Goal: Task Accomplishment & Management: Use online tool/utility

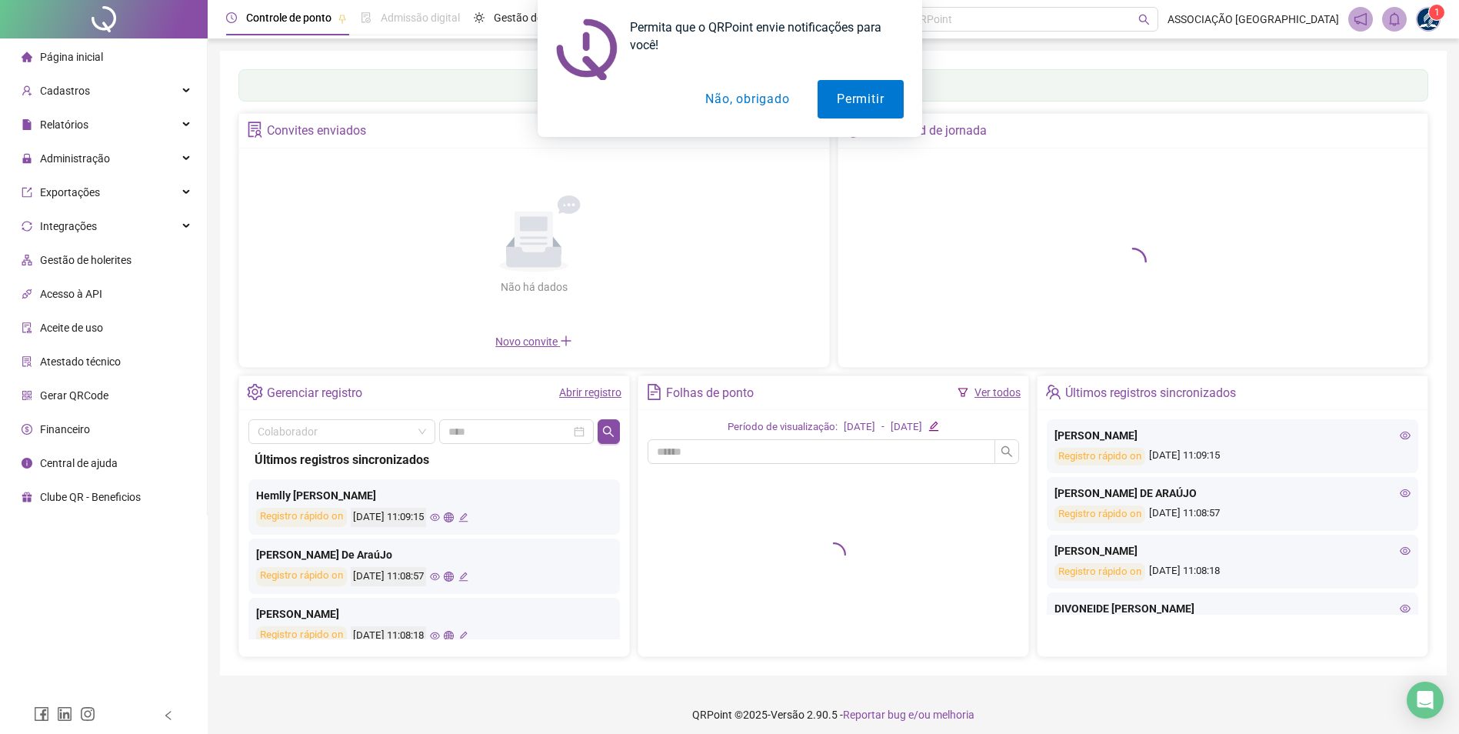
click at [722, 97] on button "Não, obrigado" at bounding box center [747, 99] width 122 height 38
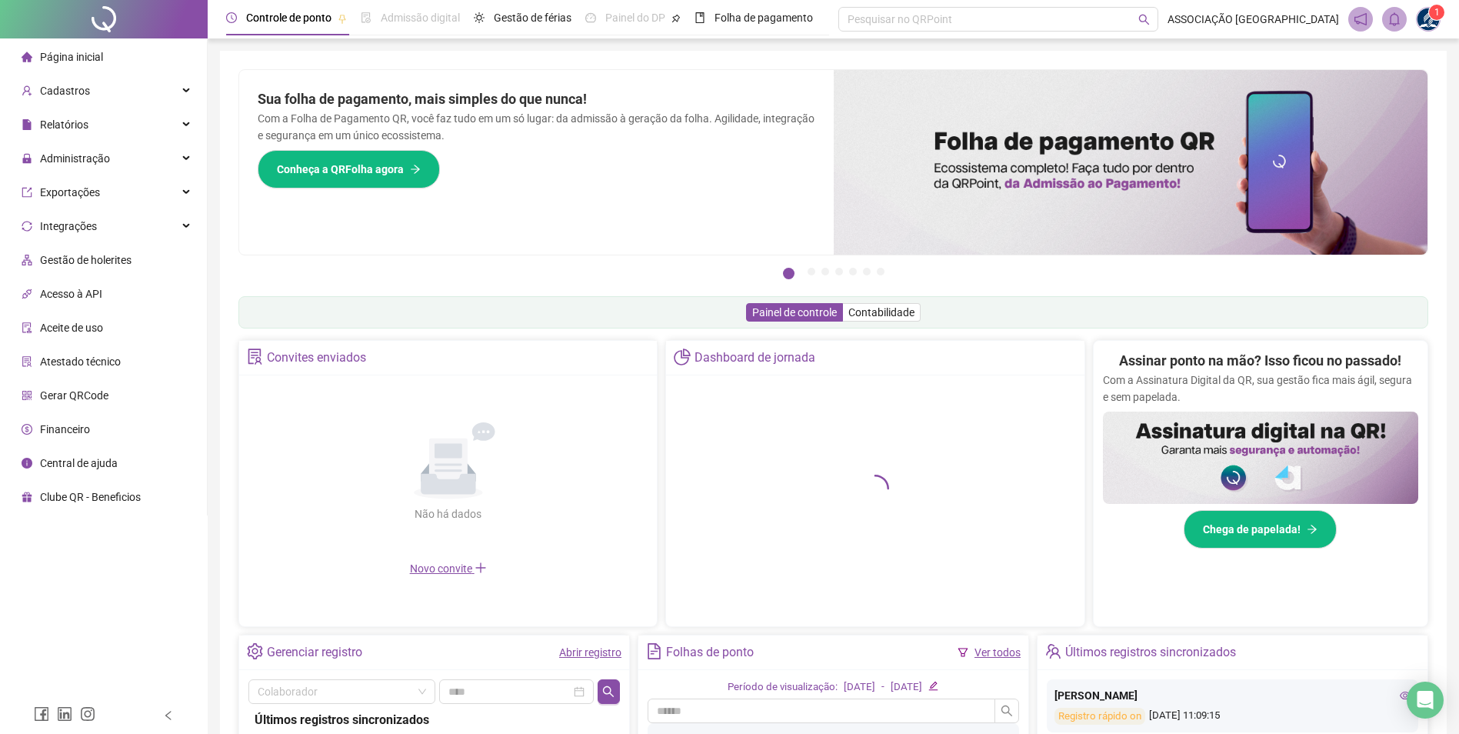
click at [1432, 22] on img at bounding box center [1428, 19] width 23 height 23
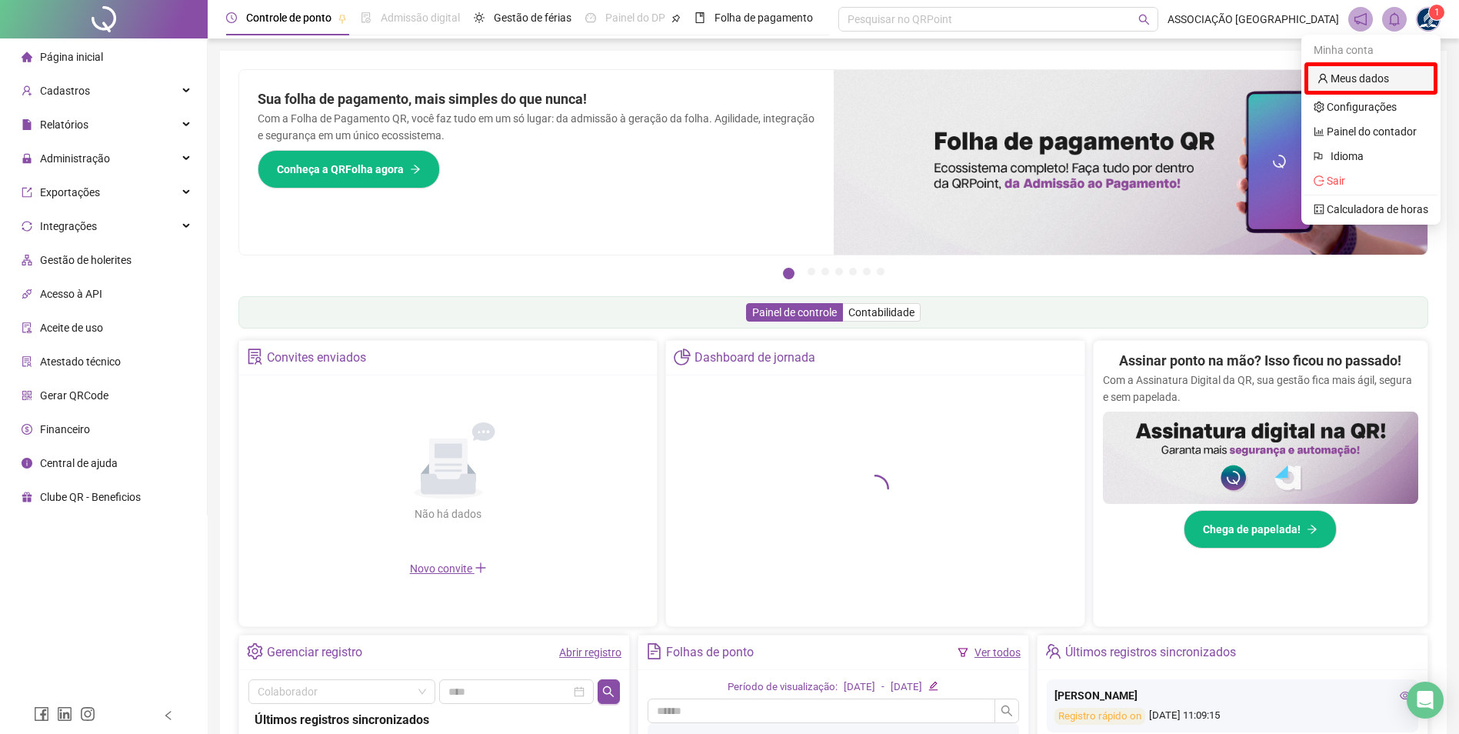
click at [1356, 81] on link "Meus dados" at bounding box center [1354, 78] width 72 height 12
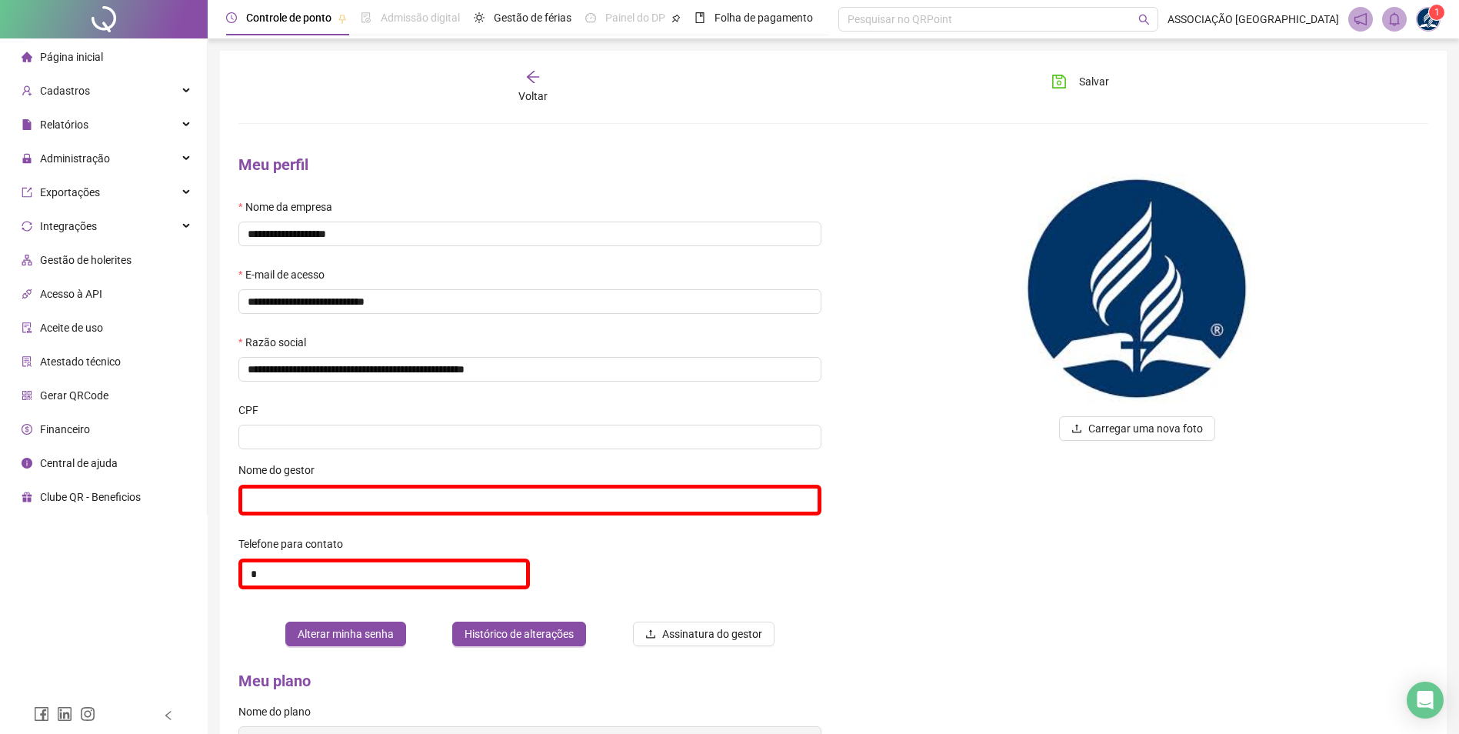
click at [78, 60] on span "Página inicial" at bounding box center [71, 57] width 63 height 12
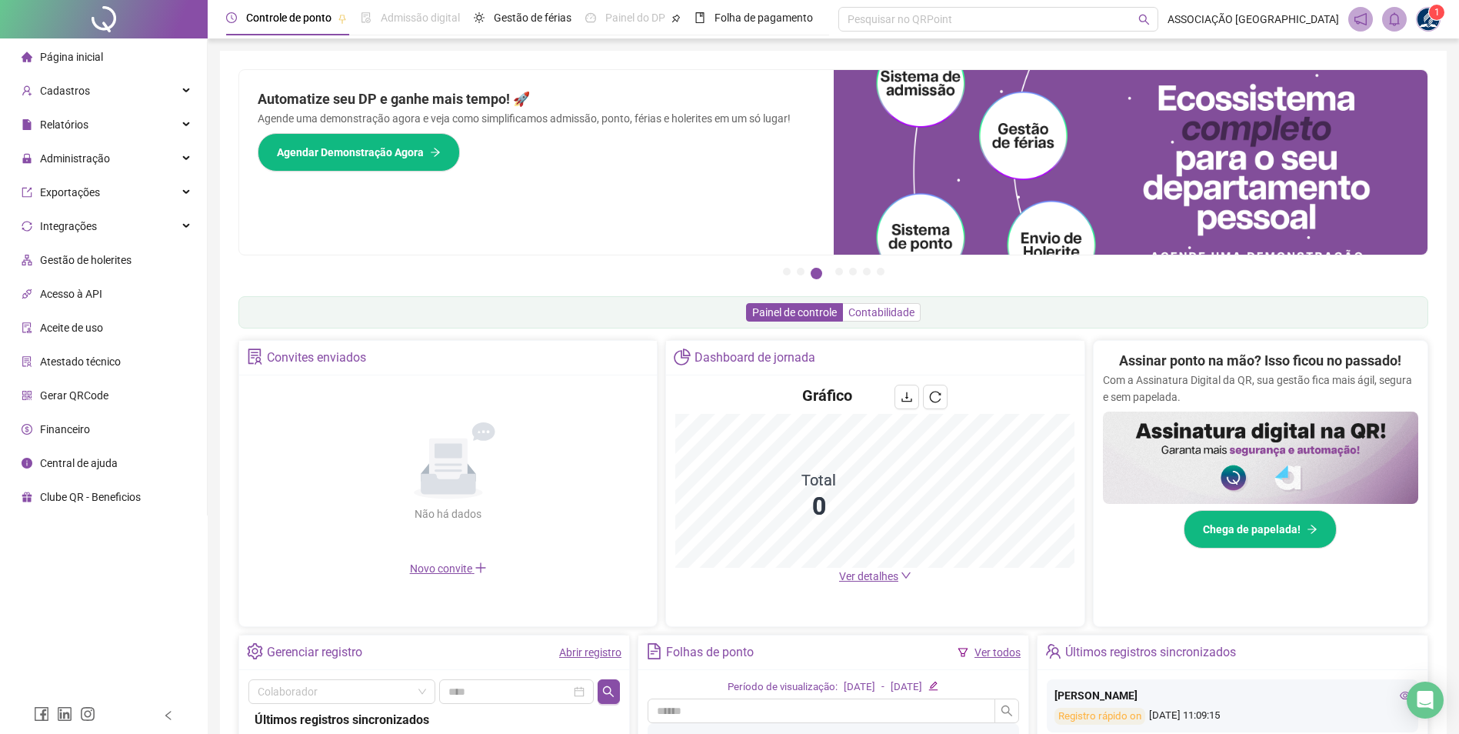
click at [889, 313] on span "Contabilidade" at bounding box center [882, 312] width 66 height 12
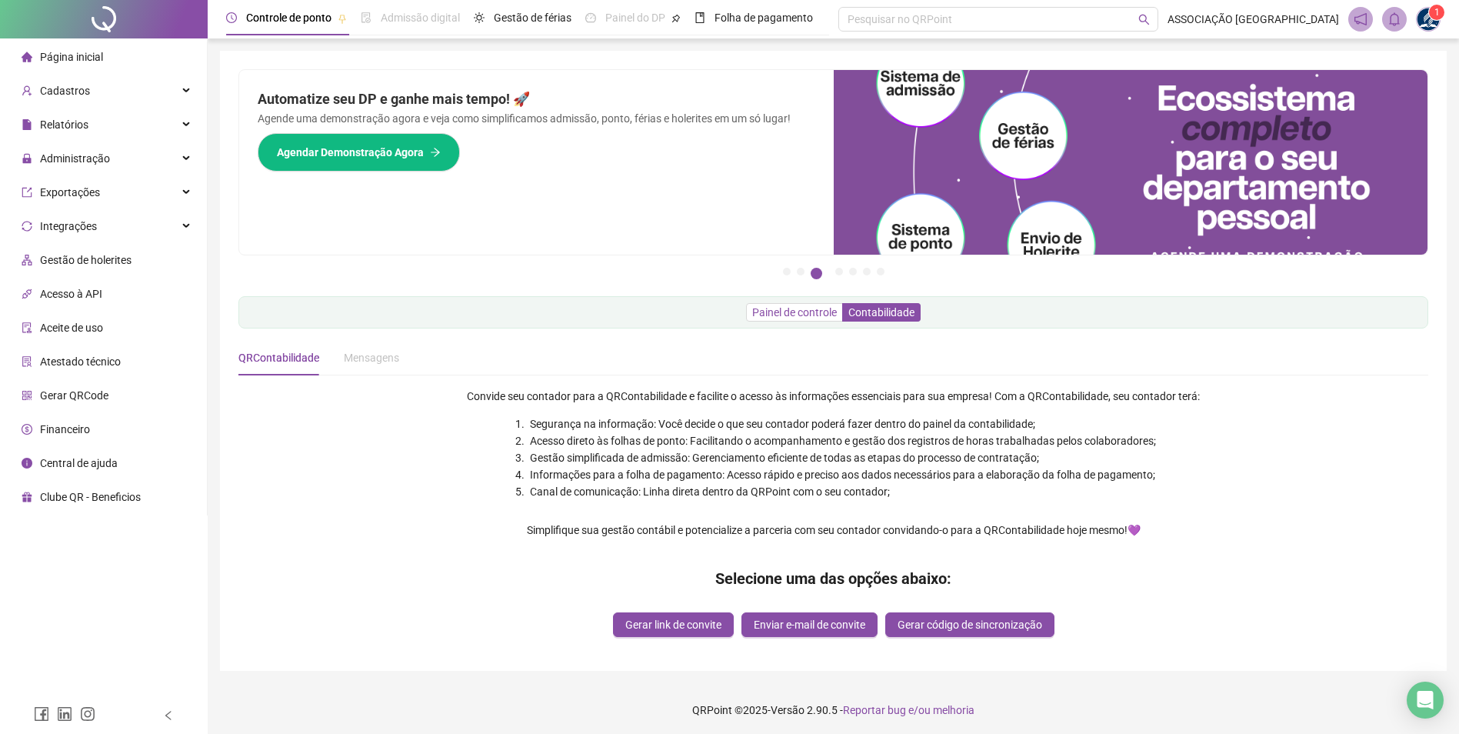
click at [812, 314] on span "Painel de controle" at bounding box center [794, 312] width 85 height 12
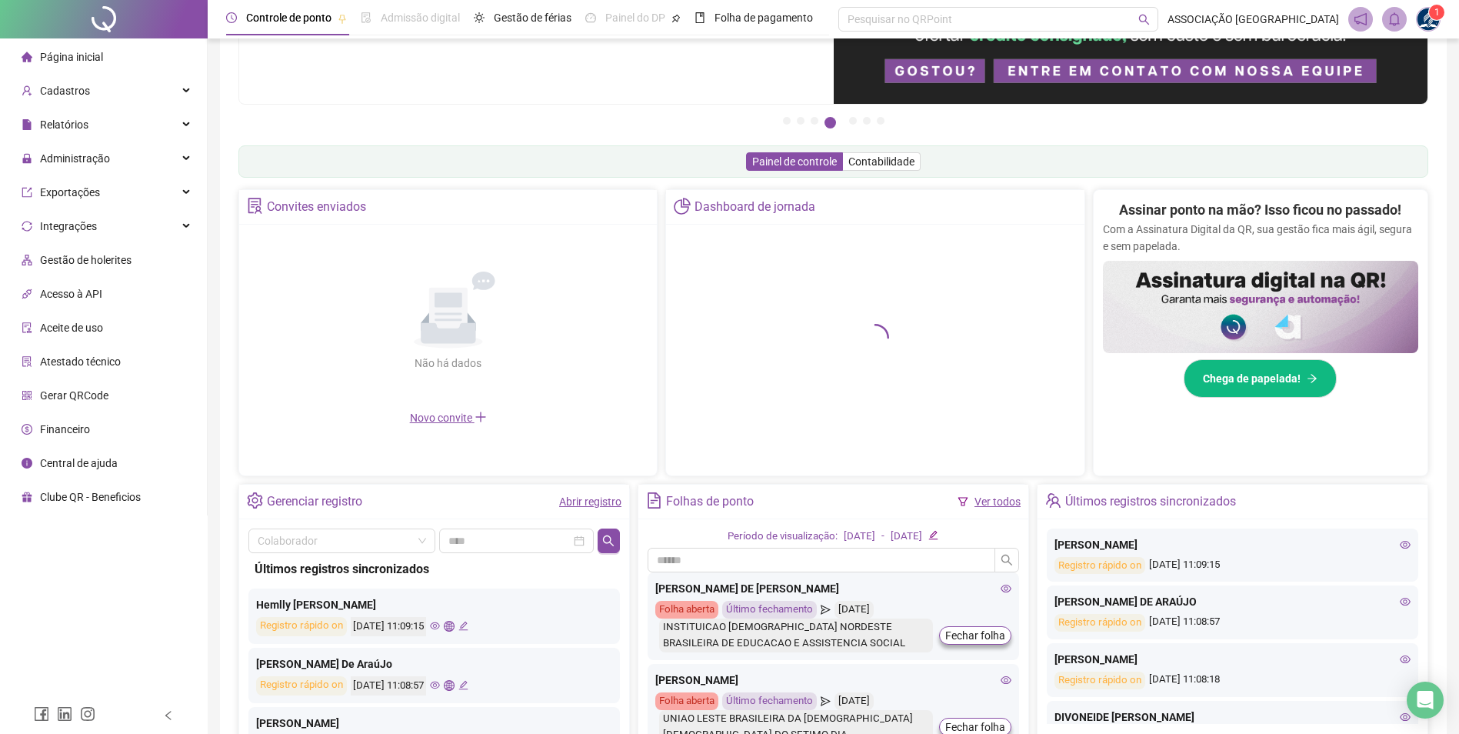
scroll to position [191, 0]
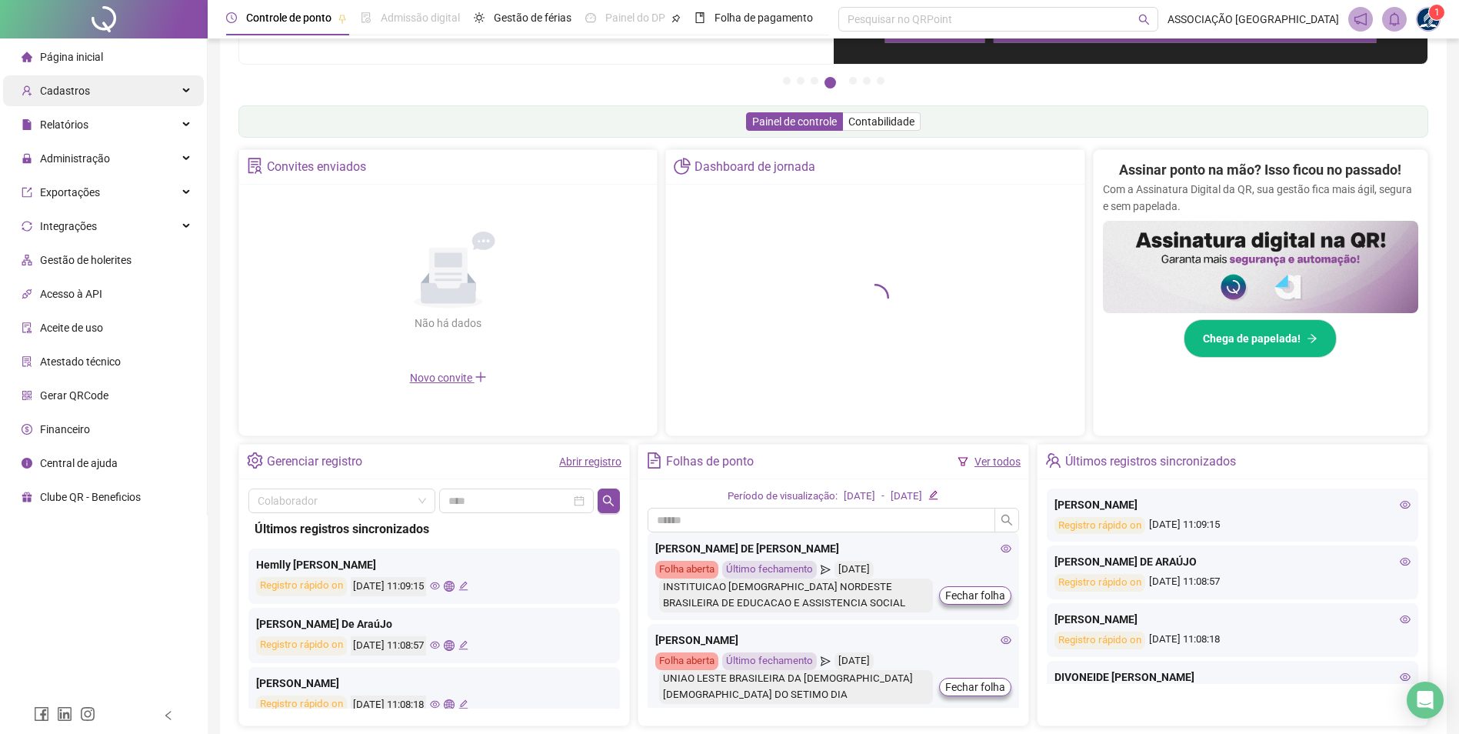
click at [117, 92] on div "Cadastros" at bounding box center [103, 90] width 201 height 31
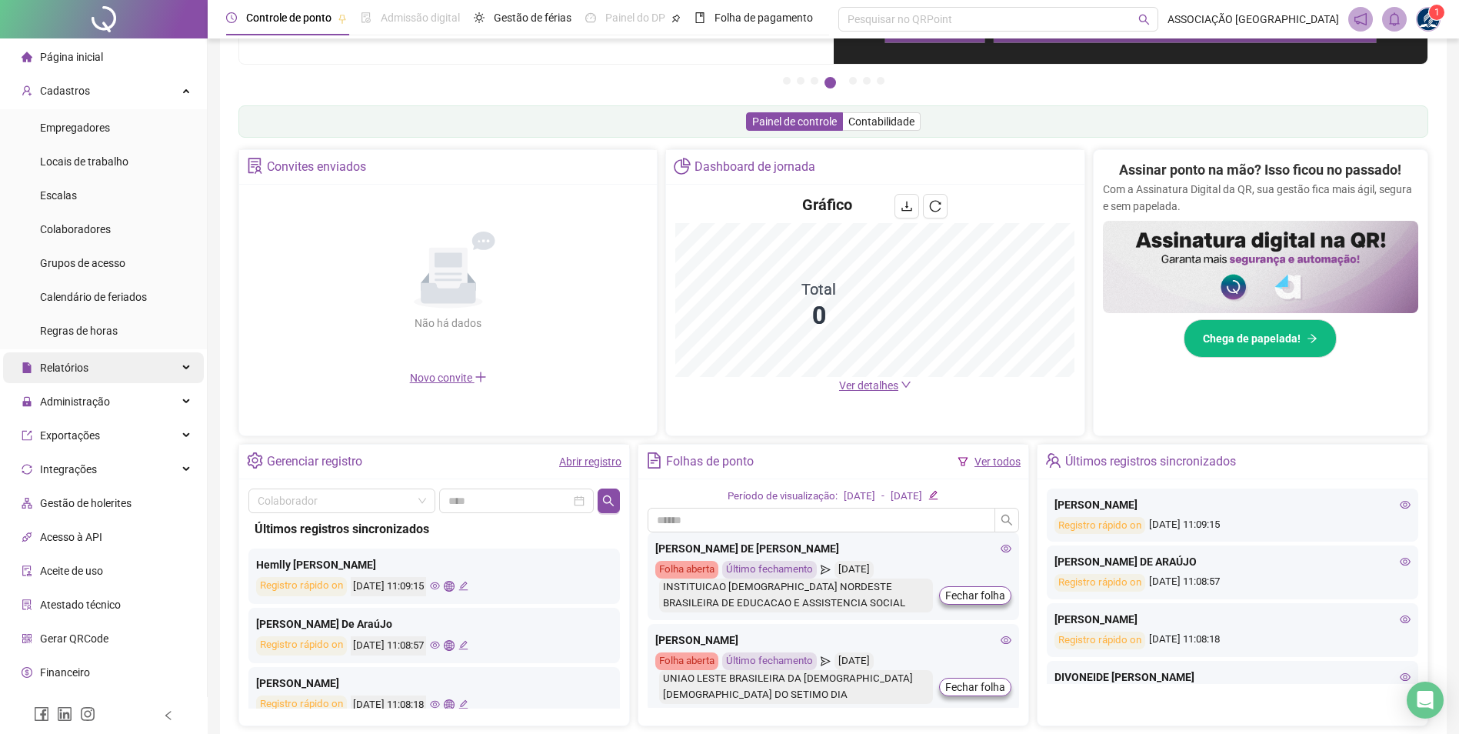
click at [124, 367] on div "Relatórios" at bounding box center [103, 367] width 201 height 31
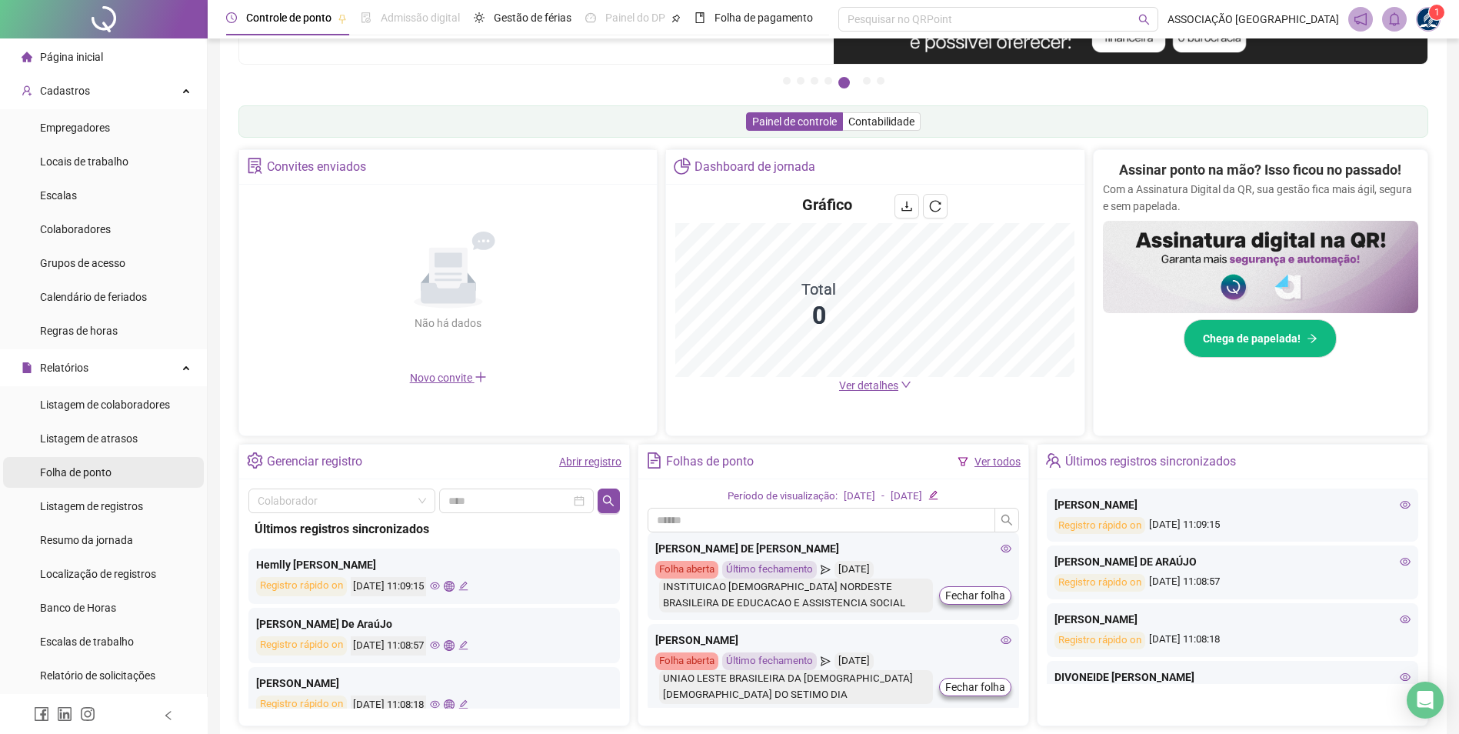
click at [106, 470] on span "Folha de ponto" at bounding box center [76, 472] width 72 height 12
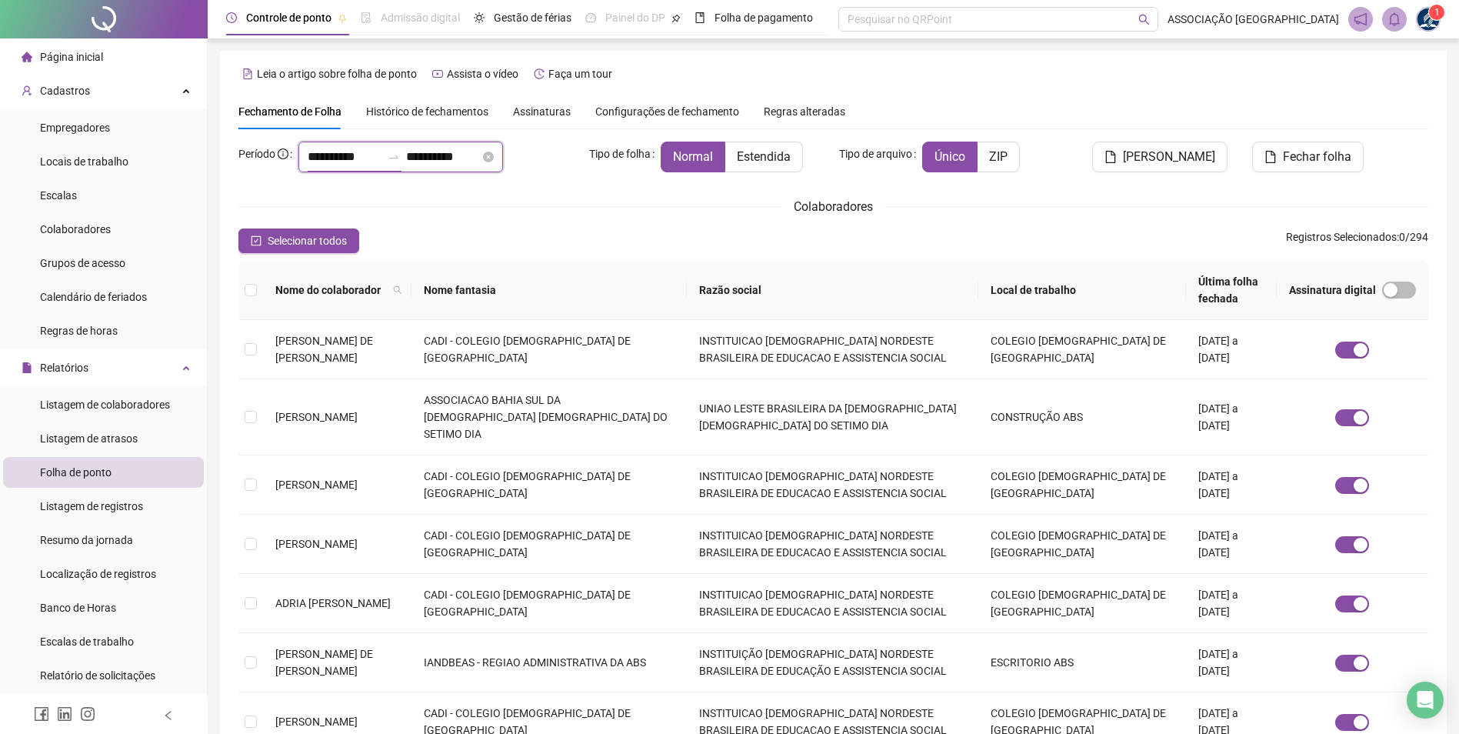
click at [344, 153] on input "**********" at bounding box center [345, 157] width 74 height 18
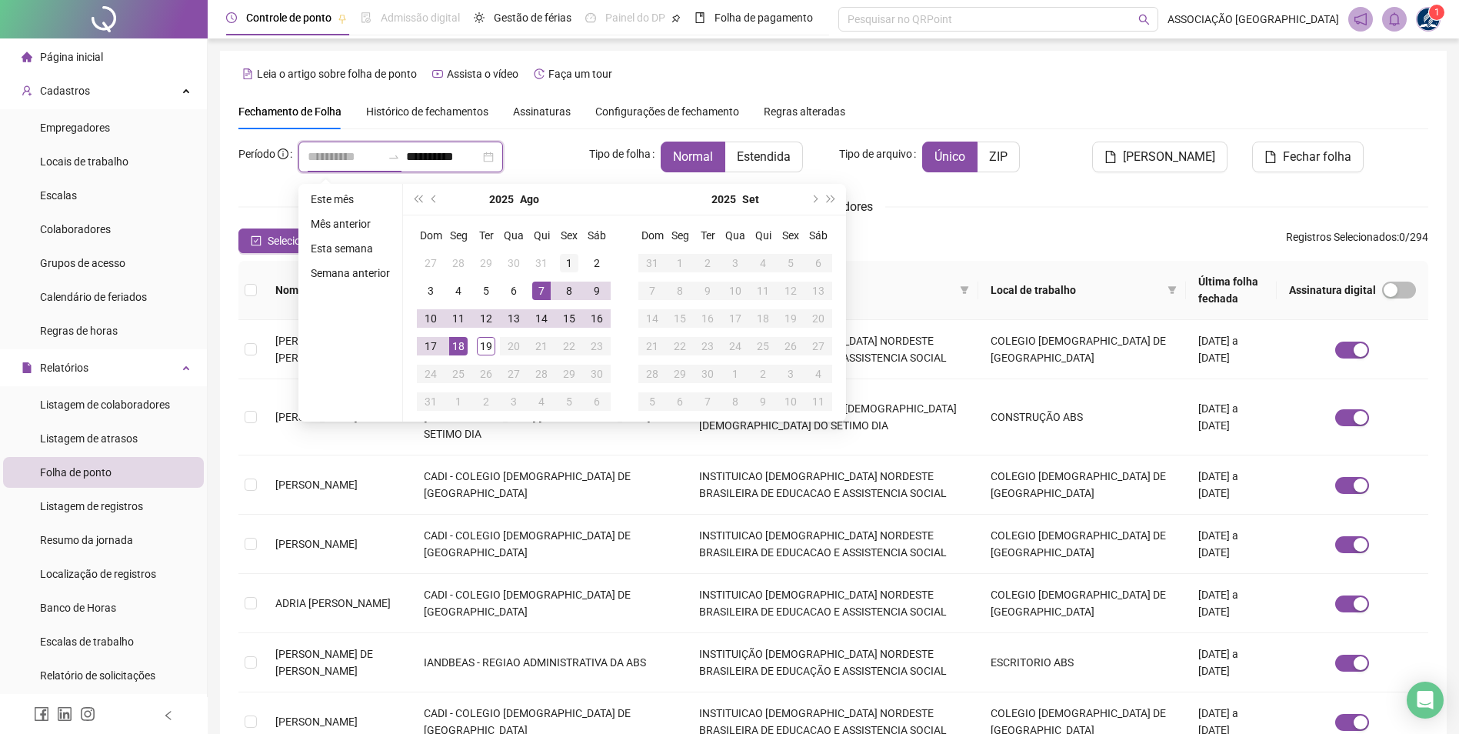
type input "**********"
click at [570, 259] on div "1" at bounding box center [569, 263] width 18 height 18
type input "**********"
click at [486, 347] on div "19" at bounding box center [486, 346] width 18 height 18
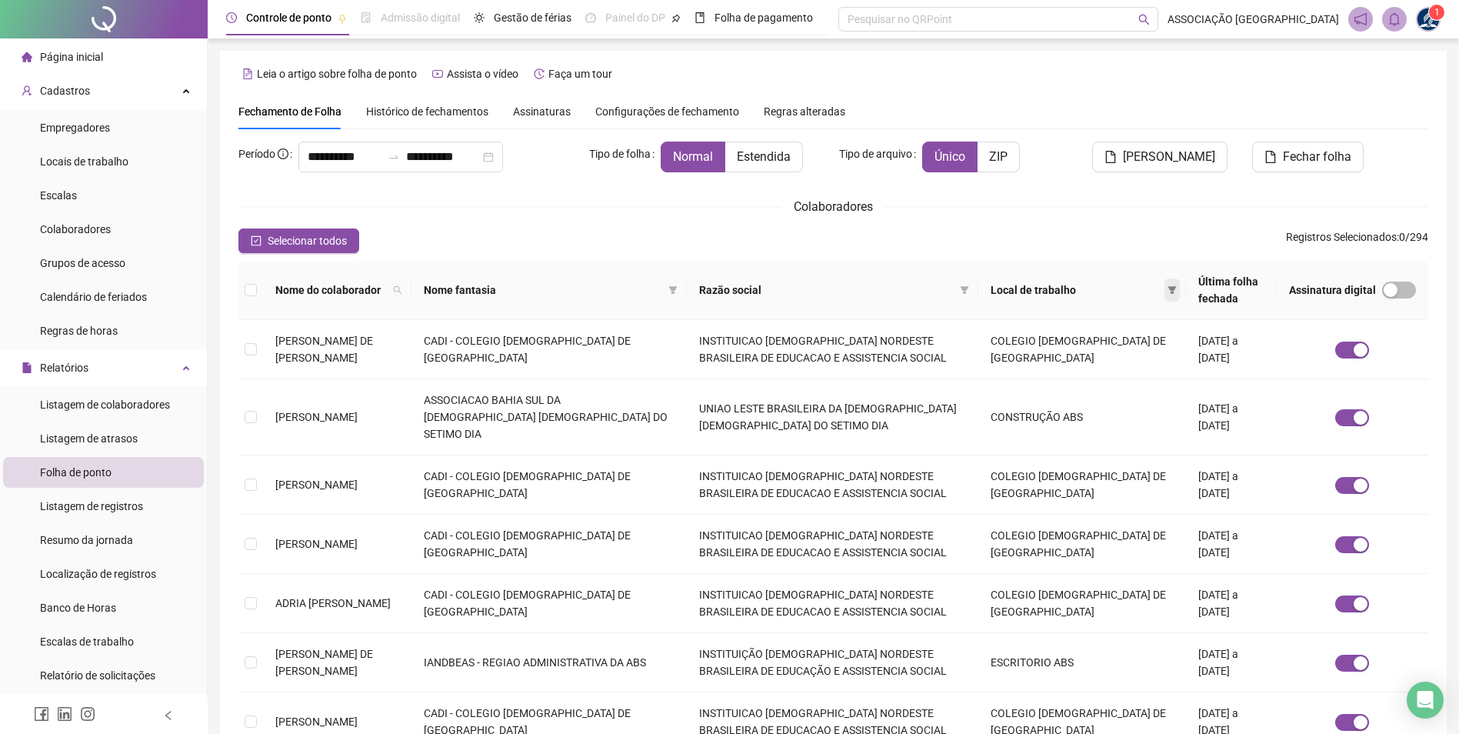
click at [1168, 286] on icon "filter" at bounding box center [1172, 289] width 9 height 9
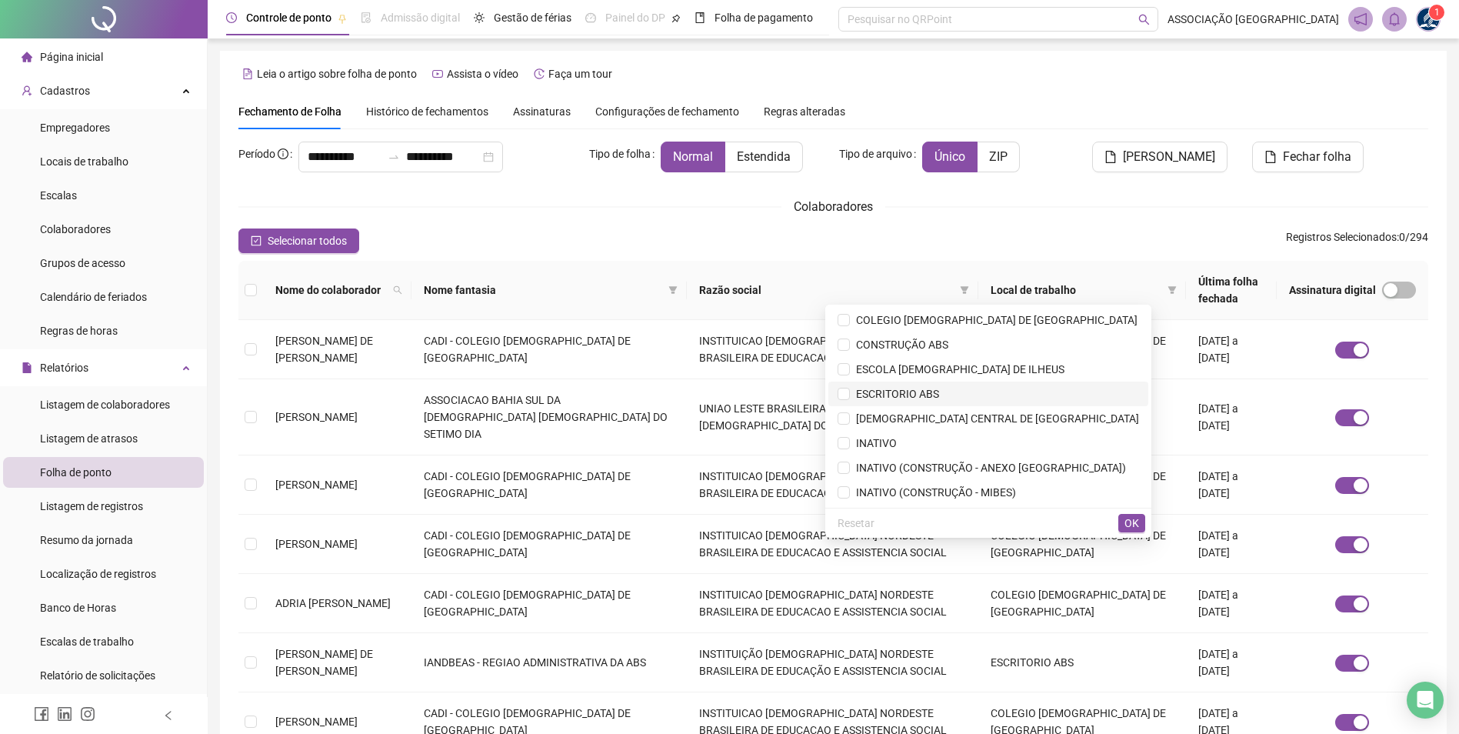
click at [919, 394] on span "ESCRITORIO ABS" at bounding box center [894, 394] width 89 height 12
click at [1124, 515] on button "OK" at bounding box center [1132, 523] width 27 height 18
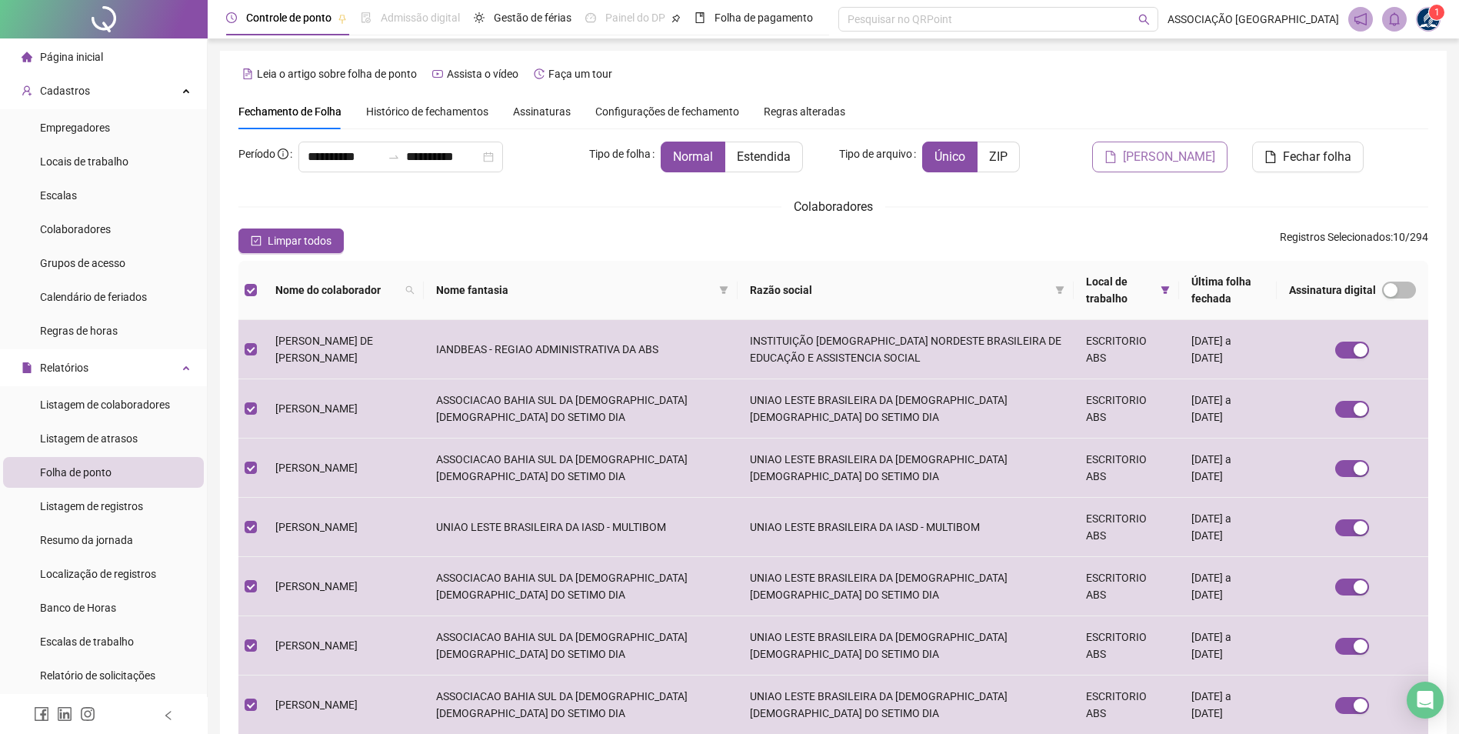
click at [1164, 163] on span "Gerar espelho" at bounding box center [1169, 157] width 92 height 18
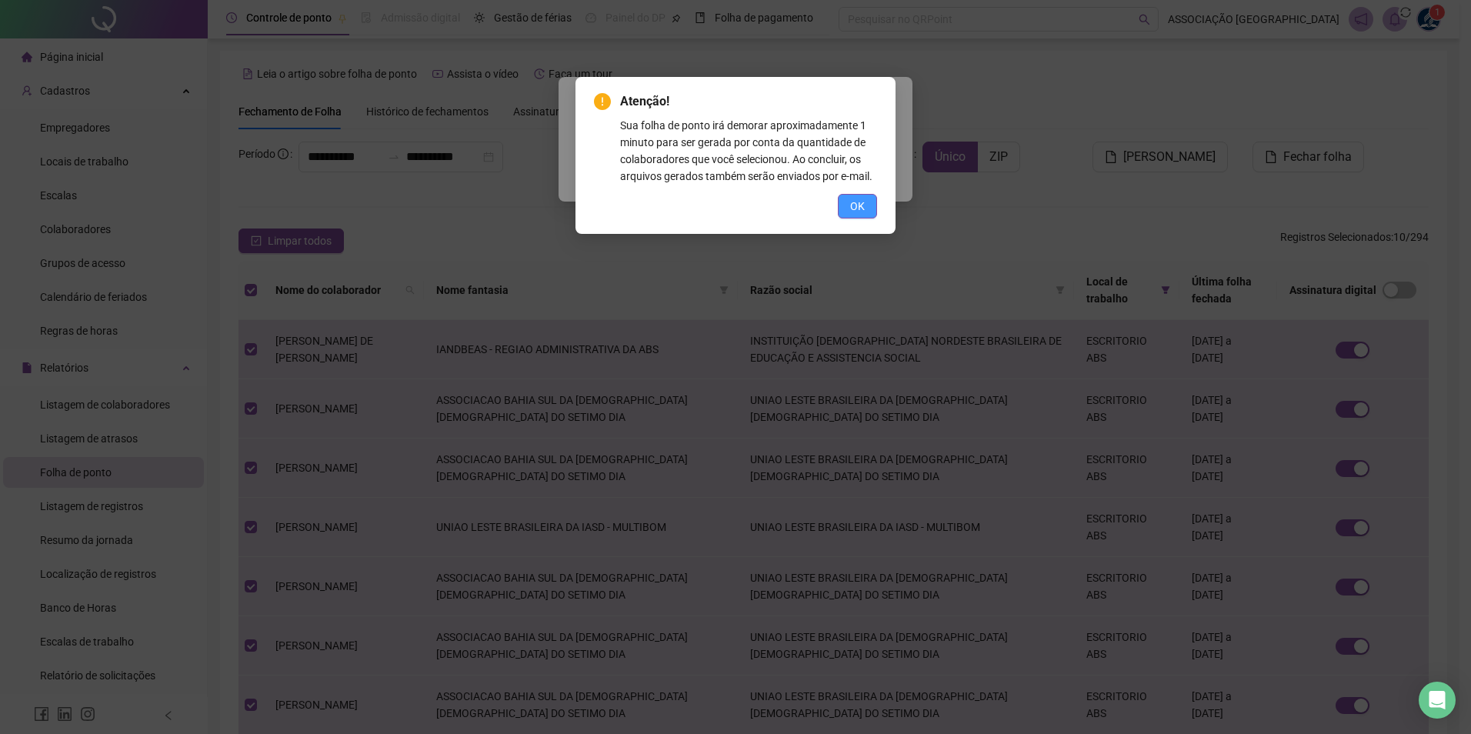
click at [856, 205] on span "OK" at bounding box center [857, 206] width 15 height 17
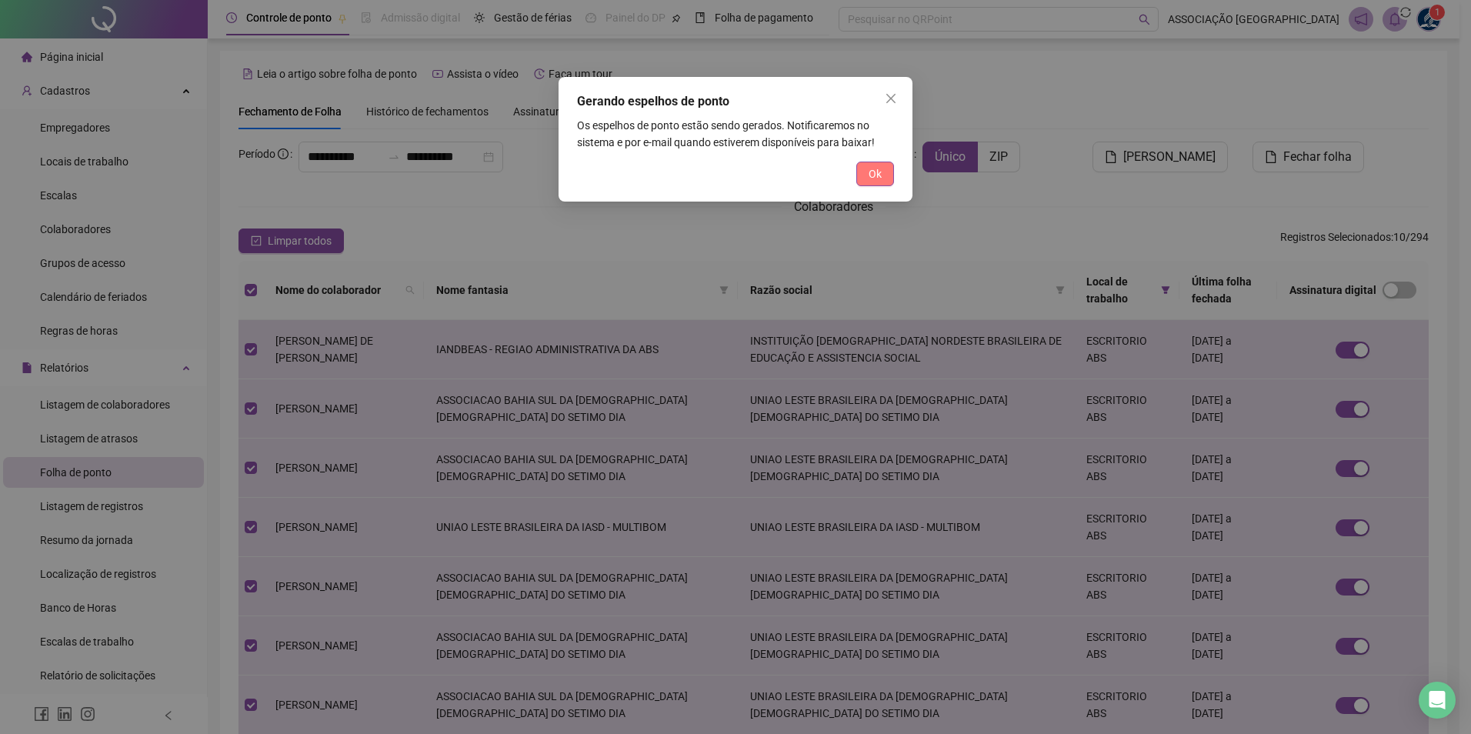
click at [869, 174] on span "Ok" at bounding box center [875, 173] width 13 height 17
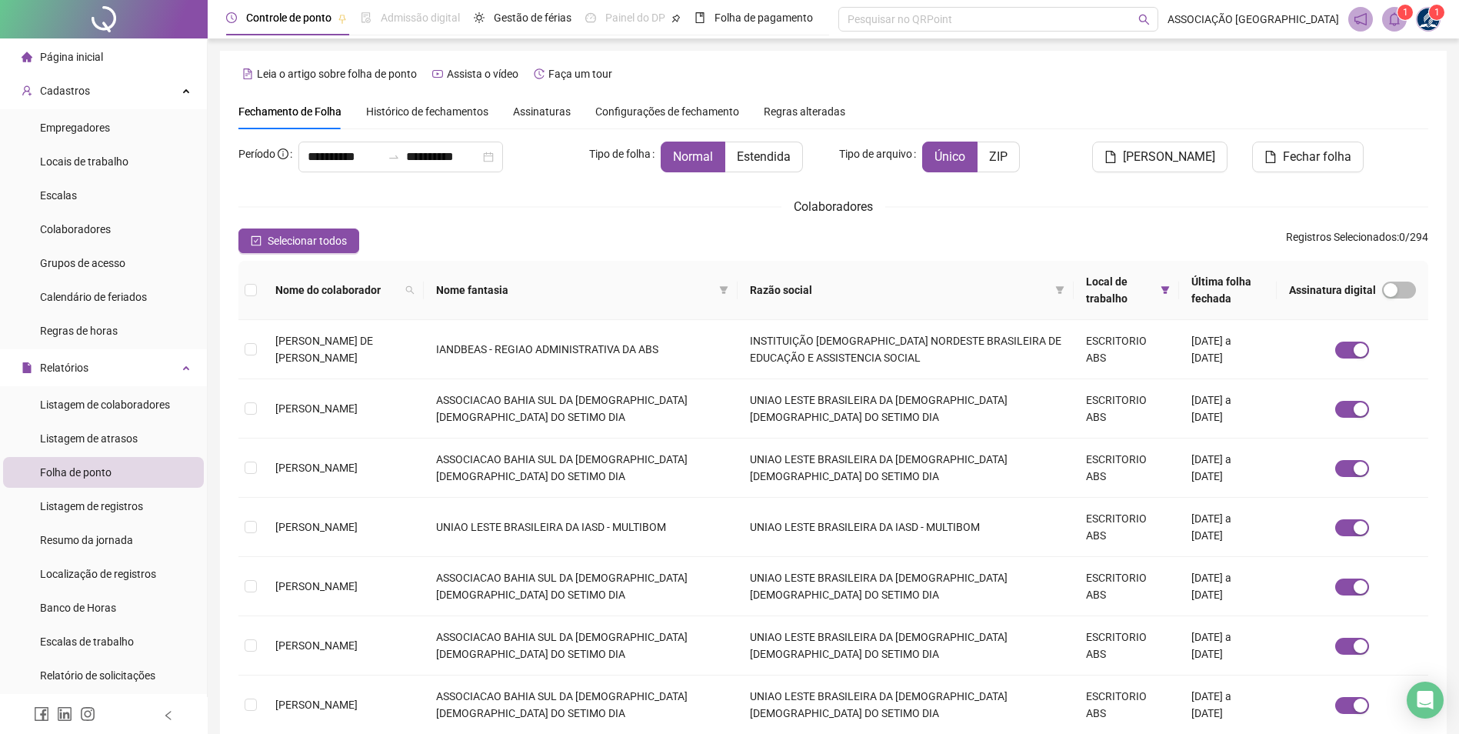
click at [1403, 19] on span "1" at bounding box center [1405, 12] width 5 height 15
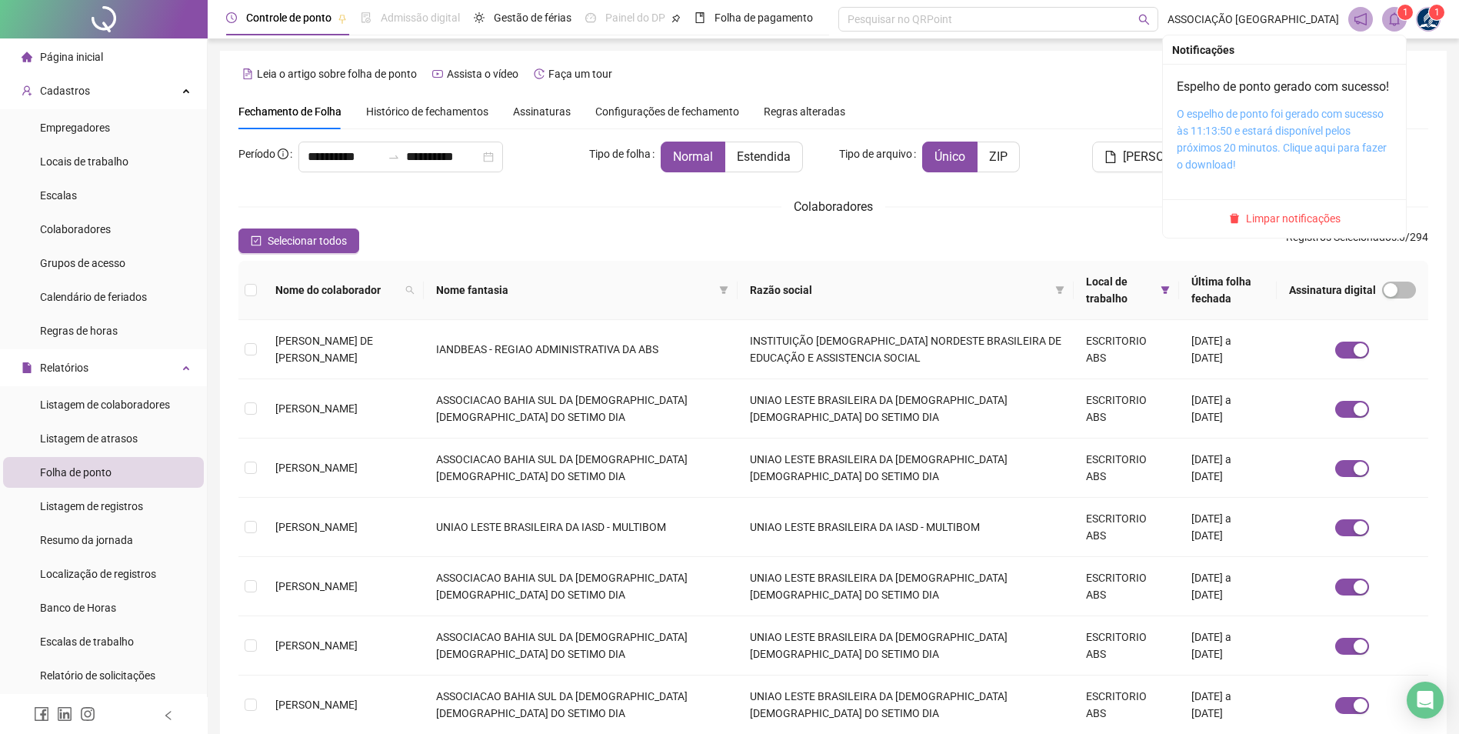
click at [1210, 143] on link "O espelho de ponto foi gerado com sucesso às 11:13:50 e estará disponível pelos…" at bounding box center [1282, 139] width 210 height 63
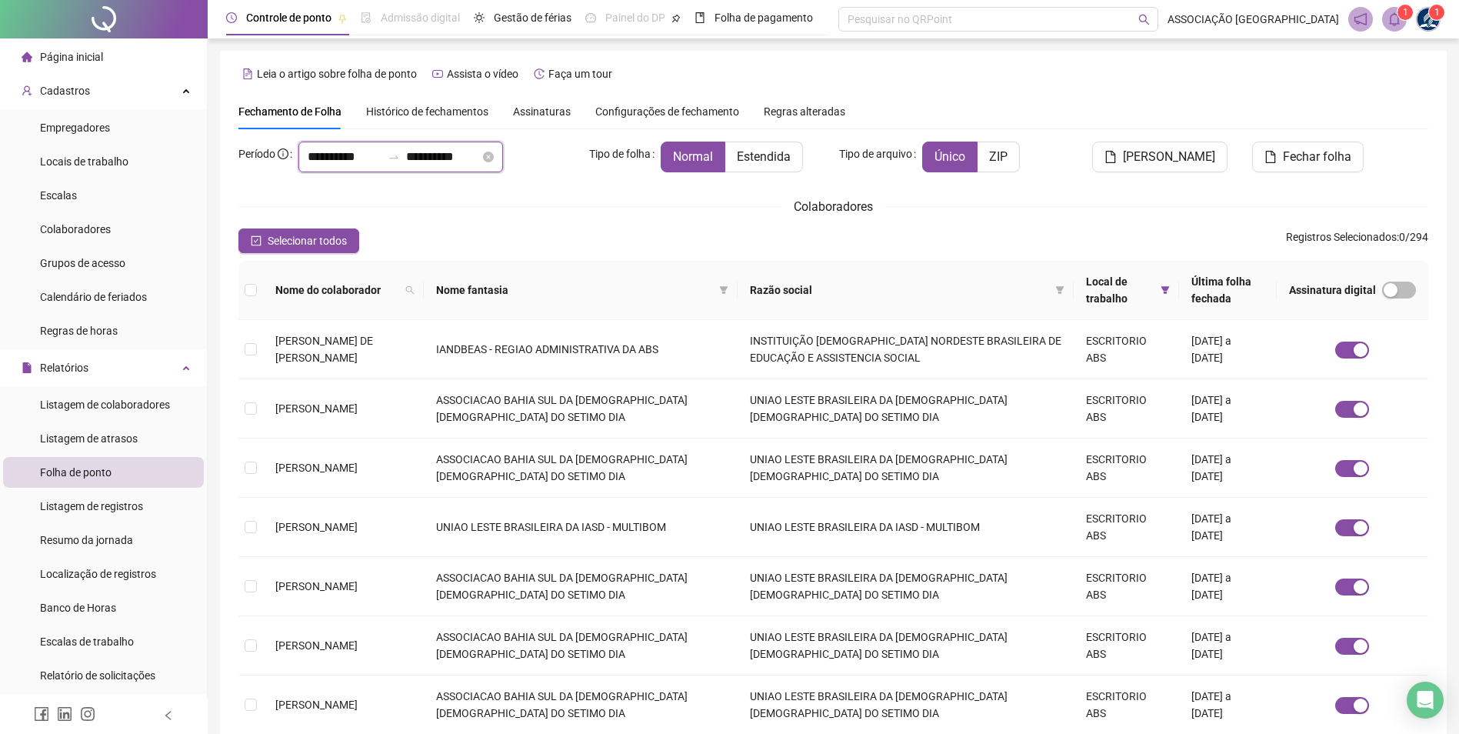
click at [375, 152] on input "**********" at bounding box center [345, 157] width 74 height 18
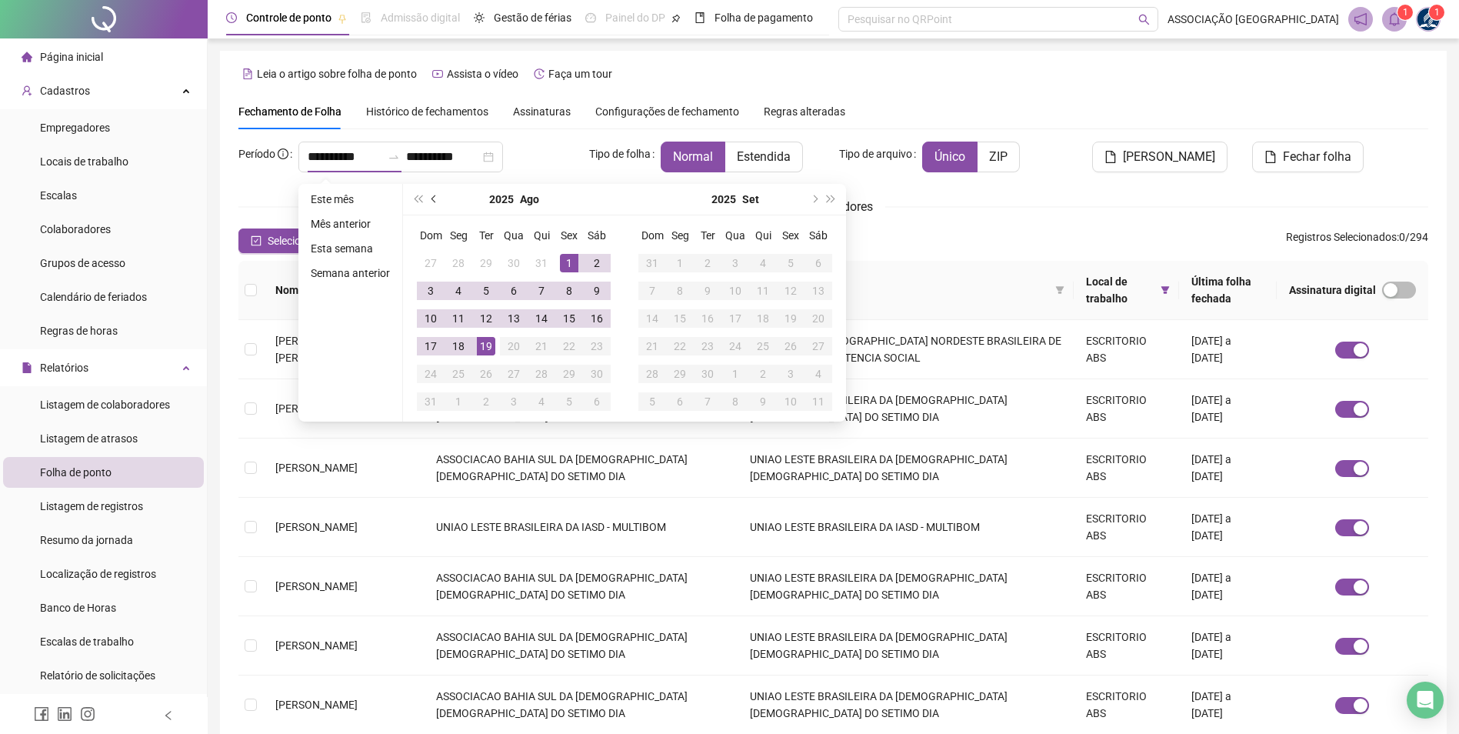
click at [429, 197] on button "prev-year" at bounding box center [434, 199] width 17 height 31
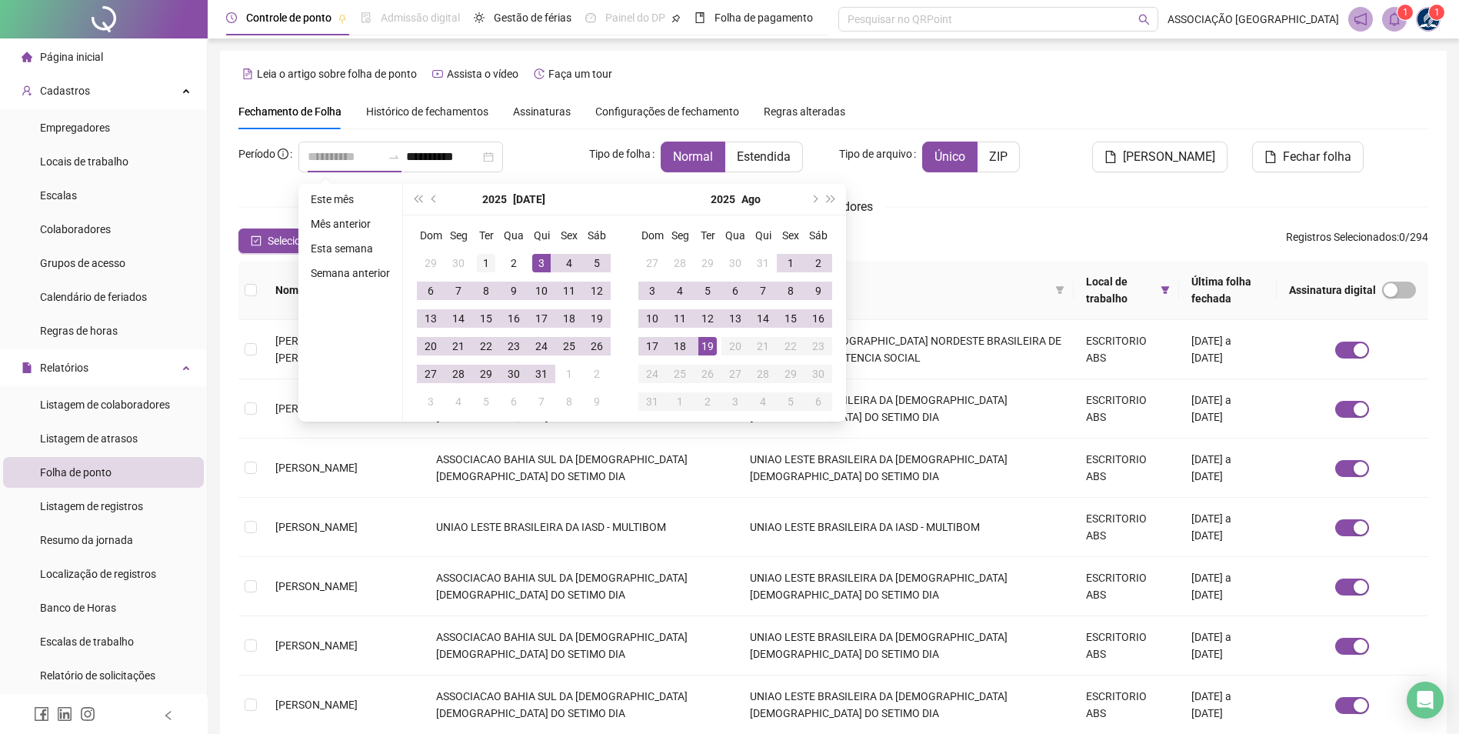
type input "**********"
click at [490, 258] on div "1" at bounding box center [486, 263] width 18 height 18
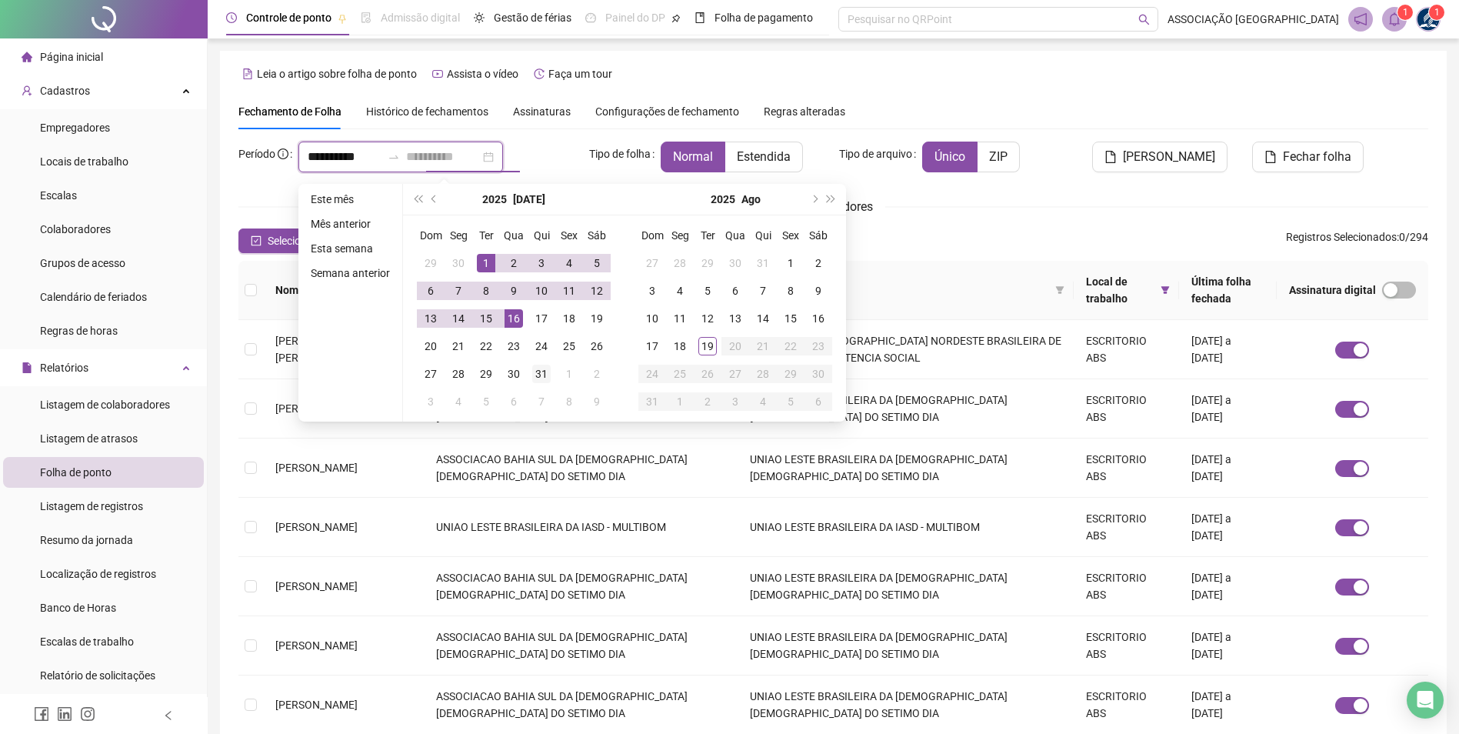
type input "**********"
click at [543, 376] on div "31" at bounding box center [541, 374] width 18 height 18
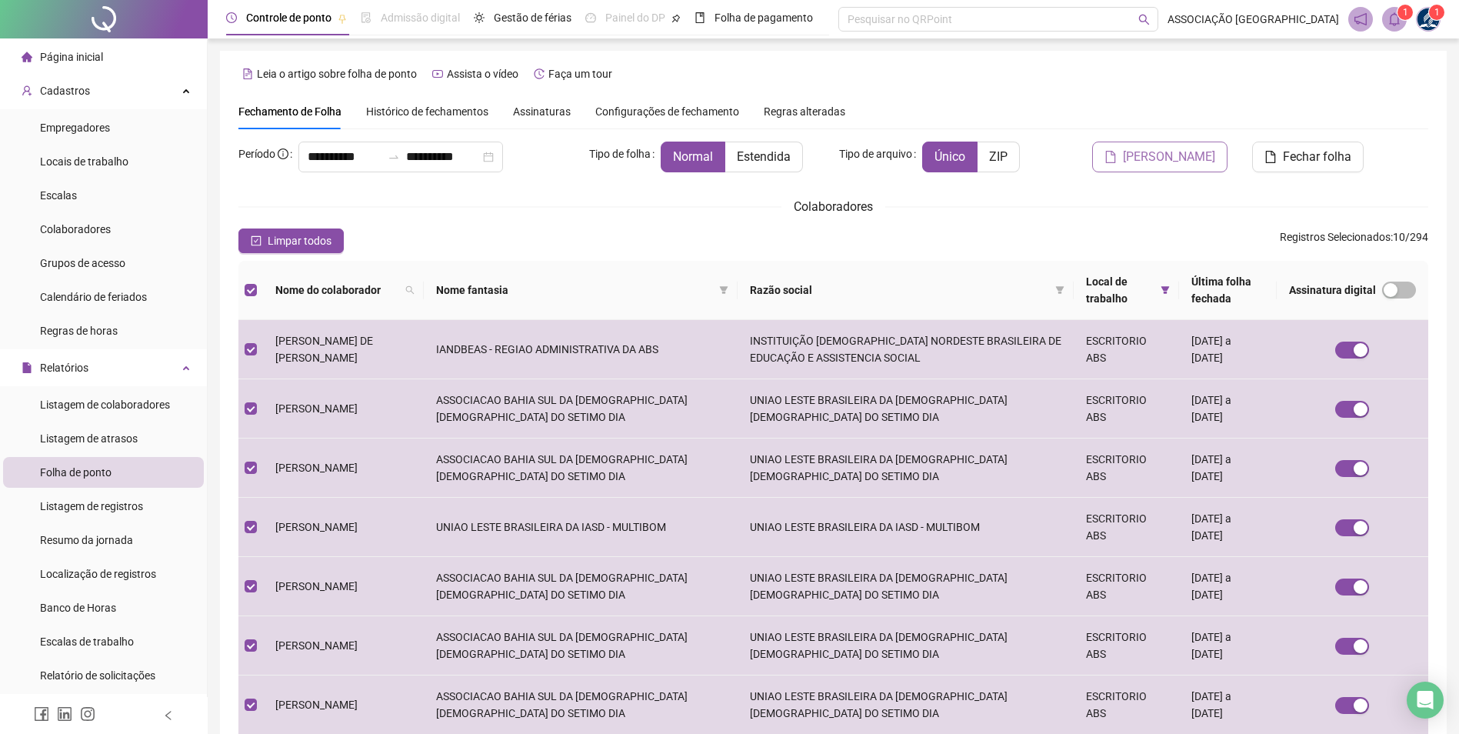
click at [1202, 155] on span "Gerar espelho" at bounding box center [1169, 157] width 92 height 18
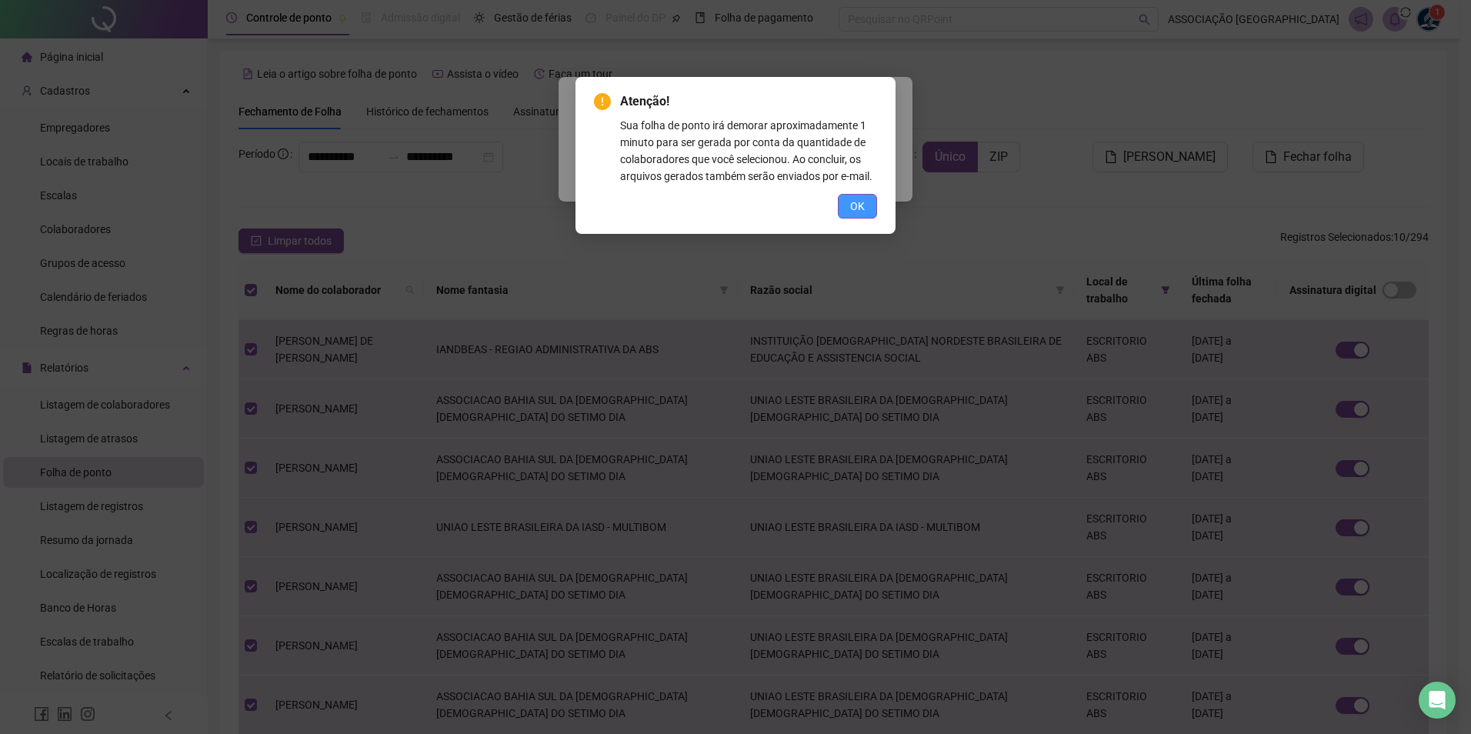
click at [861, 199] on span "OK" at bounding box center [857, 206] width 15 height 17
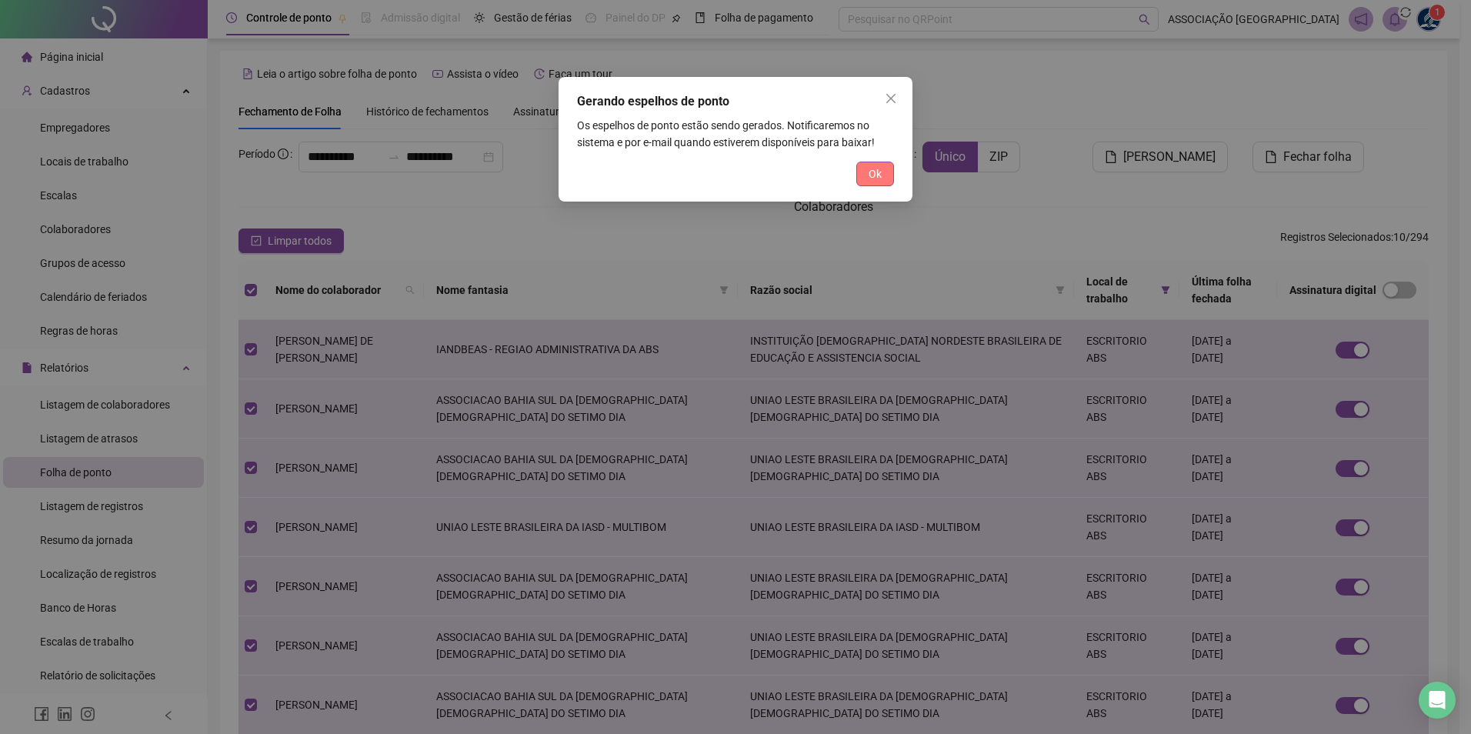
click at [880, 172] on span "Ok" at bounding box center [875, 173] width 13 height 17
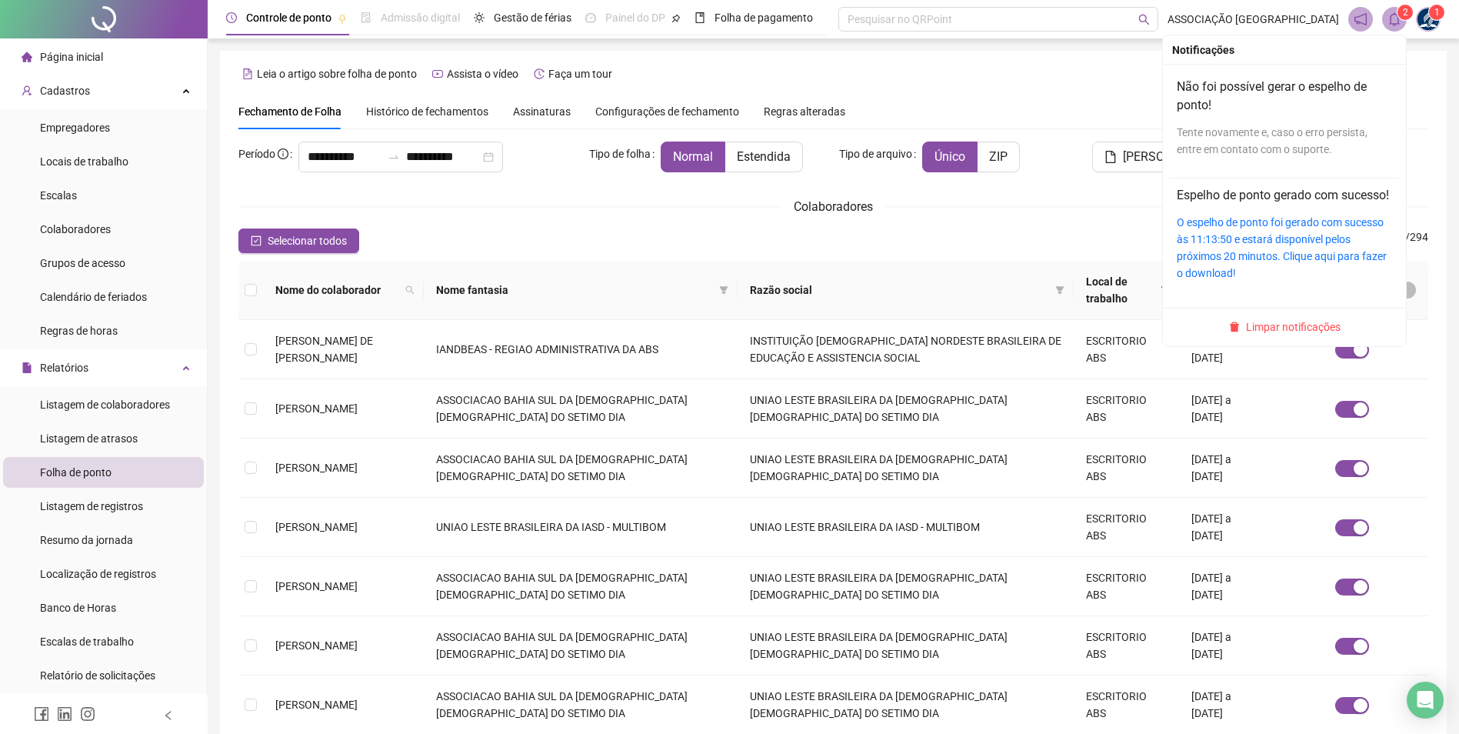
click at [1398, 20] on icon "bell" at bounding box center [1395, 19] width 14 height 14
click at [1238, 143] on div "Tente novamente e, caso o erro persista, entre em contato com o suporte." at bounding box center [1284, 141] width 215 height 34
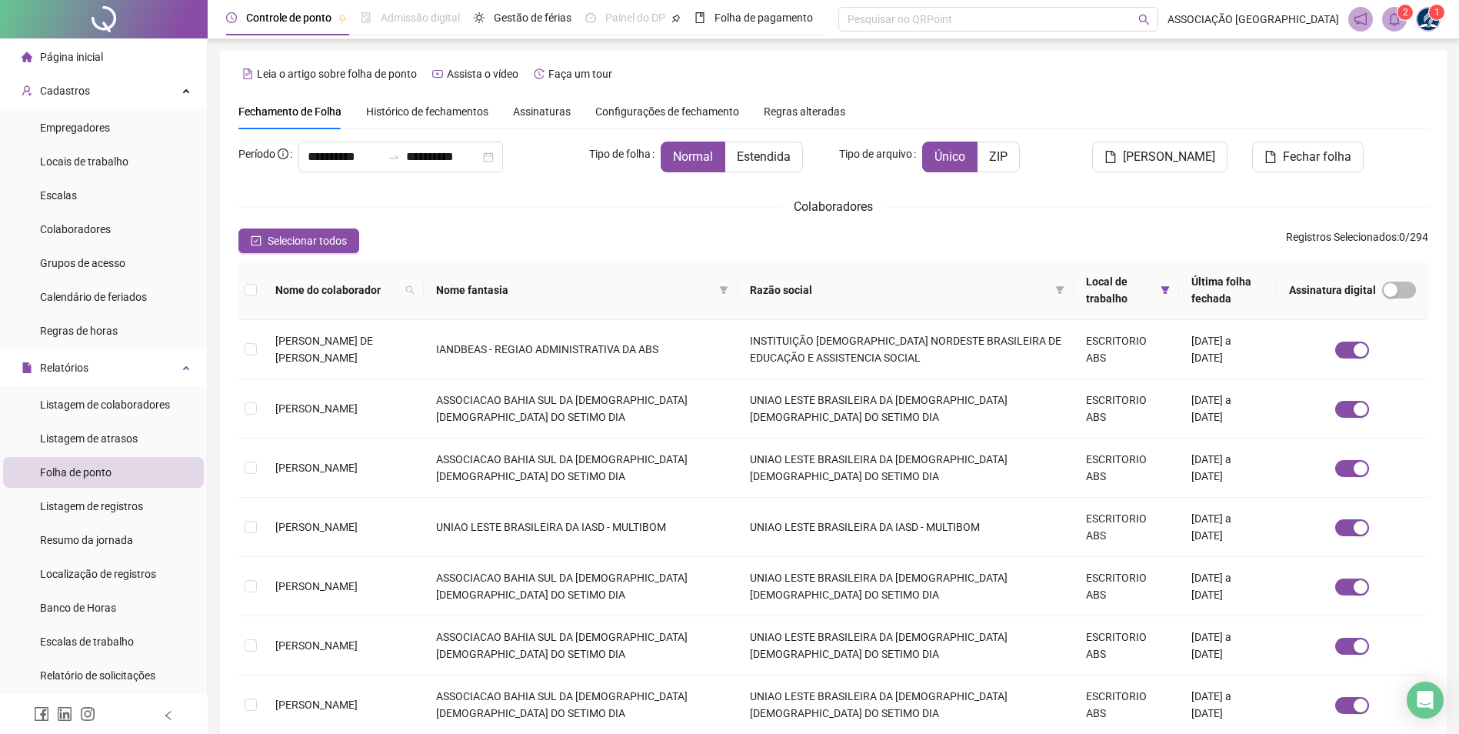
click at [1019, 235] on div "Selecionar todos Registros Selecionados : 0 / 294" at bounding box center [833, 240] width 1190 height 25
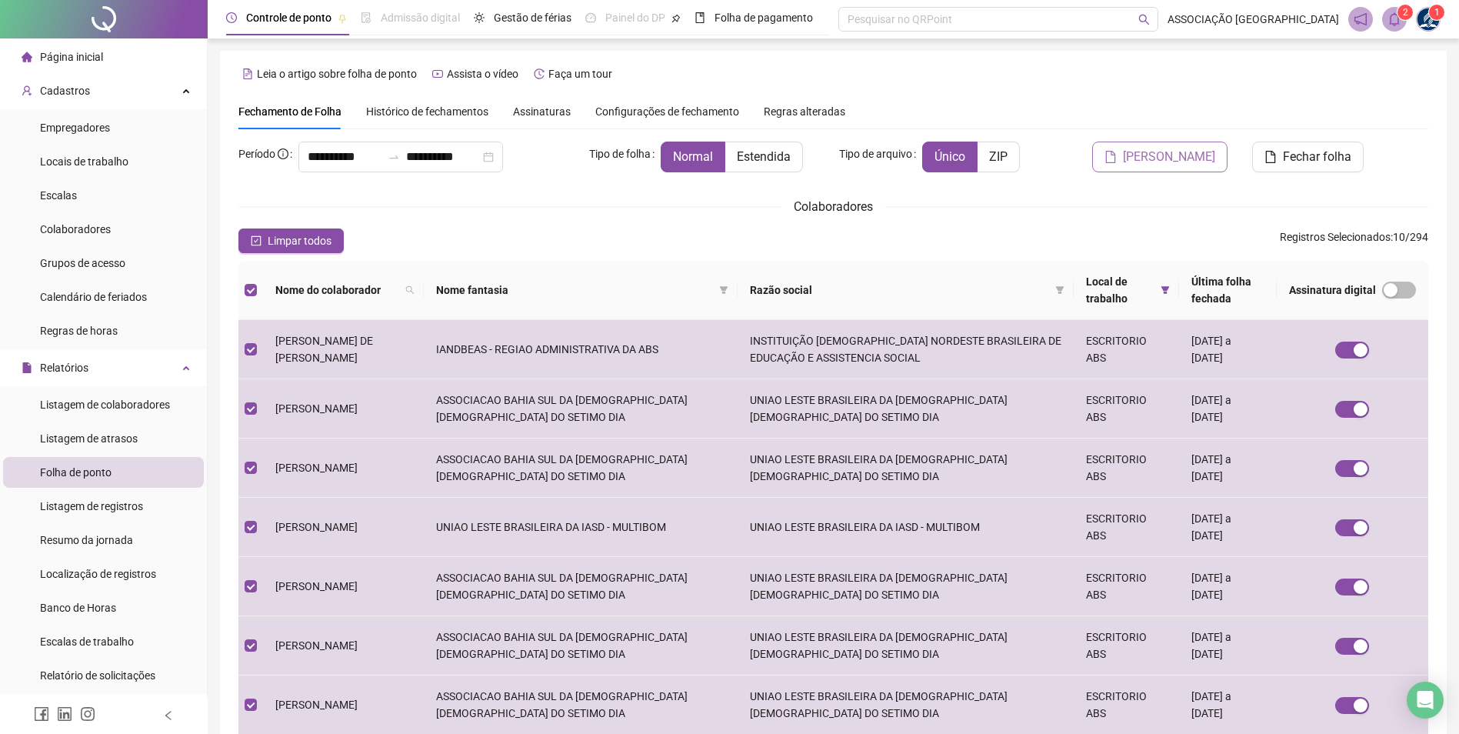
click at [1177, 161] on span "Gerar espelho" at bounding box center [1169, 157] width 92 height 18
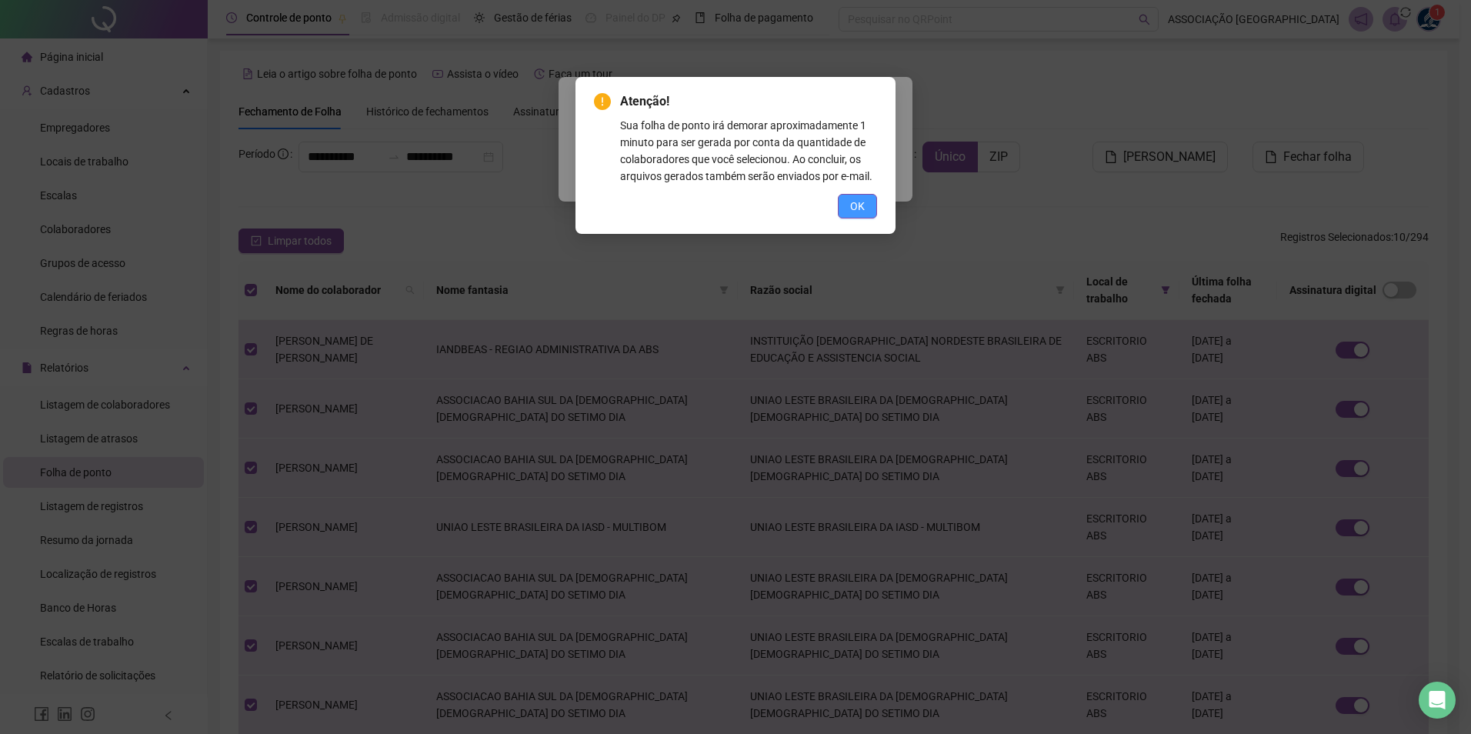
click at [852, 205] on span "OK" at bounding box center [857, 206] width 15 height 17
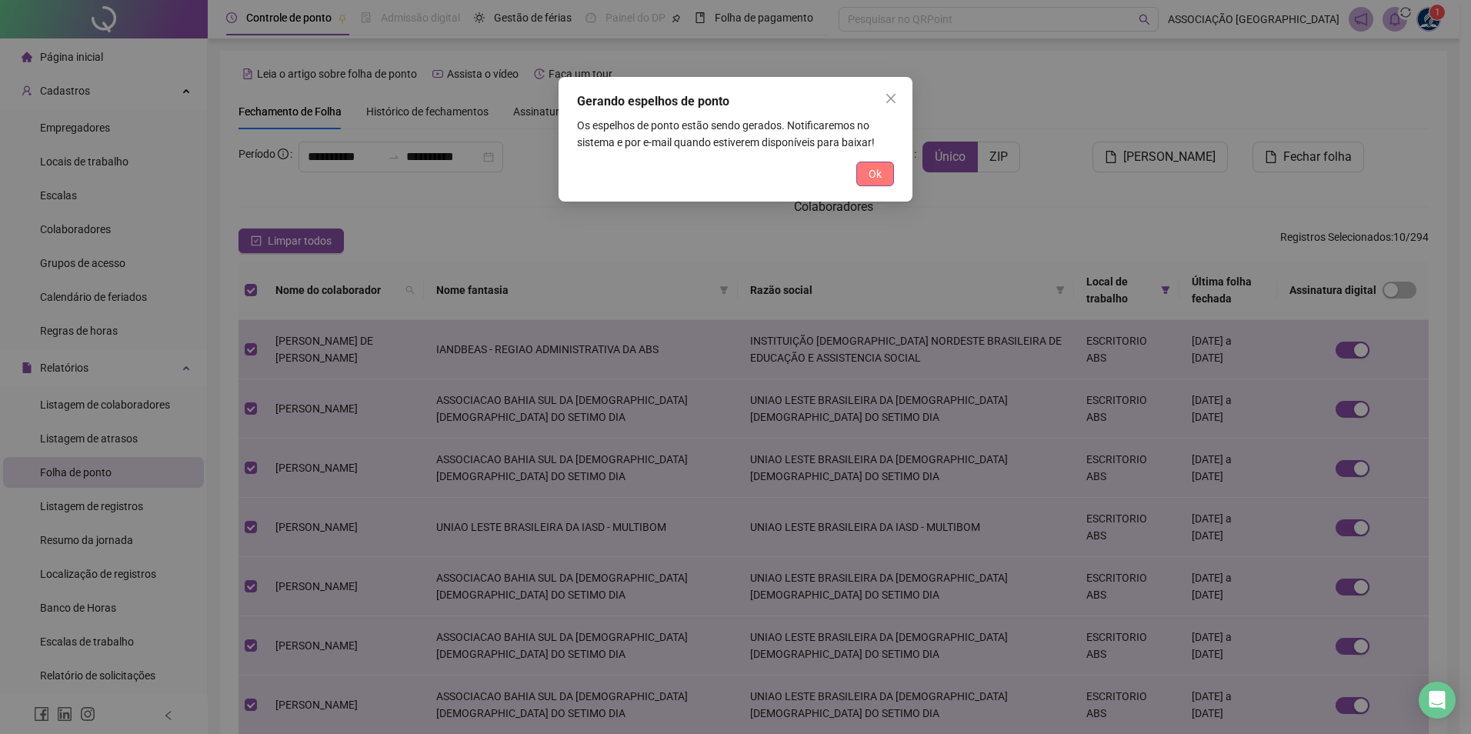
click at [879, 178] on span "Ok" at bounding box center [875, 173] width 13 height 17
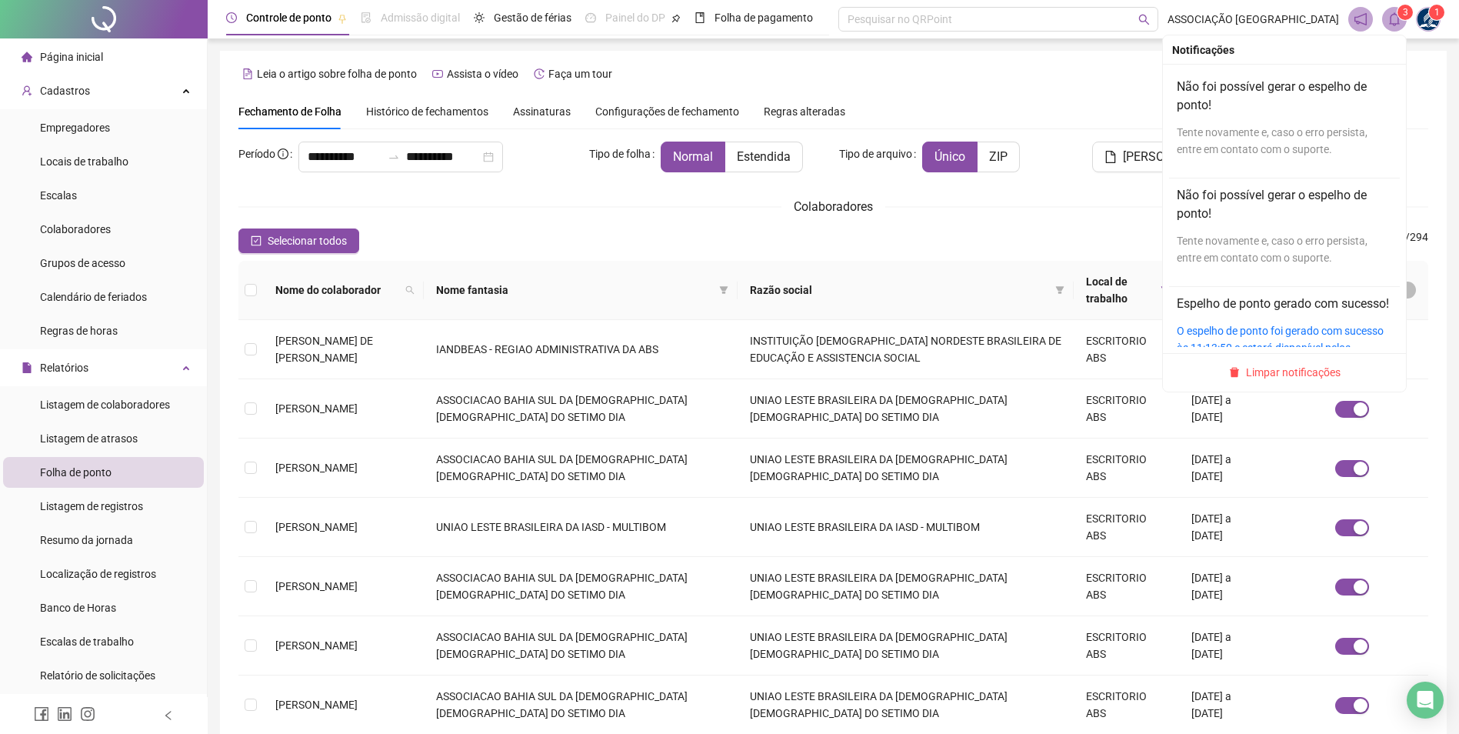
click at [1396, 18] on icon "bell" at bounding box center [1395, 19] width 14 height 14
click at [1228, 146] on div "Tente novamente e, caso o erro persista, entre em contato com o suporte." at bounding box center [1284, 141] width 215 height 34
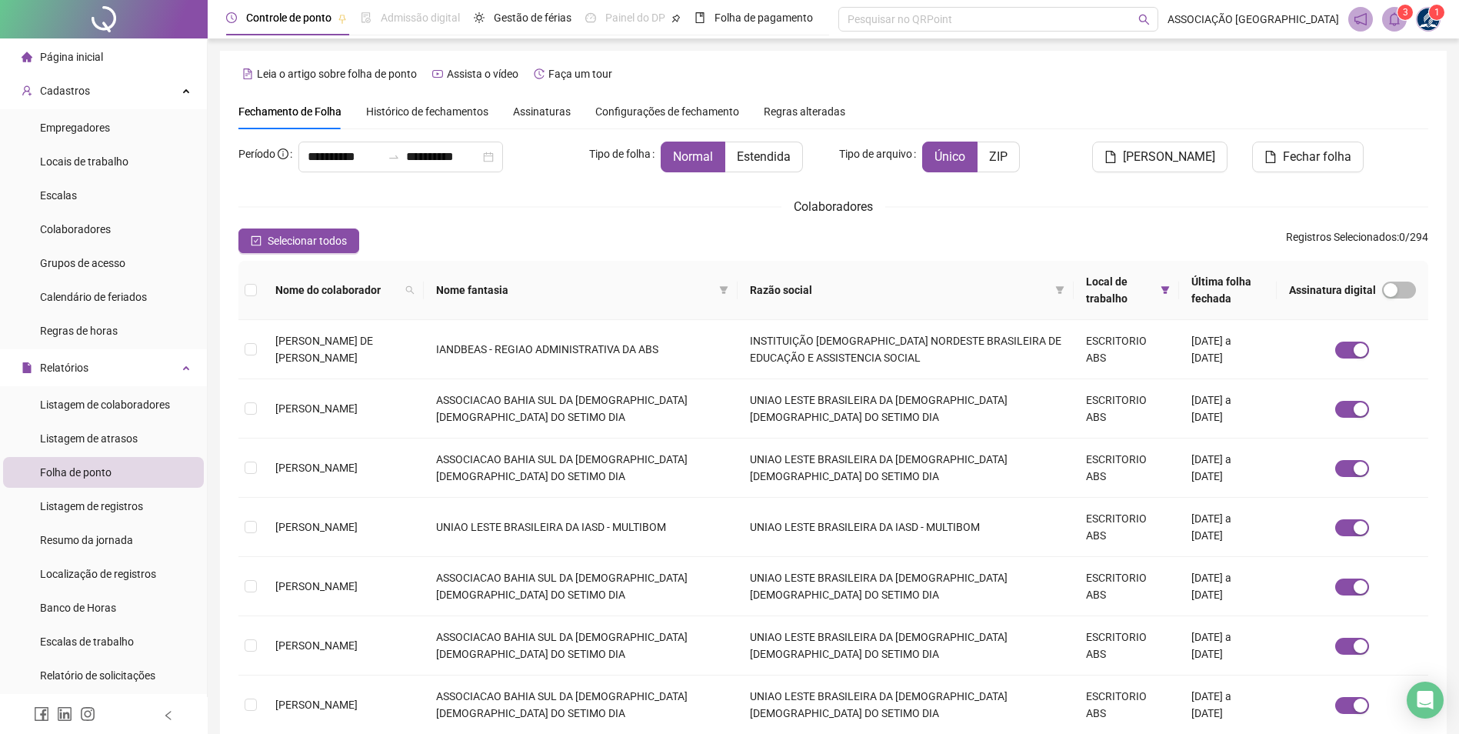
click at [1104, 112] on div "Fechamento de Folha Histórico de fechamentos Assinaturas Configurações de fecha…" at bounding box center [833, 111] width 1190 height 35
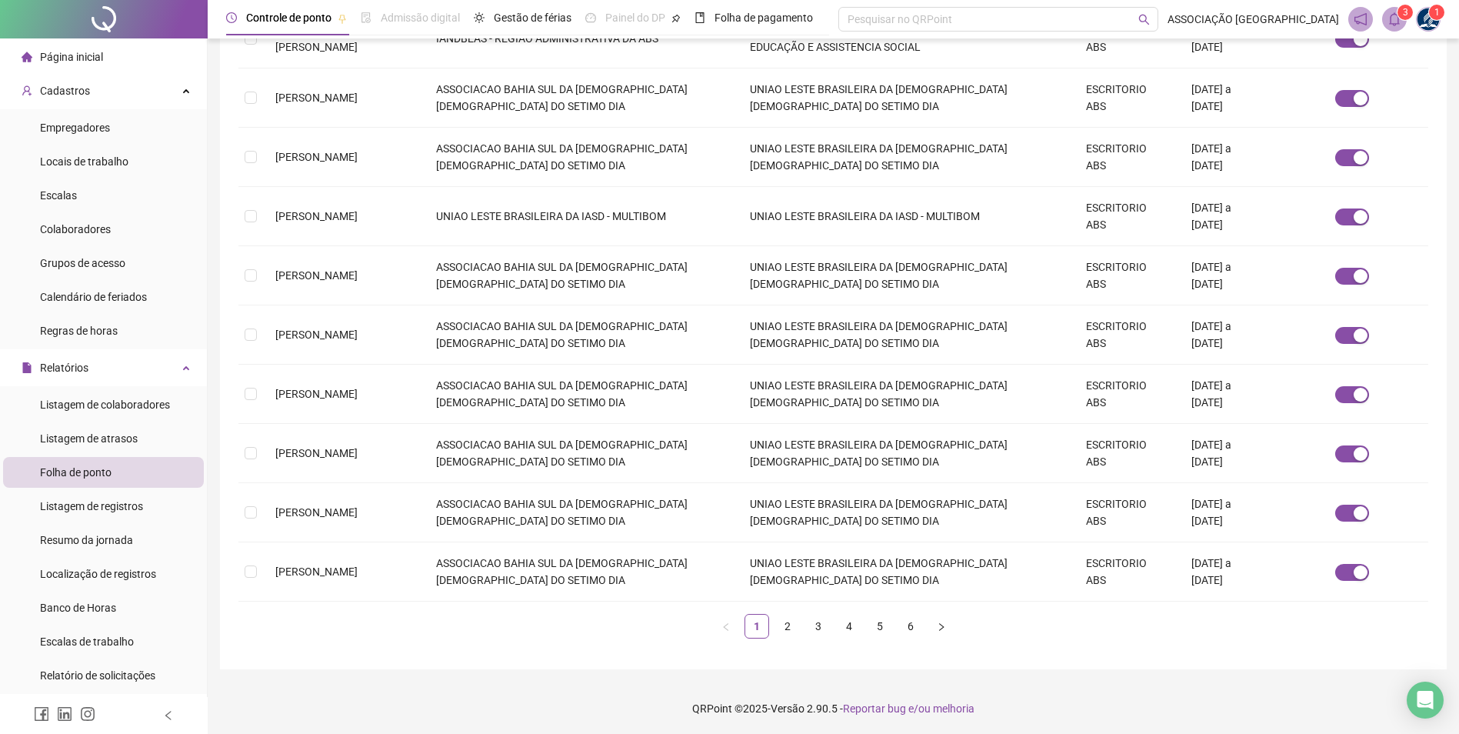
scroll to position [312, 0]
click at [789, 628] on link "2" at bounding box center [787, 624] width 23 height 23
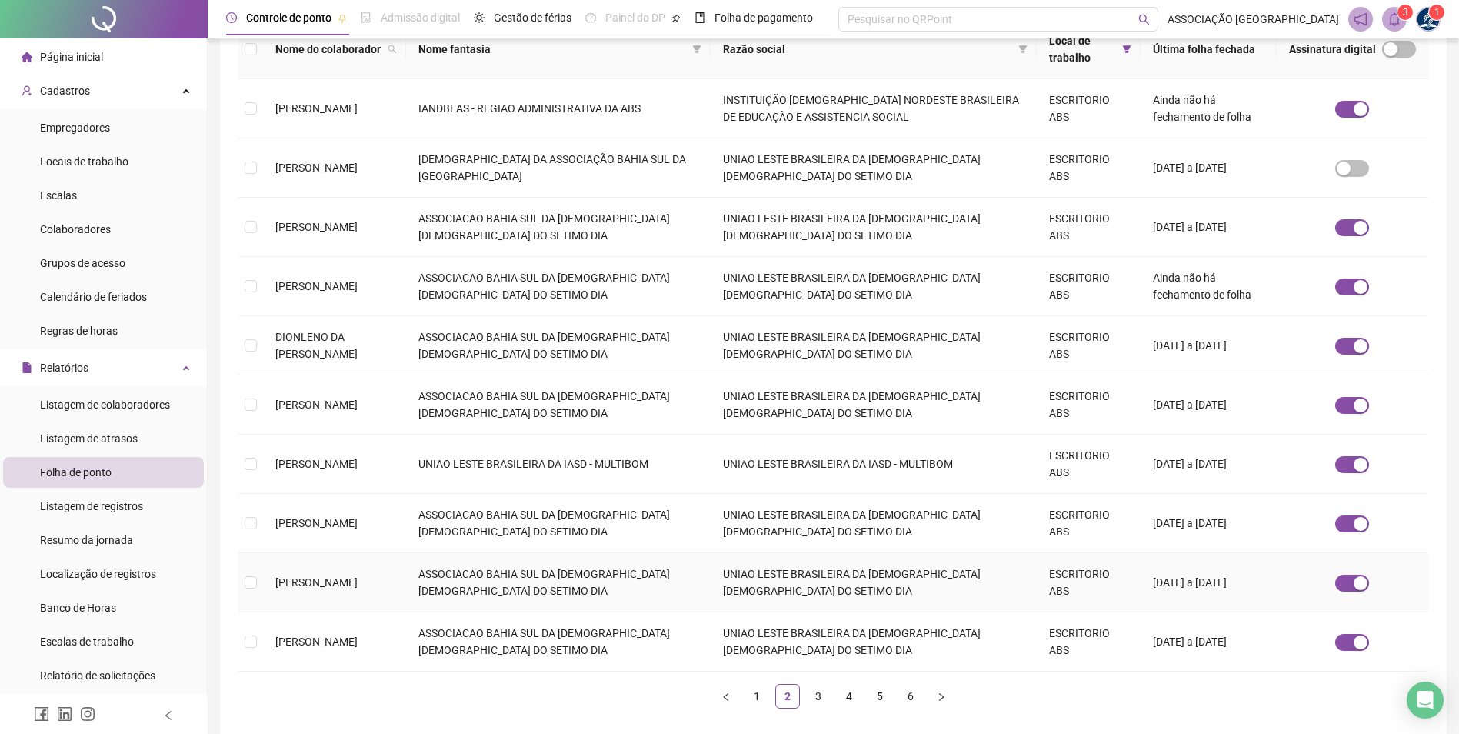
scroll to position [297, 0]
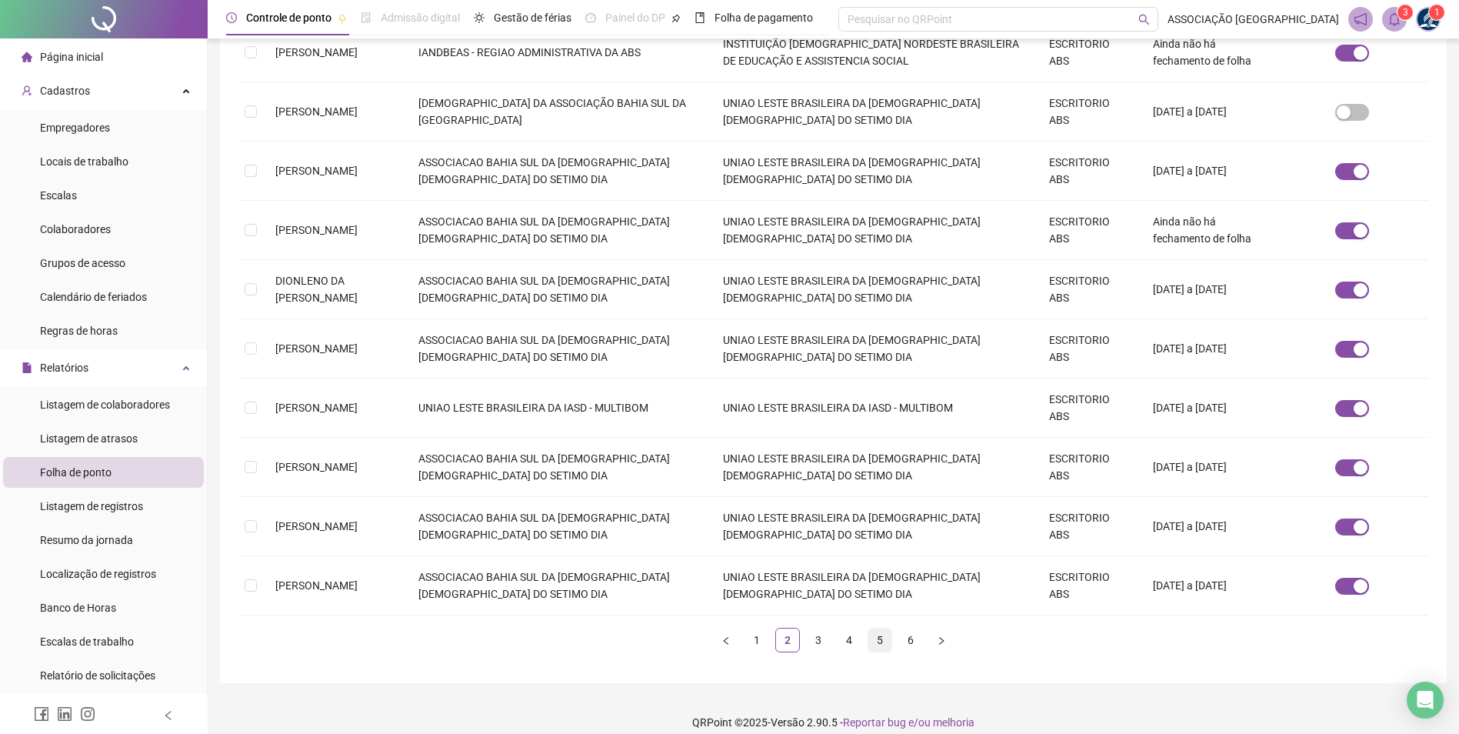
click at [878, 629] on link "5" at bounding box center [880, 640] width 23 height 23
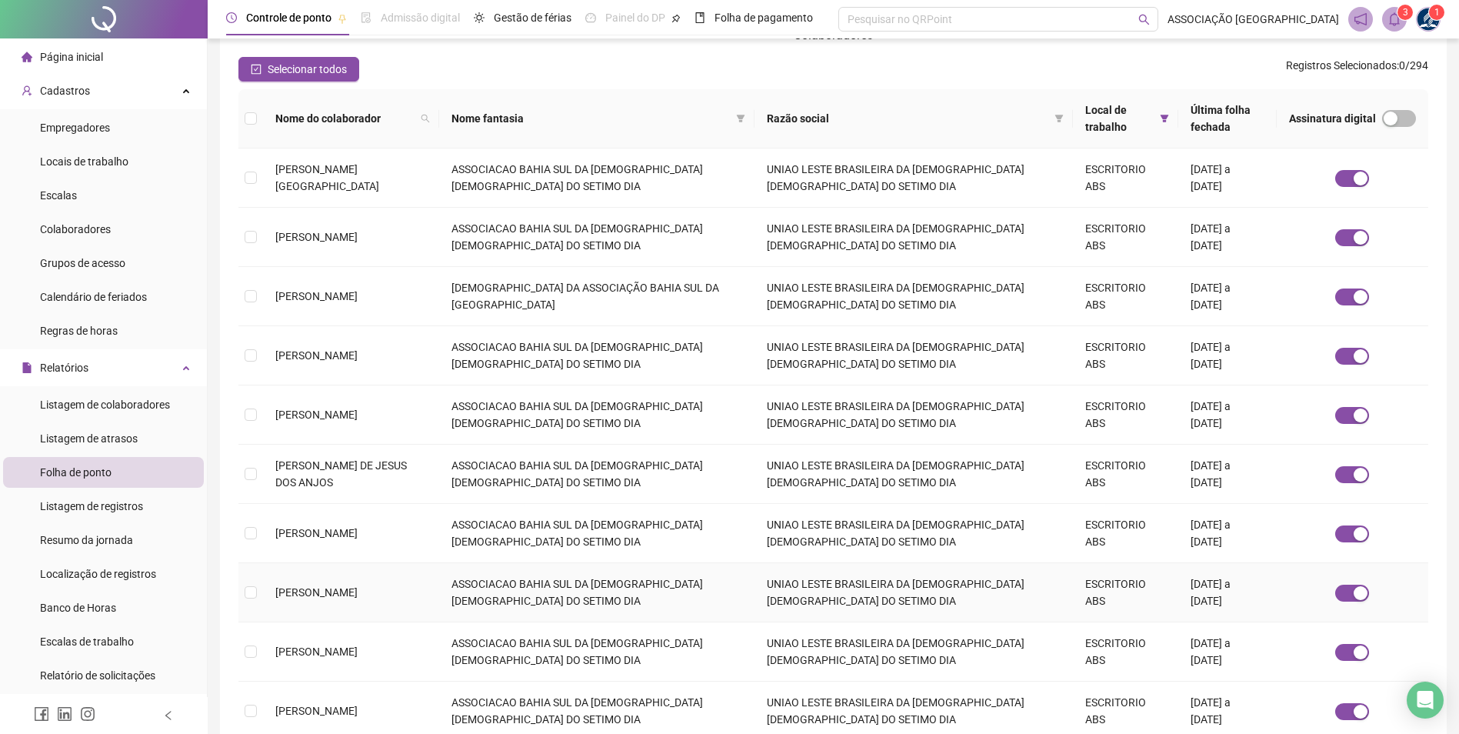
scroll to position [231, 0]
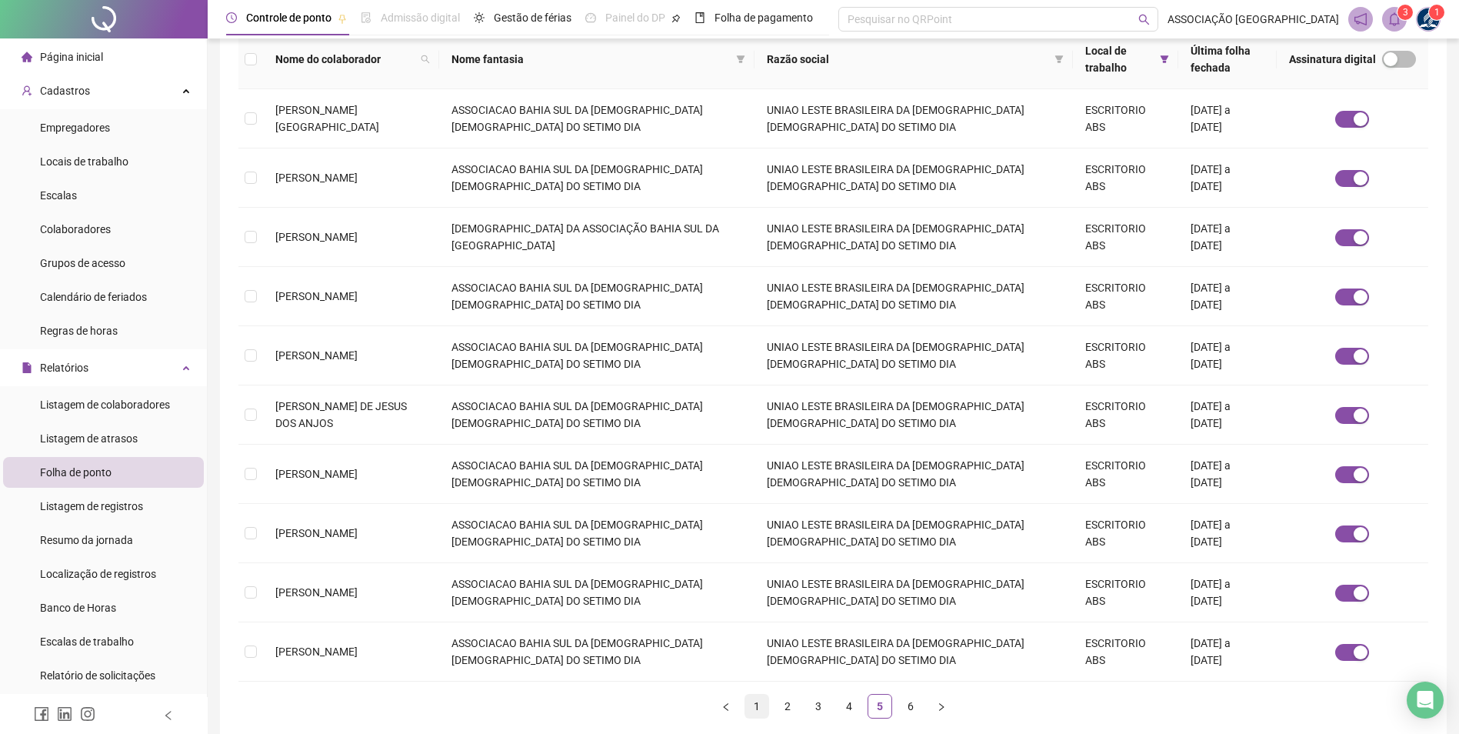
click at [755, 706] on link "1" at bounding box center [756, 706] width 23 height 23
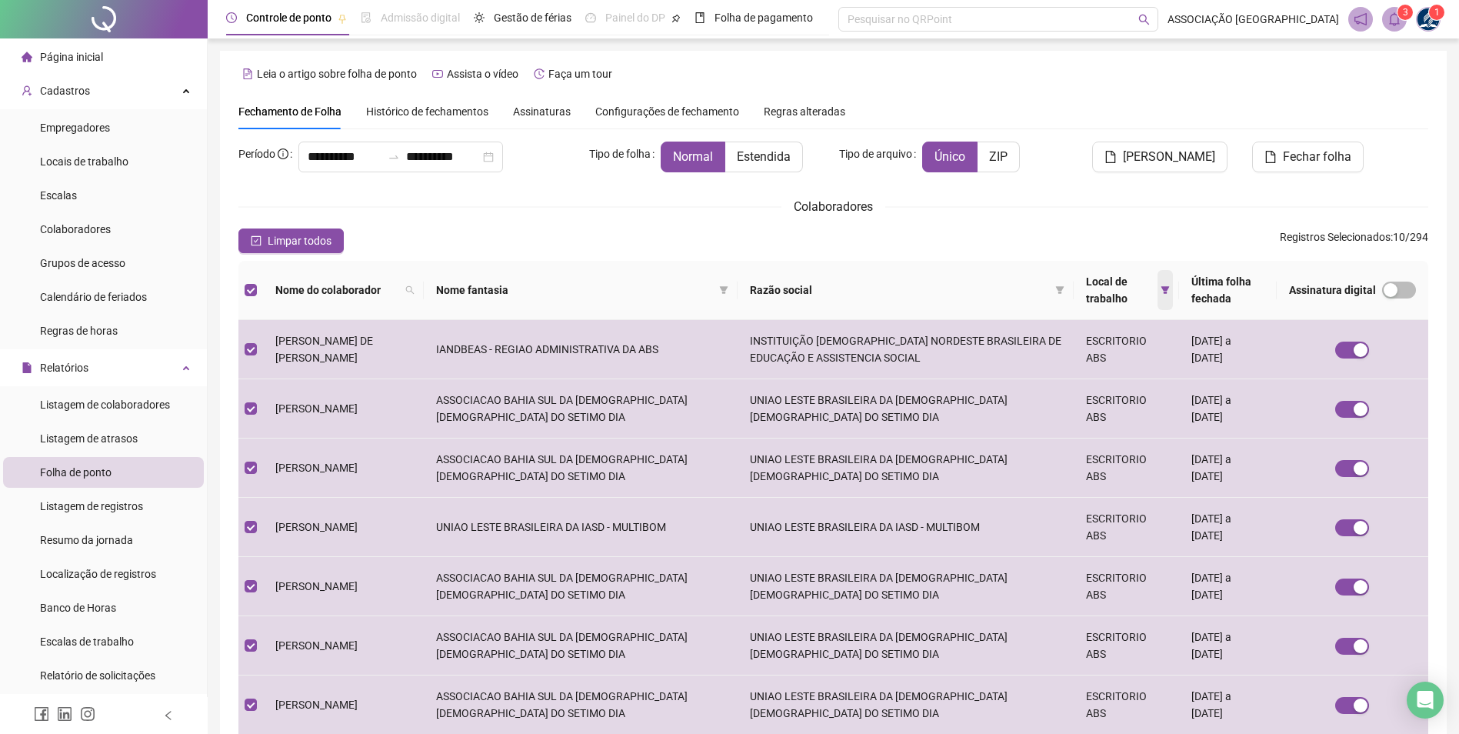
click at [1161, 295] on icon "filter" at bounding box center [1165, 289] width 9 height 9
click at [1125, 222] on div "**********" at bounding box center [833, 552] width 1190 height 820
click at [1171, 157] on span "Gerar espelho" at bounding box center [1169, 157] width 92 height 18
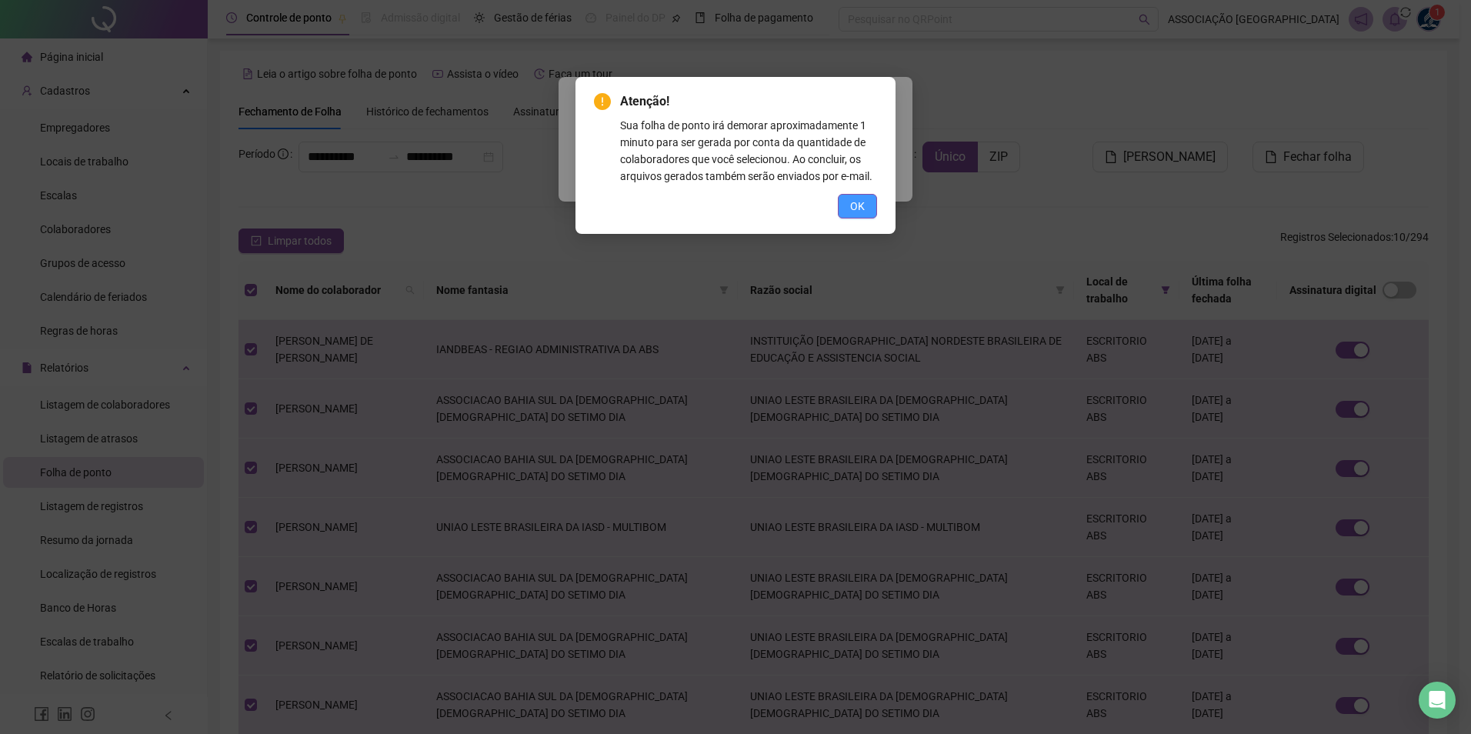
click at [853, 194] on button "OK" at bounding box center [857, 206] width 39 height 25
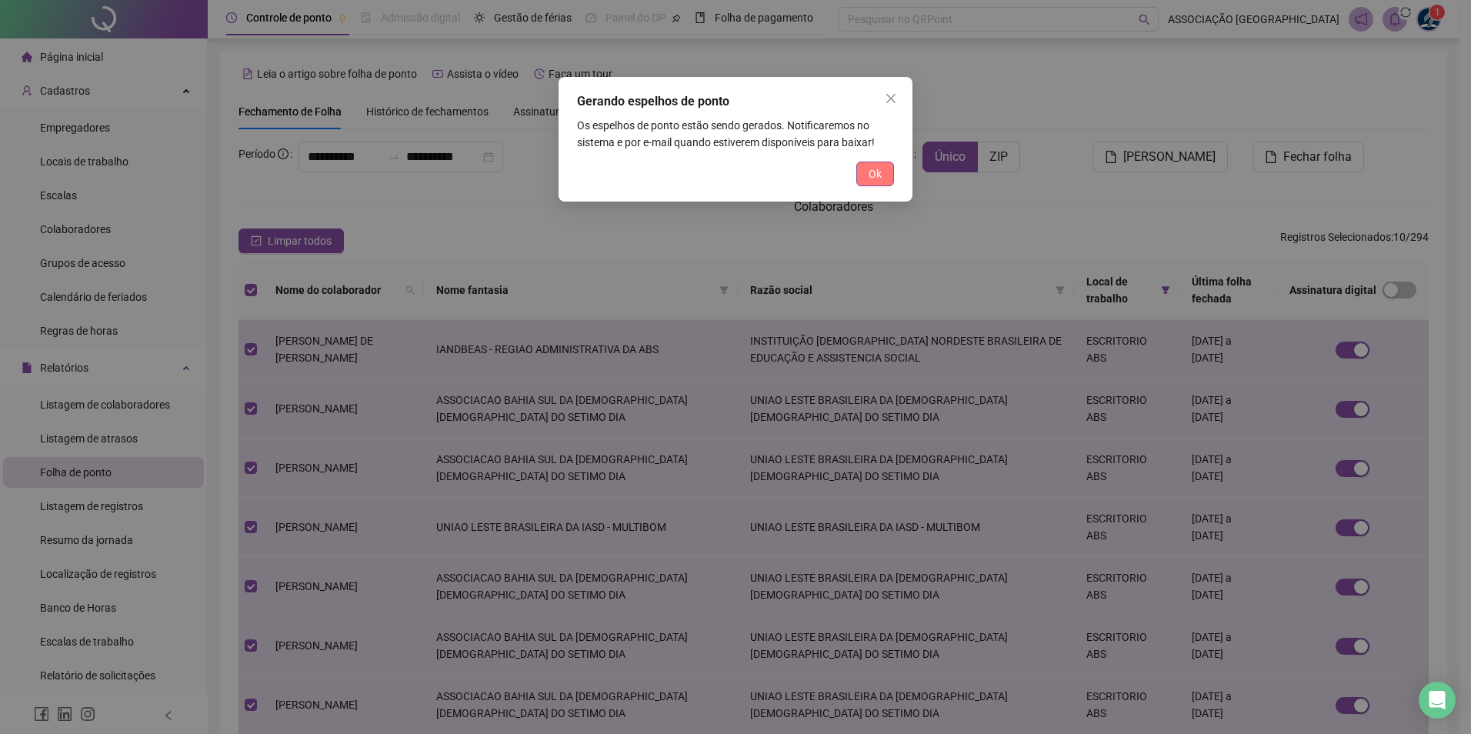
click at [884, 181] on button "Ok" at bounding box center [875, 174] width 38 height 25
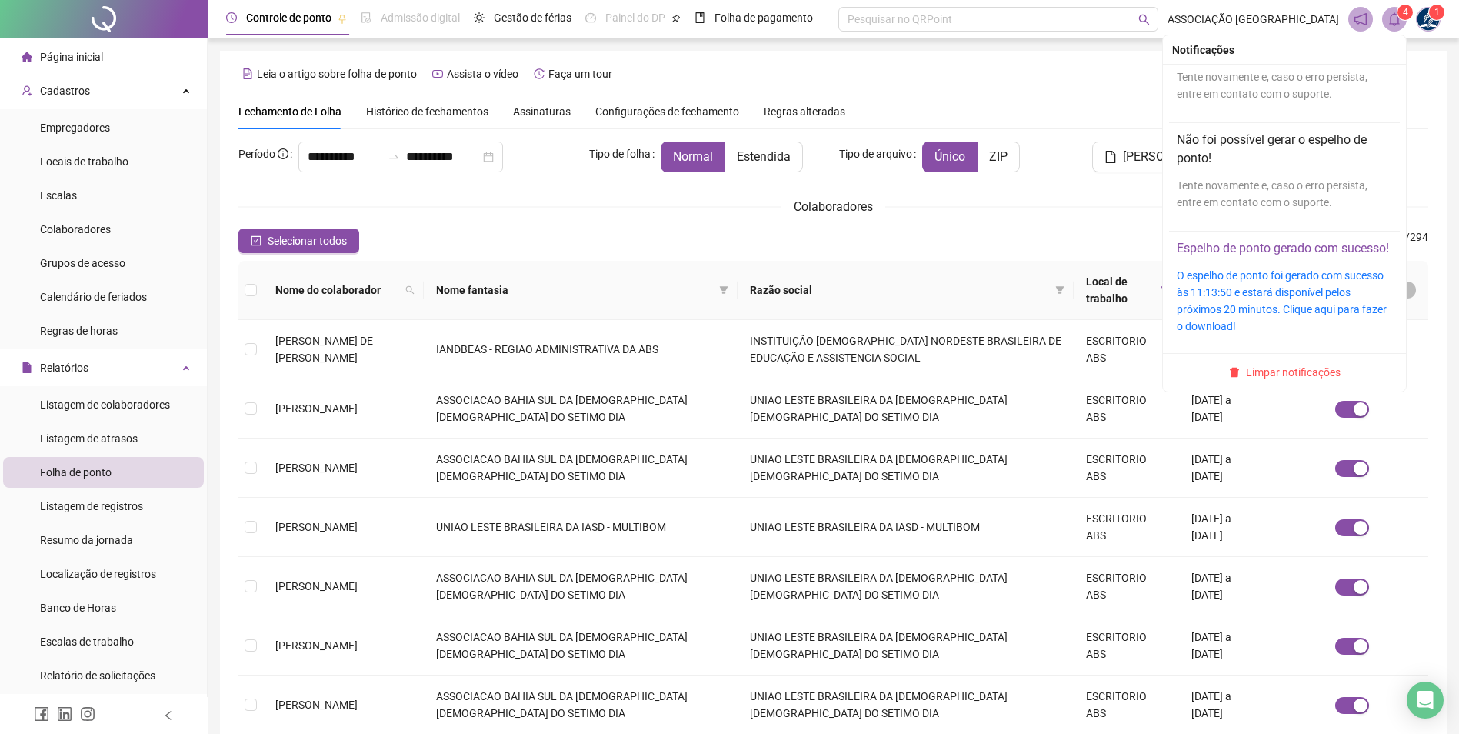
scroll to position [190, 0]
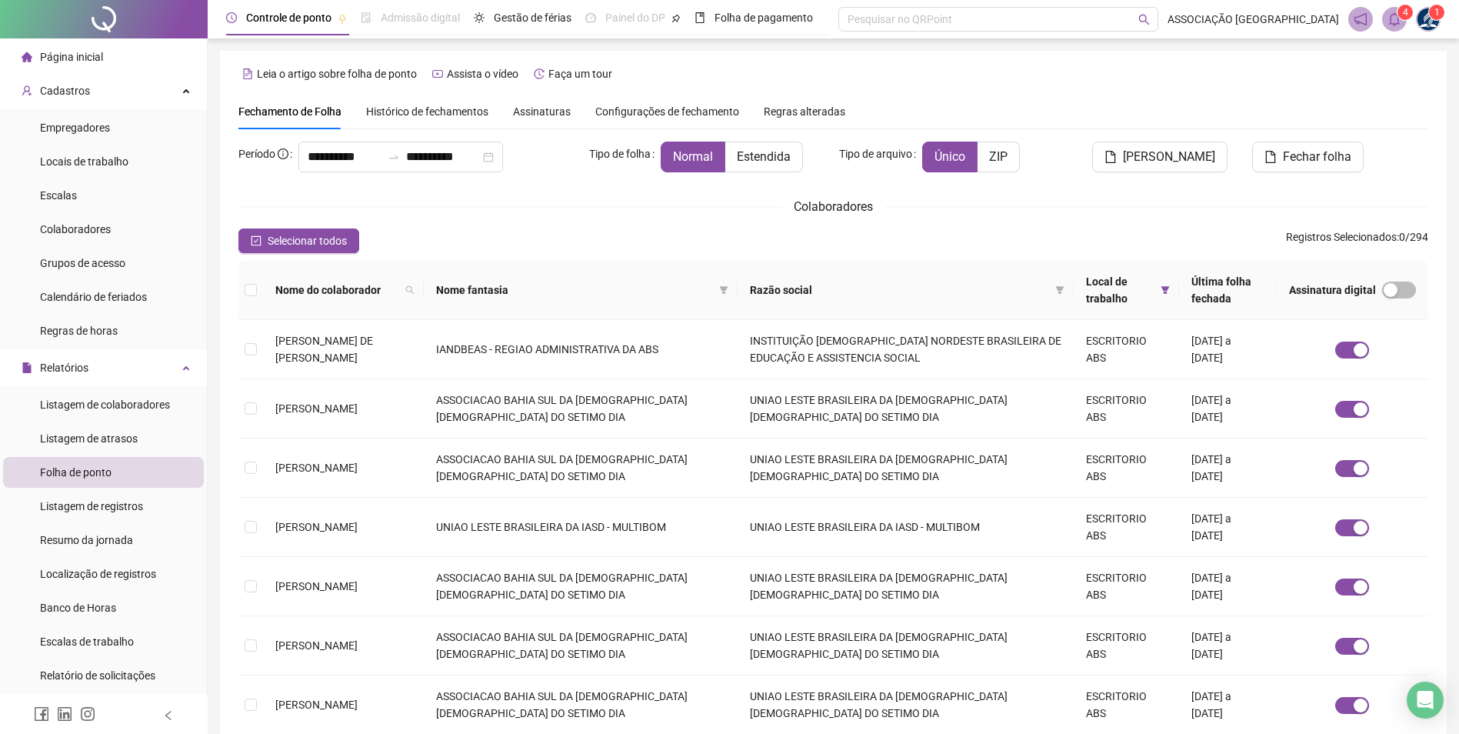
click at [534, 242] on div "Selecionar todos Registros Selecionados : 0 / 294" at bounding box center [833, 240] width 1190 height 25
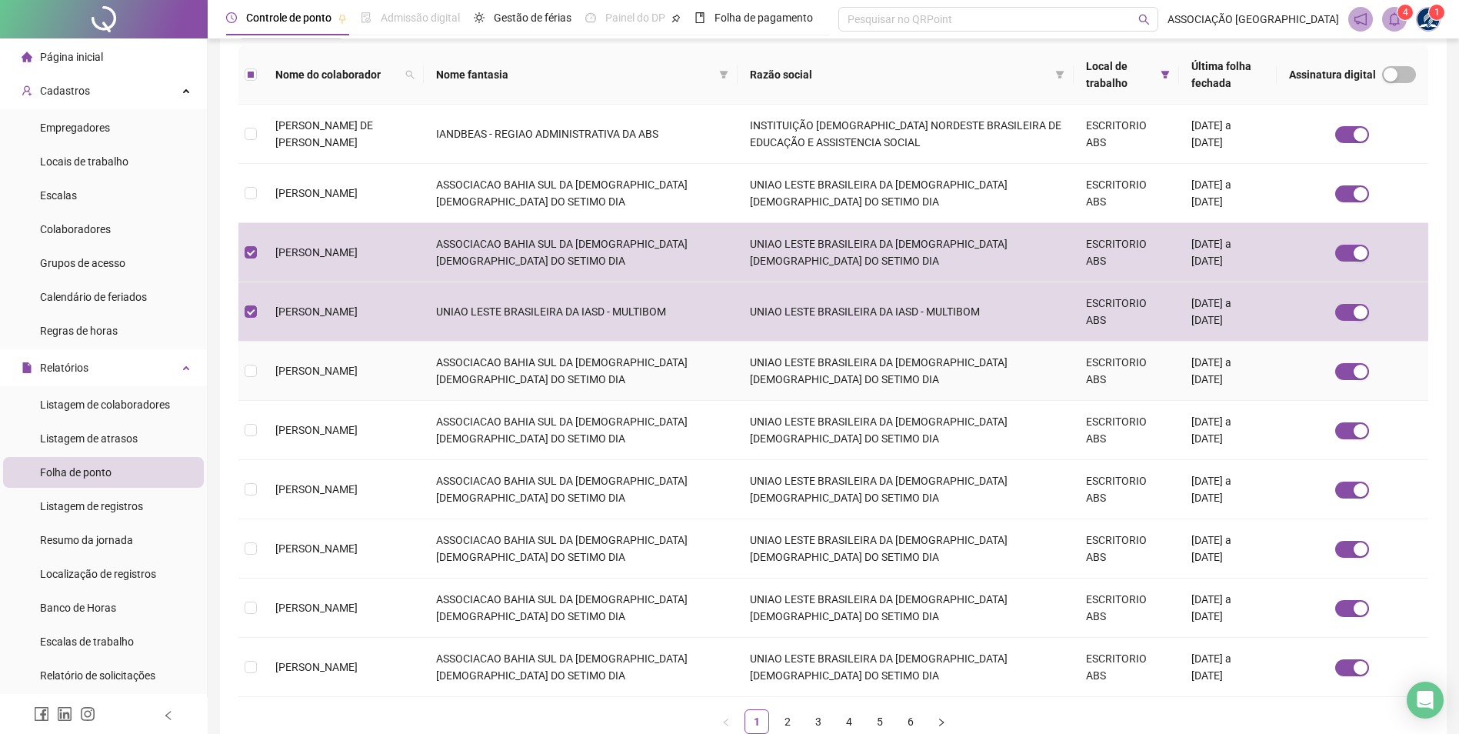
scroll to position [231, 0]
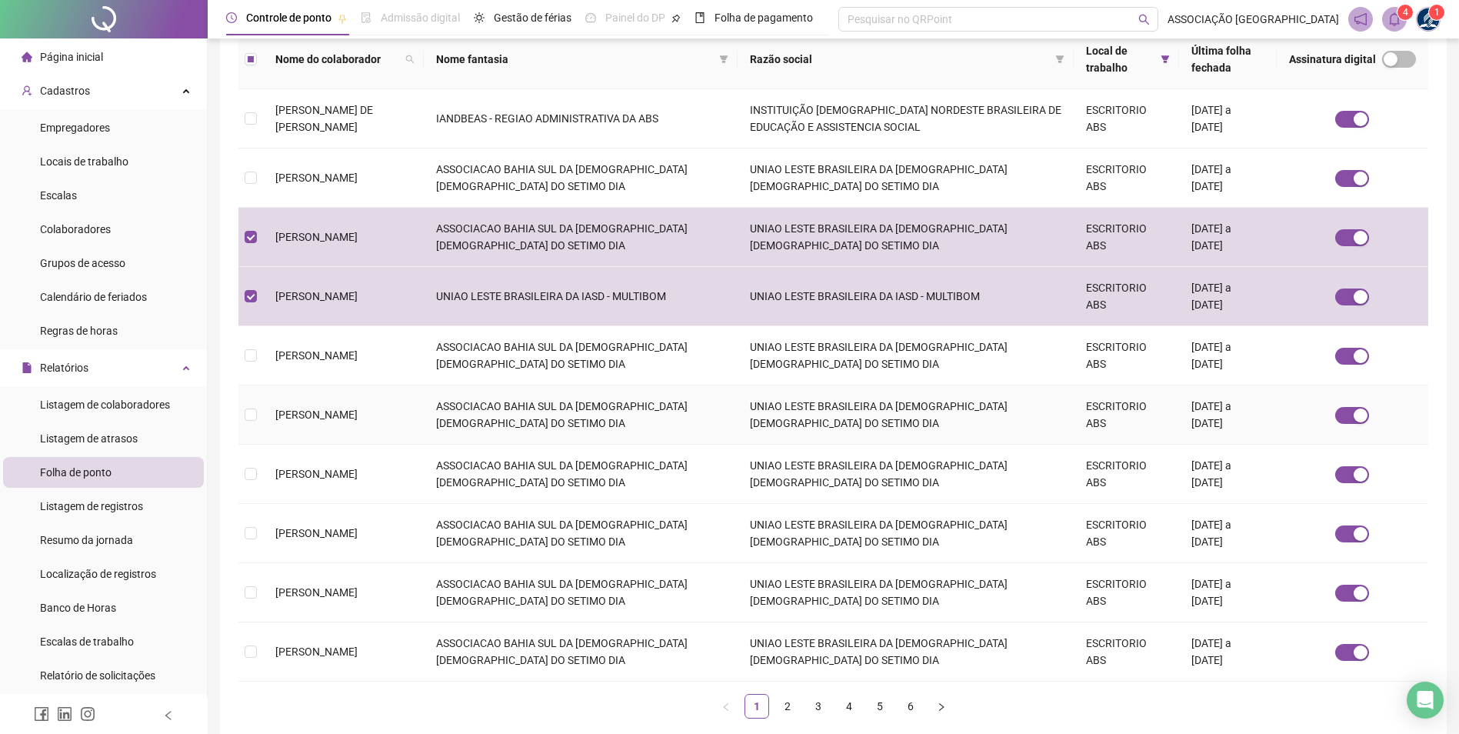
click at [258, 418] on td at bounding box center [250, 414] width 25 height 59
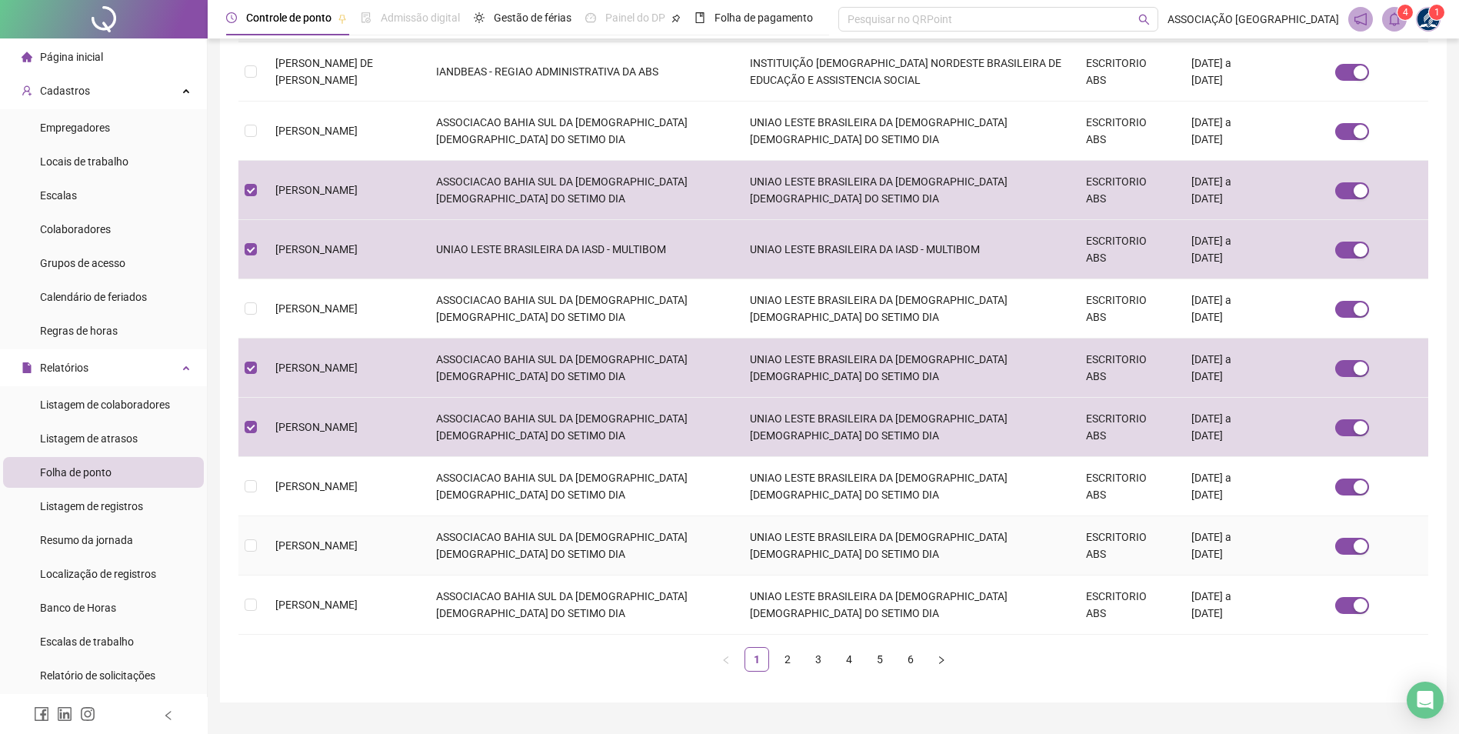
scroll to position [312, 0]
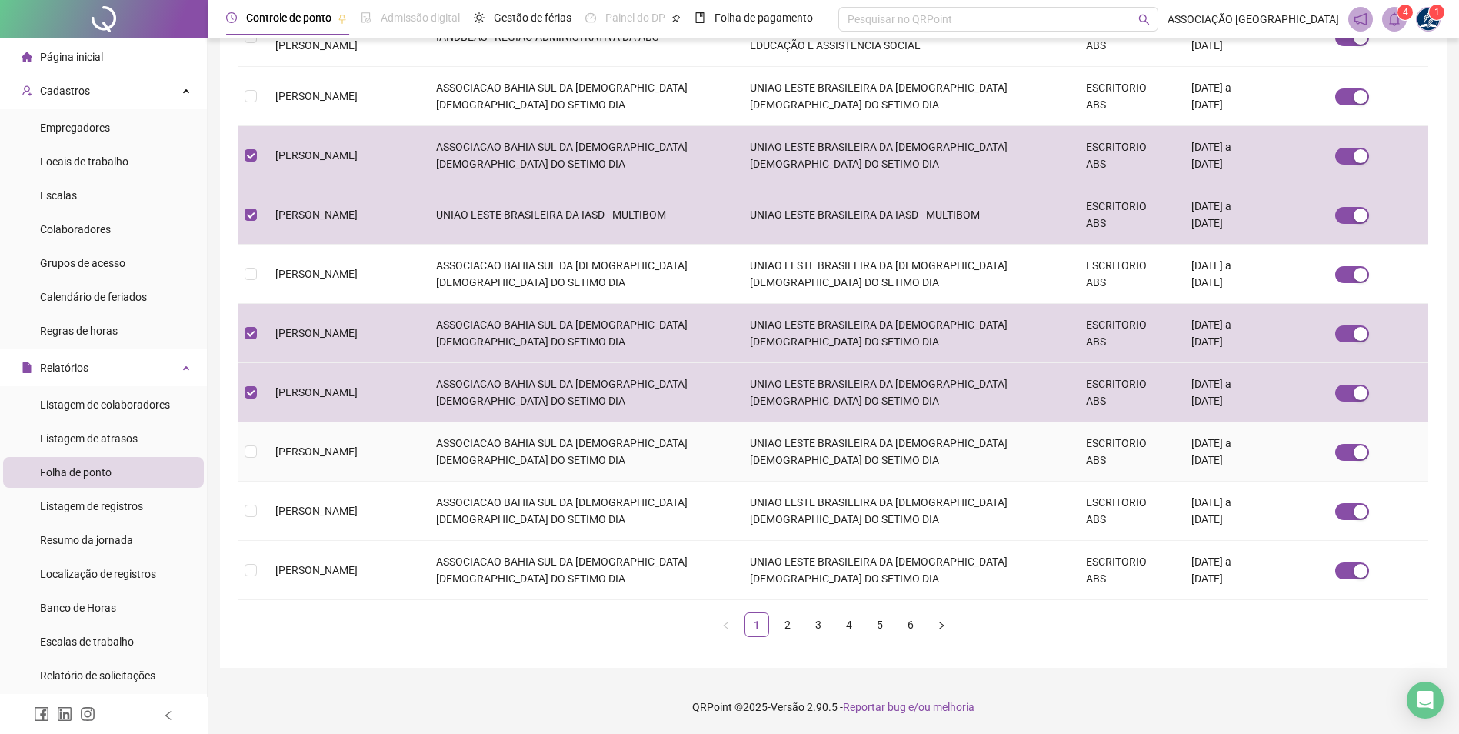
click at [261, 447] on td at bounding box center [250, 451] width 25 height 59
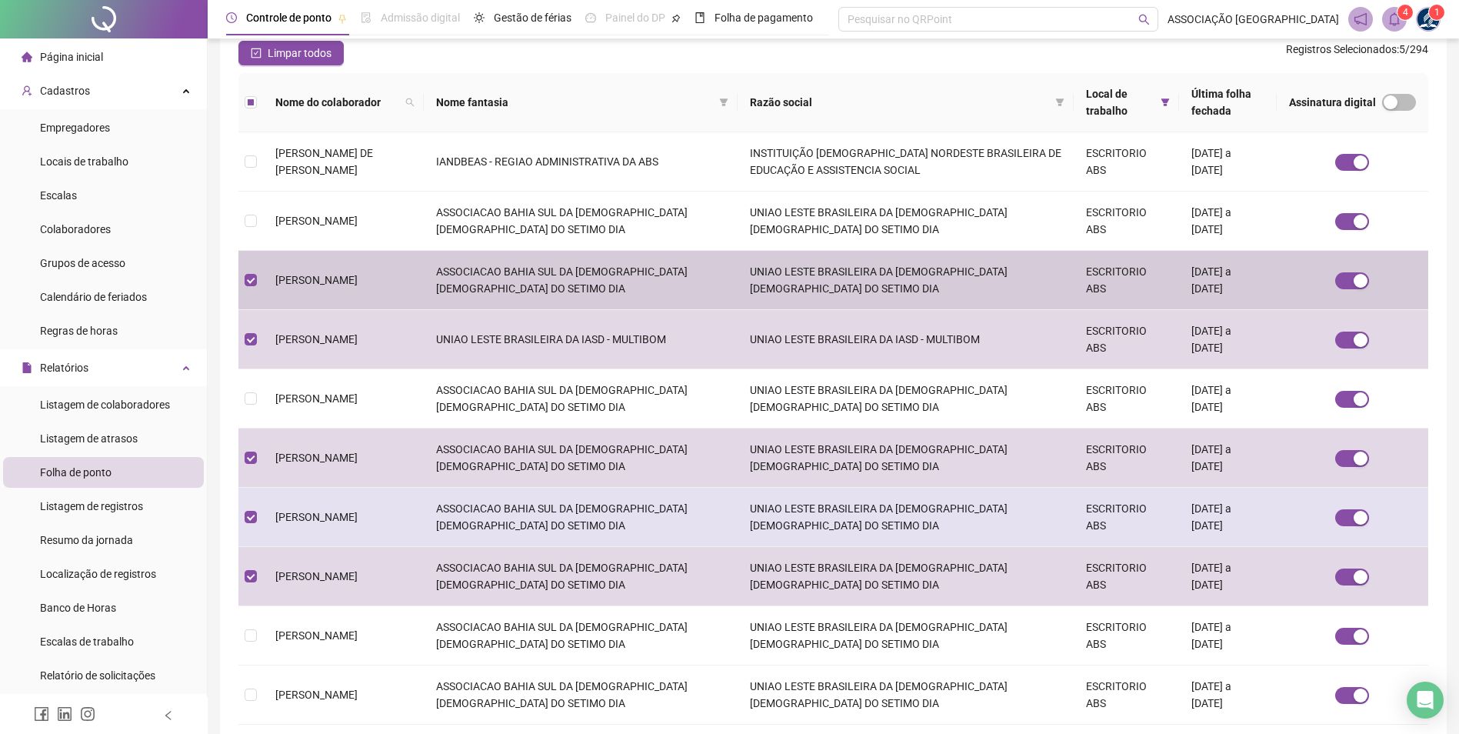
scroll to position [231, 0]
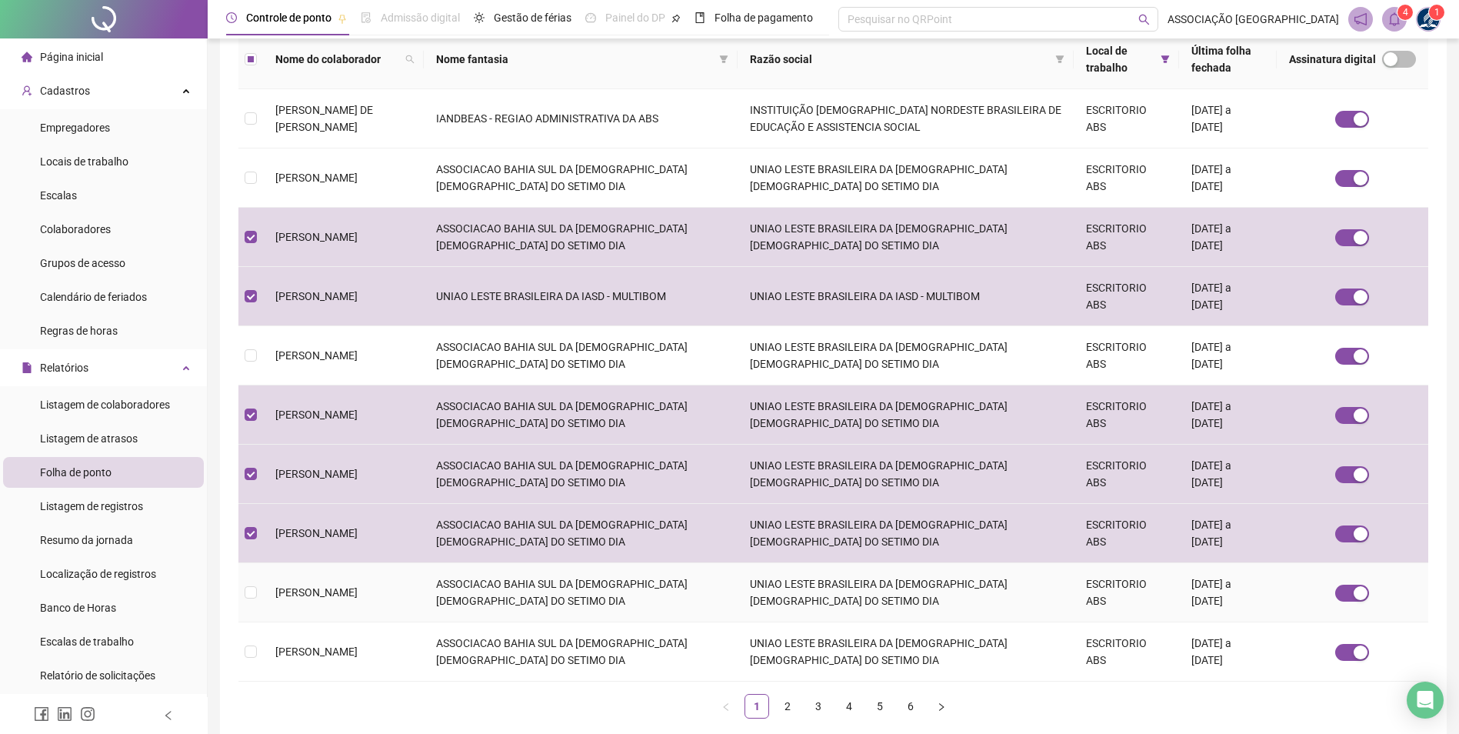
click at [255, 602] on td at bounding box center [250, 592] width 25 height 59
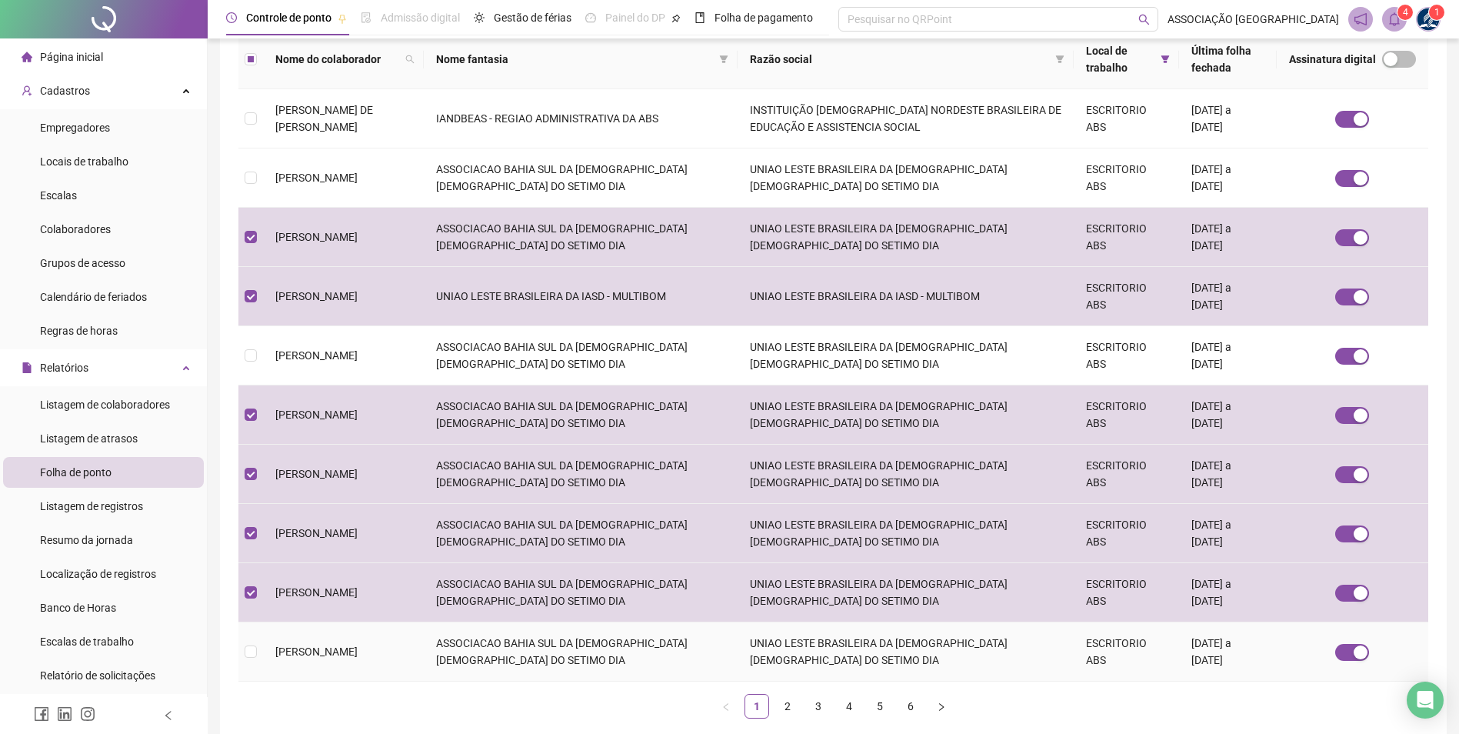
click at [264, 645] on td "ANTHONY GREGORY ALVES ABREU" at bounding box center [343, 651] width 161 height 59
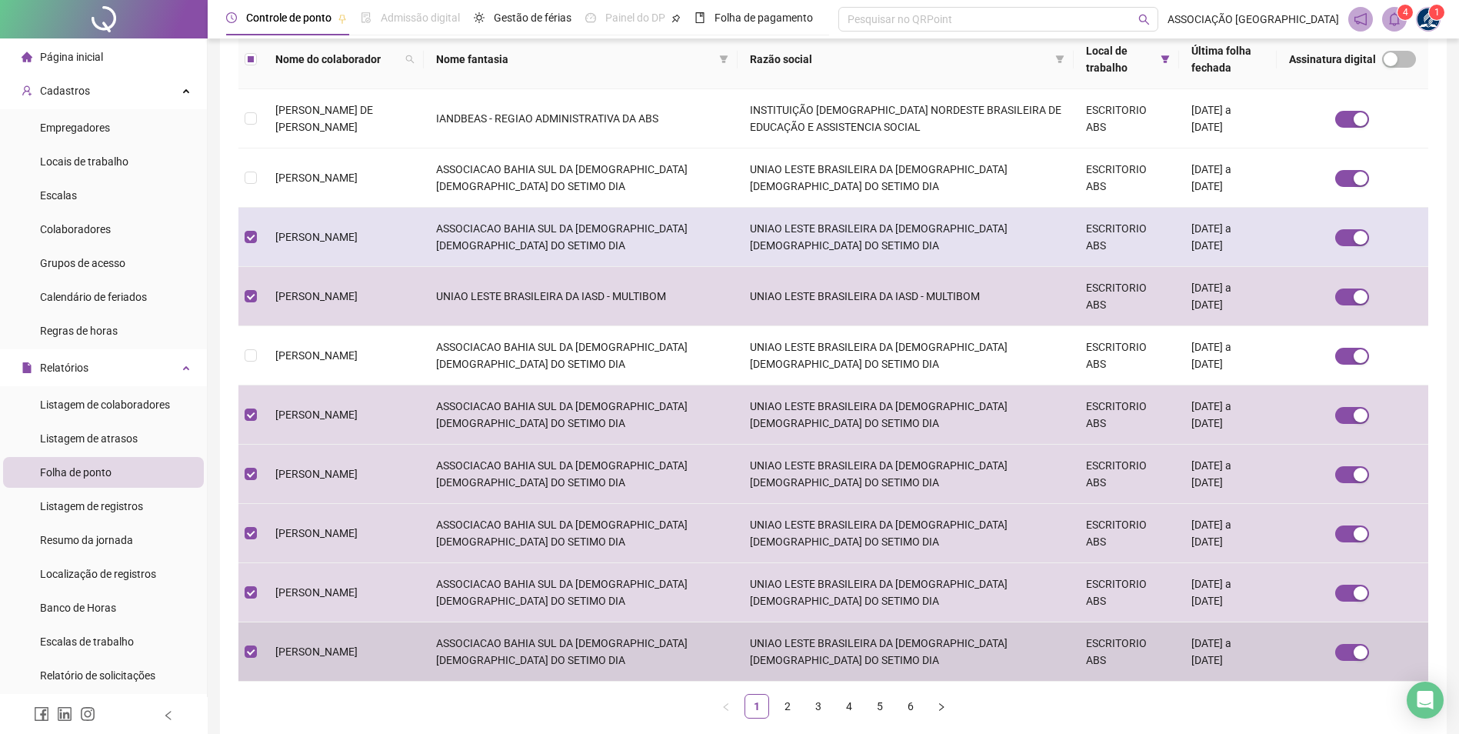
scroll to position [0, 0]
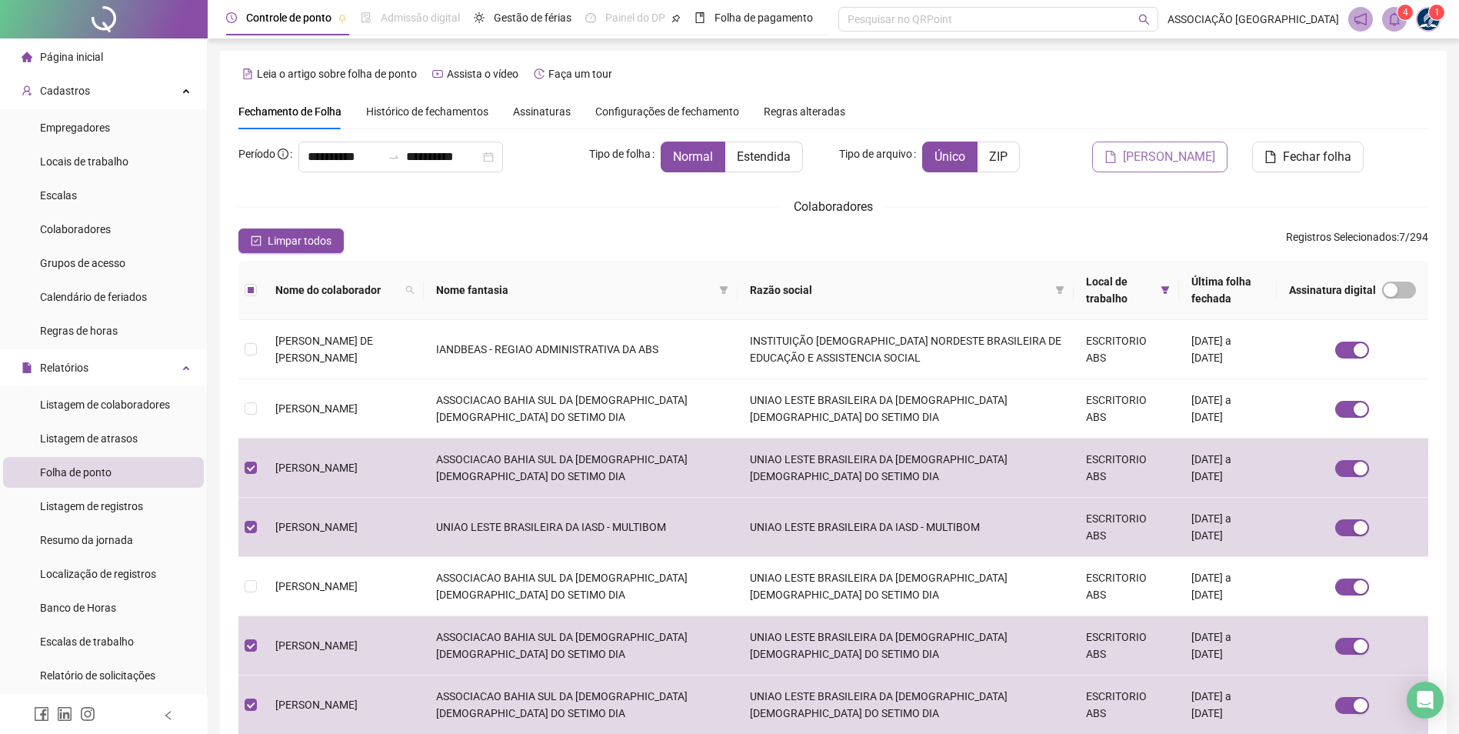
click at [1168, 160] on span "Gerar espelho" at bounding box center [1169, 157] width 92 height 18
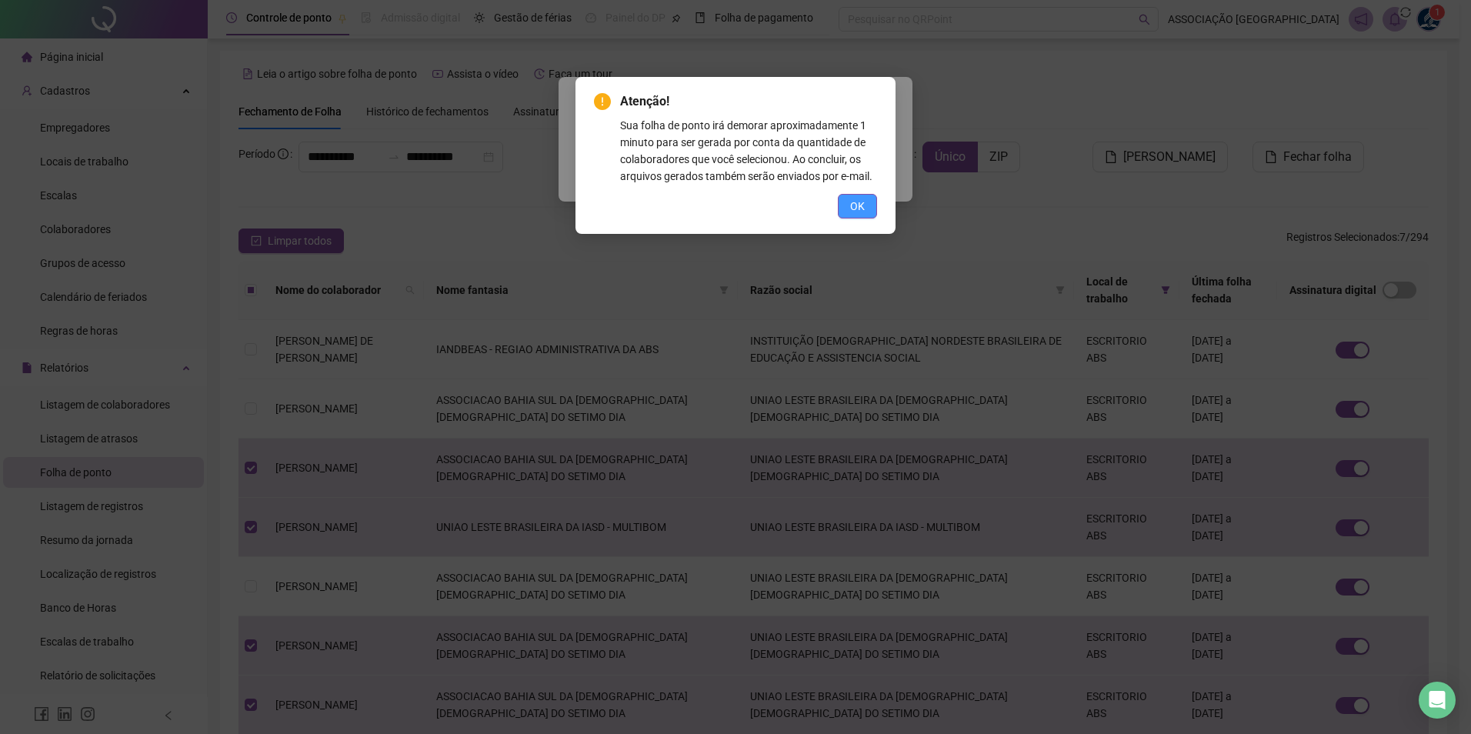
click at [873, 204] on button "OK" at bounding box center [857, 206] width 39 height 25
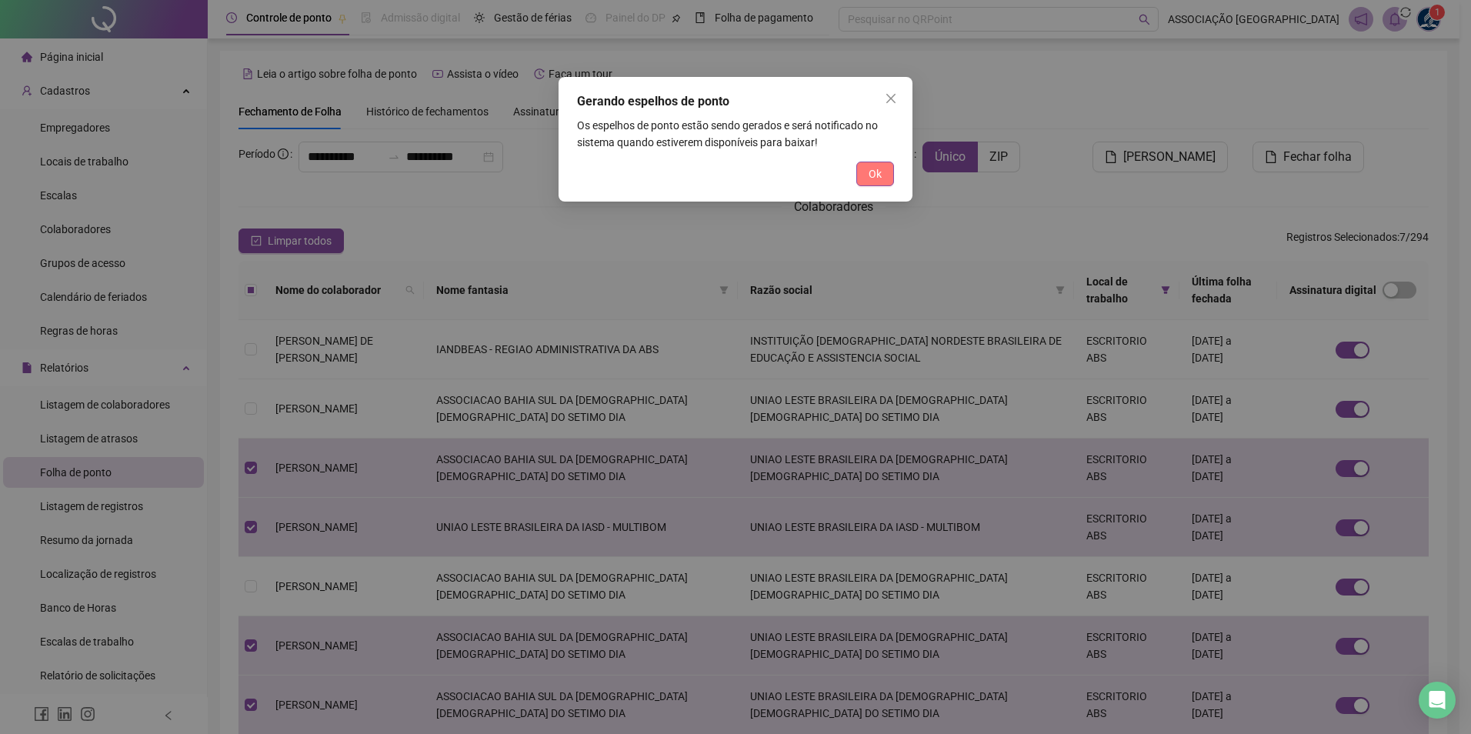
click at [869, 172] on span "Ok" at bounding box center [875, 173] width 13 height 17
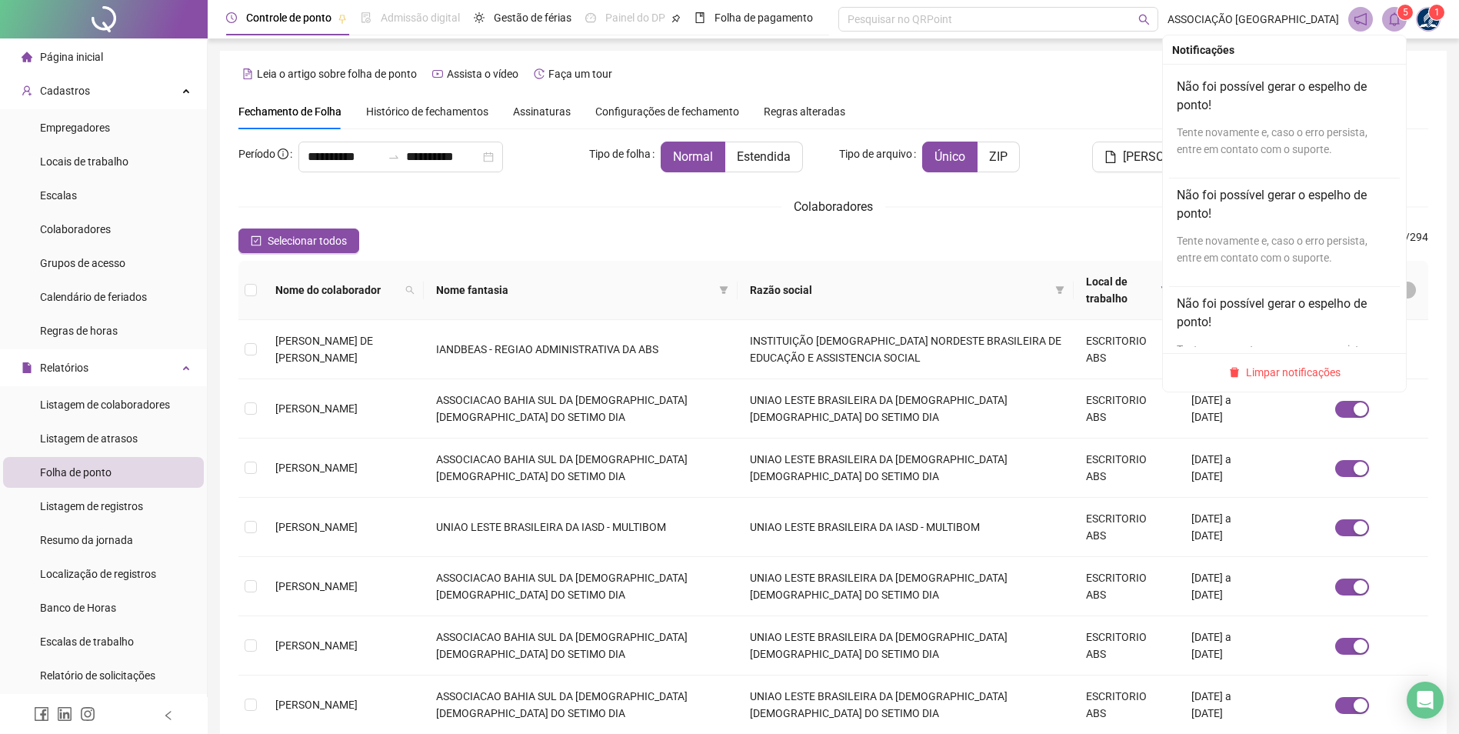
click at [1395, 22] on icon "bell" at bounding box center [1395, 19] width 14 height 14
click at [1269, 144] on div "Tente novamente e, caso o erro persista, entre em contato com o suporte." at bounding box center [1284, 141] width 215 height 34
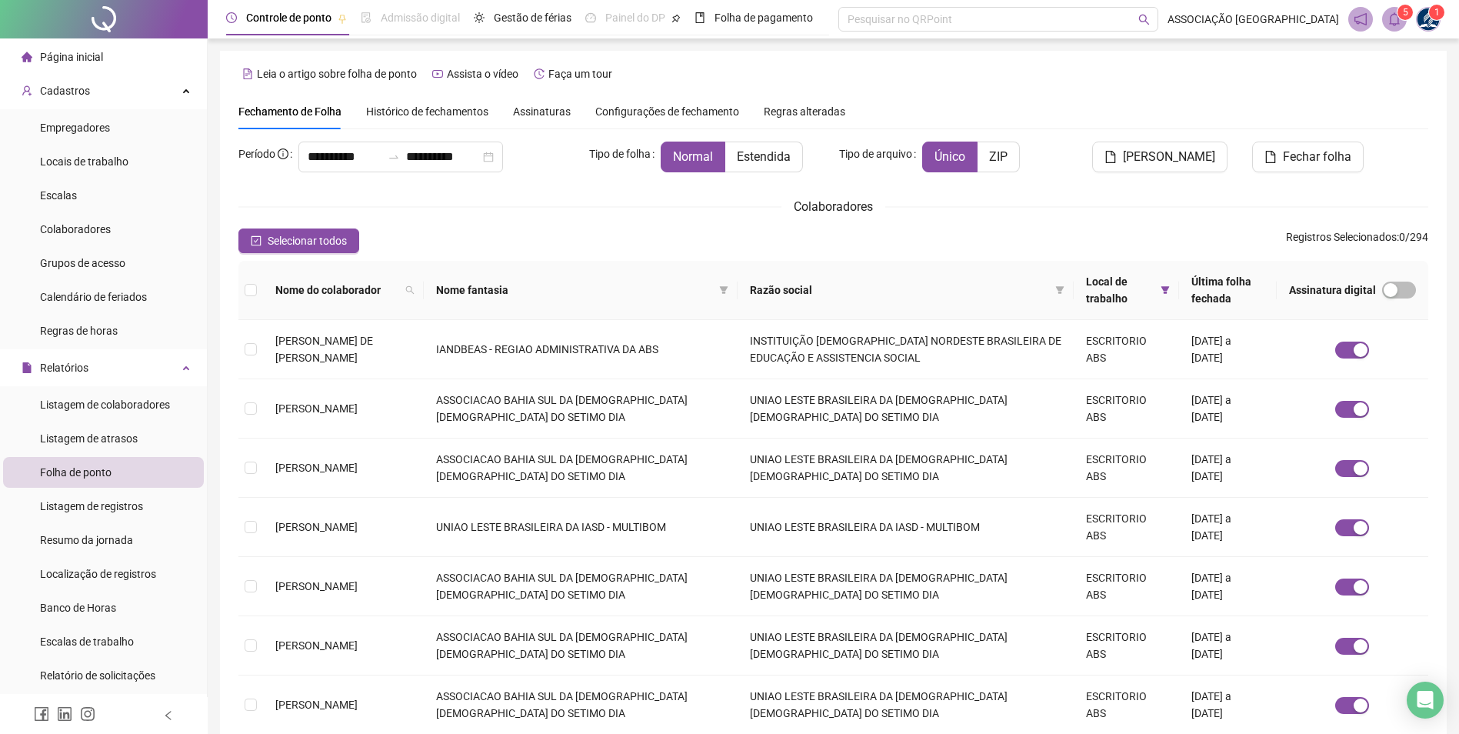
click at [443, 239] on div "Selecionar todos Registros Selecionados : 0 / 294" at bounding box center [833, 240] width 1190 height 25
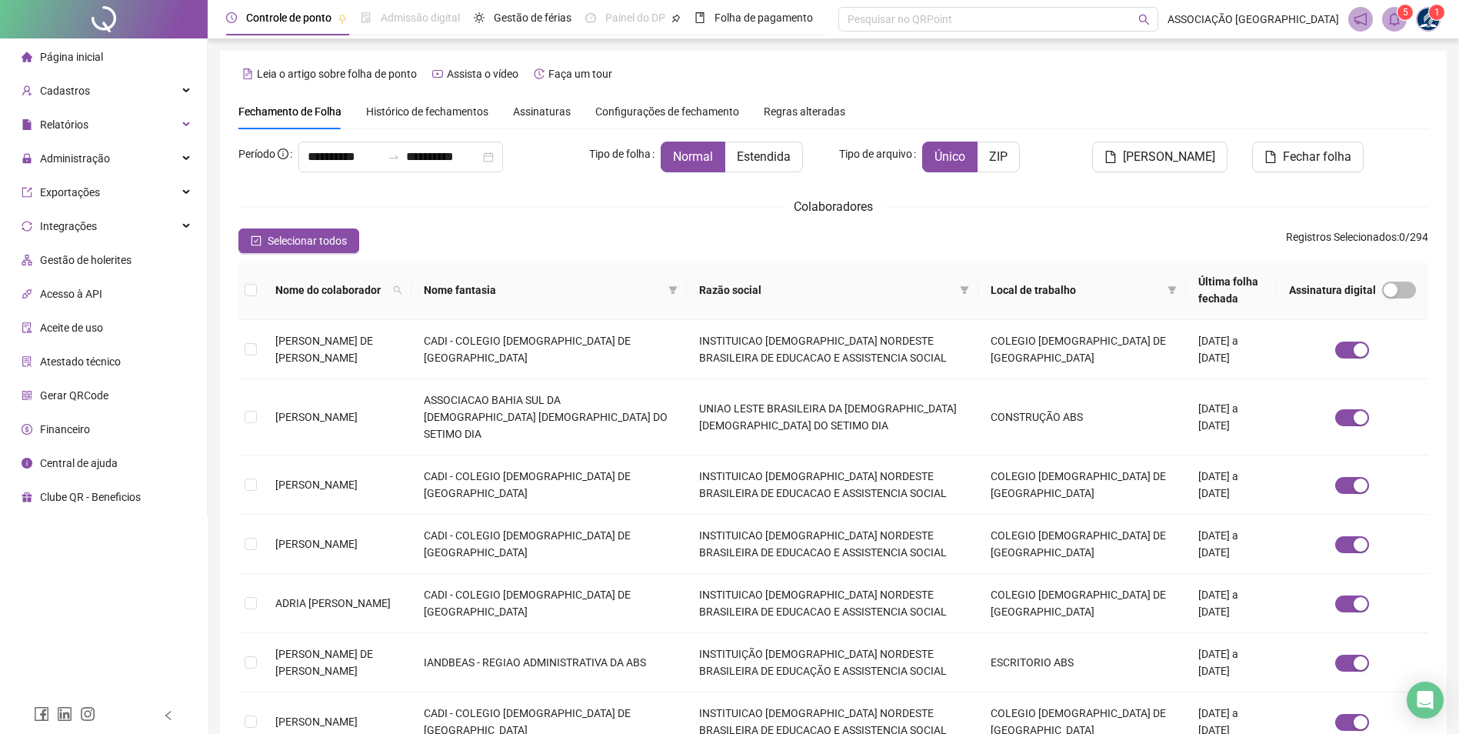
click at [1403, 16] on sup "5" at bounding box center [1405, 12] width 15 height 15
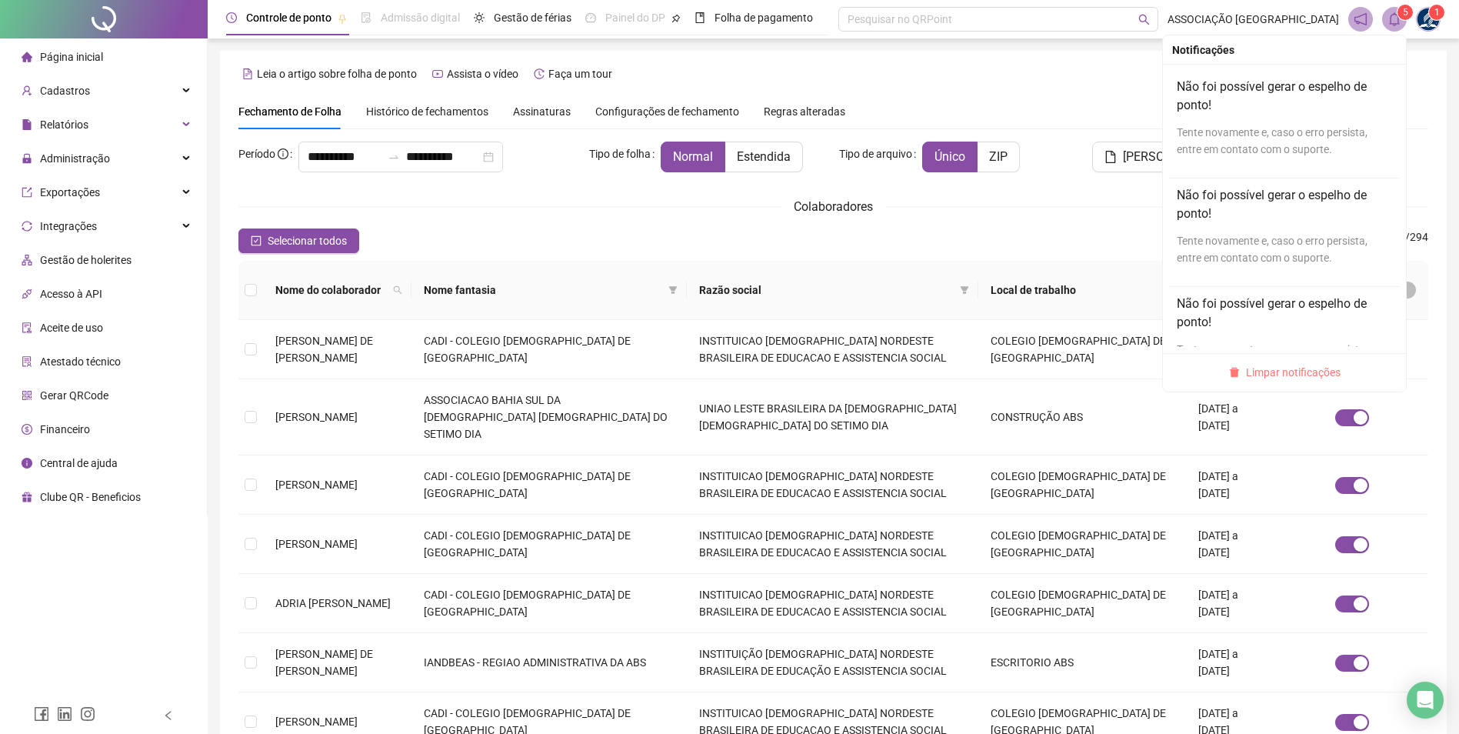
click at [1289, 375] on span "Limpar notificações" at bounding box center [1293, 372] width 95 height 17
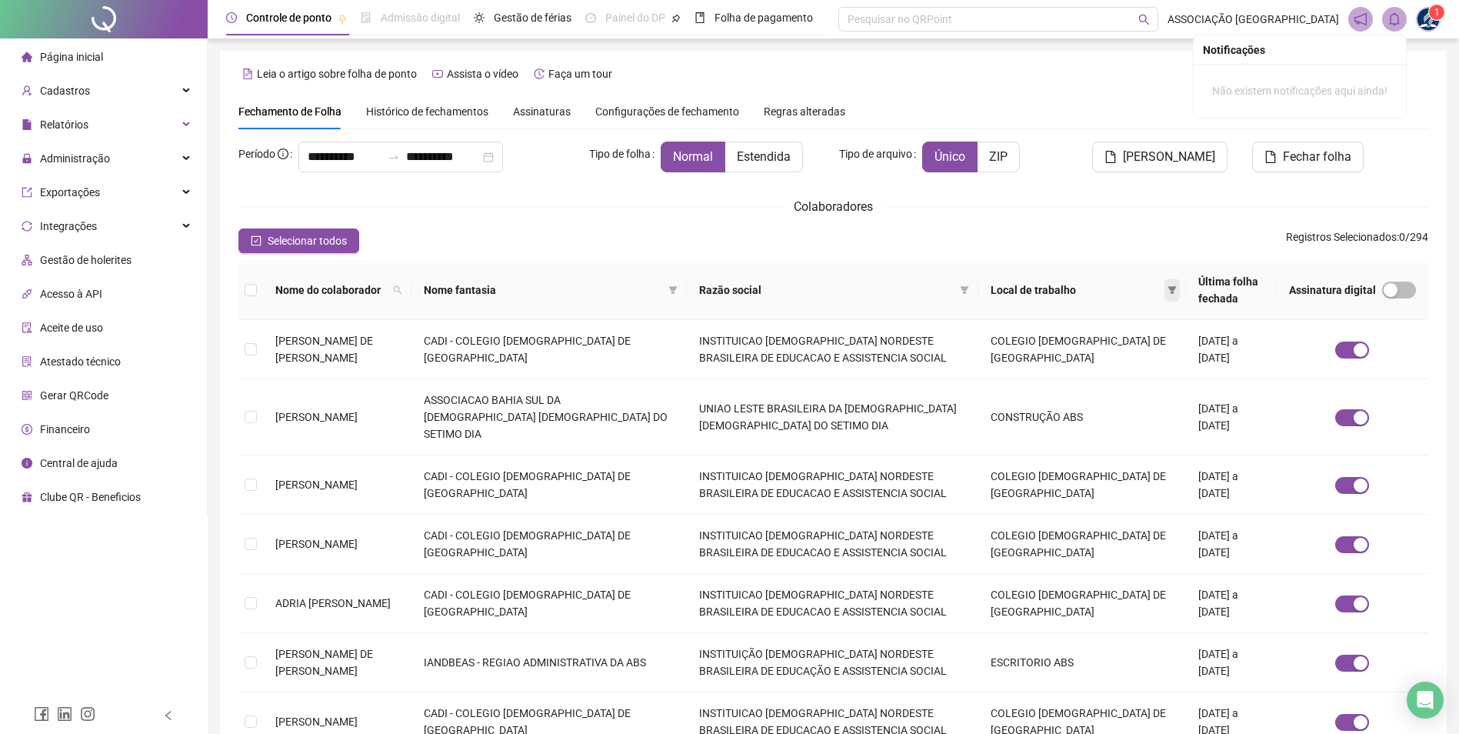
click at [1165, 292] on span at bounding box center [1172, 290] width 15 height 23
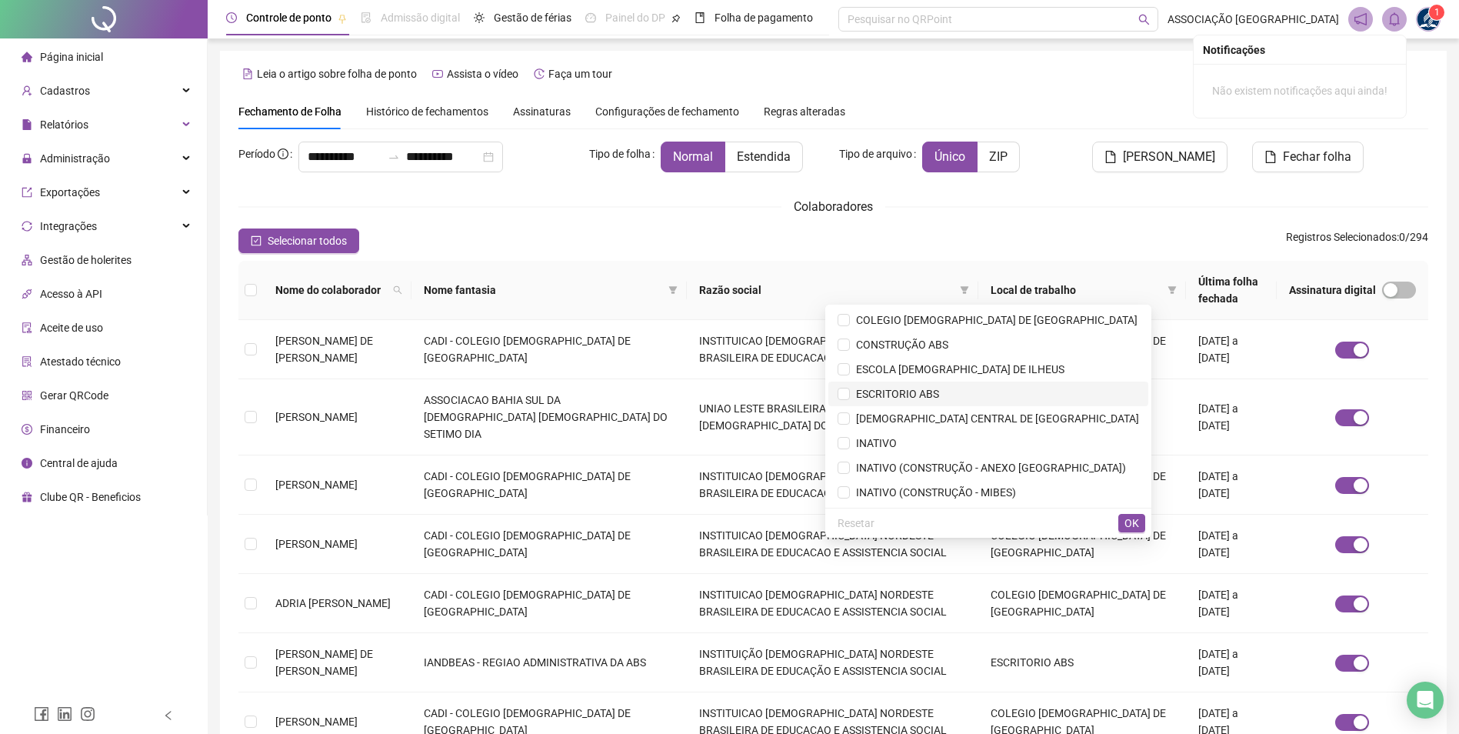
click at [929, 396] on span "ESCRITORIO ABS" at bounding box center [894, 394] width 89 height 12
click at [1058, 236] on div "Selecionar todos Registros Selecionados : 0 / 294" at bounding box center [833, 240] width 1190 height 25
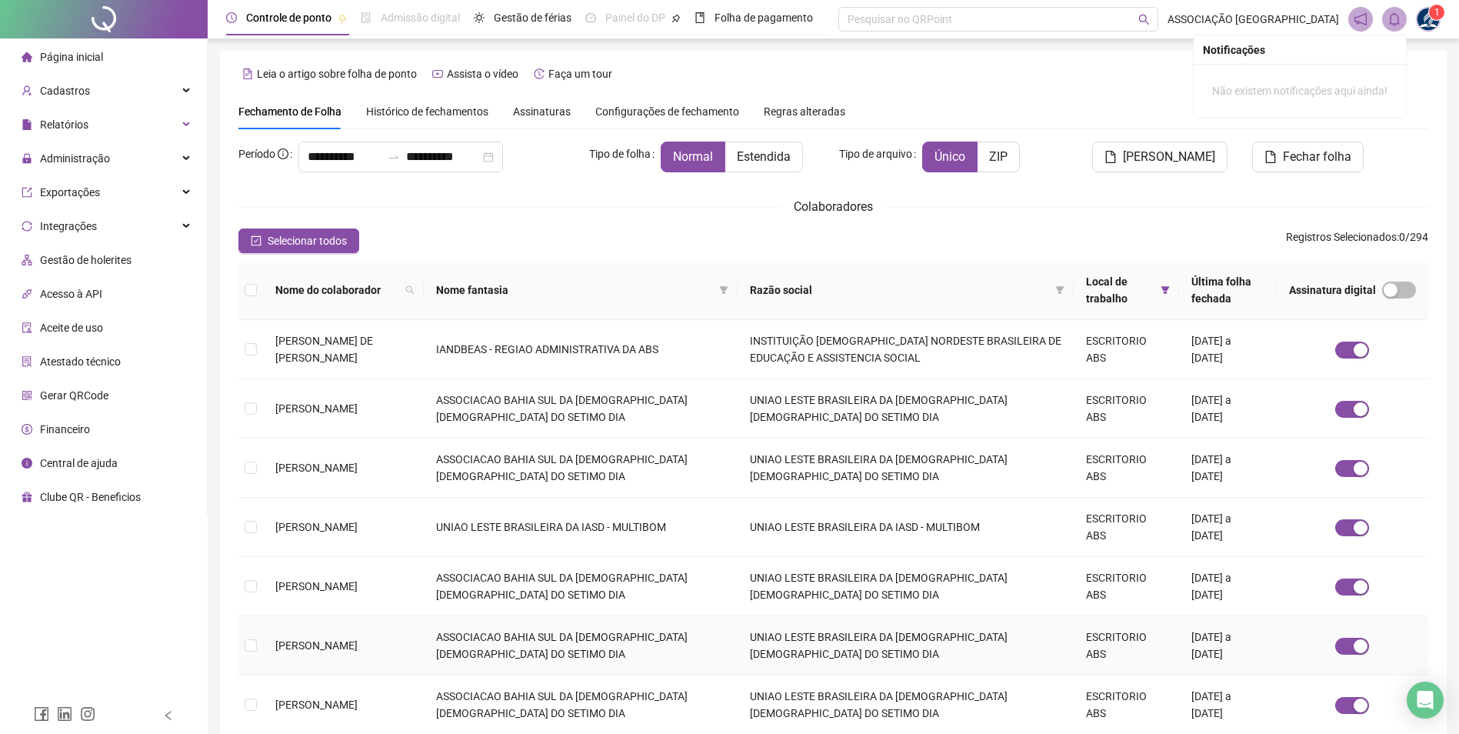
click at [278, 651] on span "ANA CLARA DE SOUSA MARTINEZ" at bounding box center [316, 645] width 82 height 12
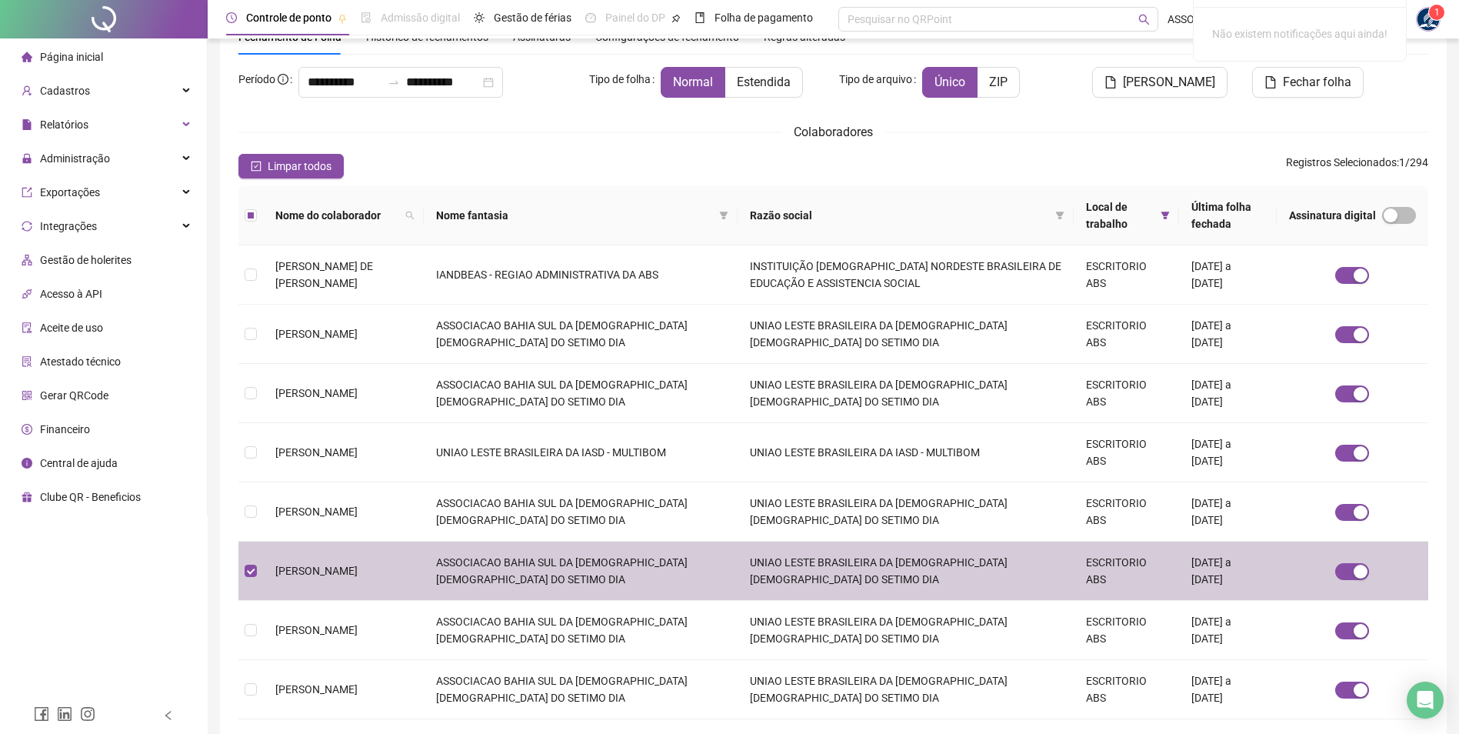
scroll to position [77, 0]
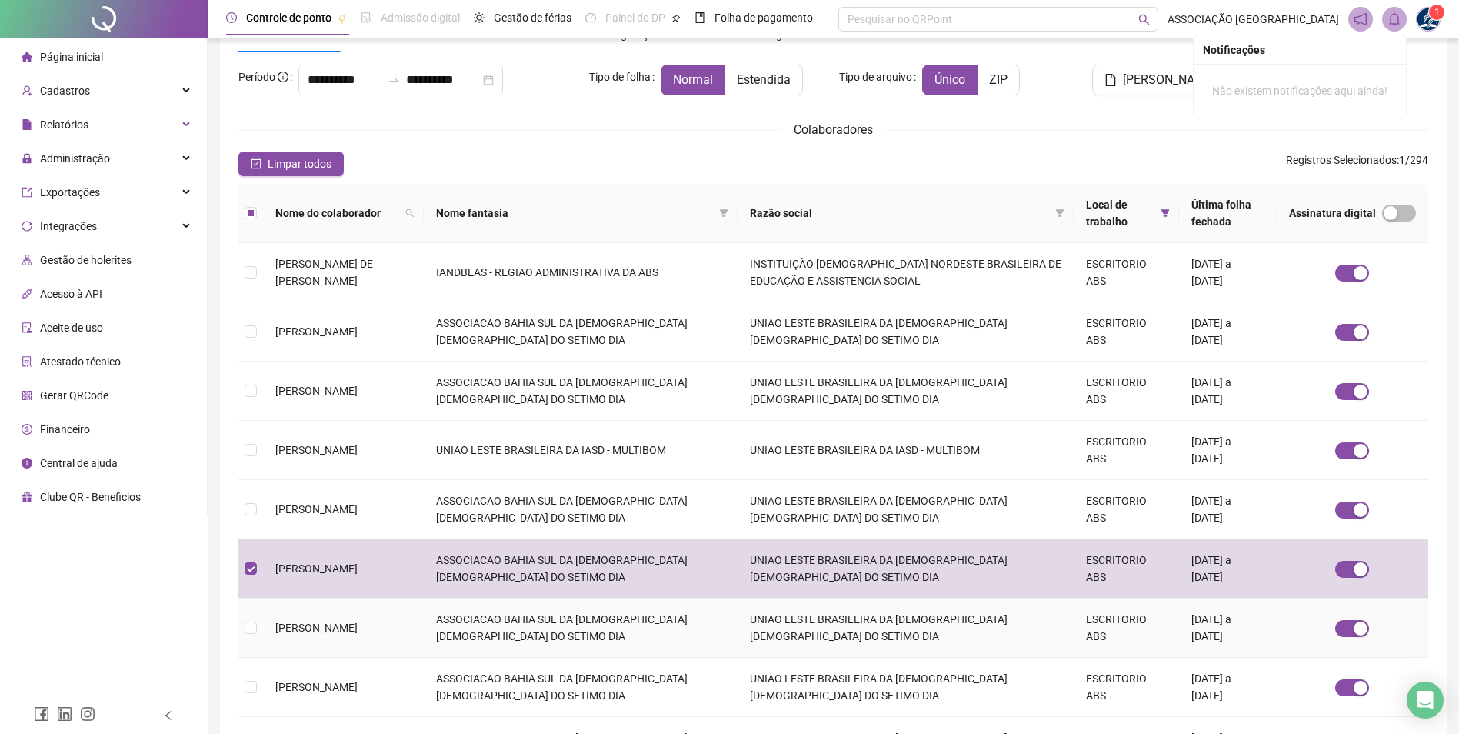
click at [289, 629] on span "ANA PAULA SANTOS COSTA" at bounding box center [316, 628] width 82 height 12
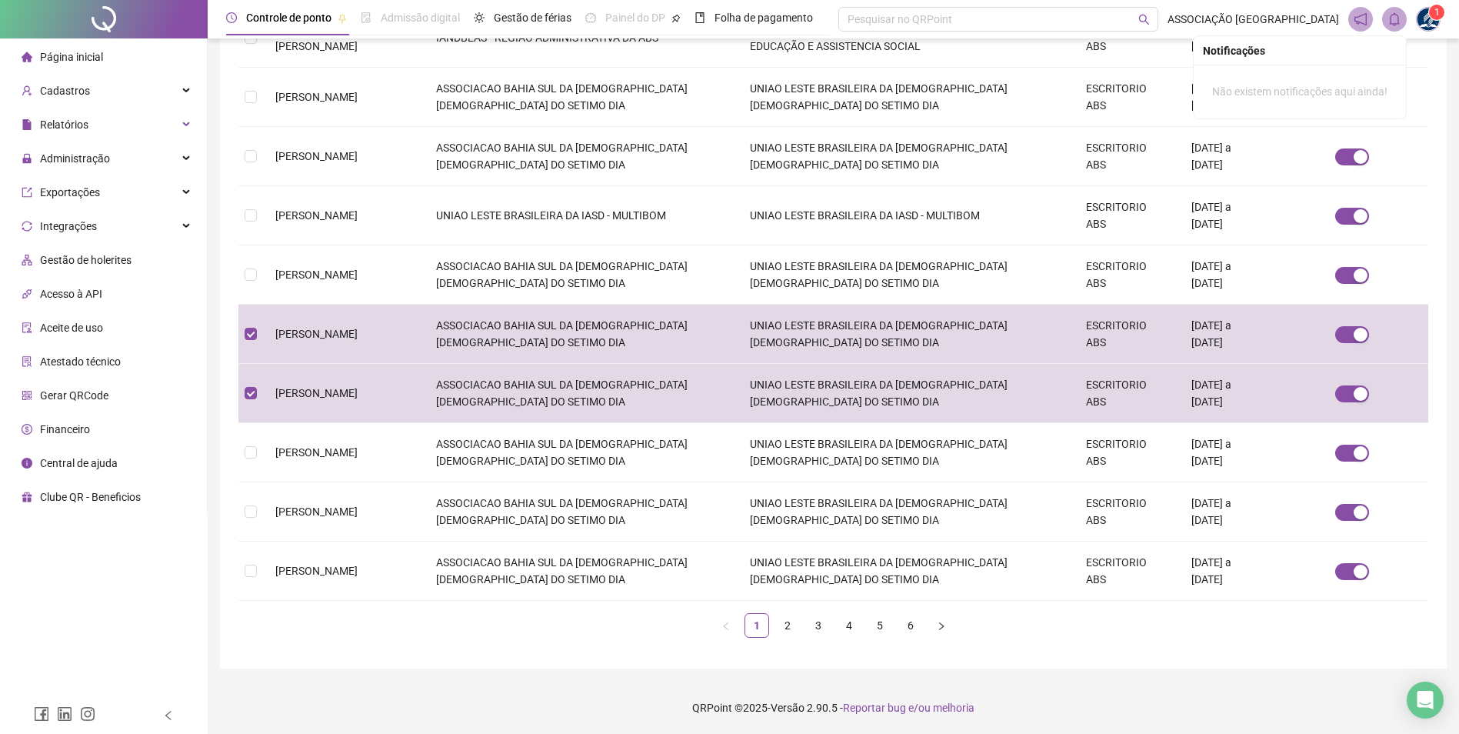
scroll to position [312, 0]
click at [788, 622] on link "2" at bounding box center [787, 624] width 23 height 23
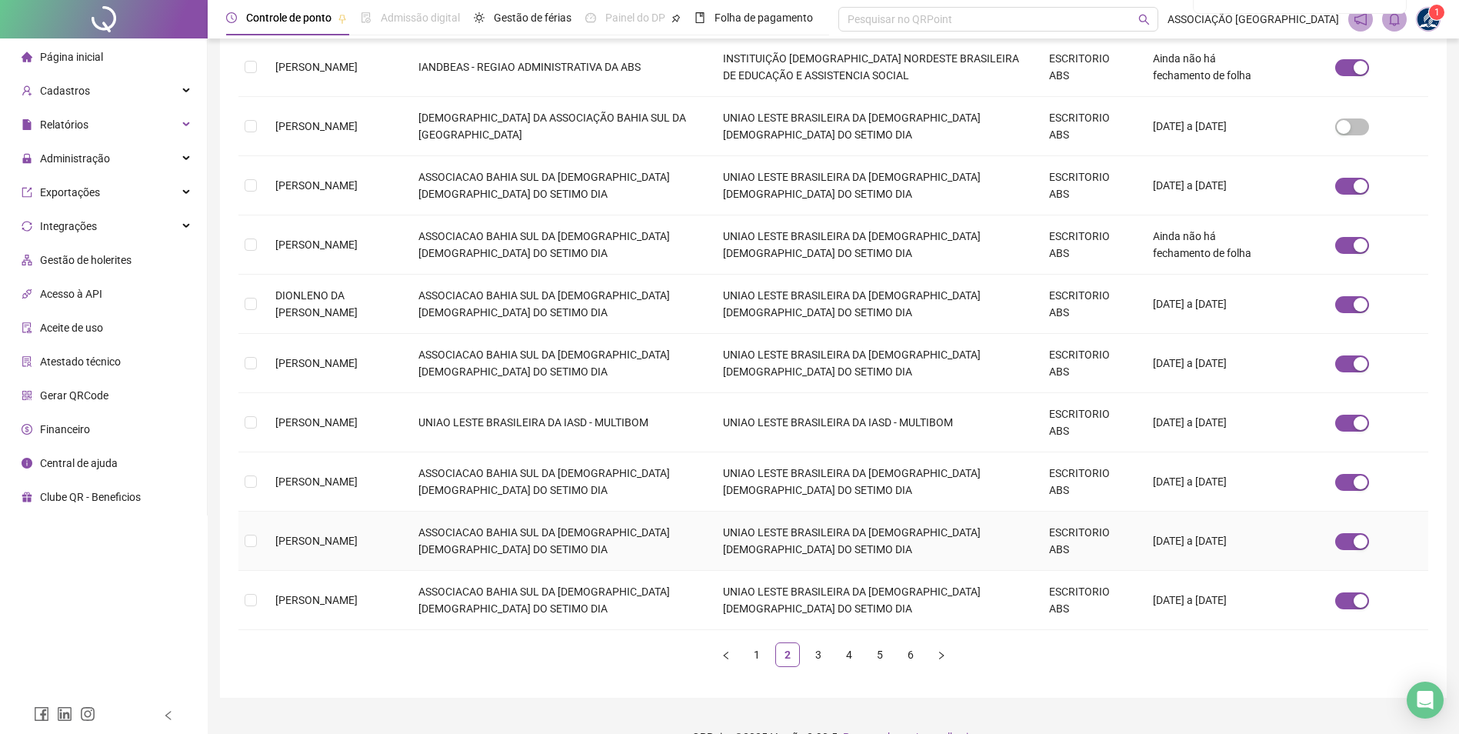
scroll to position [297, 0]
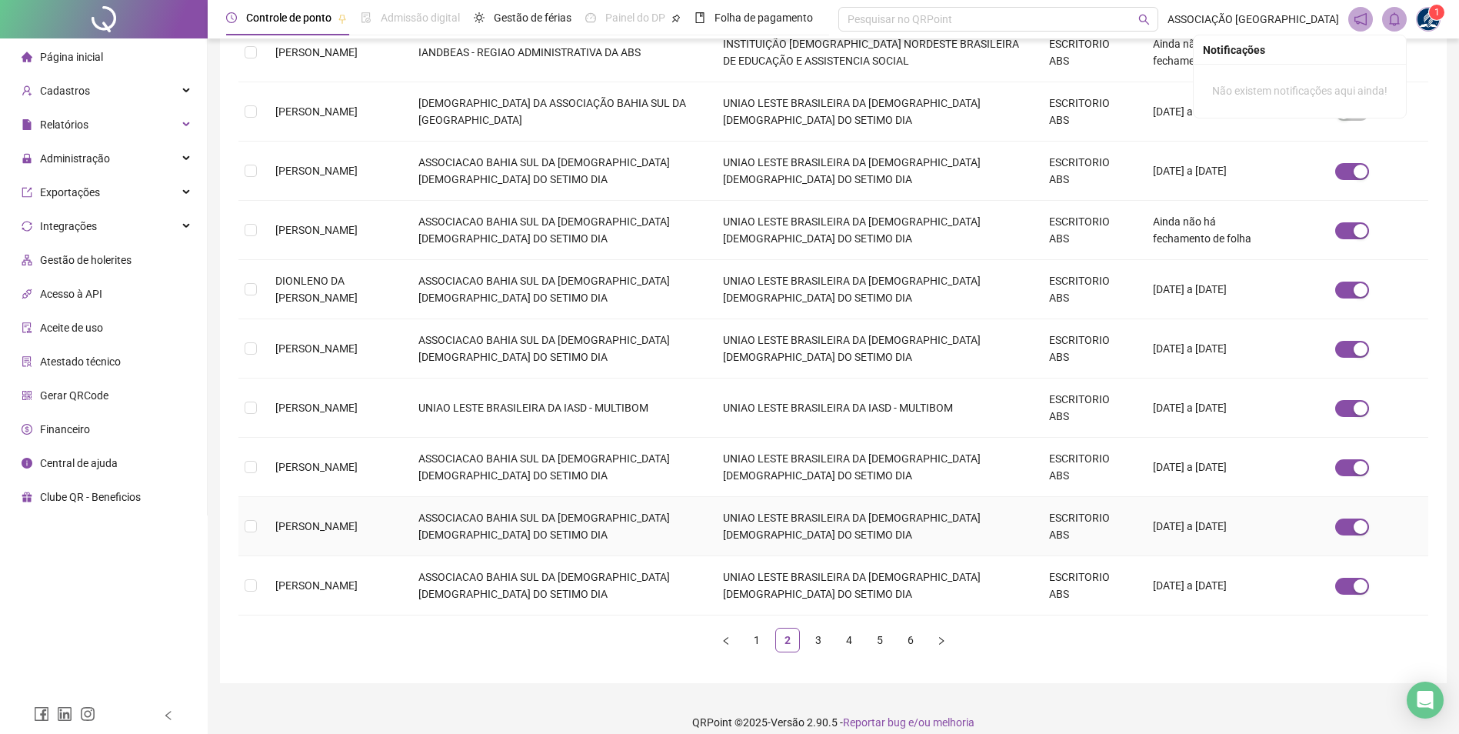
click at [339, 520] on span "ELISANGELA DA SILVA PASSOS" at bounding box center [316, 526] width 82 height 12
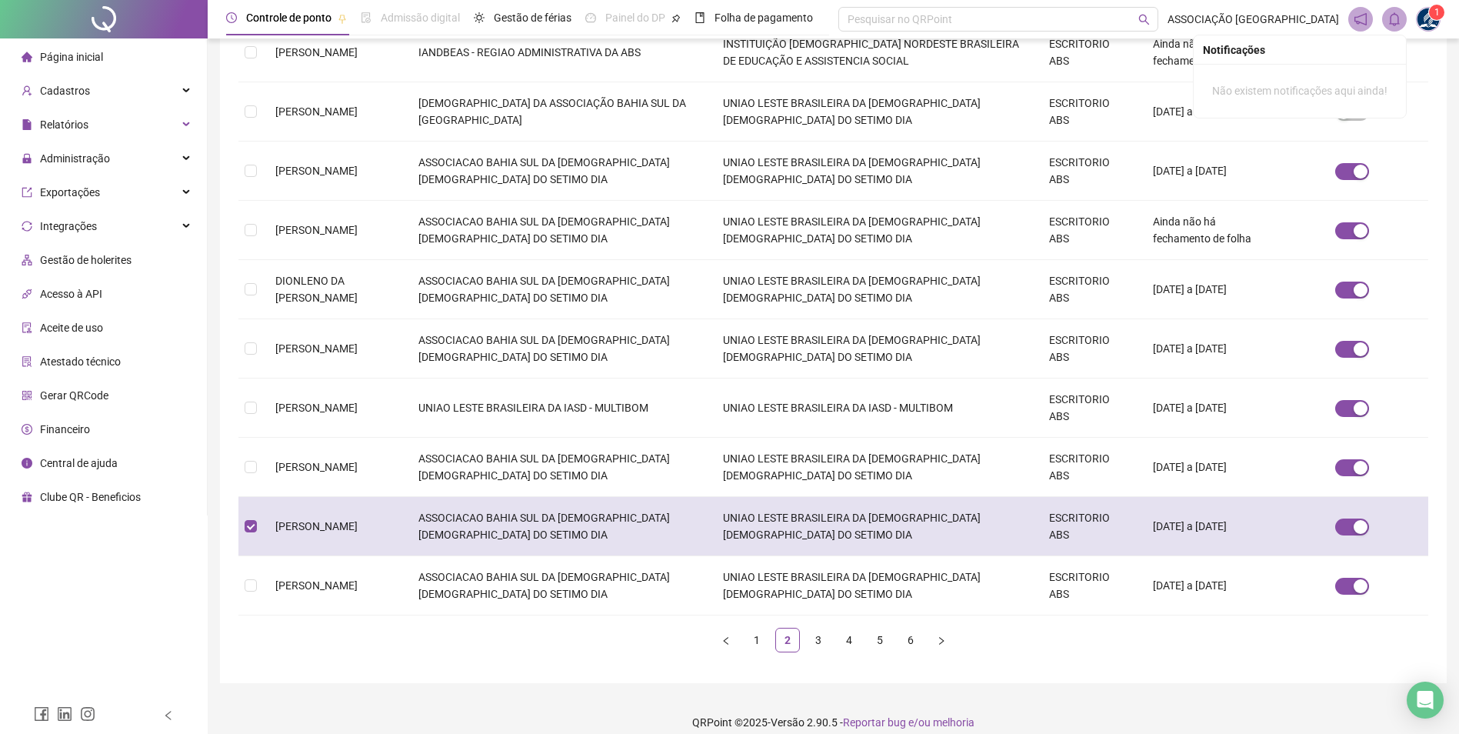
click at [319, 527] on td "ELISANGELA DA SILVA PASSOS" at bounding box center [334, 526] width 143 height 59
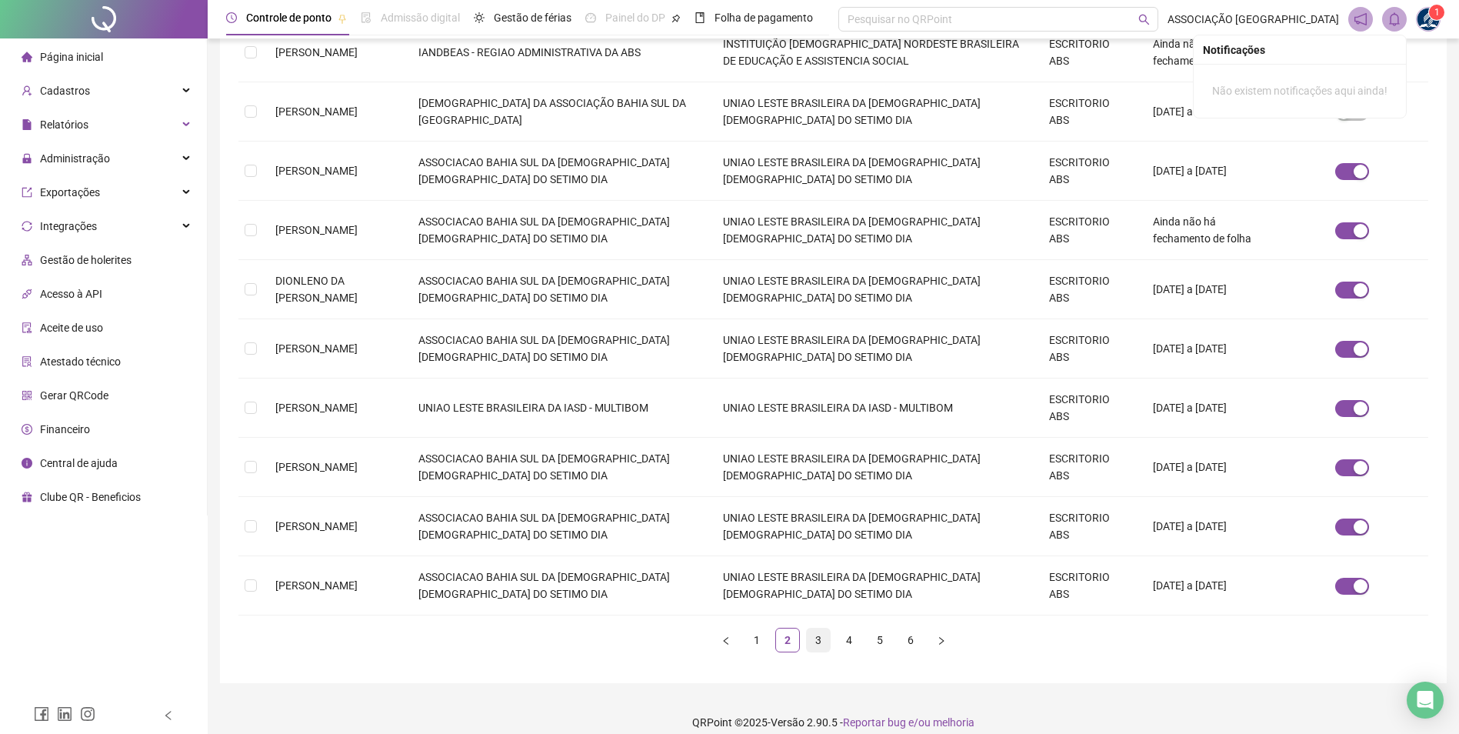
click at [822, 632] on link "3" at bounding box center [818, 640] width 23 height 23
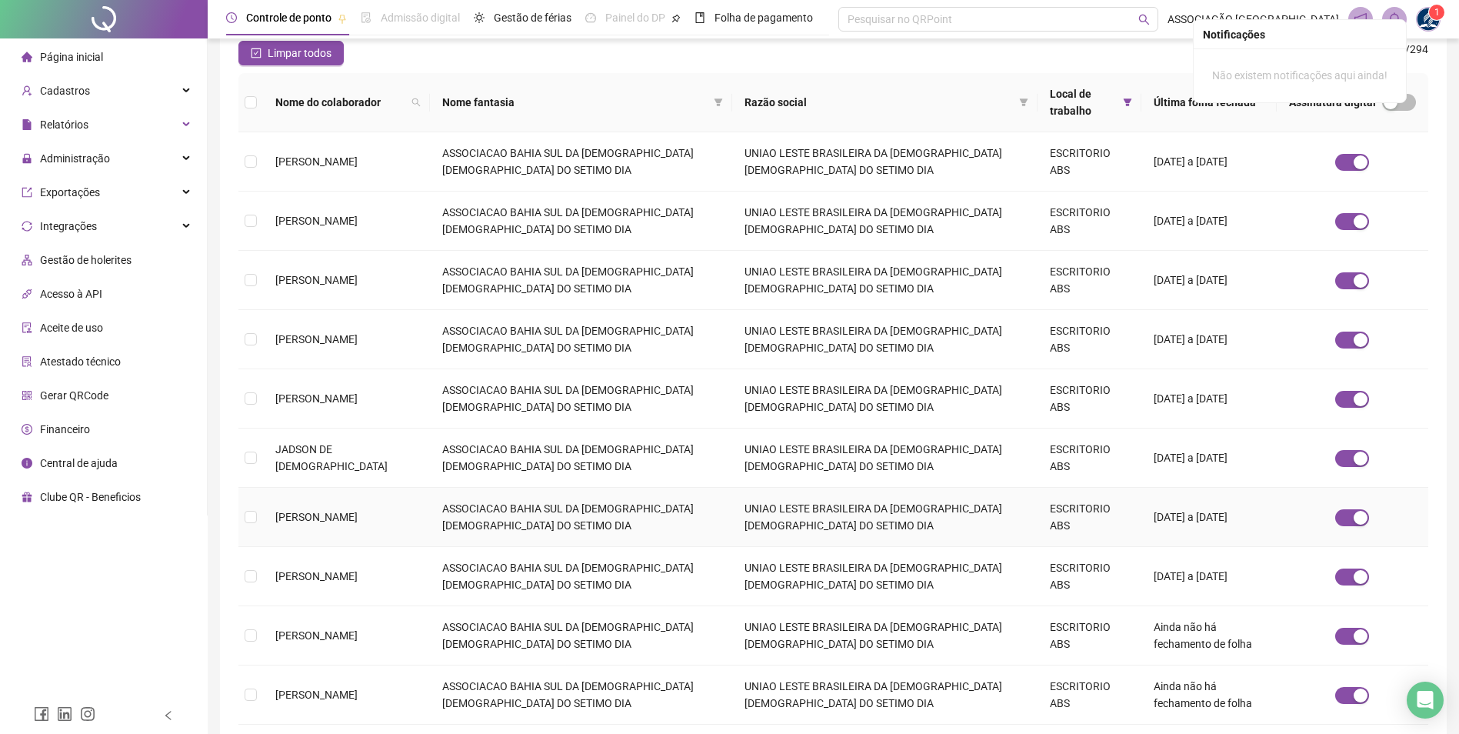
scroll to position [231, 0]
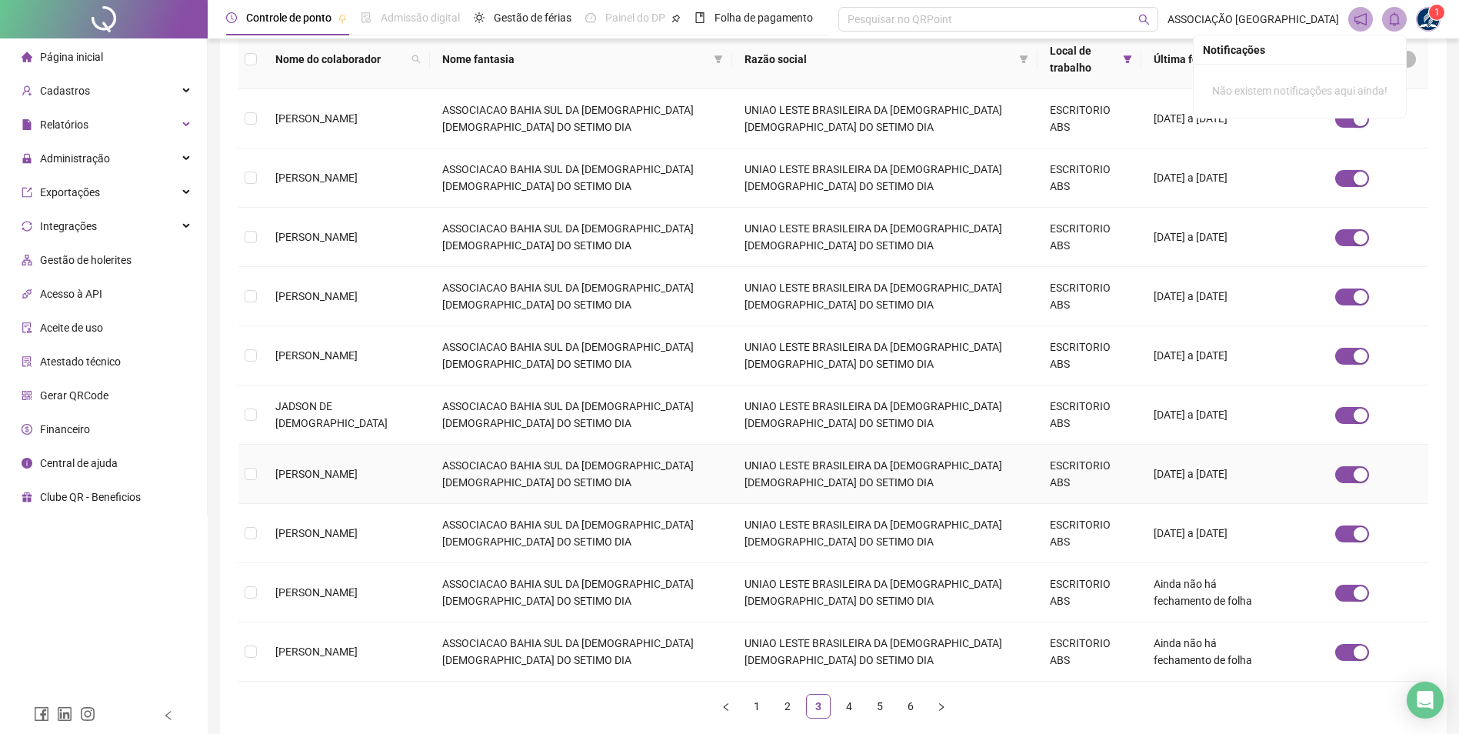
click at [381, 485] on td "JAQUELINE OLIVEIRA DE BRITO" at bounding box center [346, 474] width 167 height 59
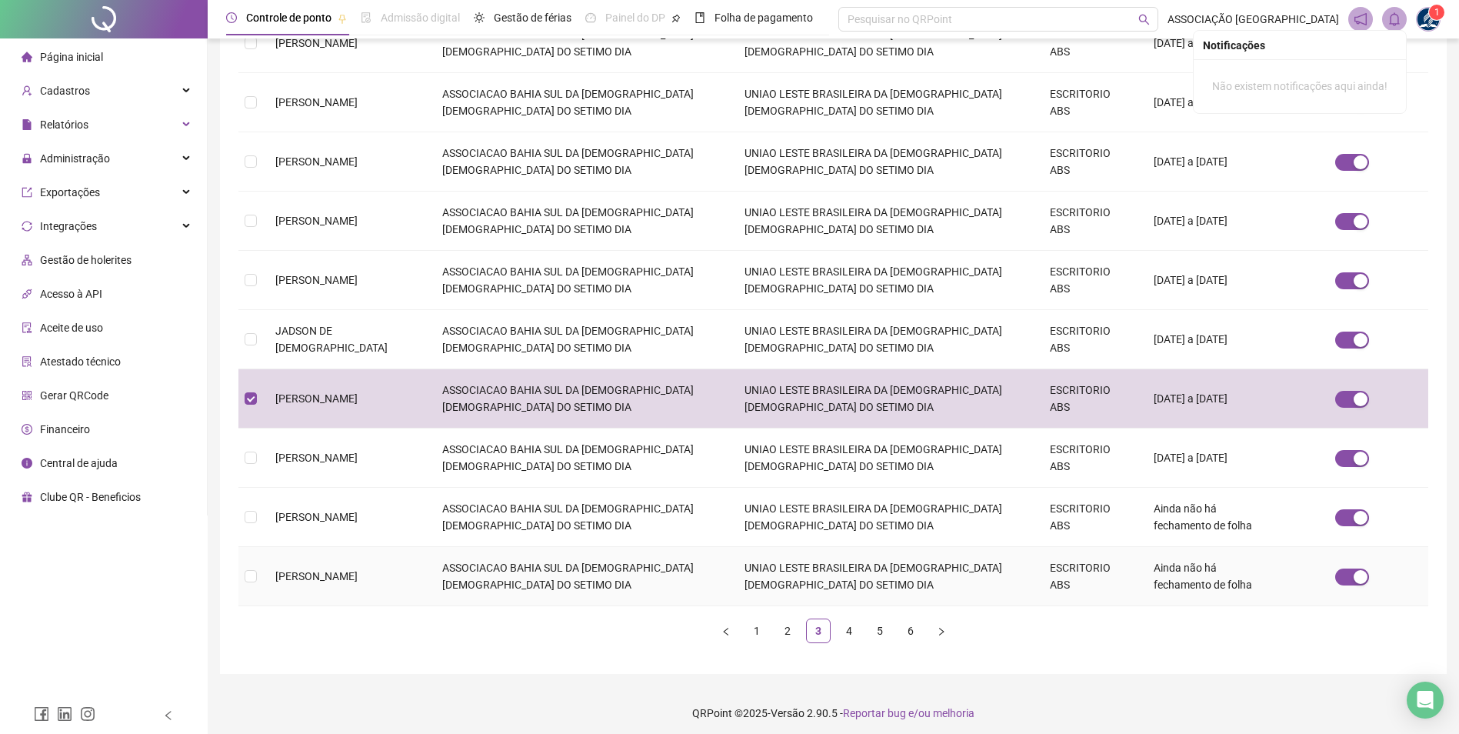
scroll to position [308, 0]
click at [846, 632] on link "4" at bounding box center [849, 629] width 23 height 23
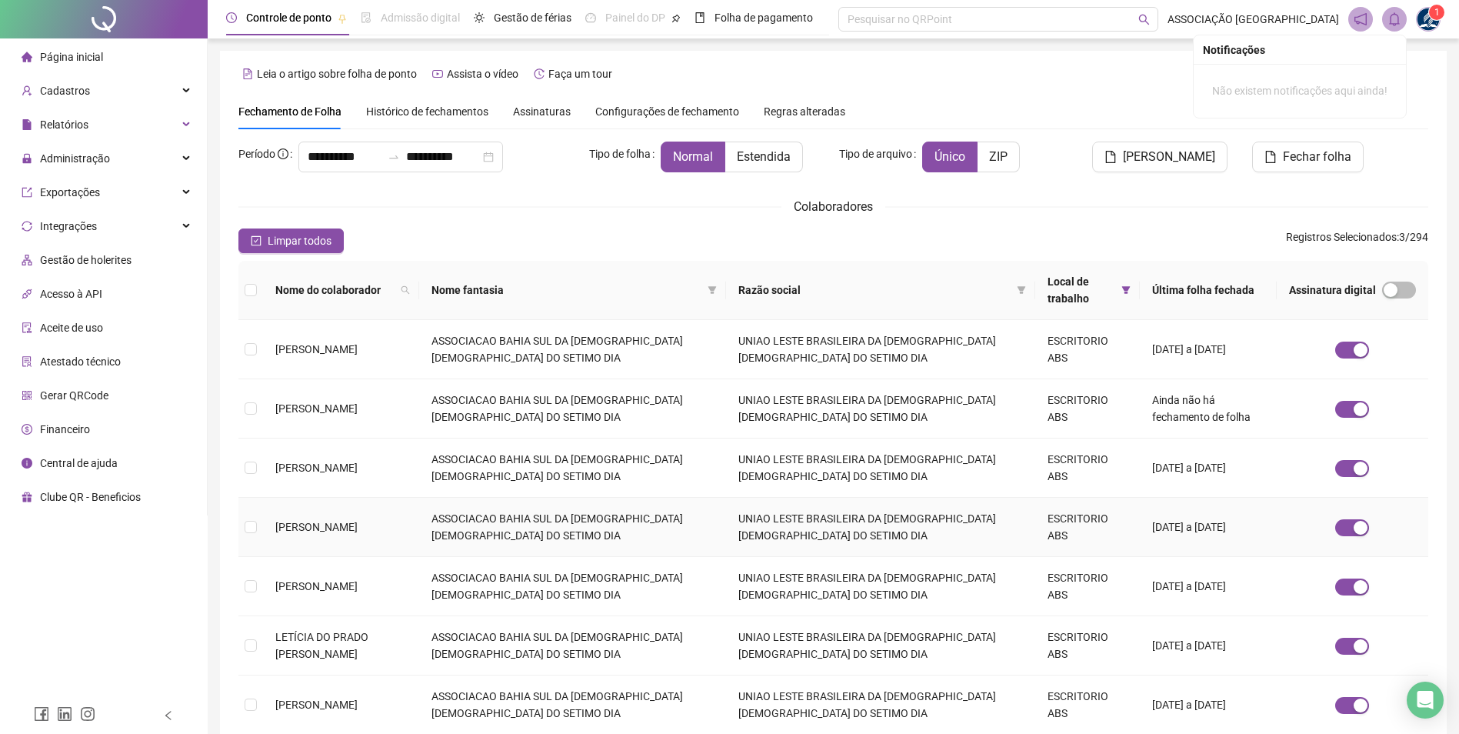
scroll to position [77, 0]
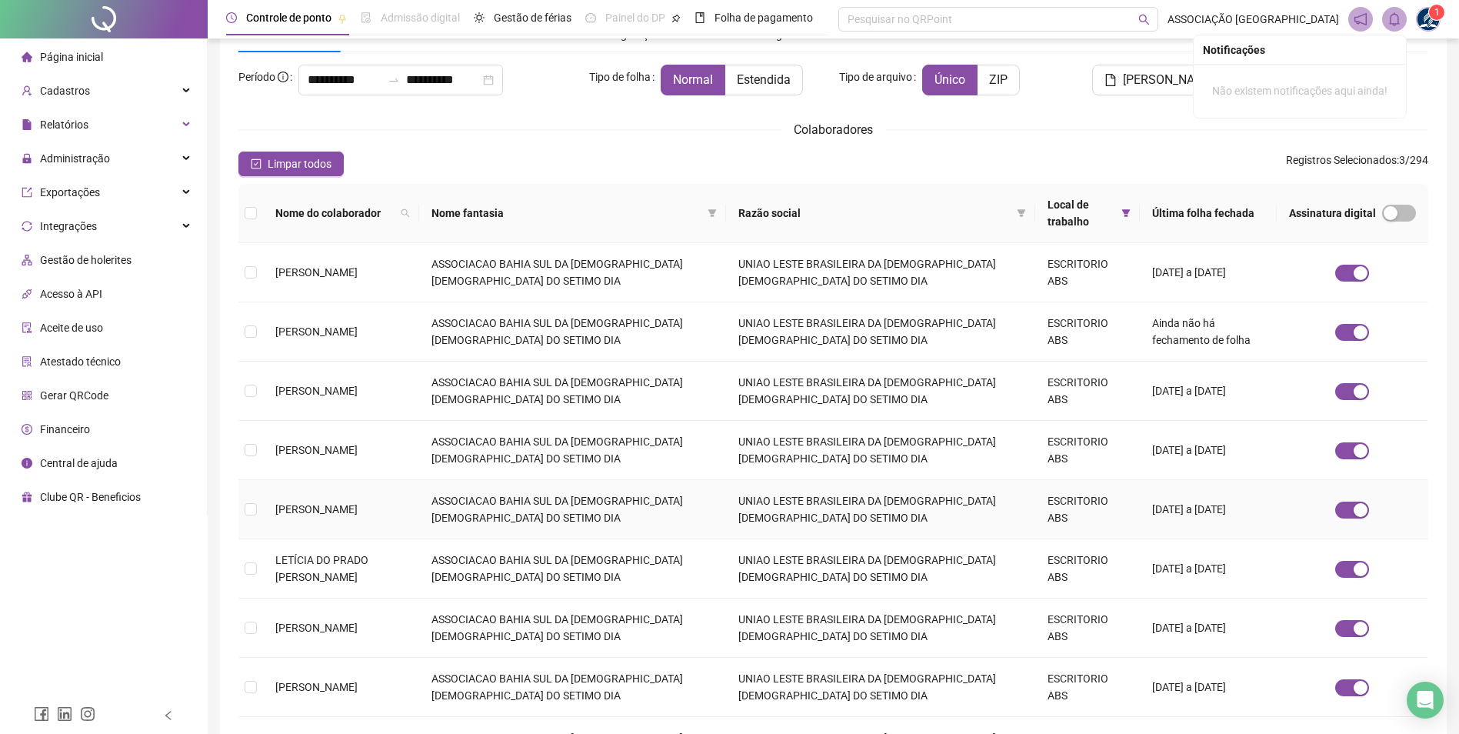
click at [391, 525] on td "LAUREN LINS DE OLIVEIRA MONTEIRO" at bounding box center [341, 509] width 156 height 59
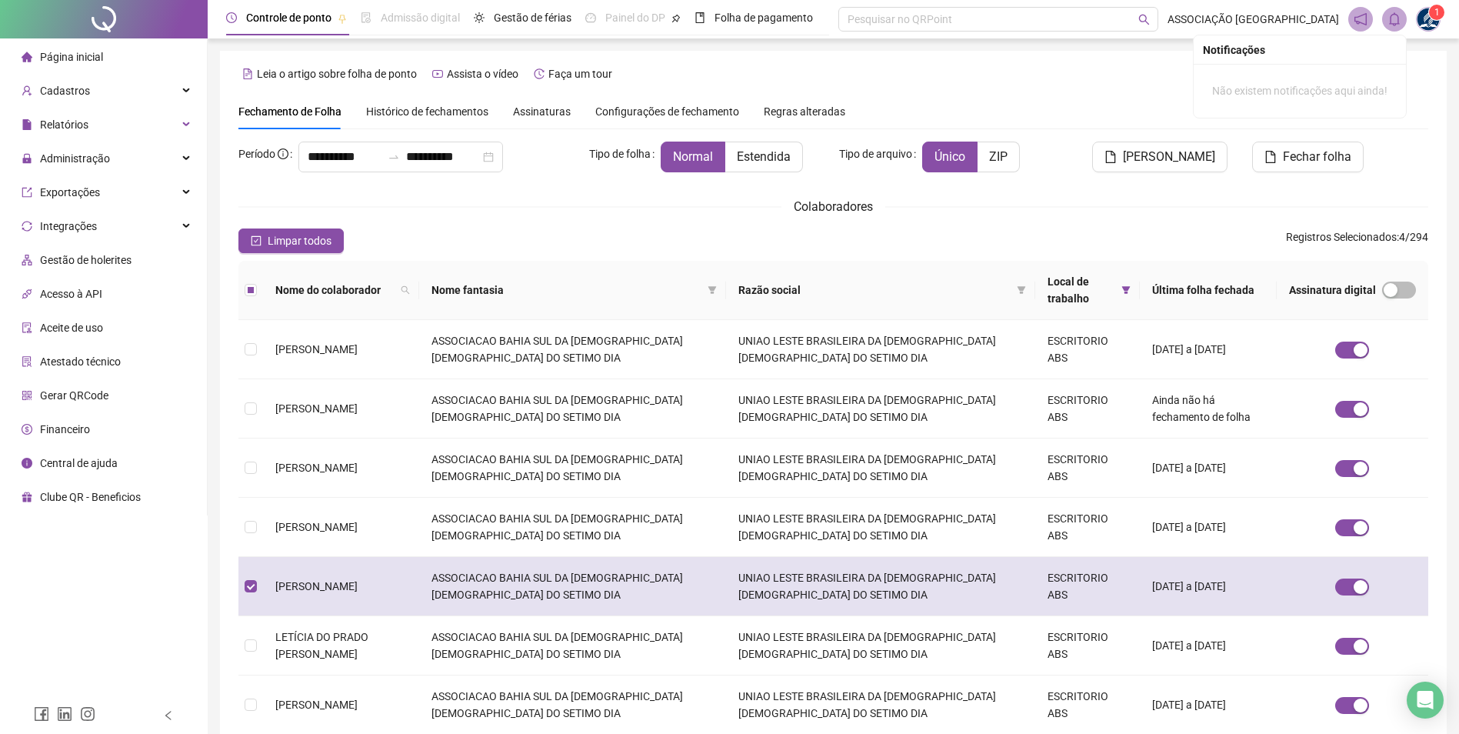
click at [358, 580] on span "LAUREN LINS DE OLIVEIRA MONTEIRO" at bounding box center [316, 586] width 82 height 12
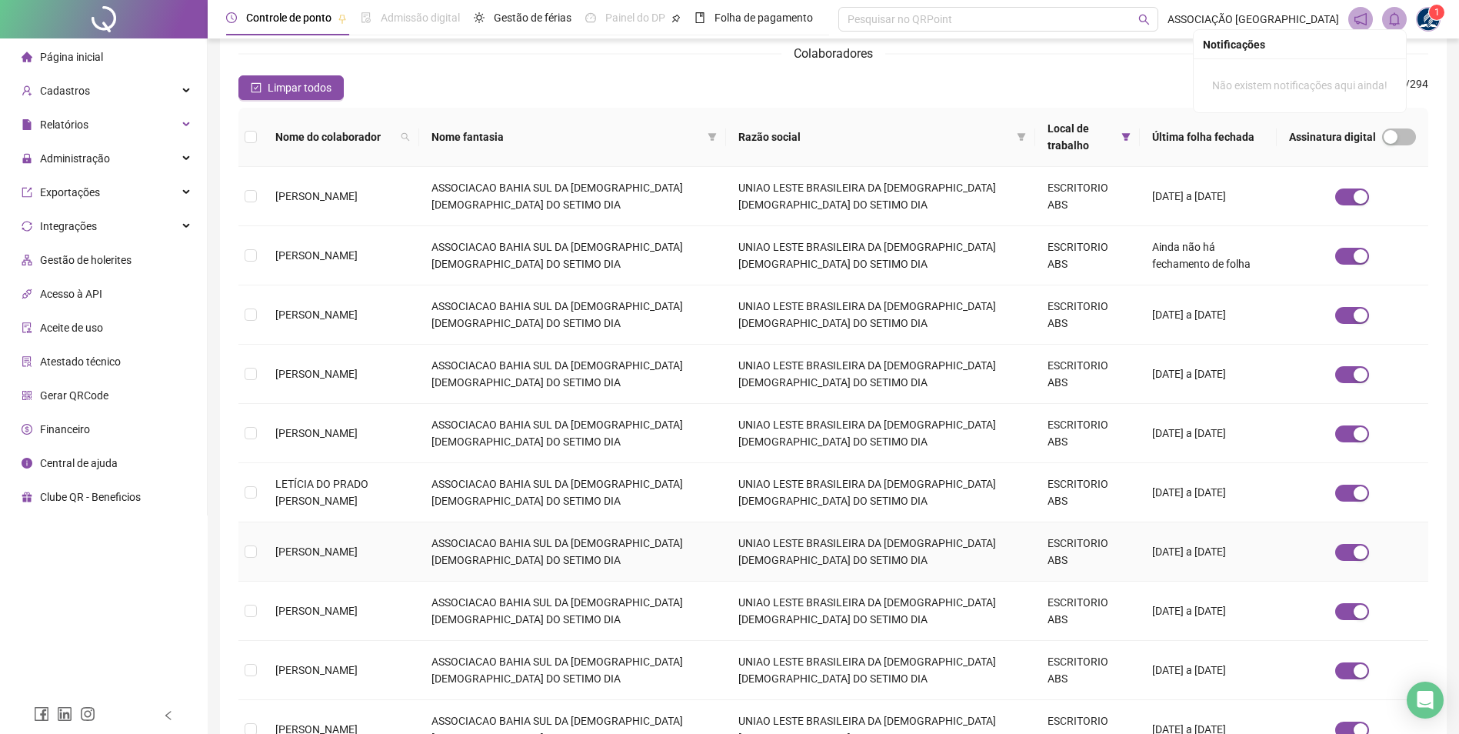
scroll to position [154, 0]
click at [358, 554] on span "LIA RAQUEL STOPA ARCENIO" at bounding box center [316, 551] width 82 height 12
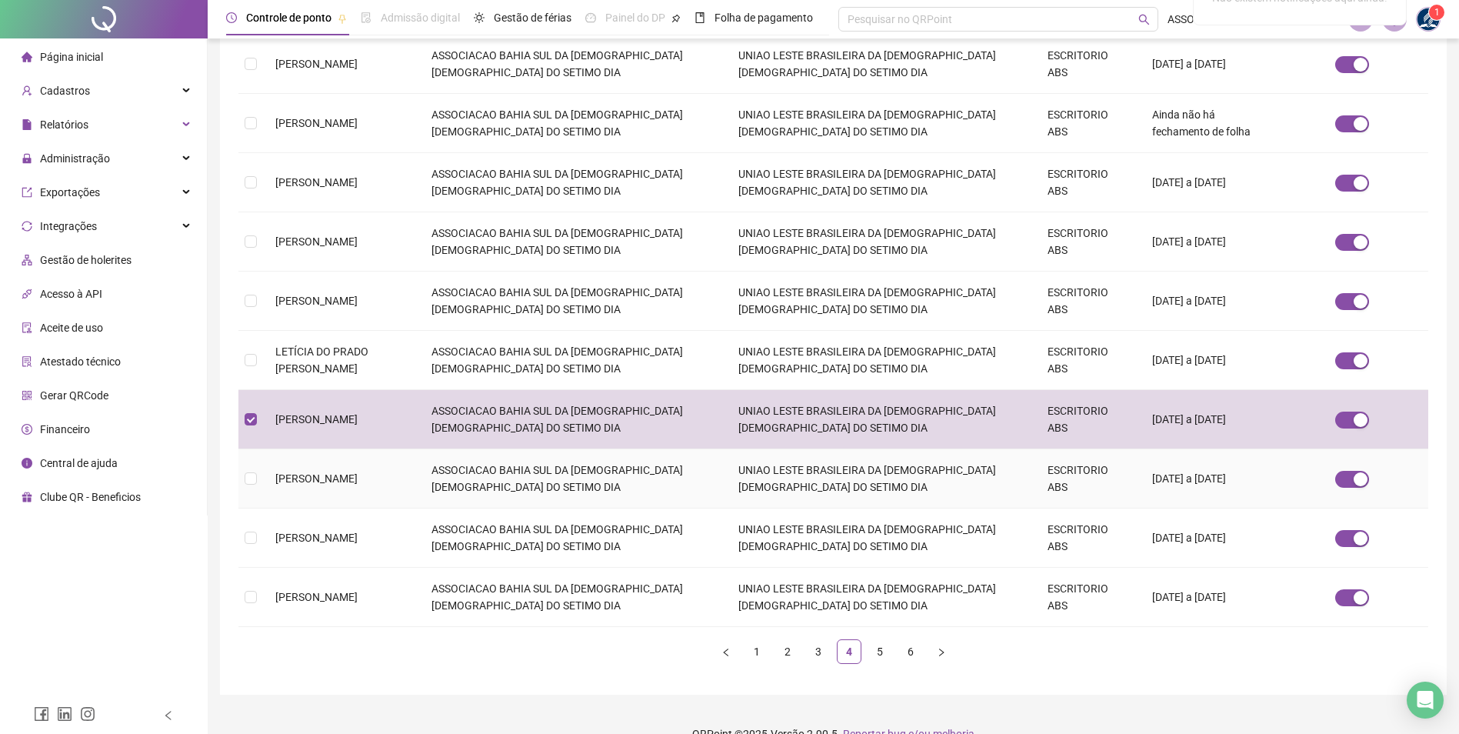
scroll to position [308, 0]
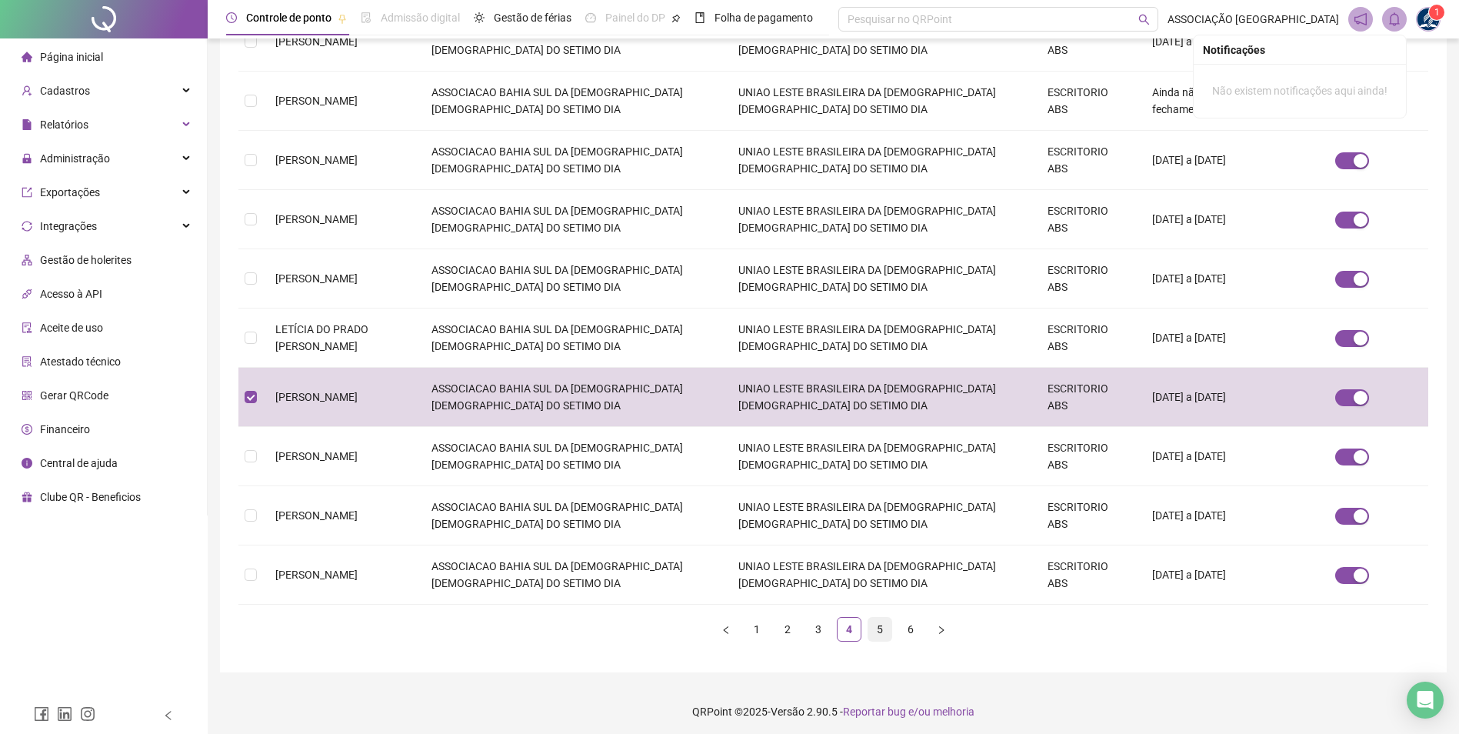
click at [883, 623] on link "5" at bounding box center [880, 629] width 23 height 23
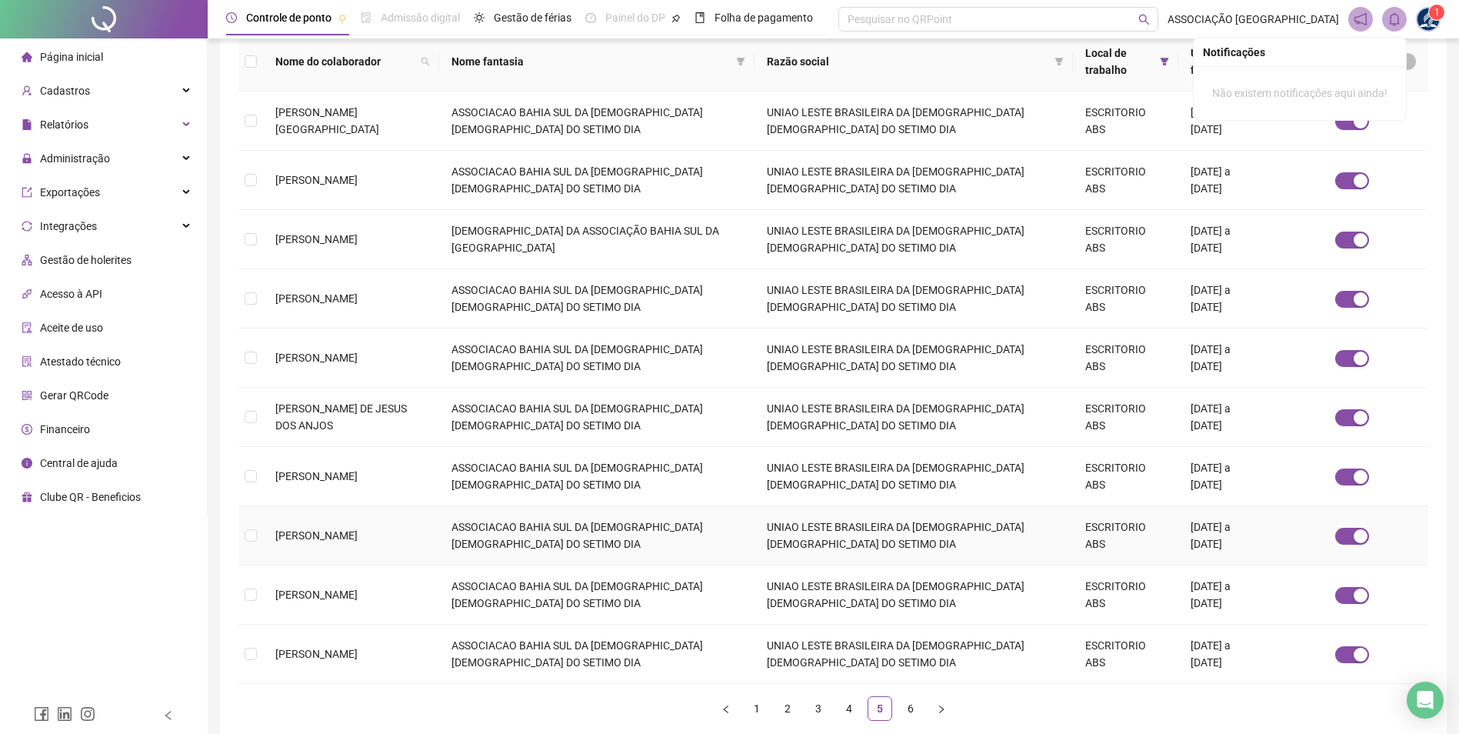
scroll to position [231, 0]
click at [405, 599] on td "RACHEL FREITAS DA SILVA" at bounding box center [351, 592] width 176 height 59
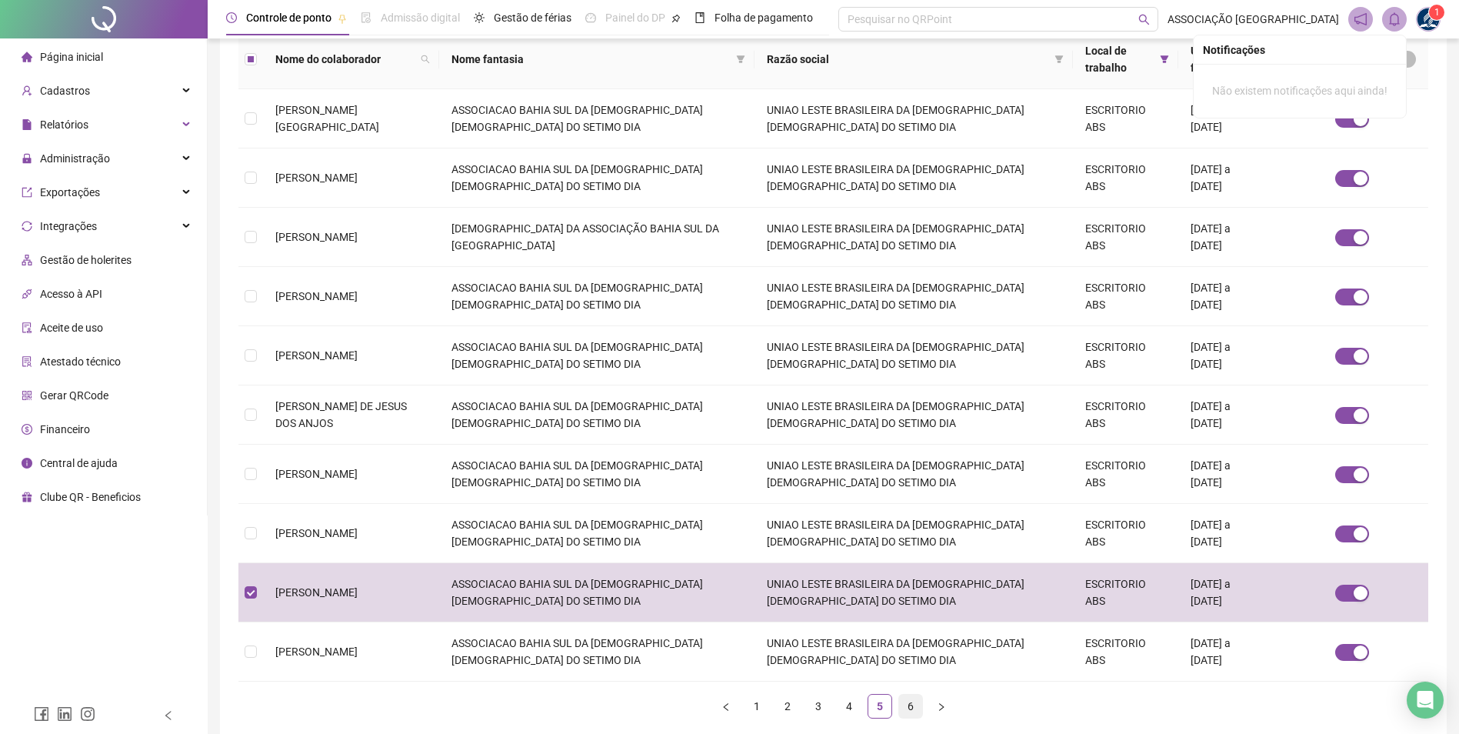
click at [904, 706] on link "6" at bounding box center [910, 706] width 23 height 23
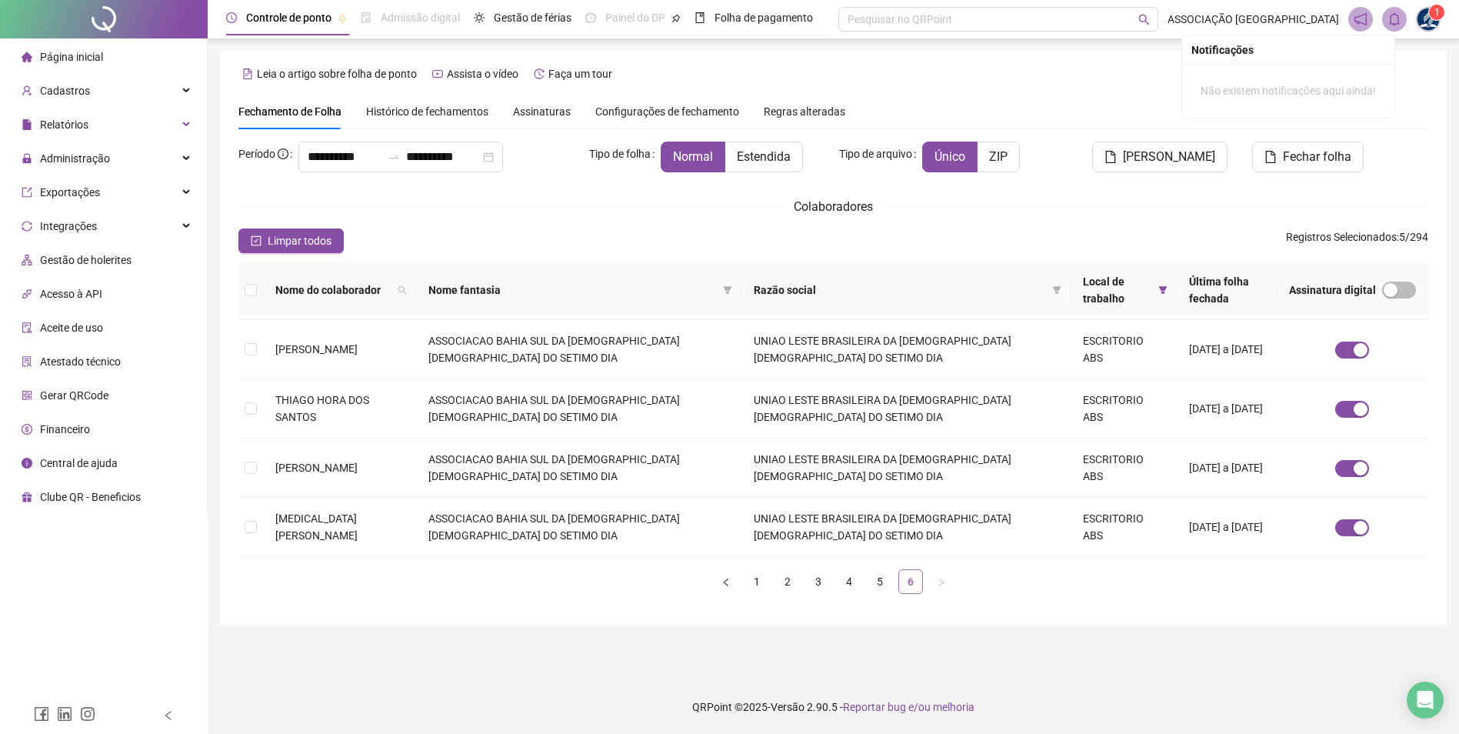
scroll to position [0, 0]
click at [293, 351] on span "THANIA SOUSA SANTOS" at bounding box center [316, 349] width 82 height 12
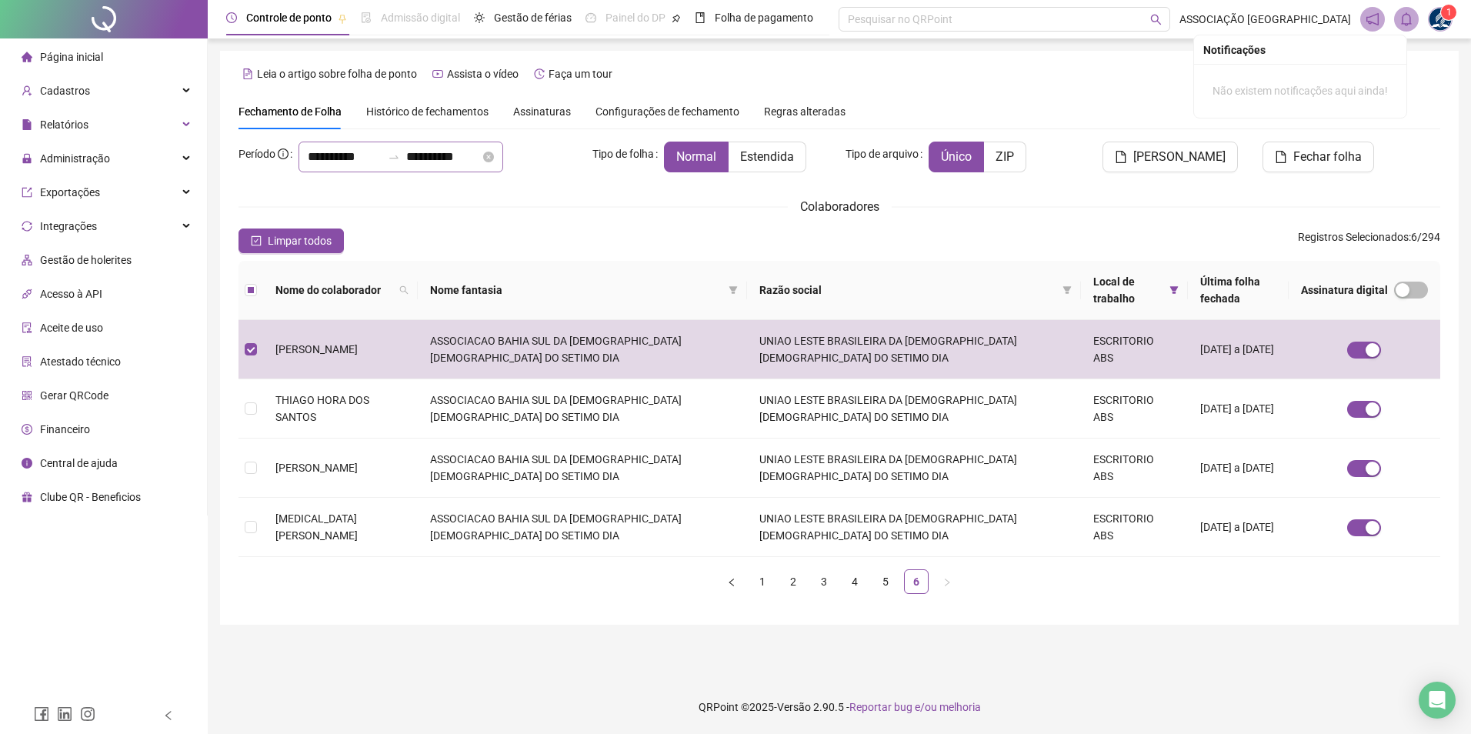
click at [456, 142] on div "**********" at bounding box center [401, 157] width 205 height 31
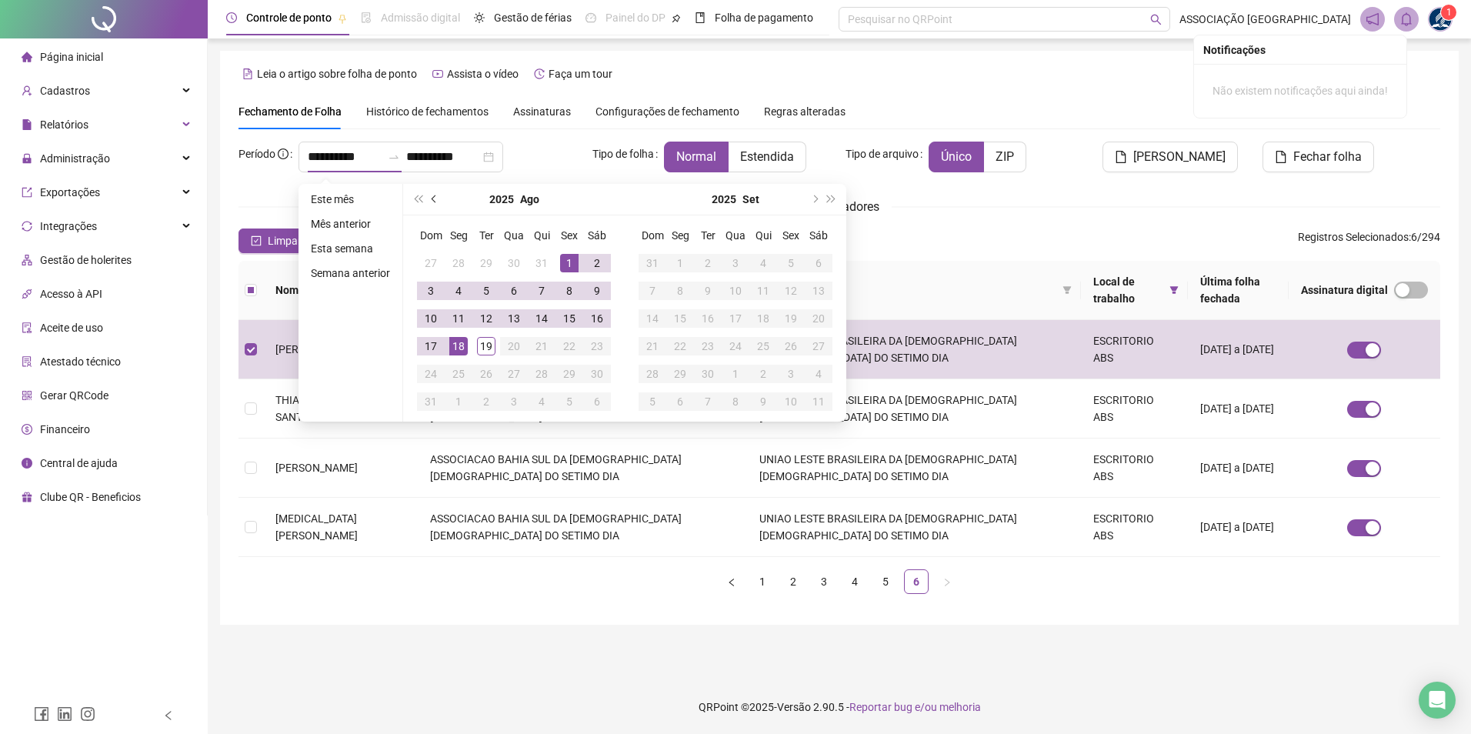
click at [439, 200] on button "prev-year" at bounding box center [434, 199] width 17 height 31
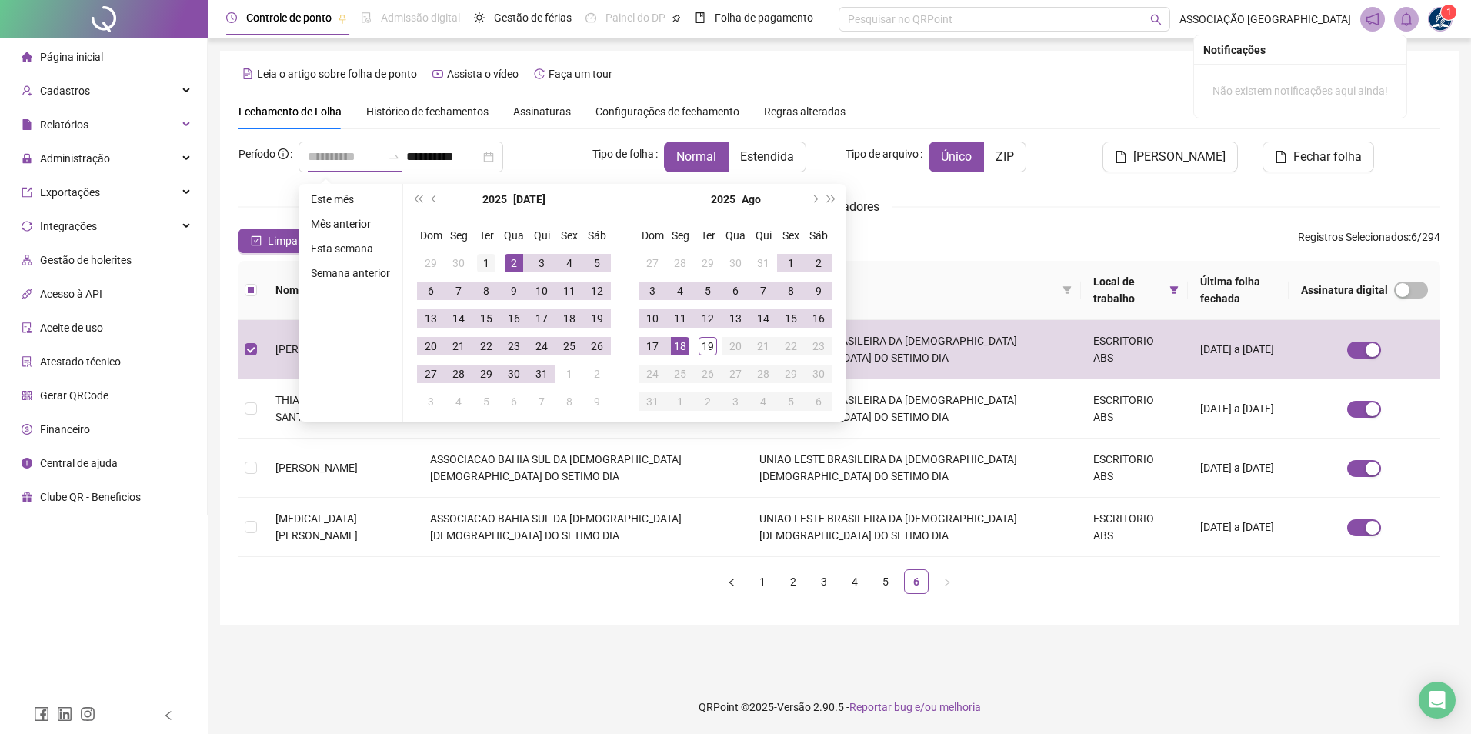
type input "**********"
click at [485, 262] on div "1" at bounding box center [486, 263] width 18 height 18
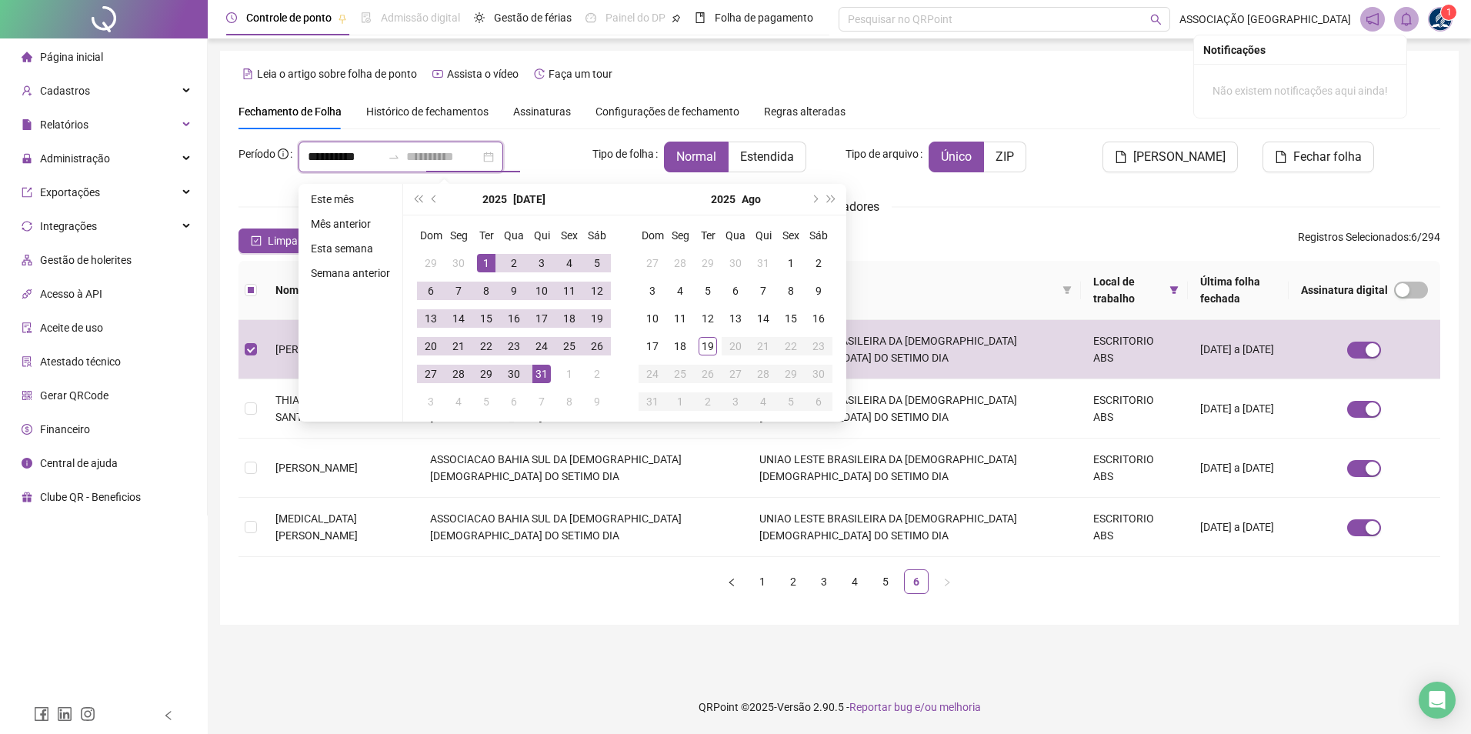
type input "**********"
click at [543, 380] on div "31" at bounding box center [541, 374] width 18 height 18
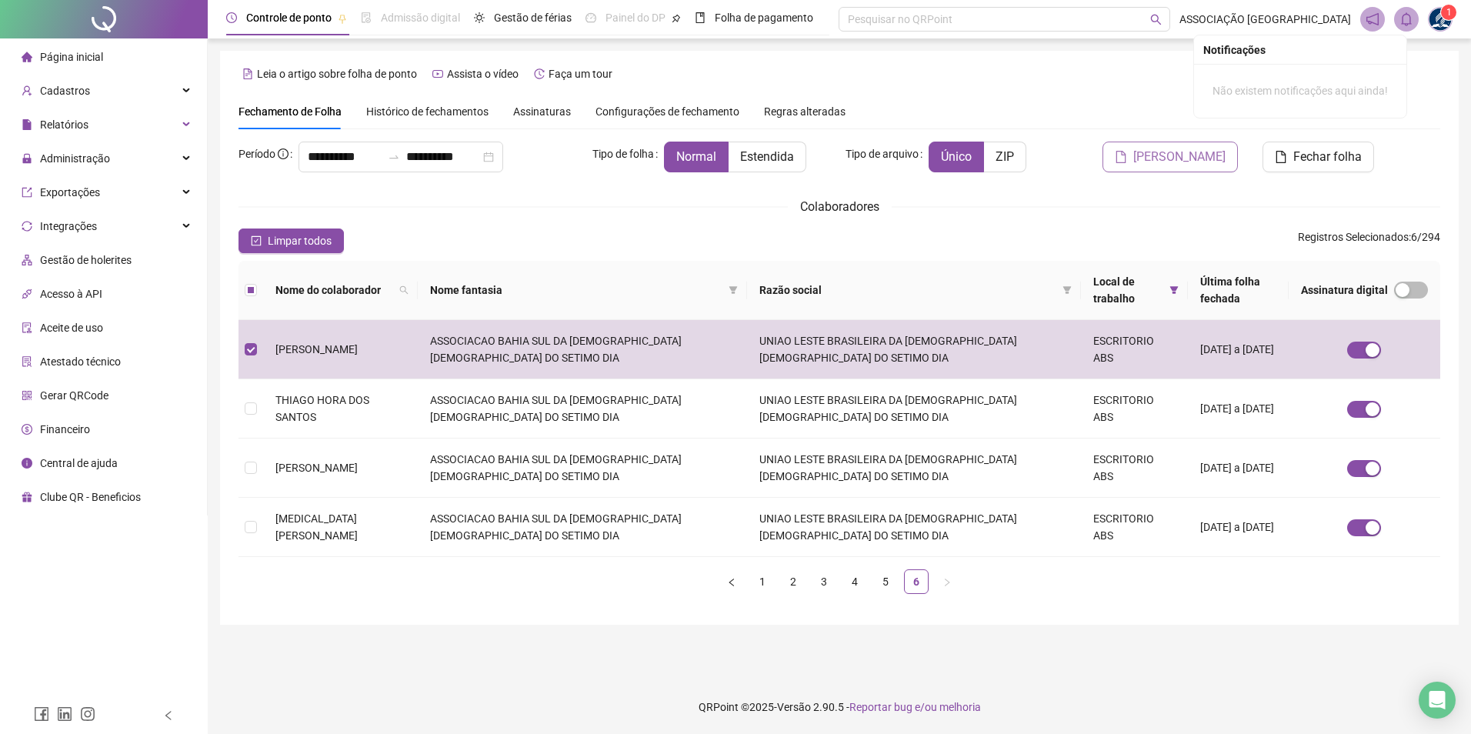
click at [1172, 165] on span "Gerar espelho" at bounding box center [1179, 157] width 92 height 18
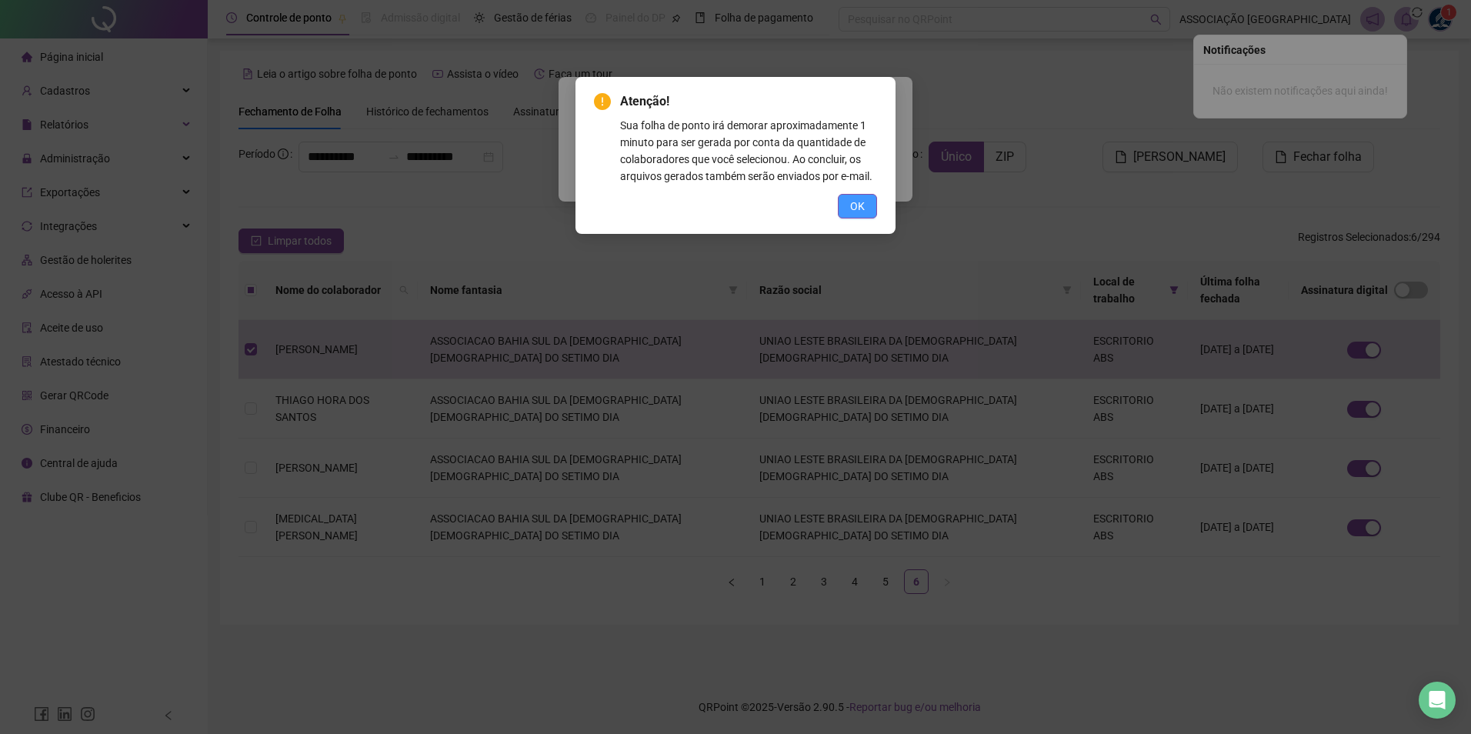
click at [855, 196] on button "OK" at bounding box center [857, 206] width 39 height 25
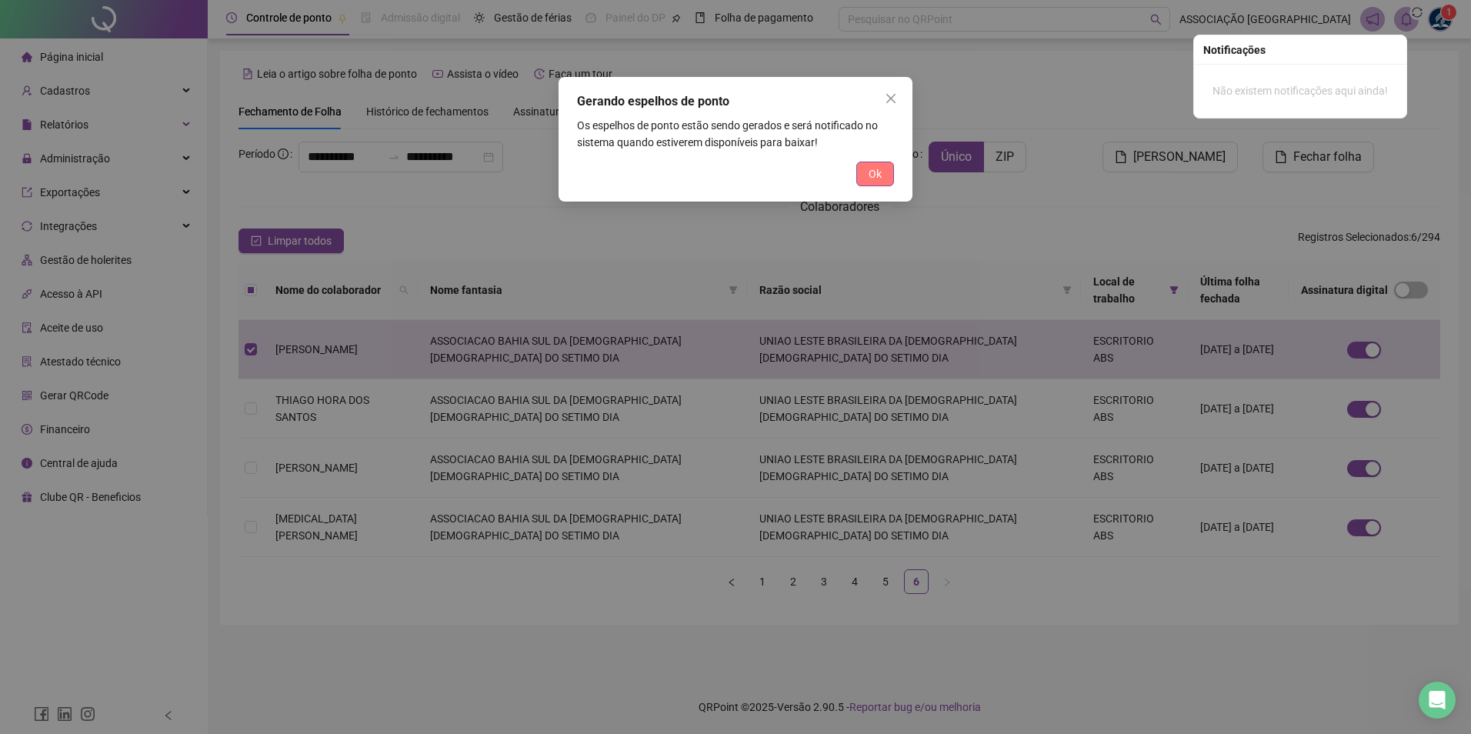
click at [863, 175] on button "Ok" at bounding box center [875, 174] width 38 height 25
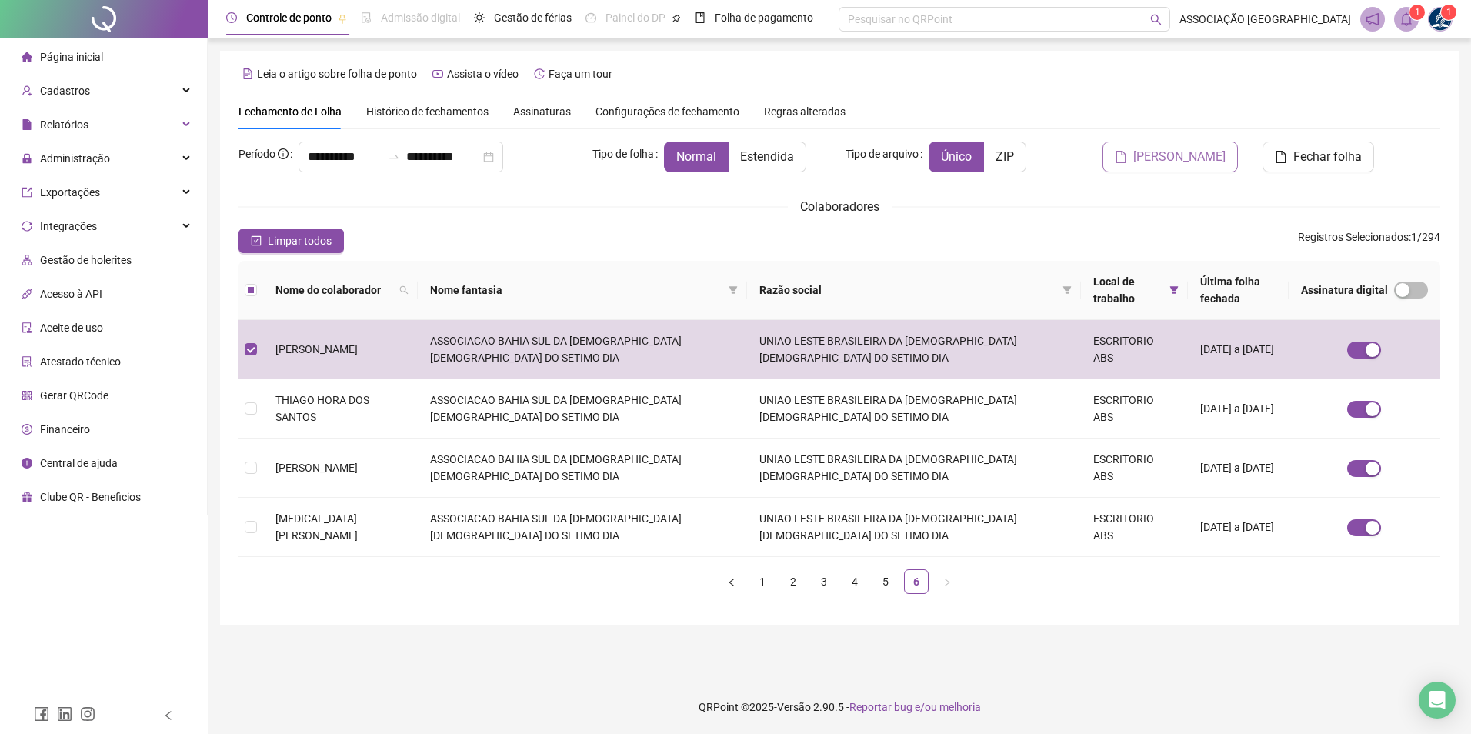
click at [1202, 155] on span "Gerar espelho" at bounding box center [1179, 157] width 92 height 18
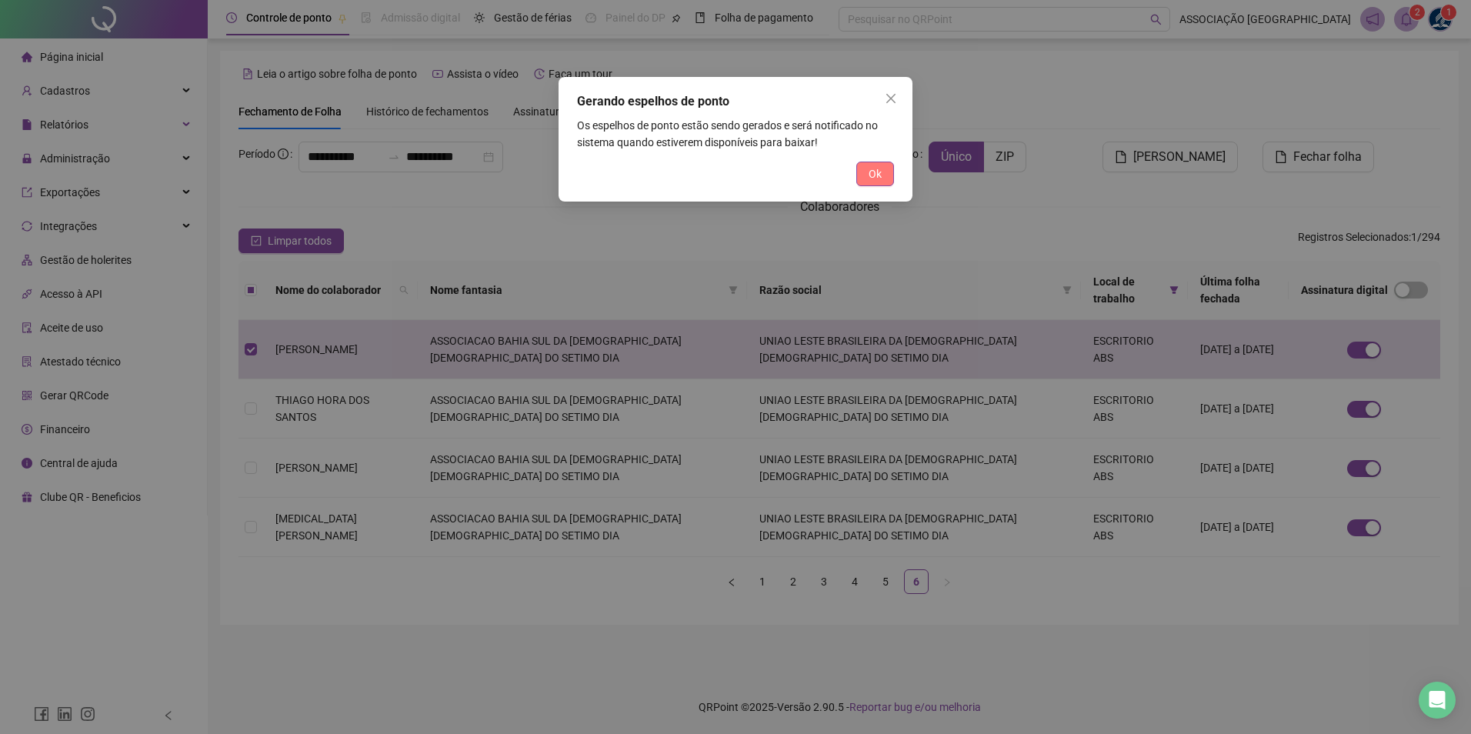
click at [879, 169] on span "Ok" at bounding box center [875, 173] width 13 height 17
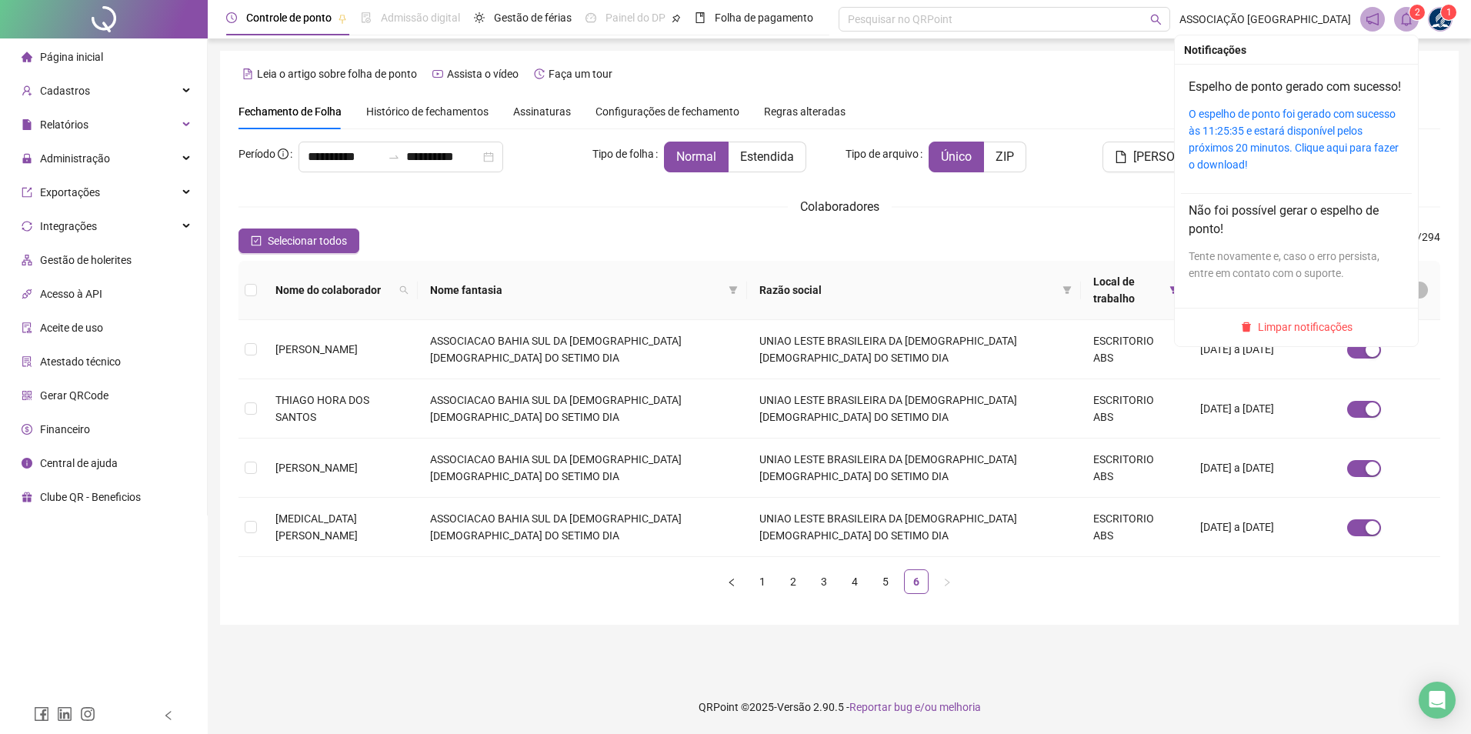
click at [1416, 25] on span at bounding box center [1406, 19] width 25 height 25
click at [1293, 162] on link "O espelho de ponto foi gerado com sucesso às 11:25:35 e estará disponível pelos…" at bounding box center [1294, 139] width 210 height 63
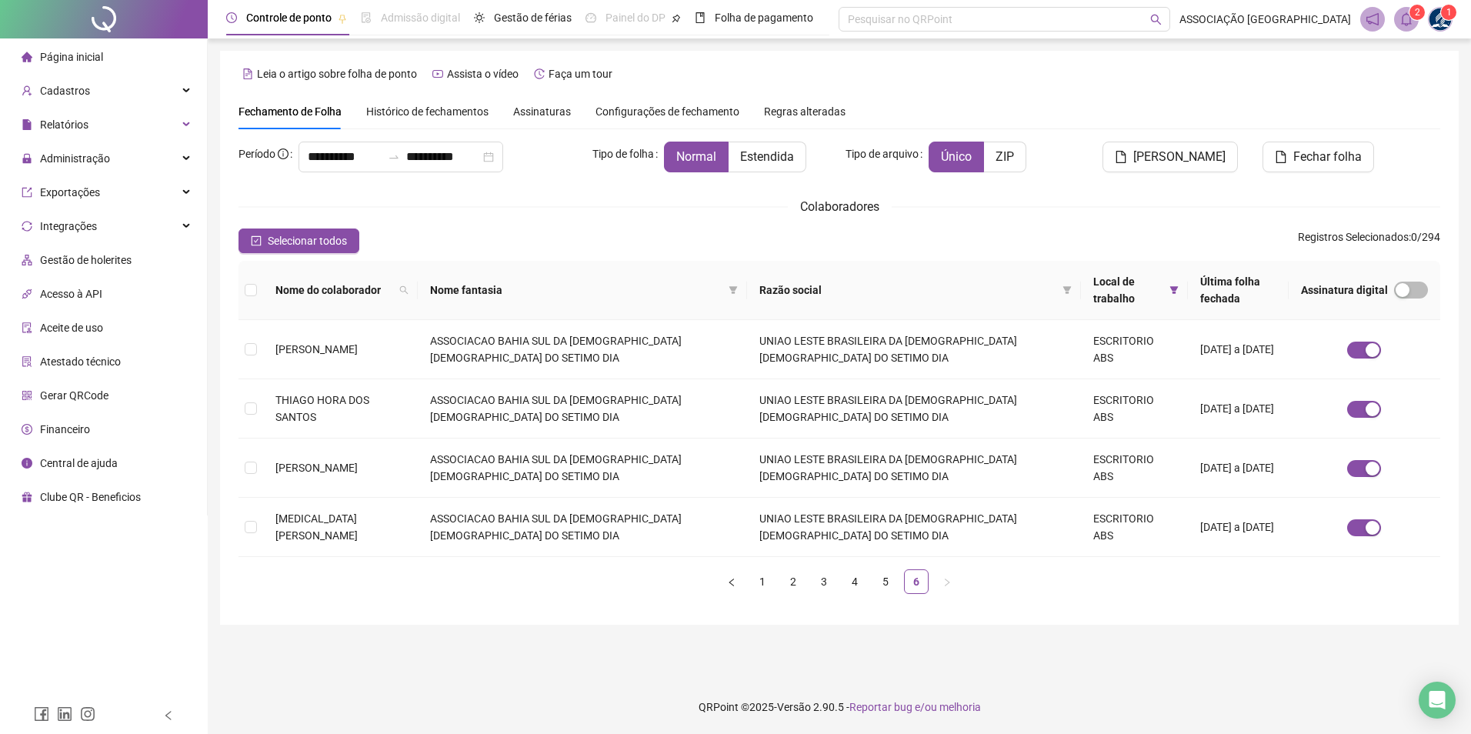
click at [142, 50] on li "Página inicial" at bounding box center [103, 57] width 201 height 31
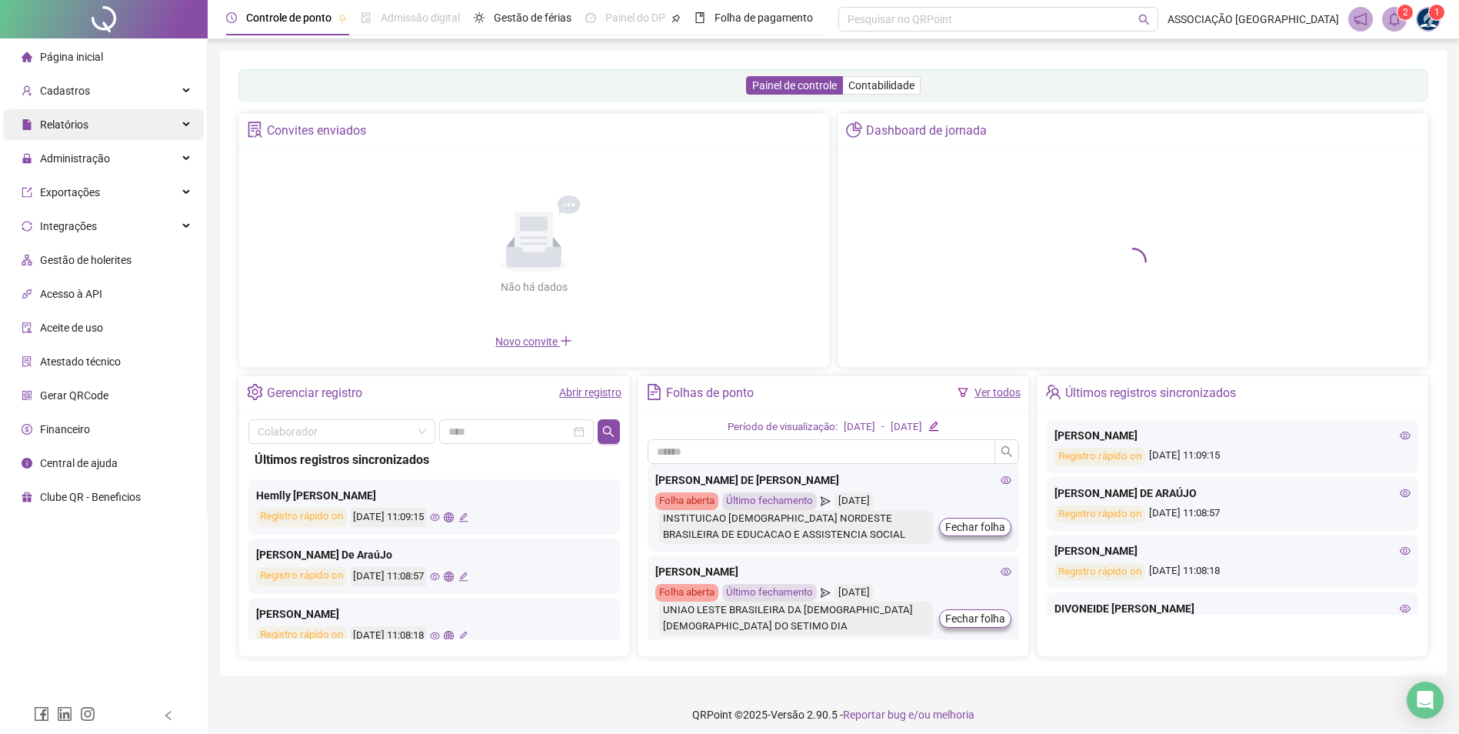
click at [162, 132] on div "Relatórios" at bounding box center [103, 124] width 201 height 31
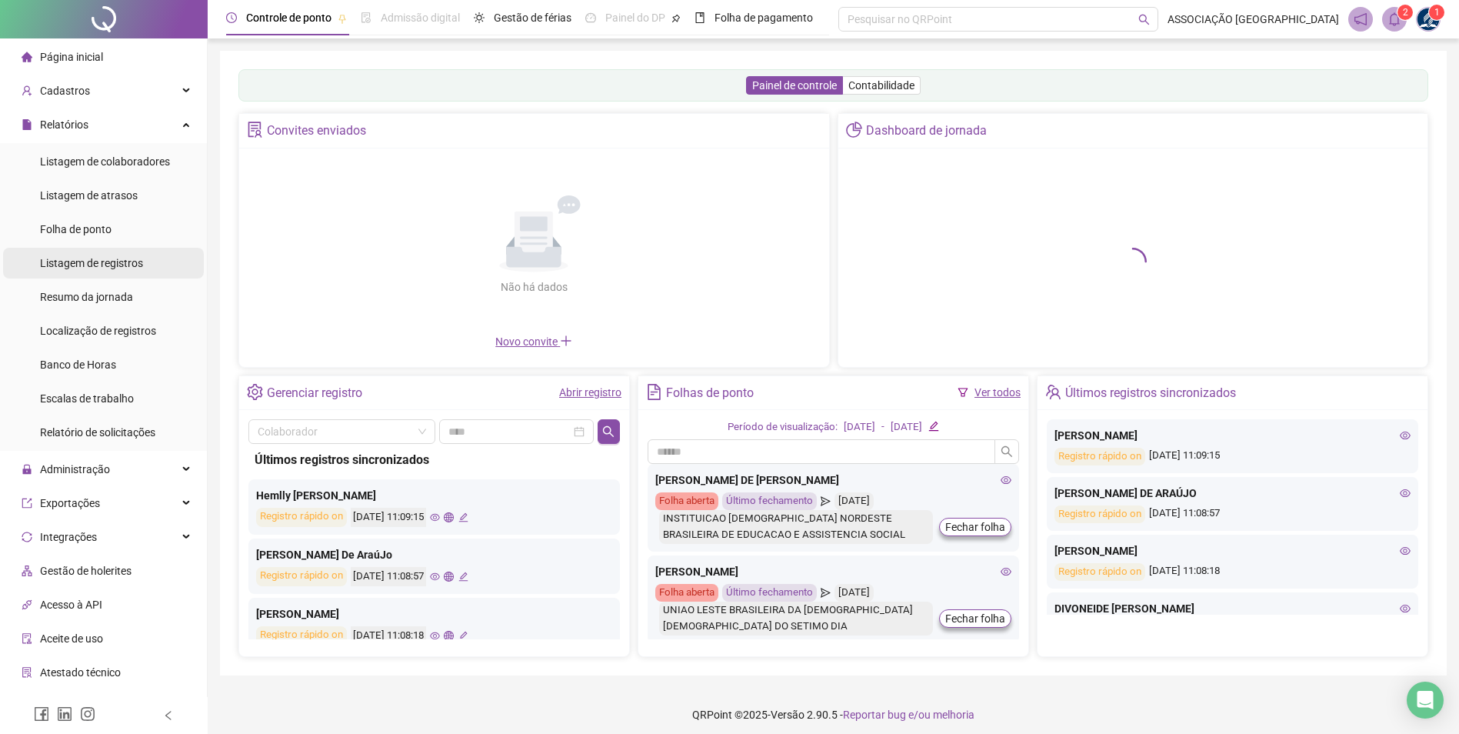
click at [120, 278] on div "Listagem de registros" at bounding box center [91, 263] width 103 height 31
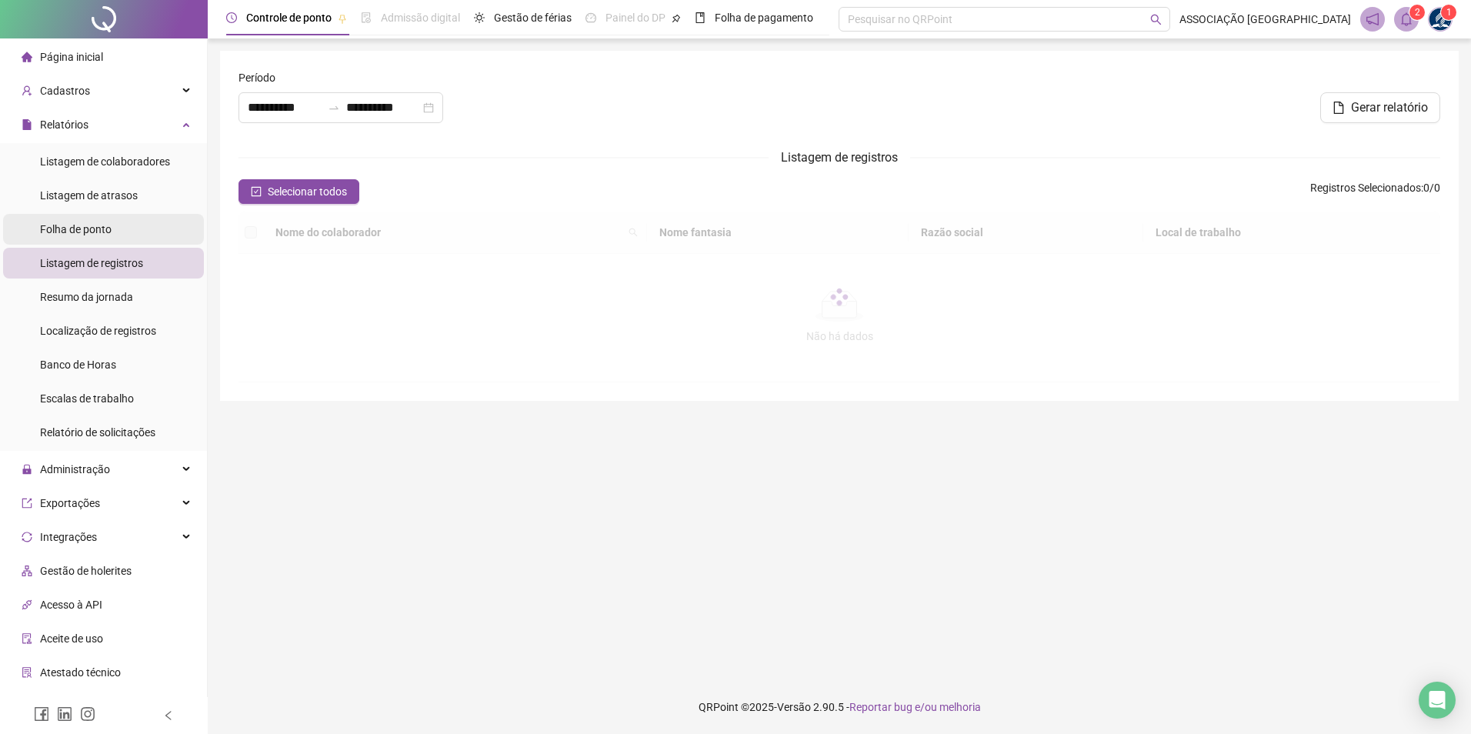
click at [117, 226] on li "Folha de ponto" at bounding box center [103, 229] width 201 height 31
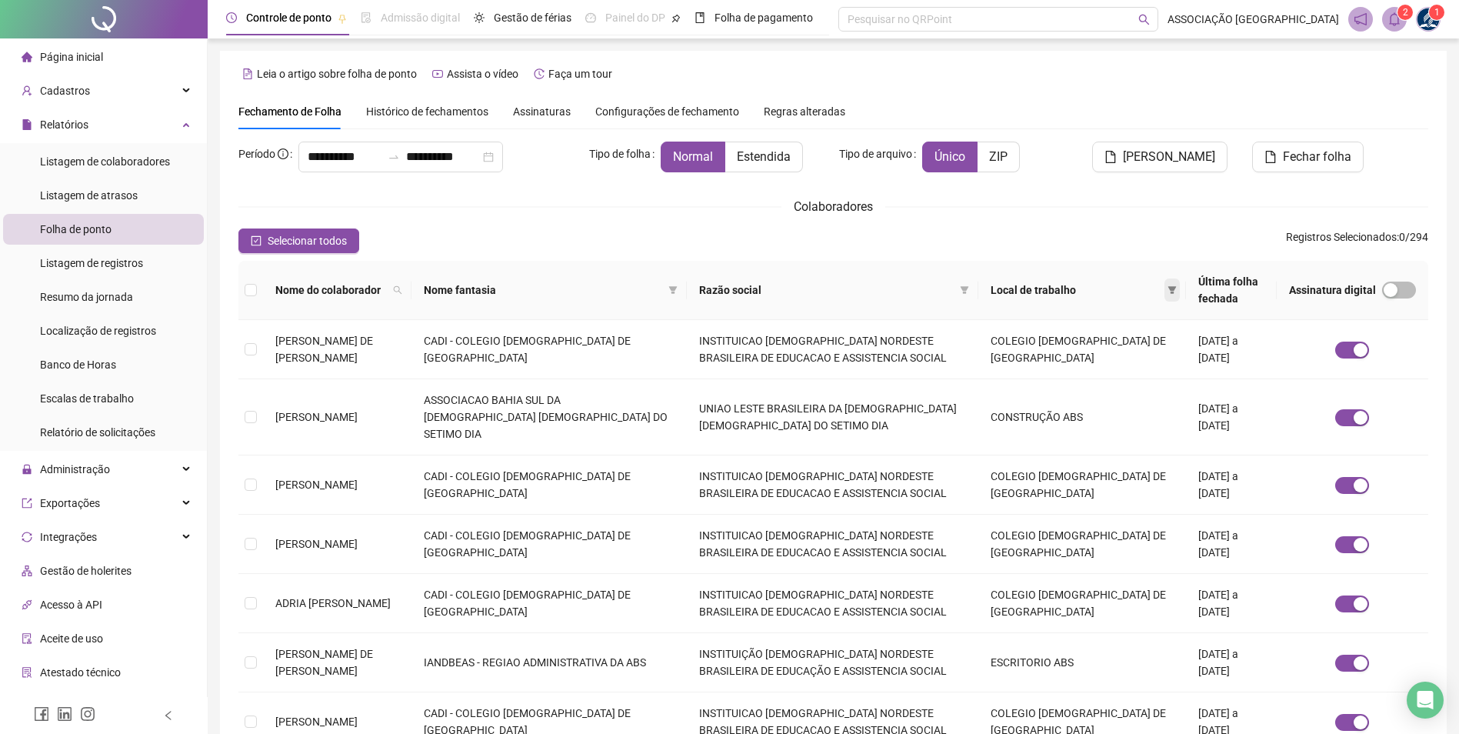
click at [1168, 292] on icon "filter" at bounding box center [1172, 289] width 9 height 9
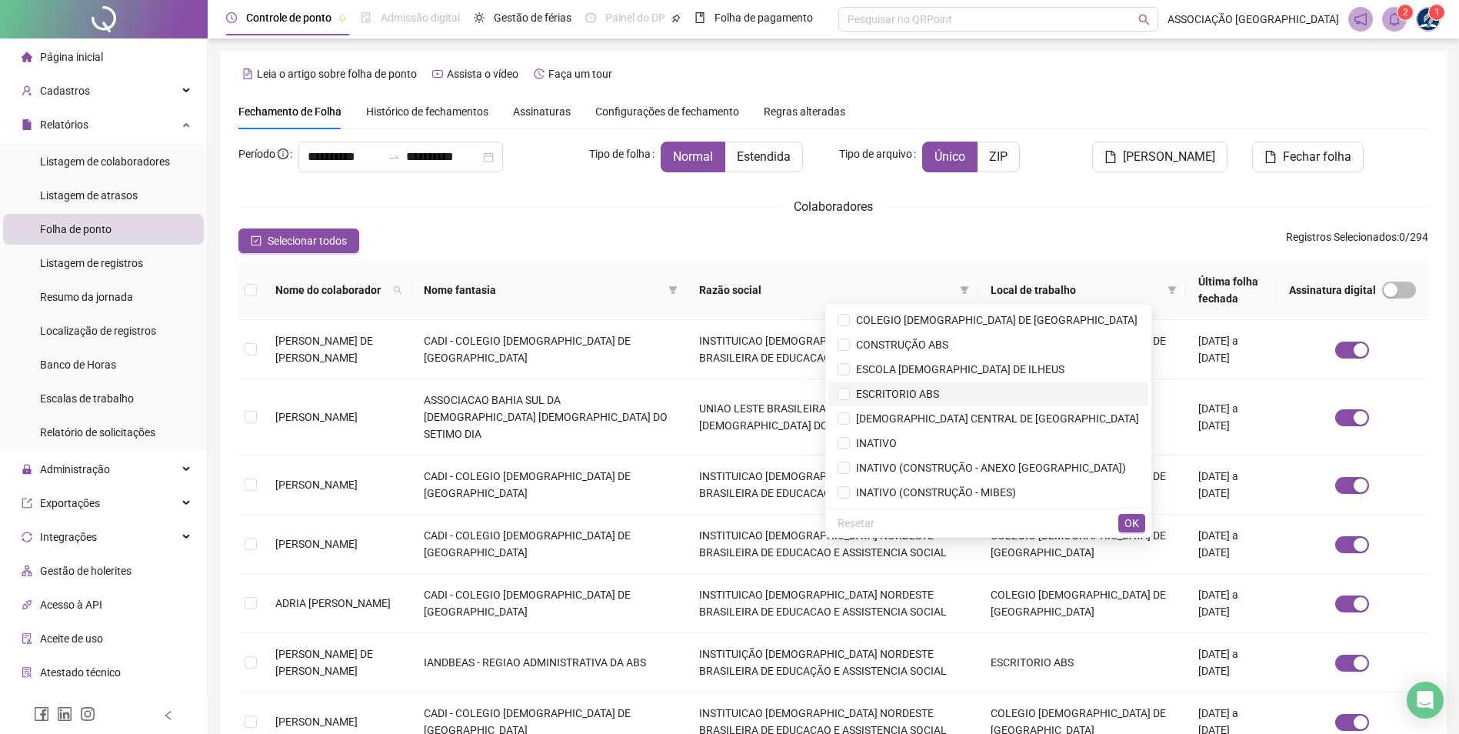
click at [950, 399] on span "ESCRITORIO ABS" at bounding box center [989, 393] width 302 height 17
click at [1139, 516] on button "OK" at bounding box center [1132, 523] width 27 height 18
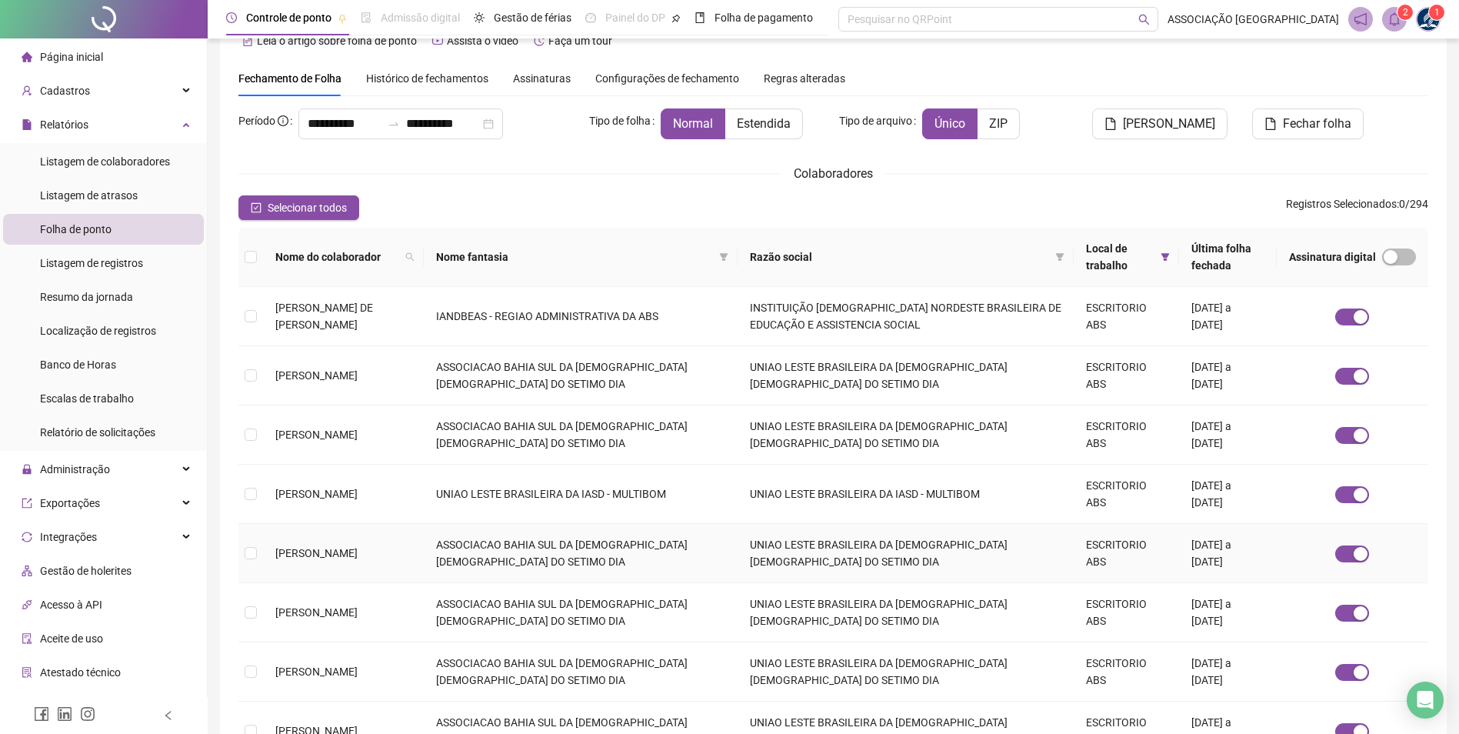
scroll to position [77, 0]
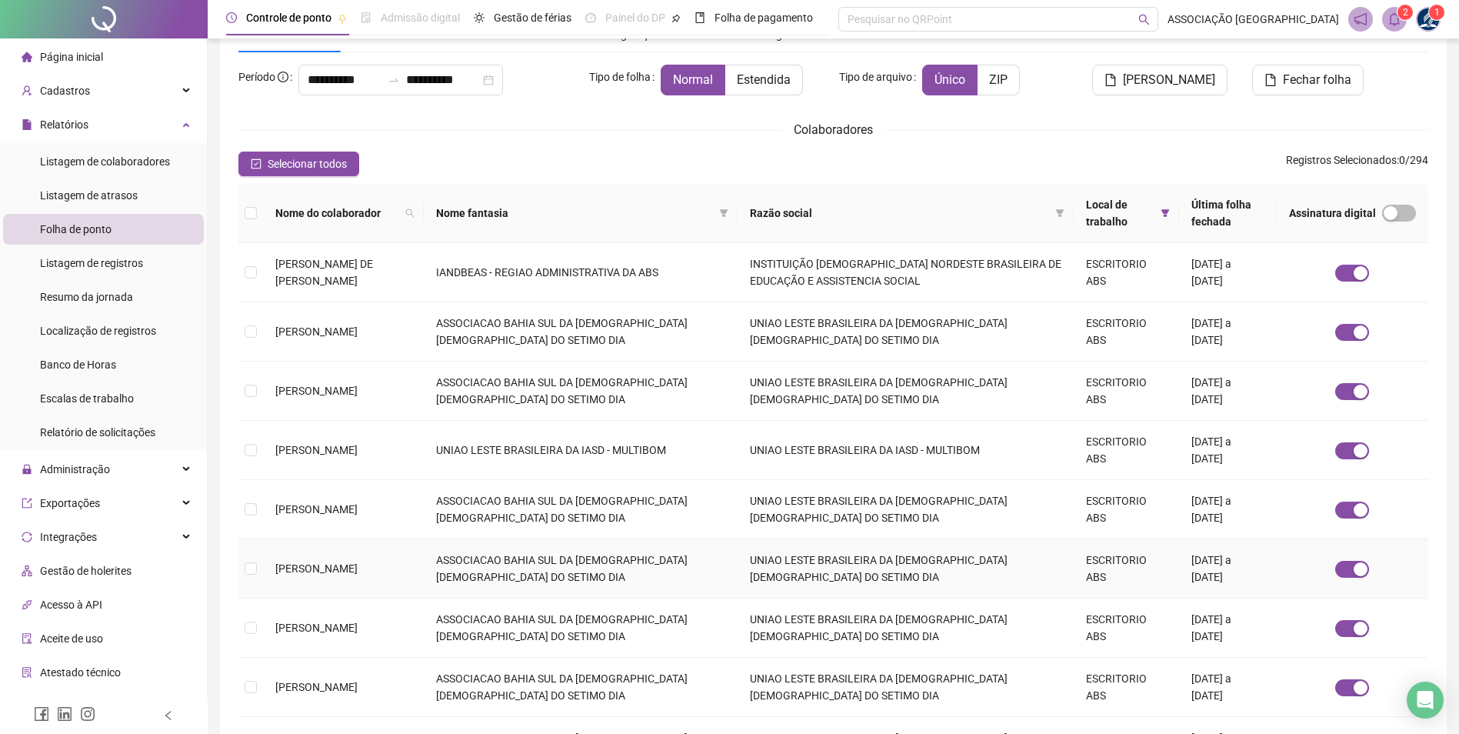
click at [282, 575] on span "ANA CLARA DE SOUSA MARTINEZ" at bounding box center [316, 568] width 82 height 12
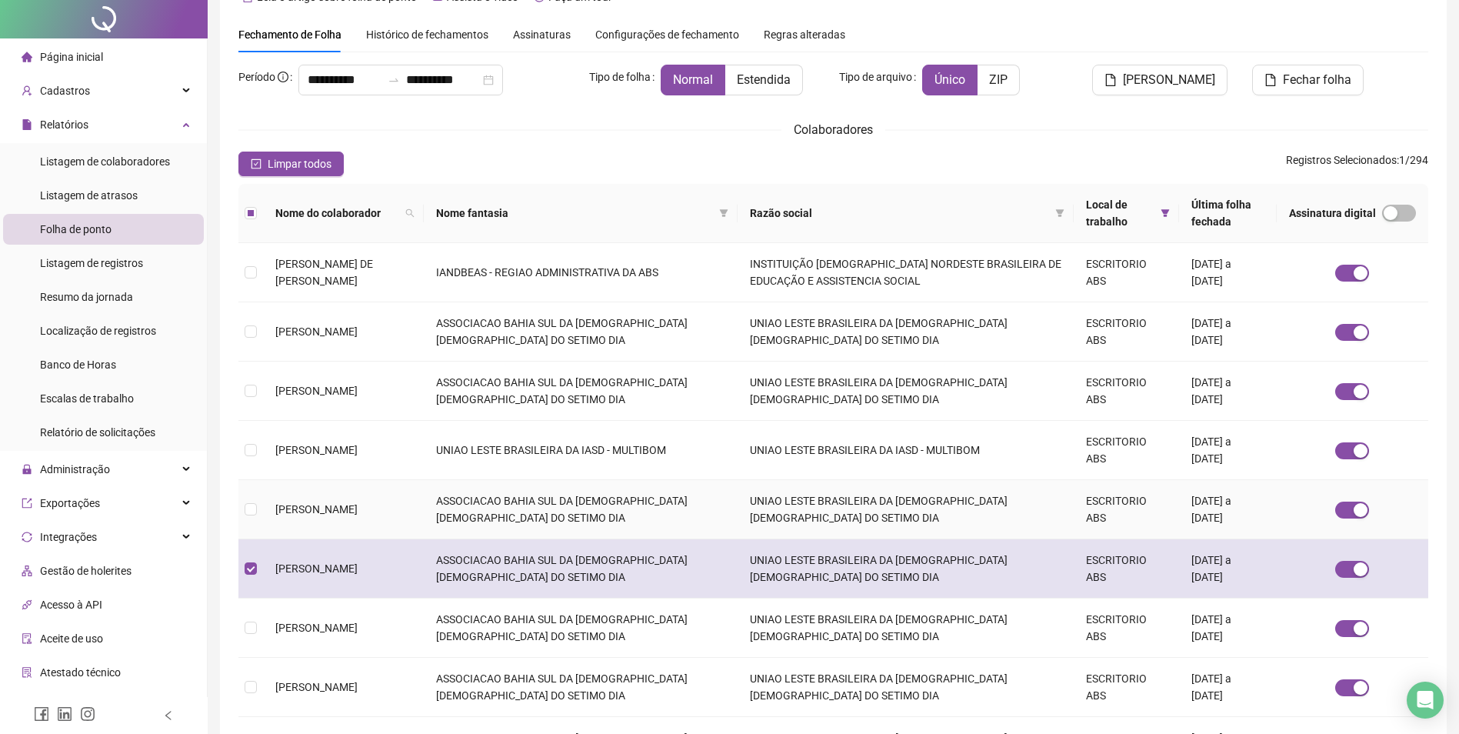
scroll to position [0, 0]
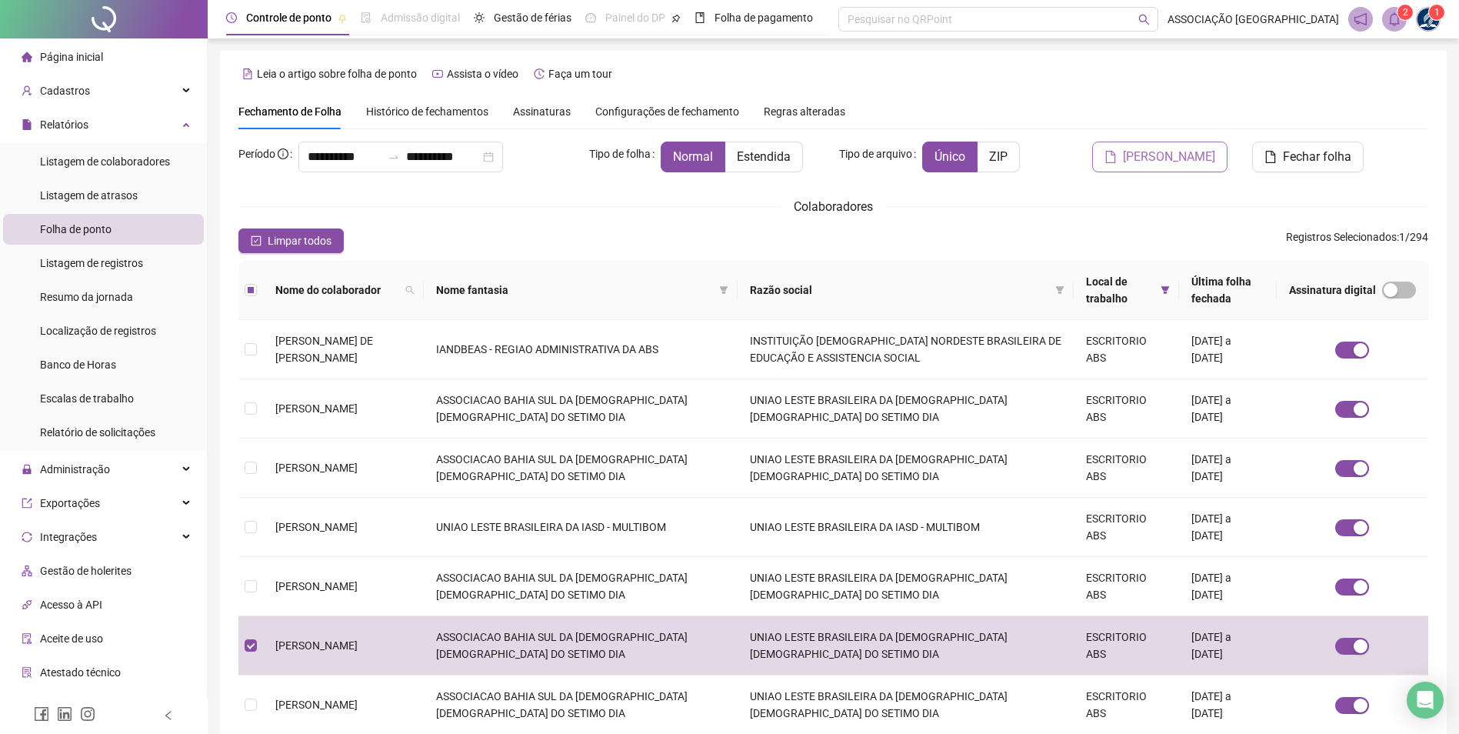
click at [1215, 162] on span "Gerar espelho" at bounding box center [1169, 157] width 92 height 18
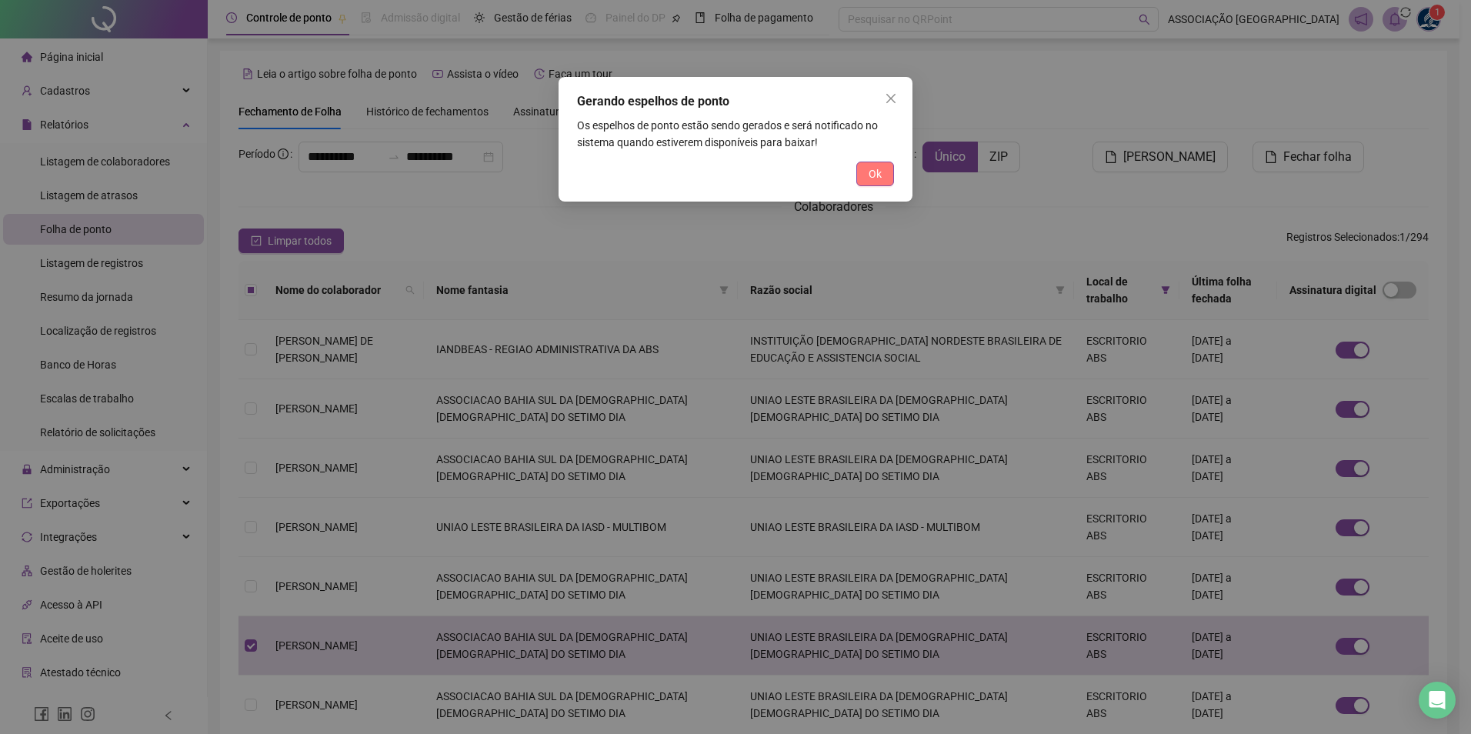
click at [873, 172] on span "Ok" at bounding box center [875, 173] width 13 height 17
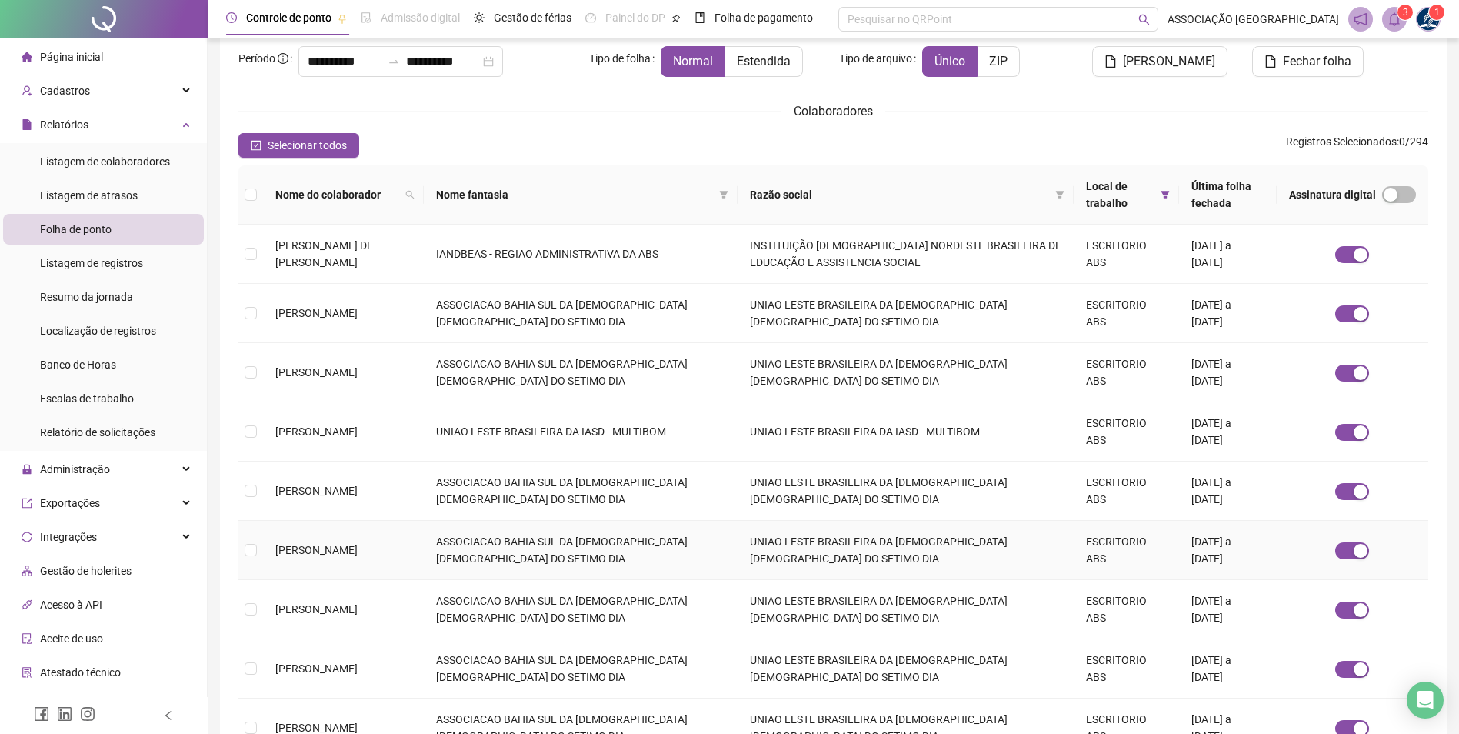
scroll to position [154, 0]
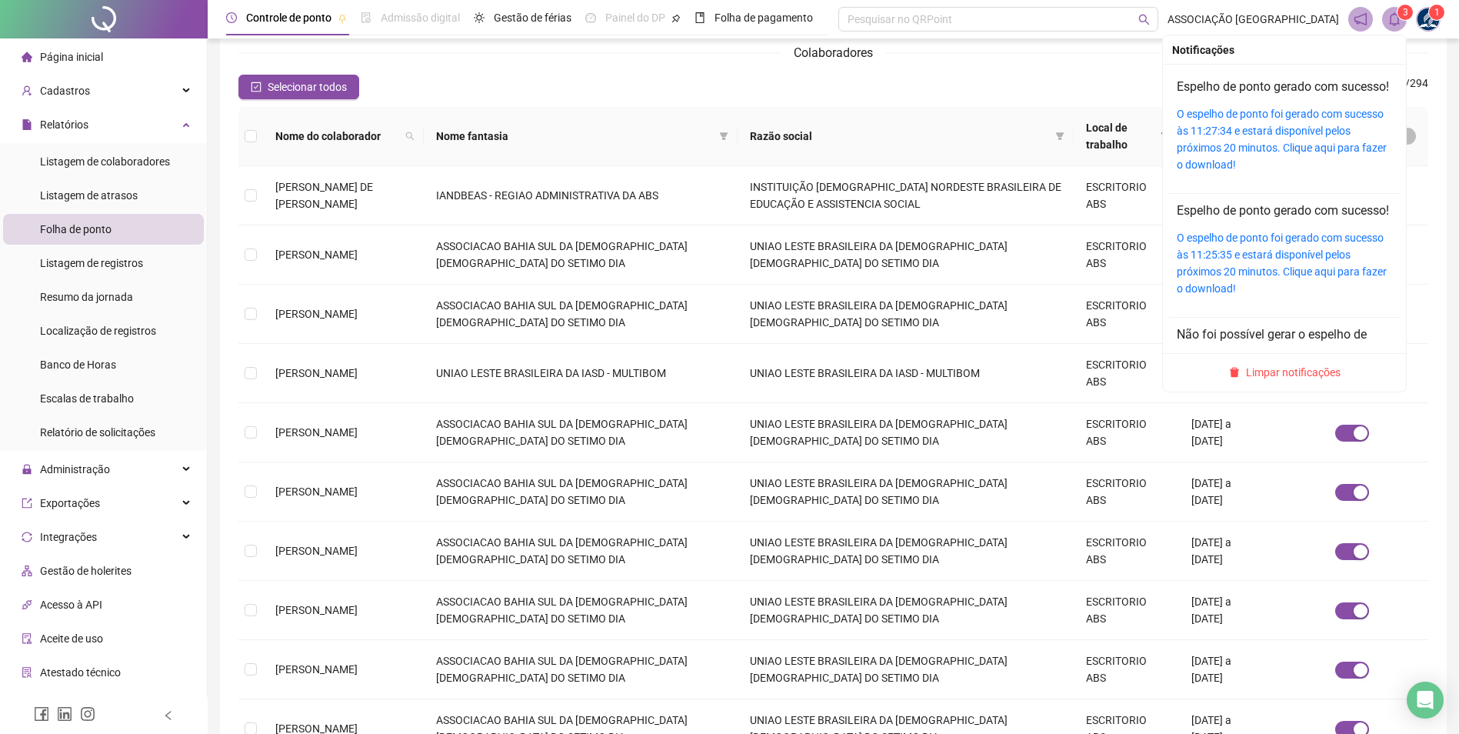
click at [1291, 140] on div "O espelho de ponto foi gerado com sucesso às 11:27:34 e estará disponível pelos…" at bounding box center [1284, 139] width 215 height 68
click at [1290, 132] on link "O espelho de ponto foi gerado com sucesso às 11:27:34 e estará disponível pelos…" at bounding box center [1282, 139] width 210 height 63
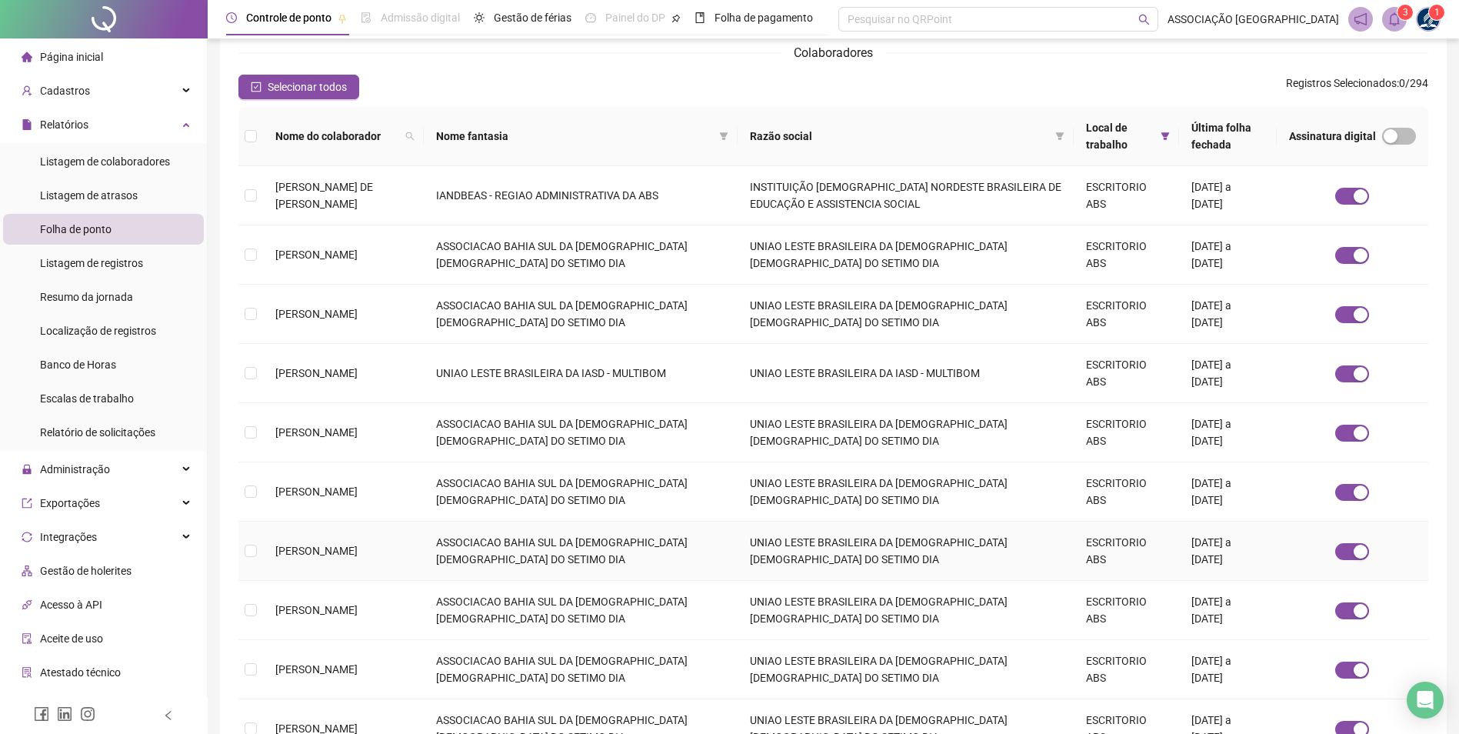
scroll to position [0, 0]
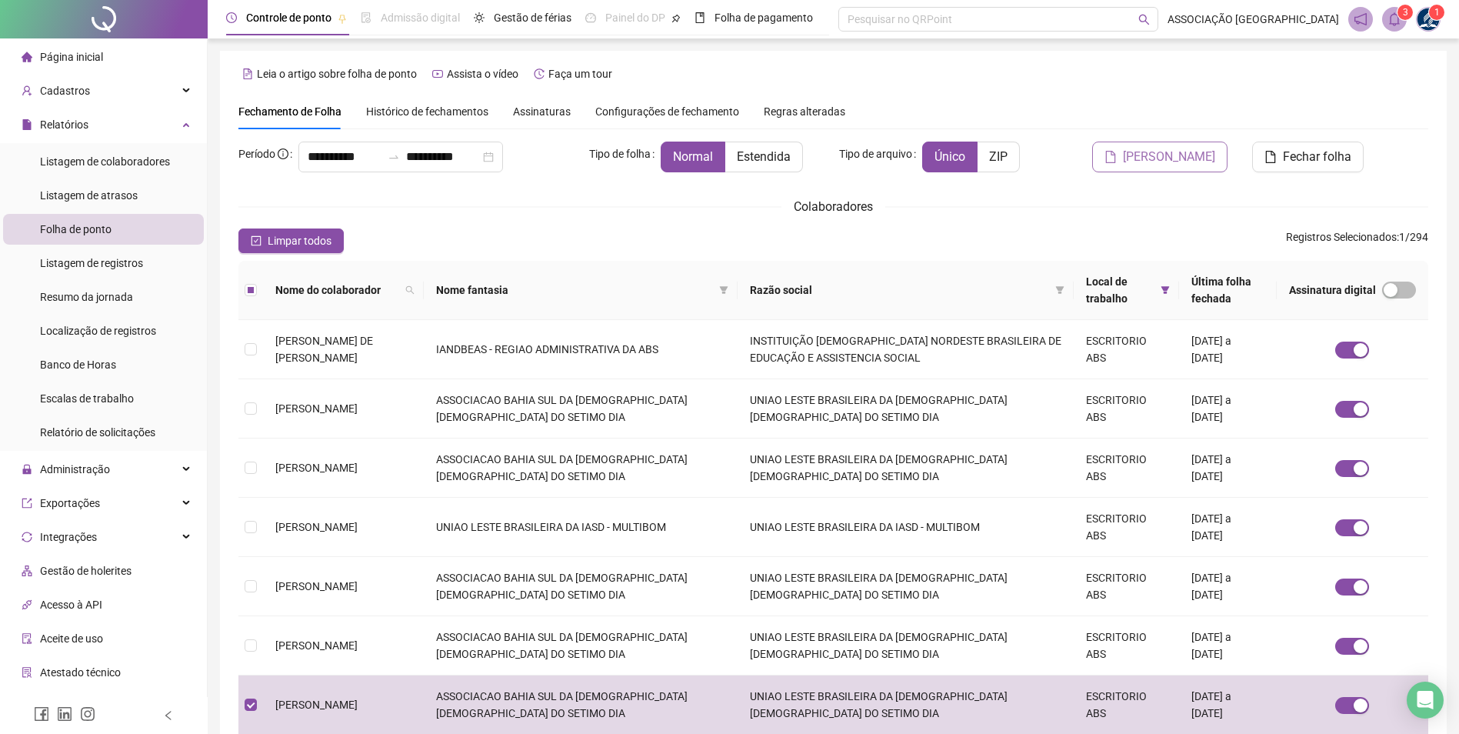
click at [1156, 163] on span "Gerar espelho" at bounding box center [1169, 157] width 92 height 18
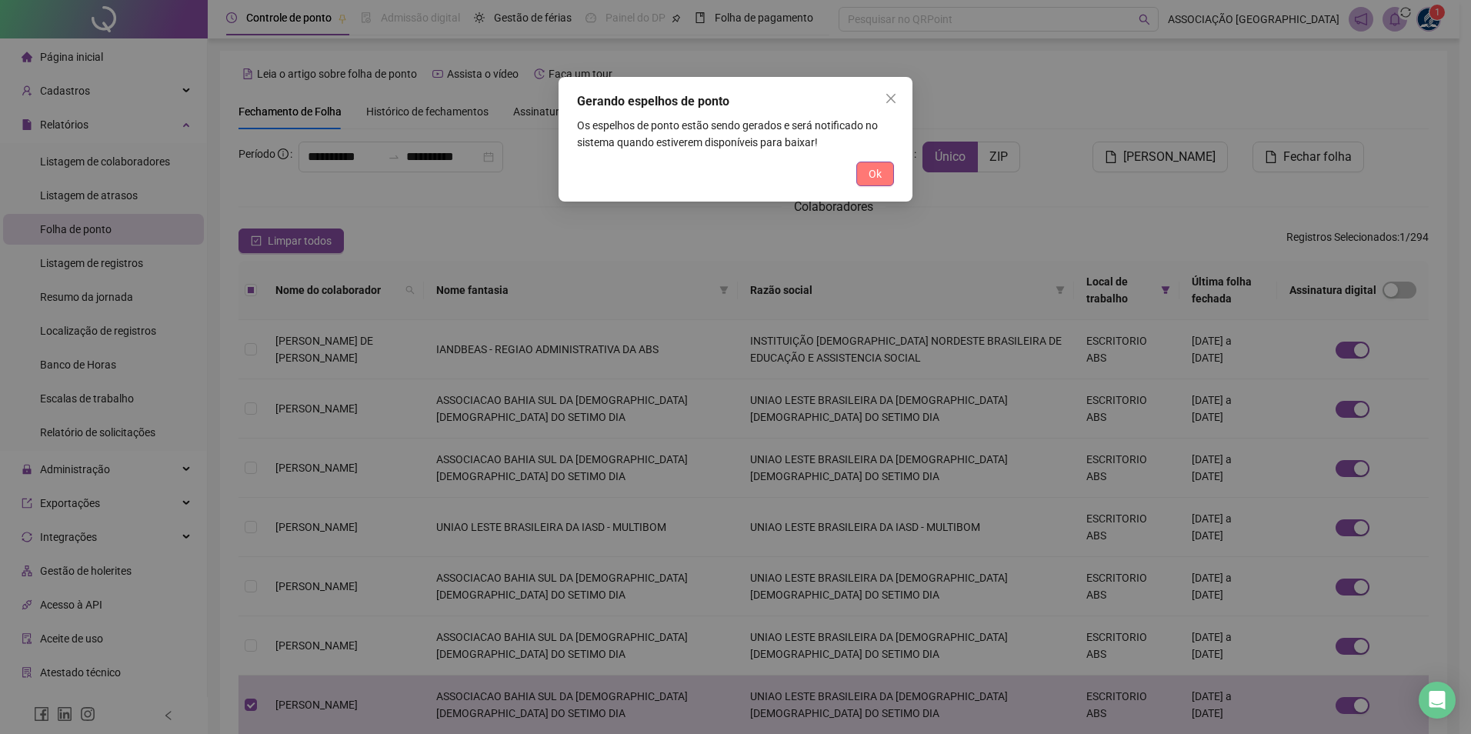
click at [880, 181] on span "Ok" at bounding box center [875, 173] width 13 height 17
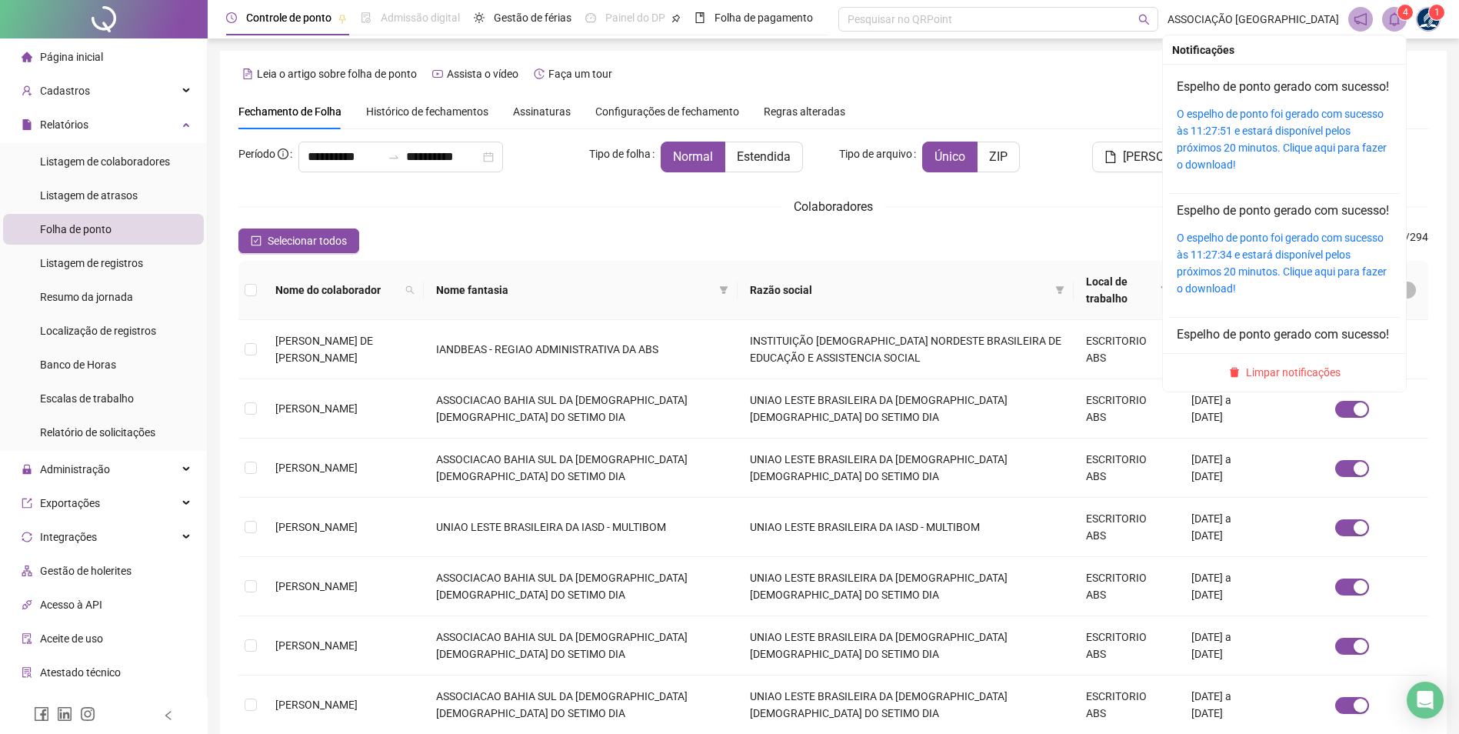
click at [1399, 18] on icon "bell" at bounding box center [1394, 19] width 11 height 14
click at [1266, 132] on link "O espelho de ponto foi gerado com sucesso às 11:27:51 e estará disponível pelos…" at bounding box center [1282, 139] width 210 height 63
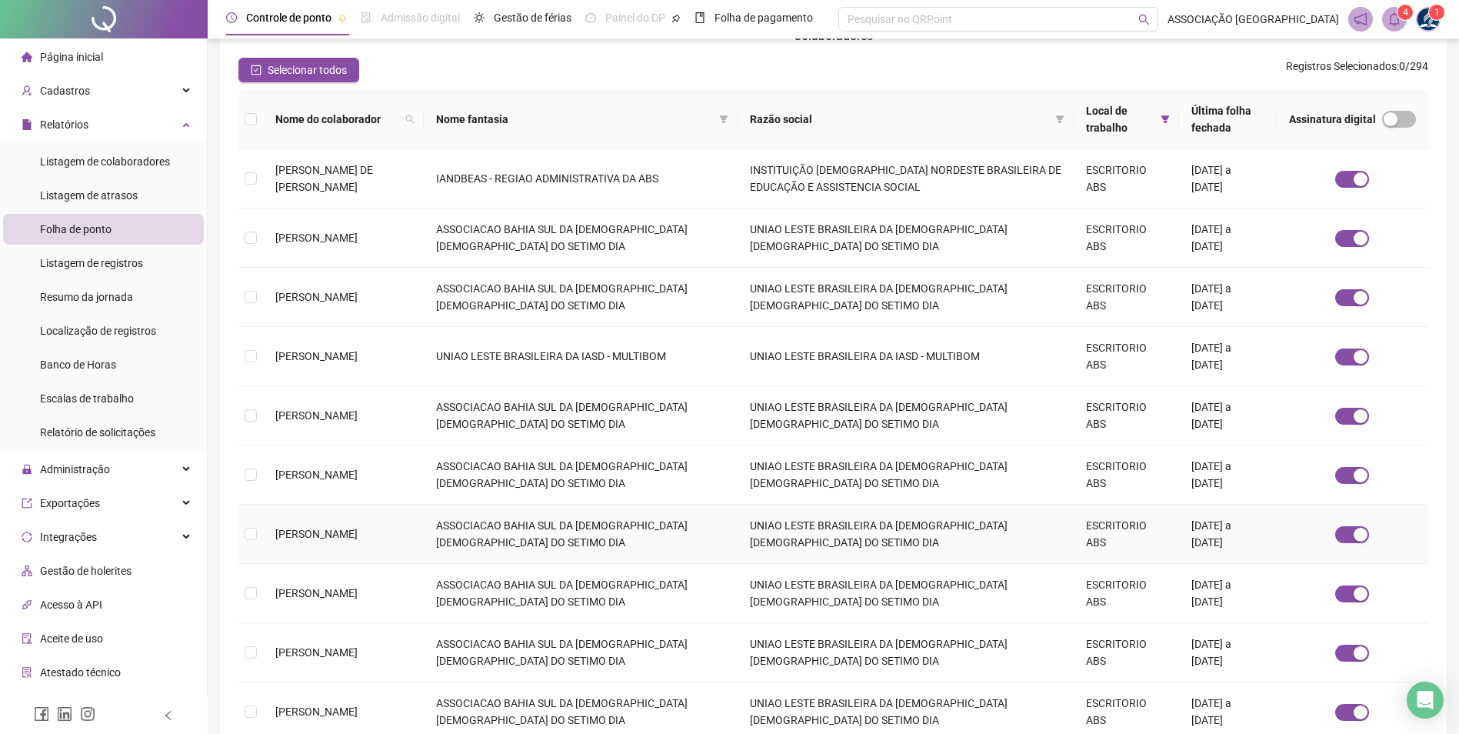
scroll to position [312, 0]
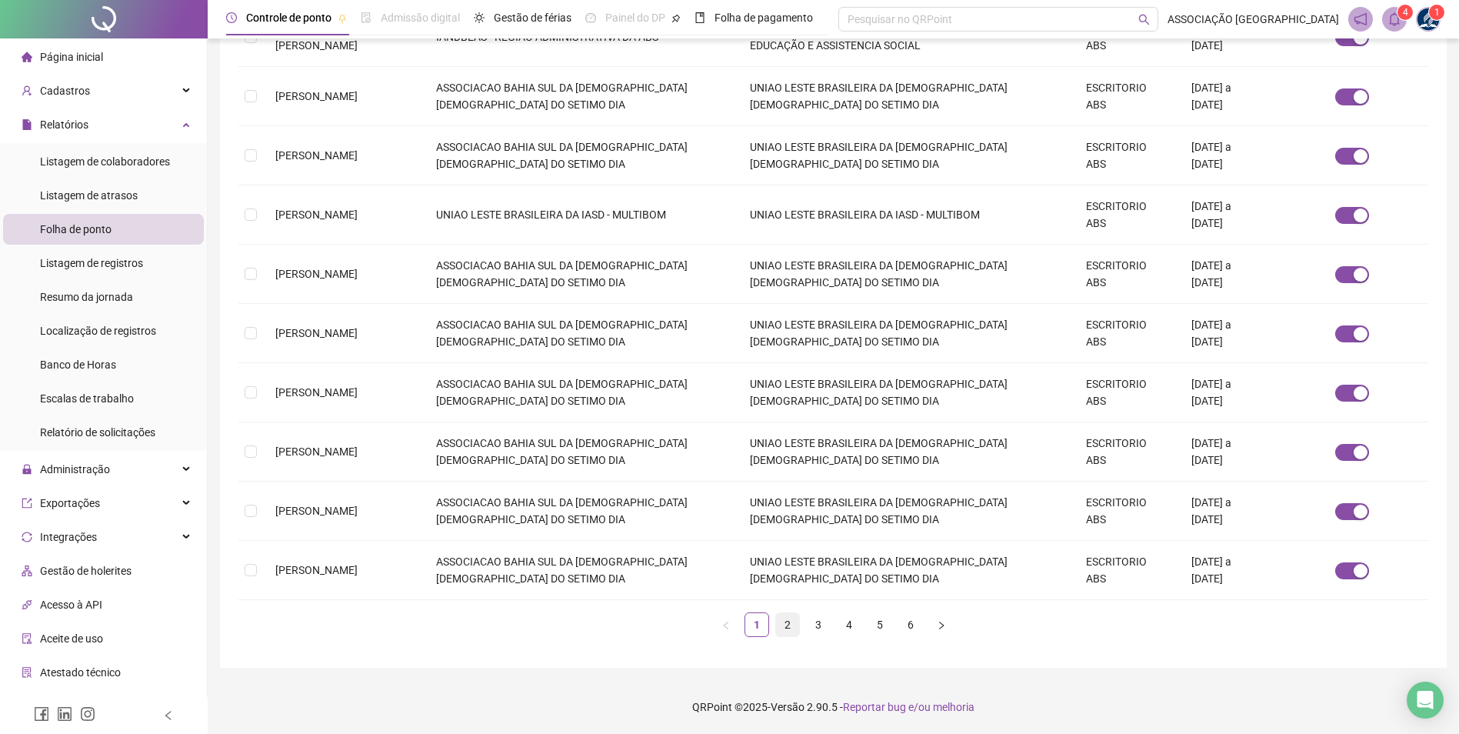
click at [788, 625] on link "2" at bounding box center [787, 624] width 23 height 23
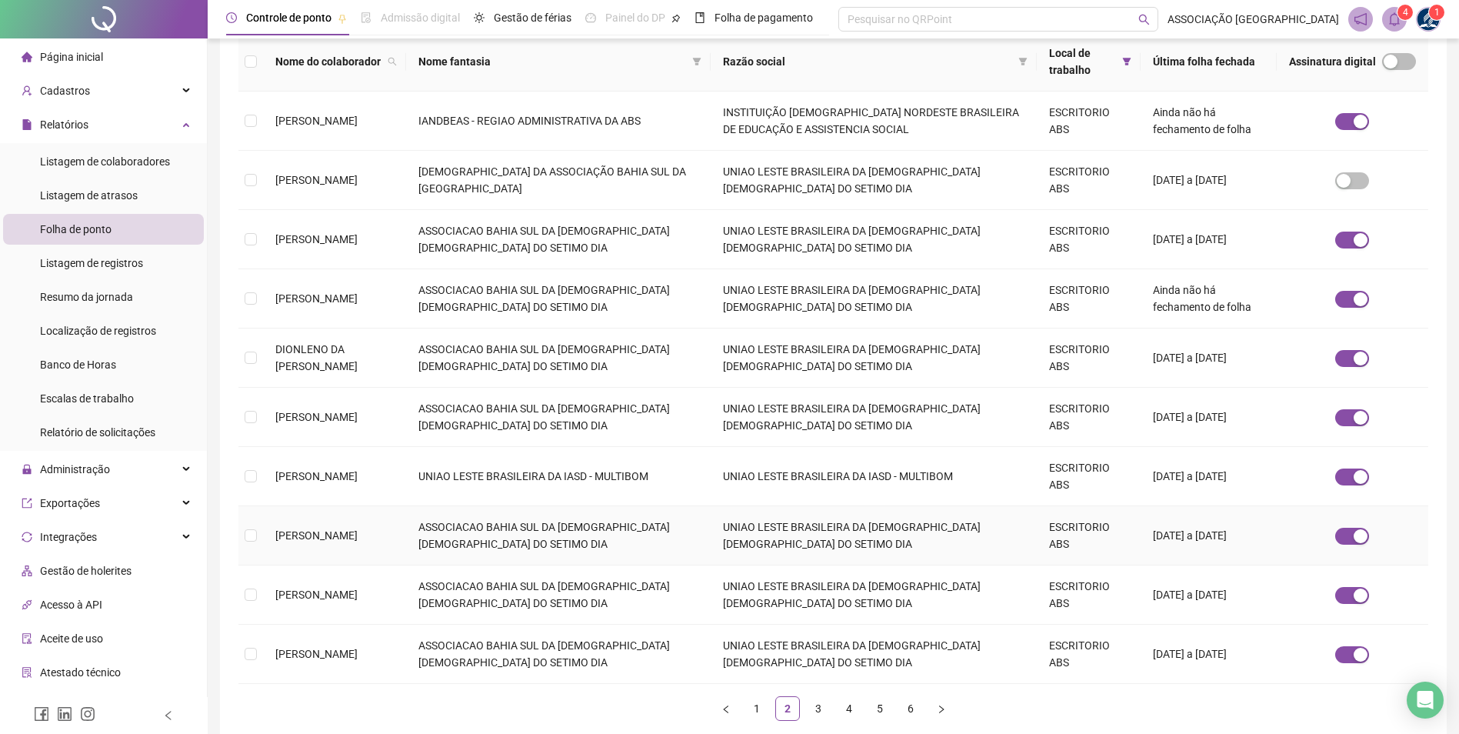
scroll to position [231, 0]
click at [809, 695] on link "3" at bounding box center [818, 706] width 23 height 23
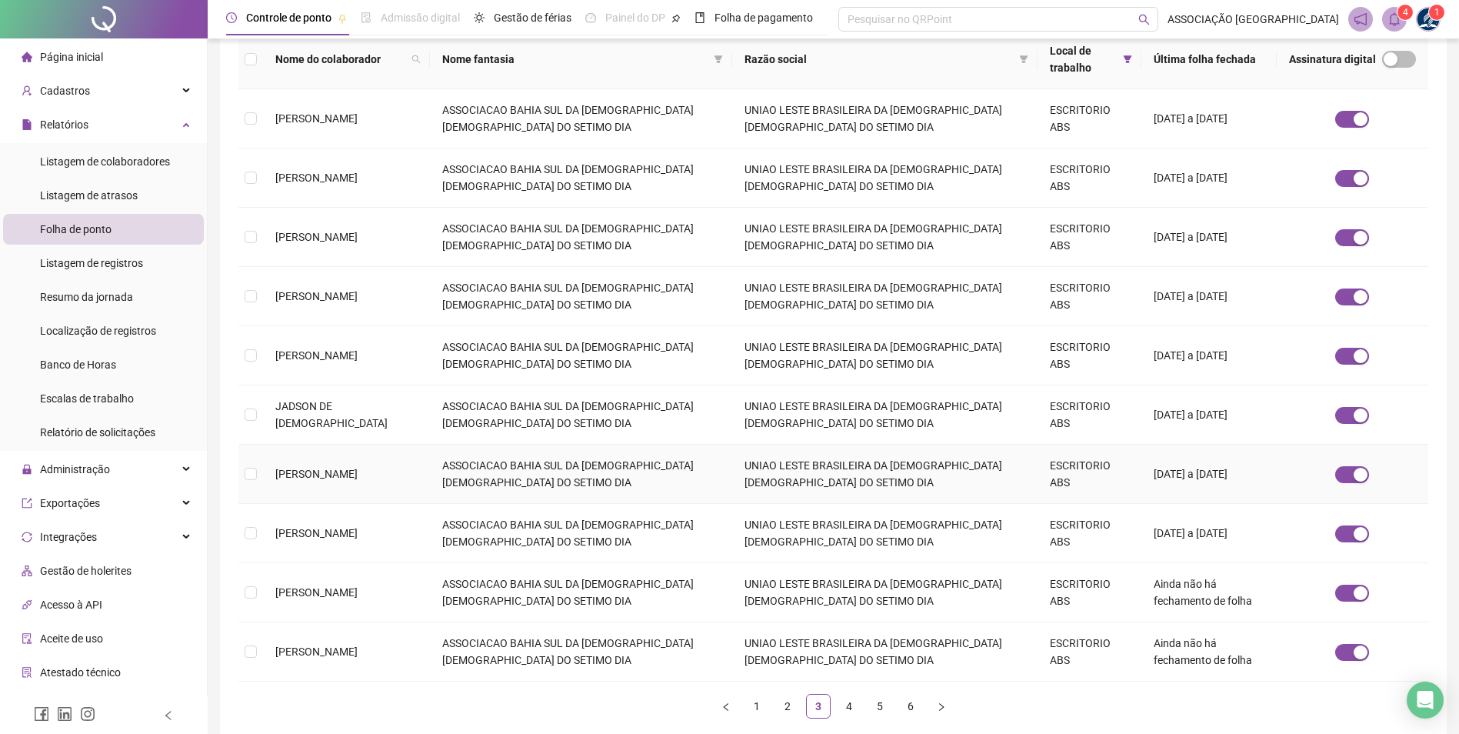
click at [327, 477] on span "JAQUELINE OLIVEIRA DE BRITO" at bounding box center [316, 474] width 82 height 12
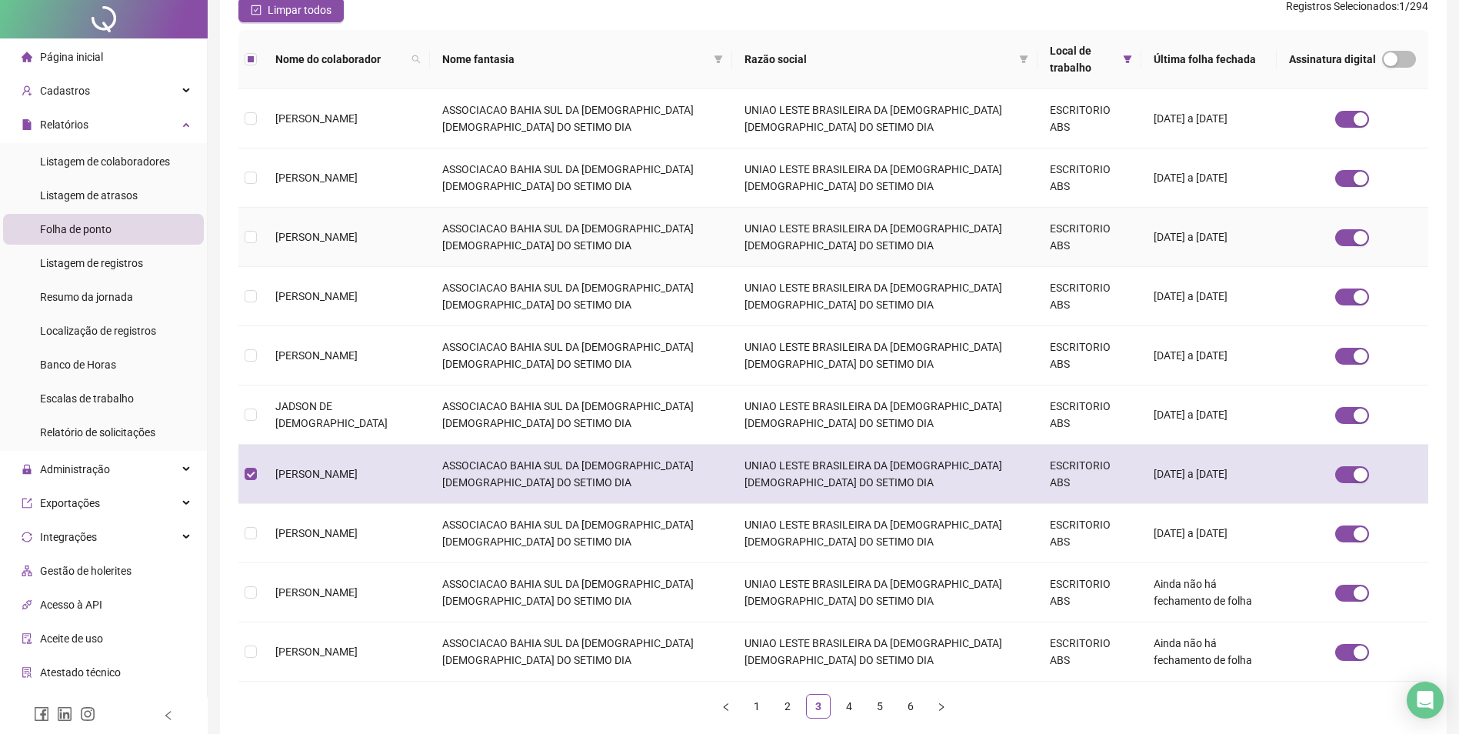
scroll to position [0, 0]
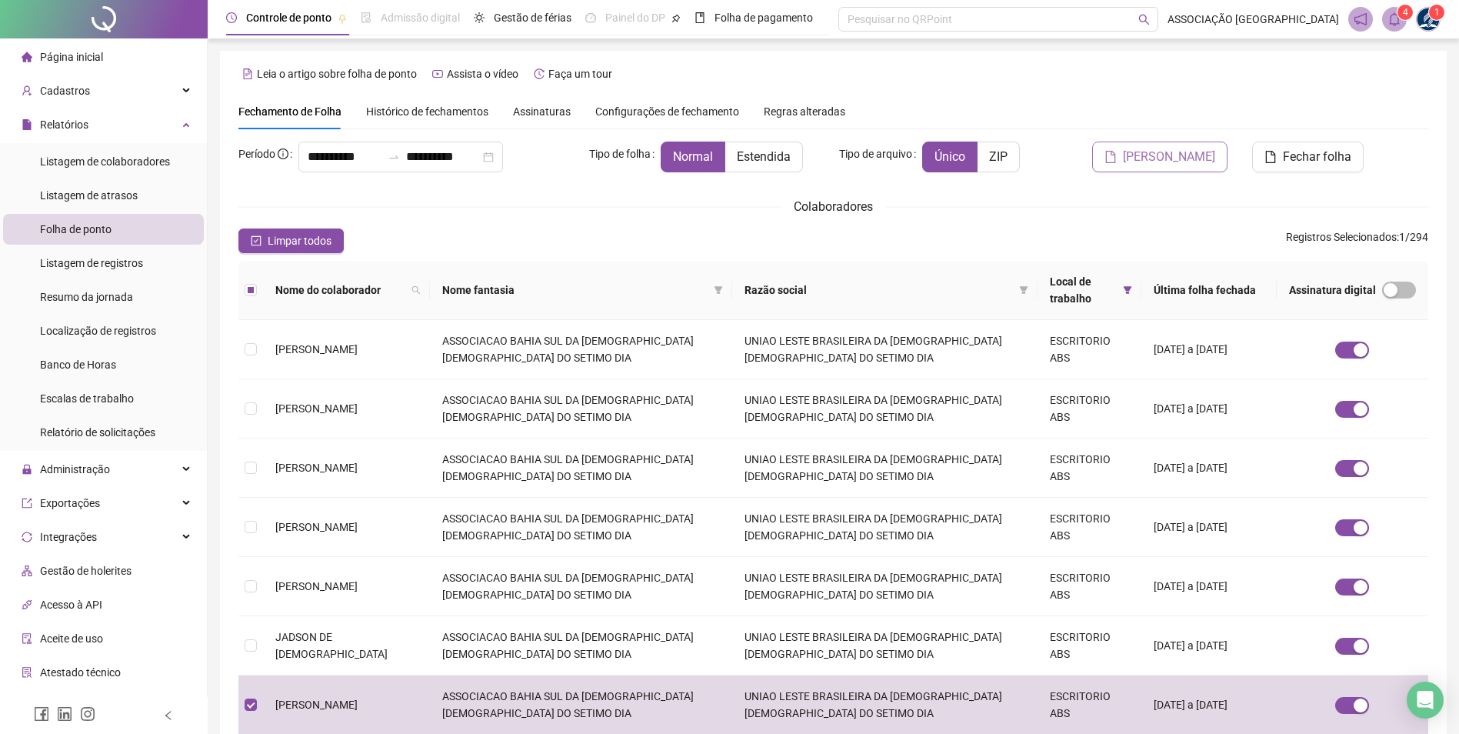
click at [1144, 156] on span "Gerar espelho" at bounding box center [1169, 157] width 92 height 18
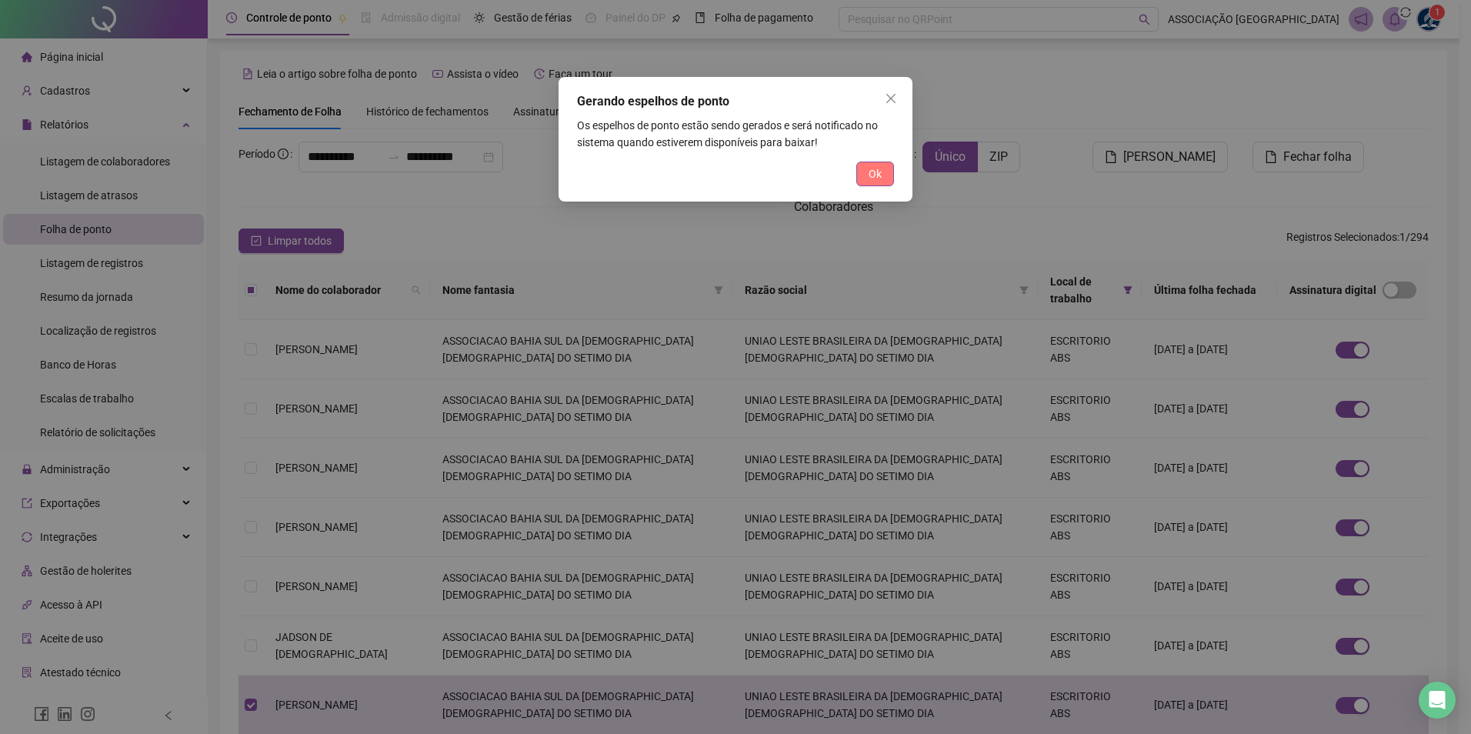
click at [865, 179] on button "Ok" at bounding box center [875, 174] width 38 height 25
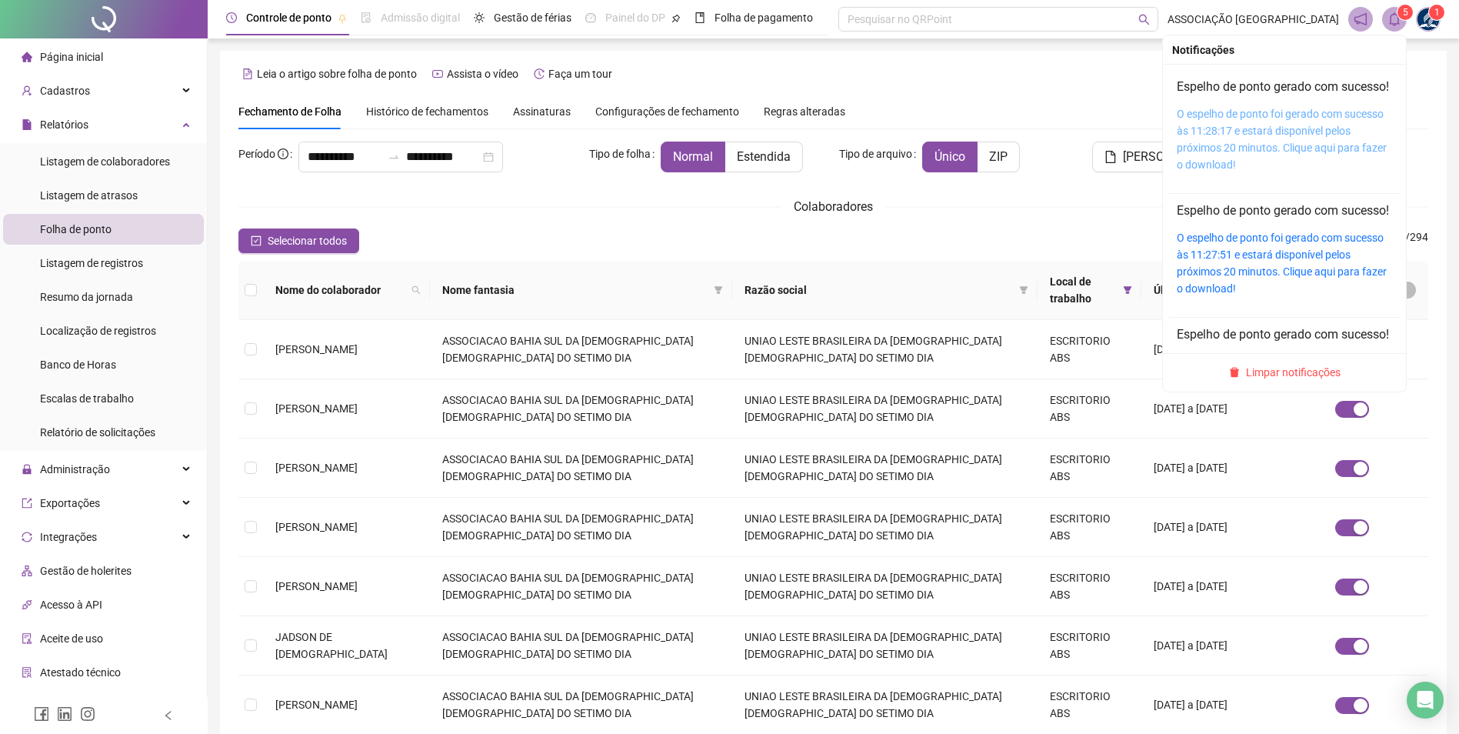
click at [1263, 133] on link "O espelho de ponto foi gerado com sucesso às 11:28:17 e estará disponível pelos…" at bounding box center [1282, 139] width 210 height 63
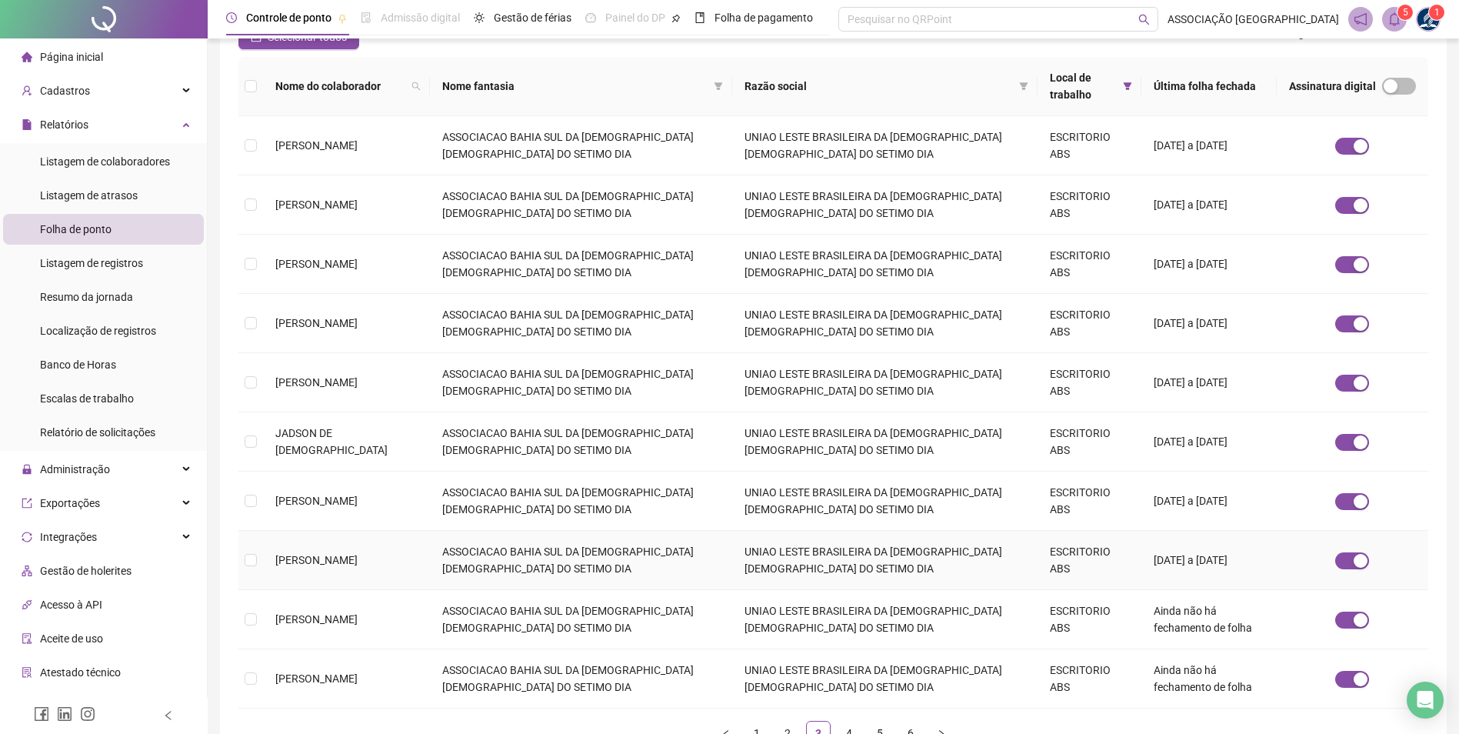
scroll to position [231, 0]
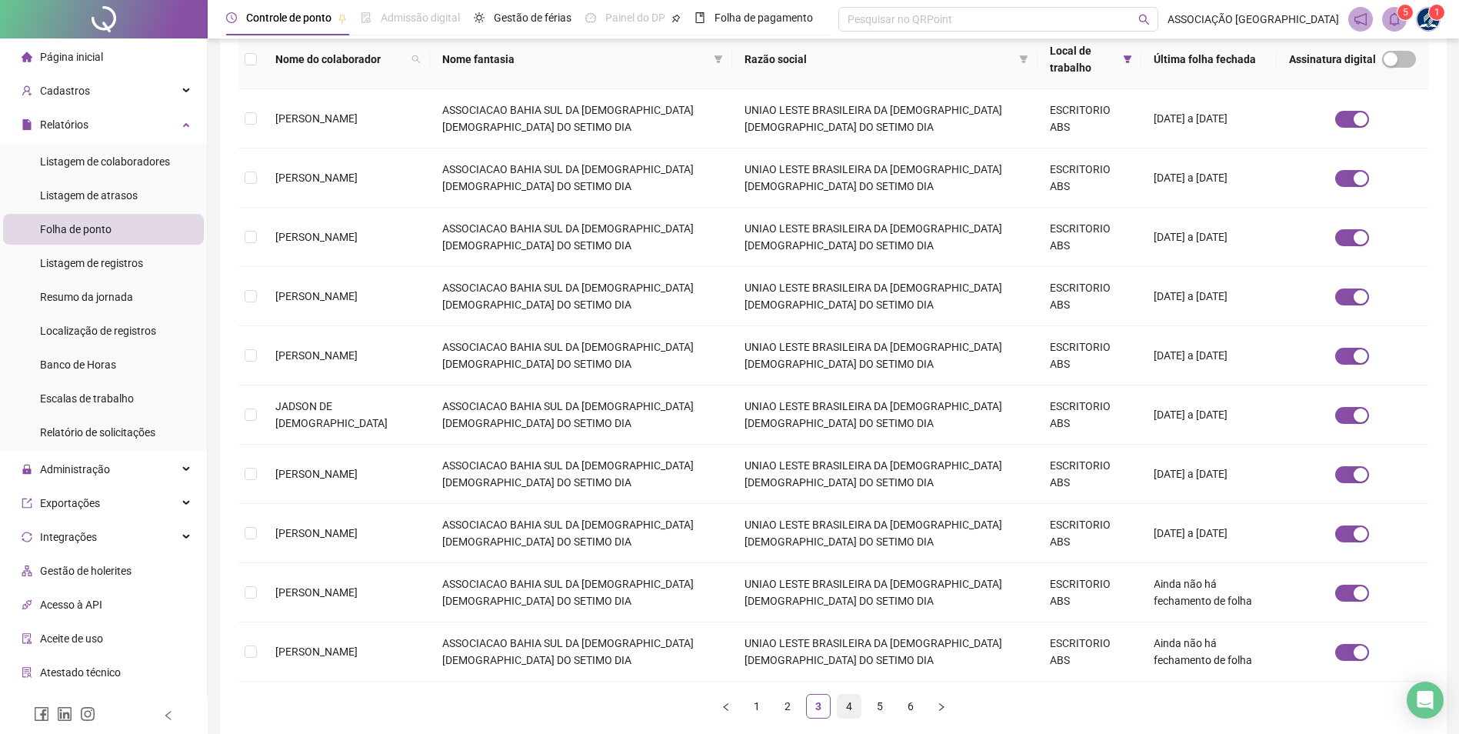
click at [845, 706] on link "4" at bounding box center [849, 706] width 23 height 23
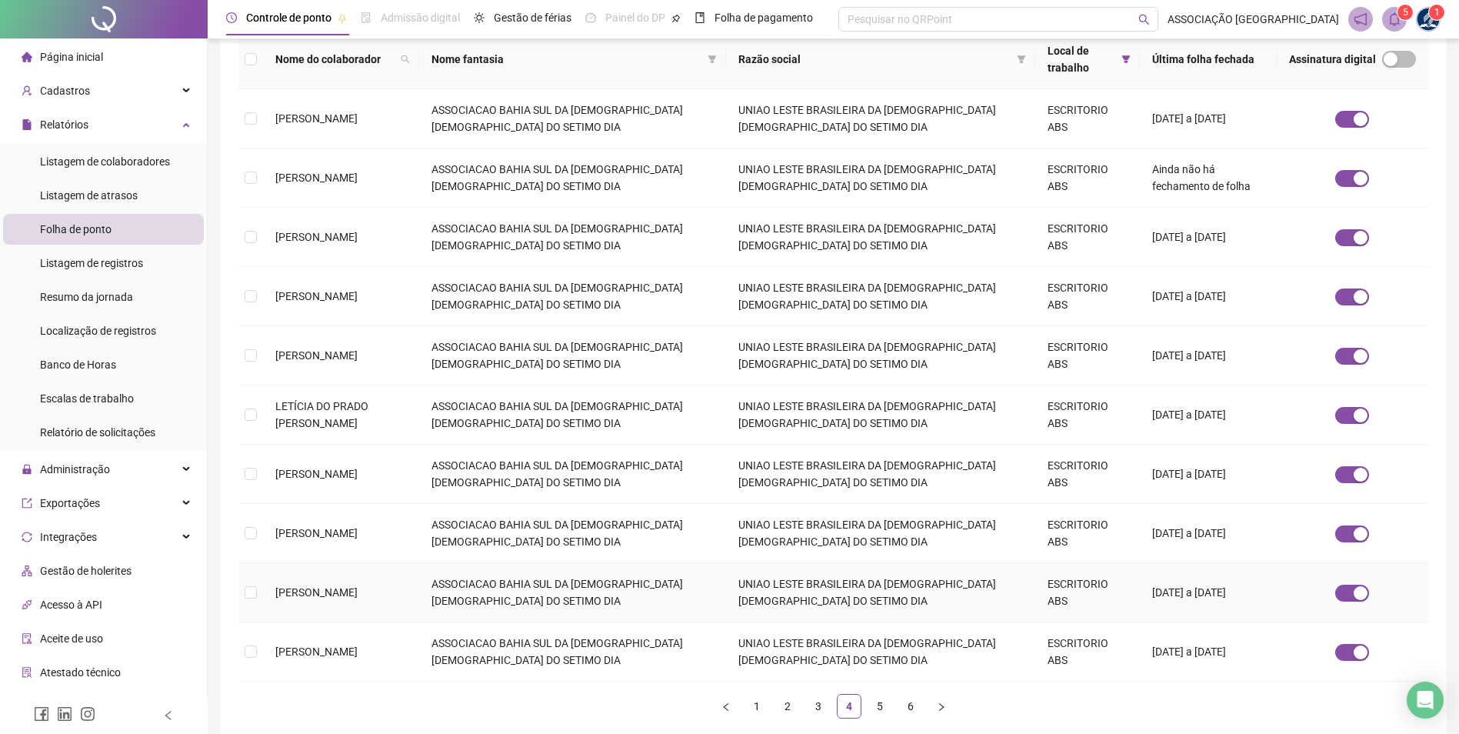
scroll to position [308, 0]
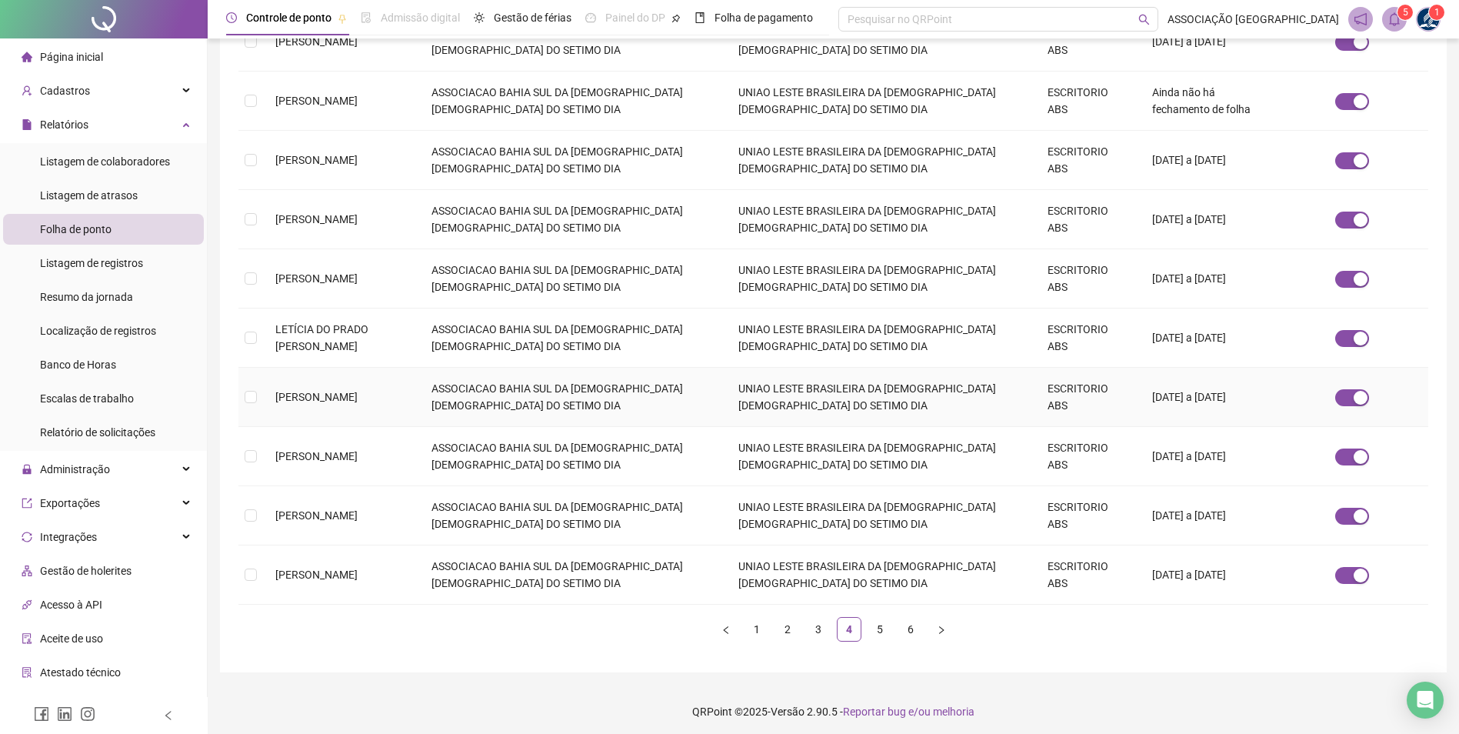
click at [286, 399] on span "LIA RAQUEL STOPA ARCENIO" at bounding box center [316, 397] width 82 height 12
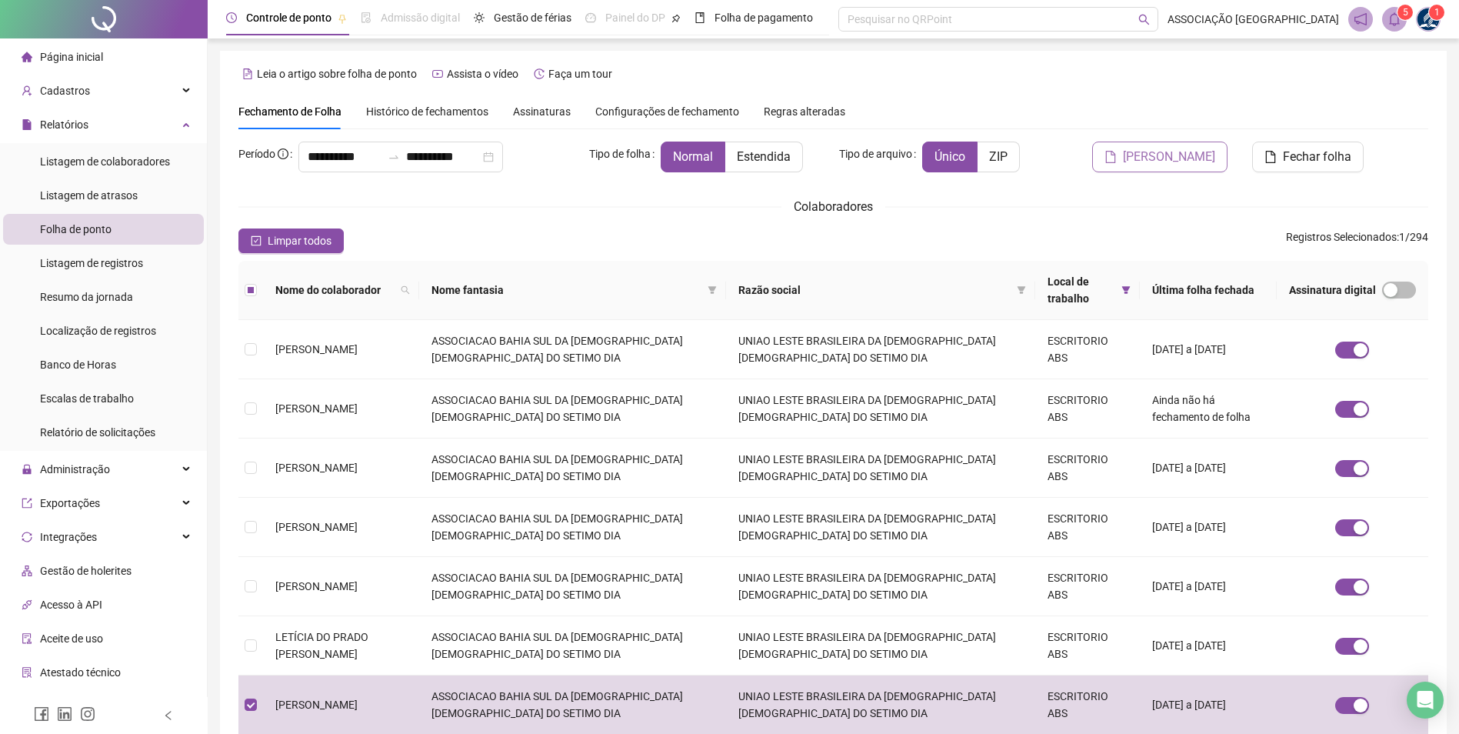
click at [1197, 153] on span "Gerar espelho" at bounding box center [1169, 157] width 92 height 18
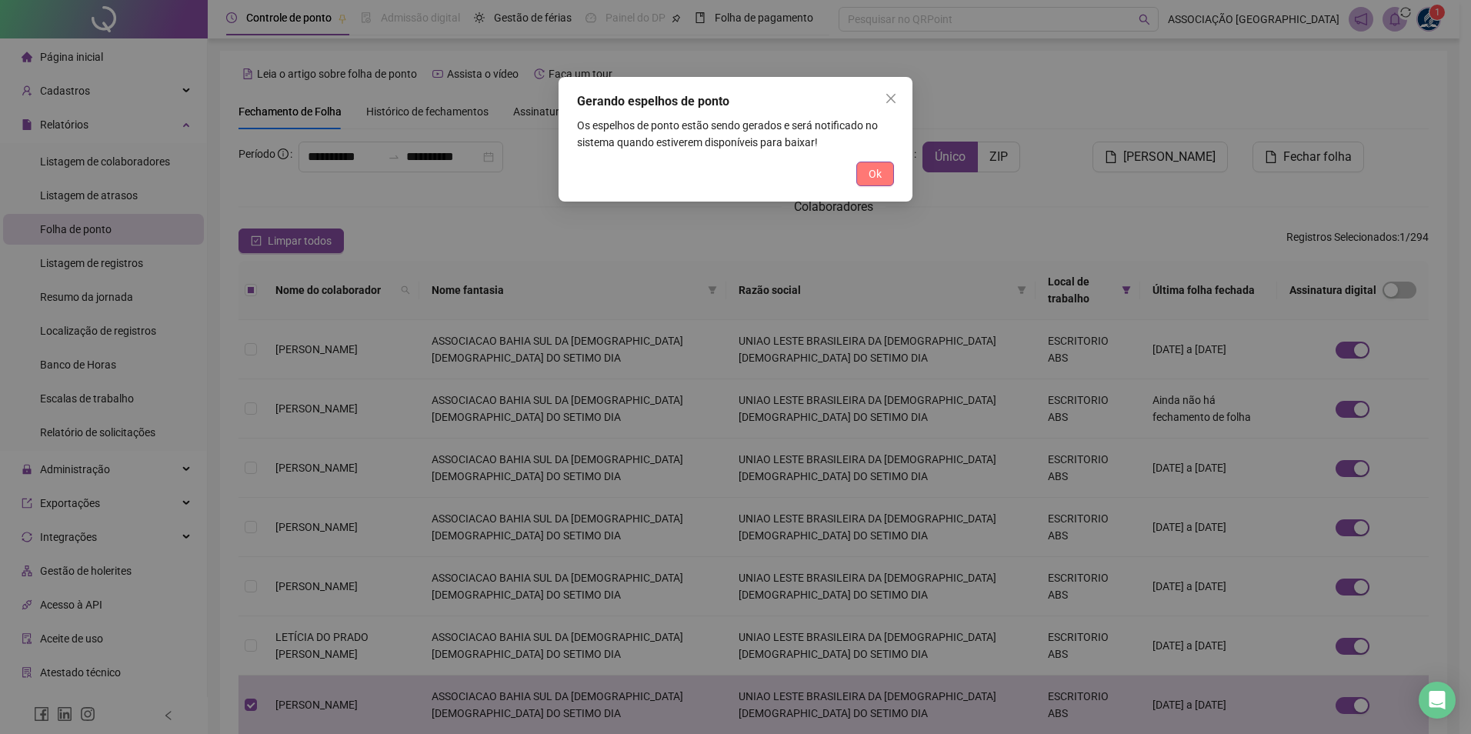
click at [870, 184] on button "Ok" at bounding box center [875, 174] width 38 height 25
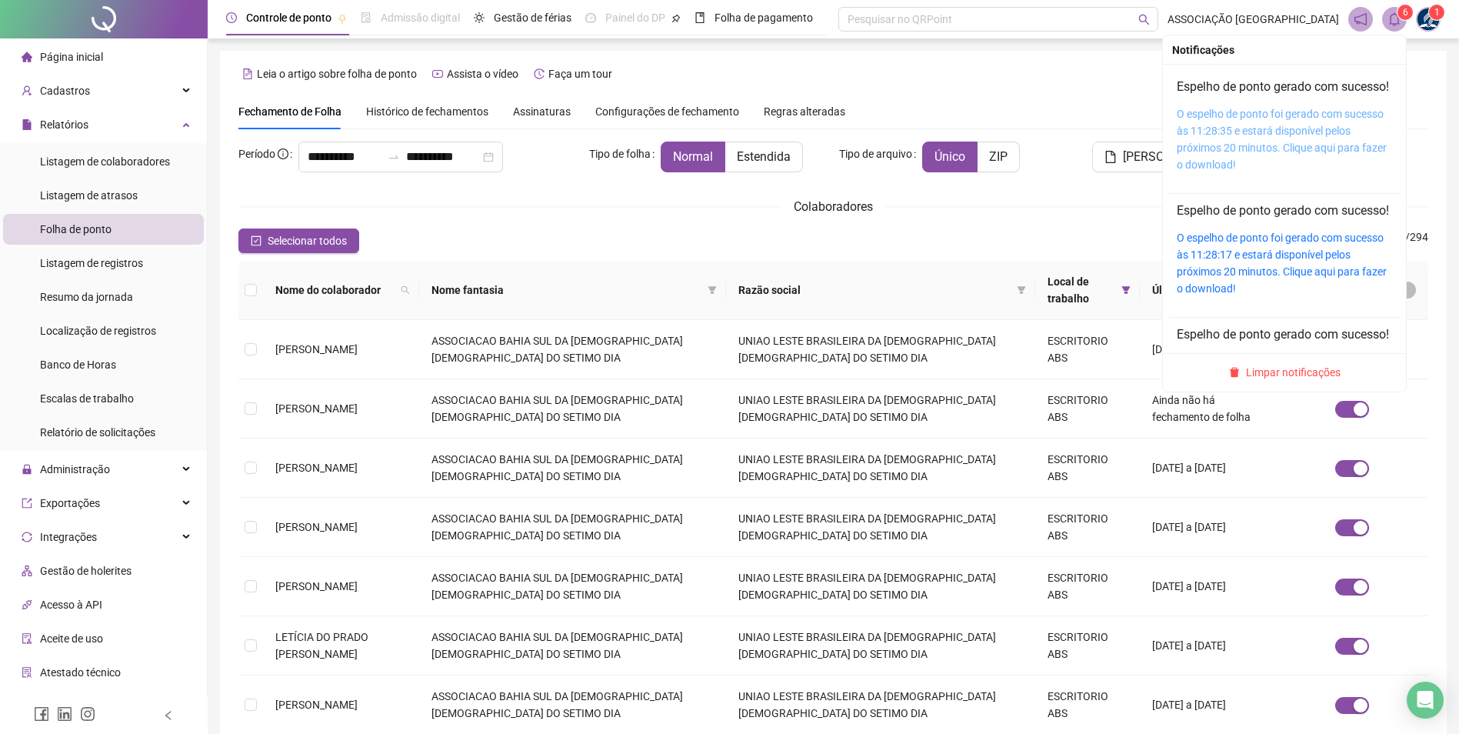
click at [1227, 134] on link "O espelho de ponto foi gerado com sucesso às 11:28:35 e estará disponível pelos…" at bounding box center [1282, 139] width 210 height 63
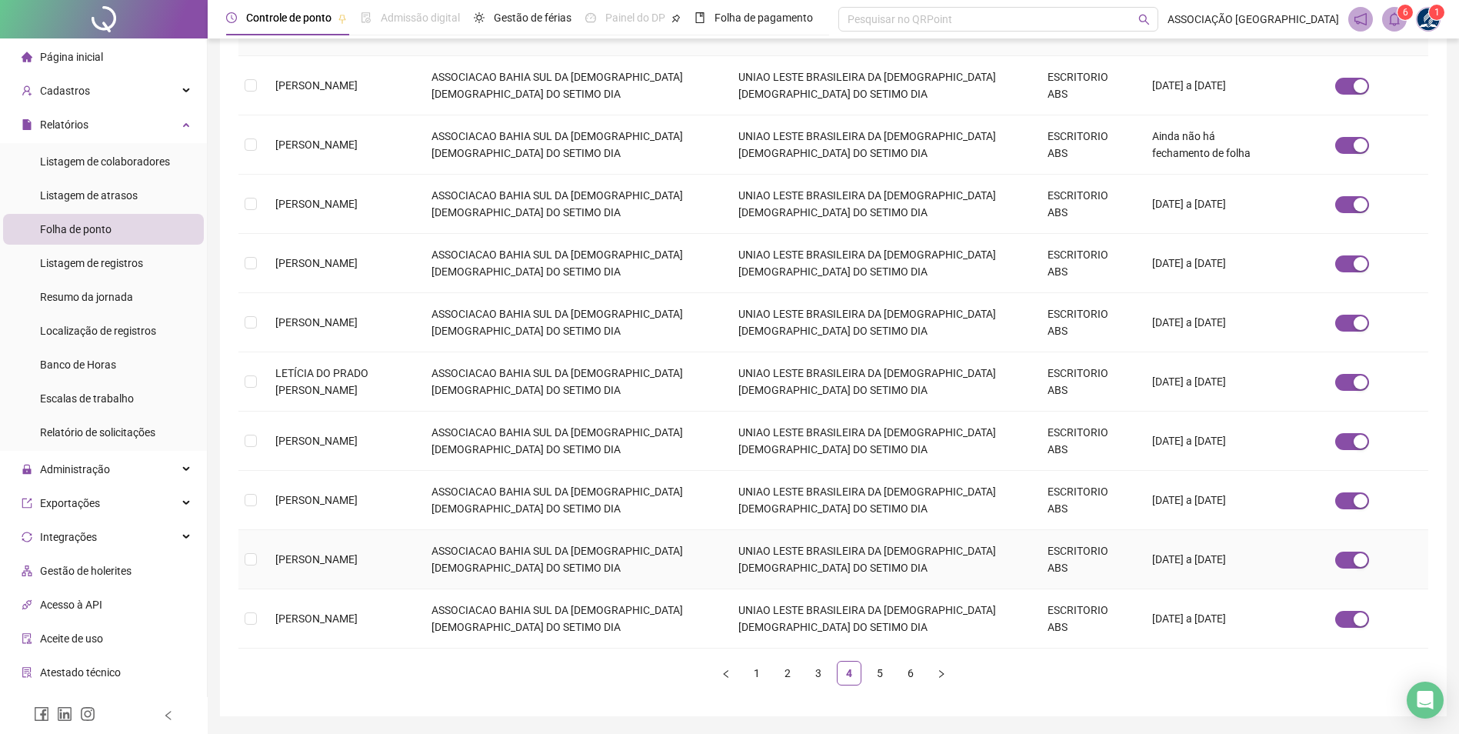
scroll to position [308, 0]
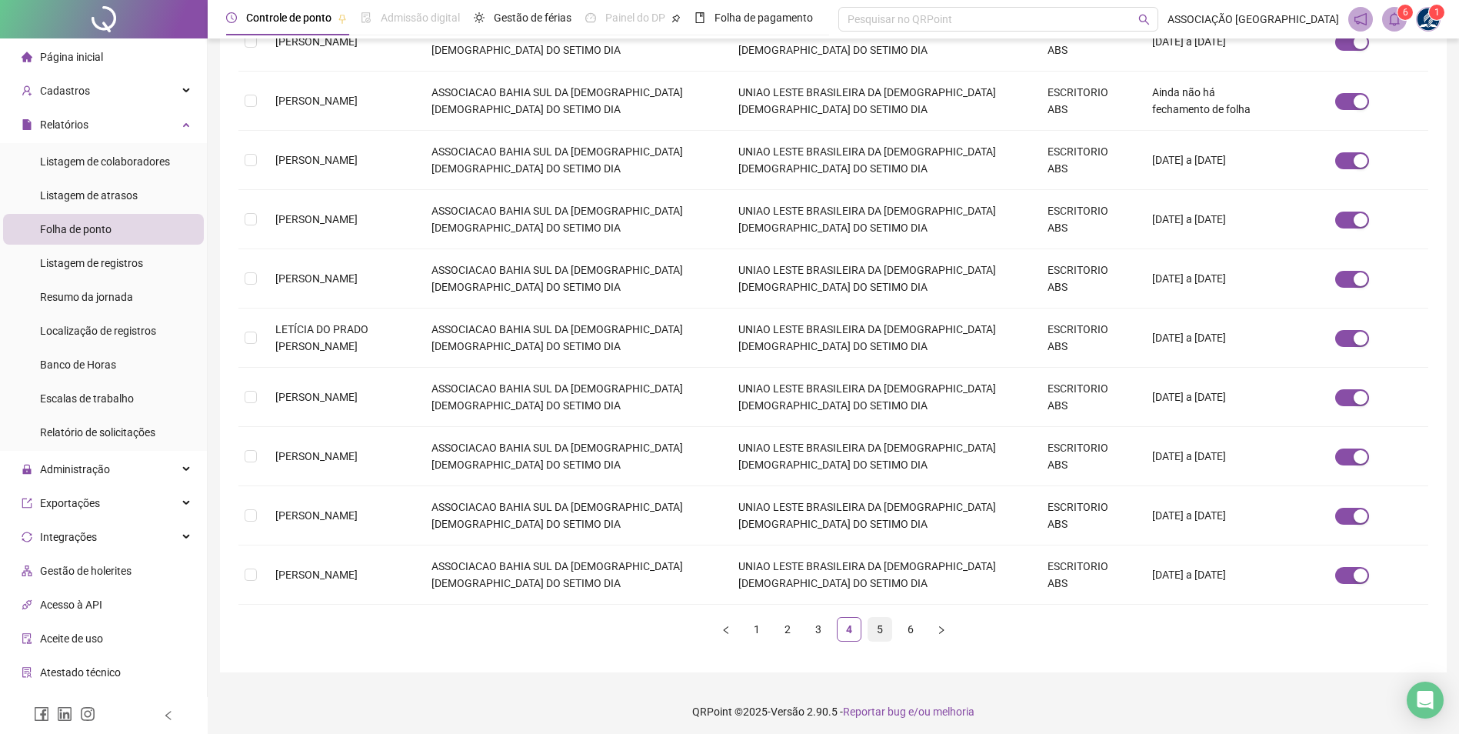
click at [874, 628] on link "5" at bounding box center [880, 629] width 23 height 23
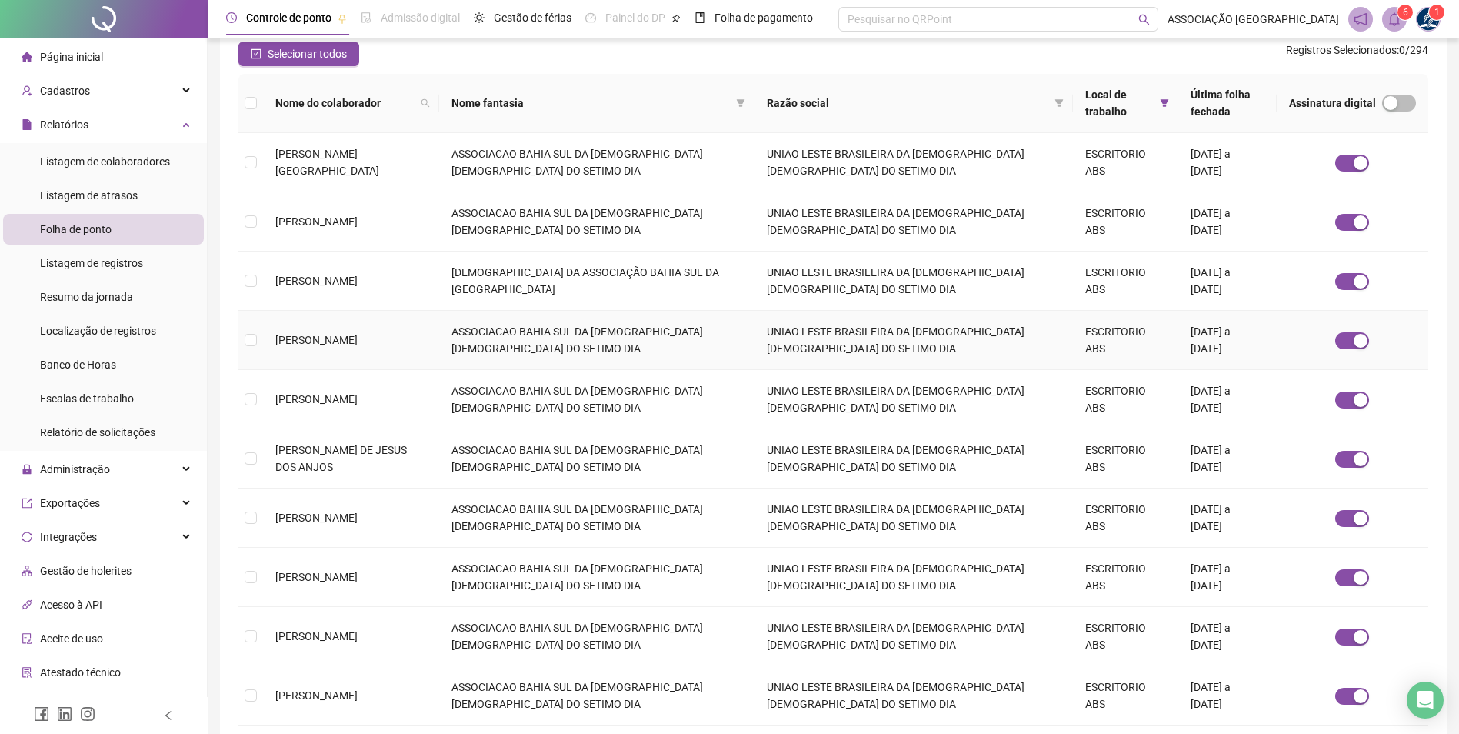
scroll to position [231, 0]
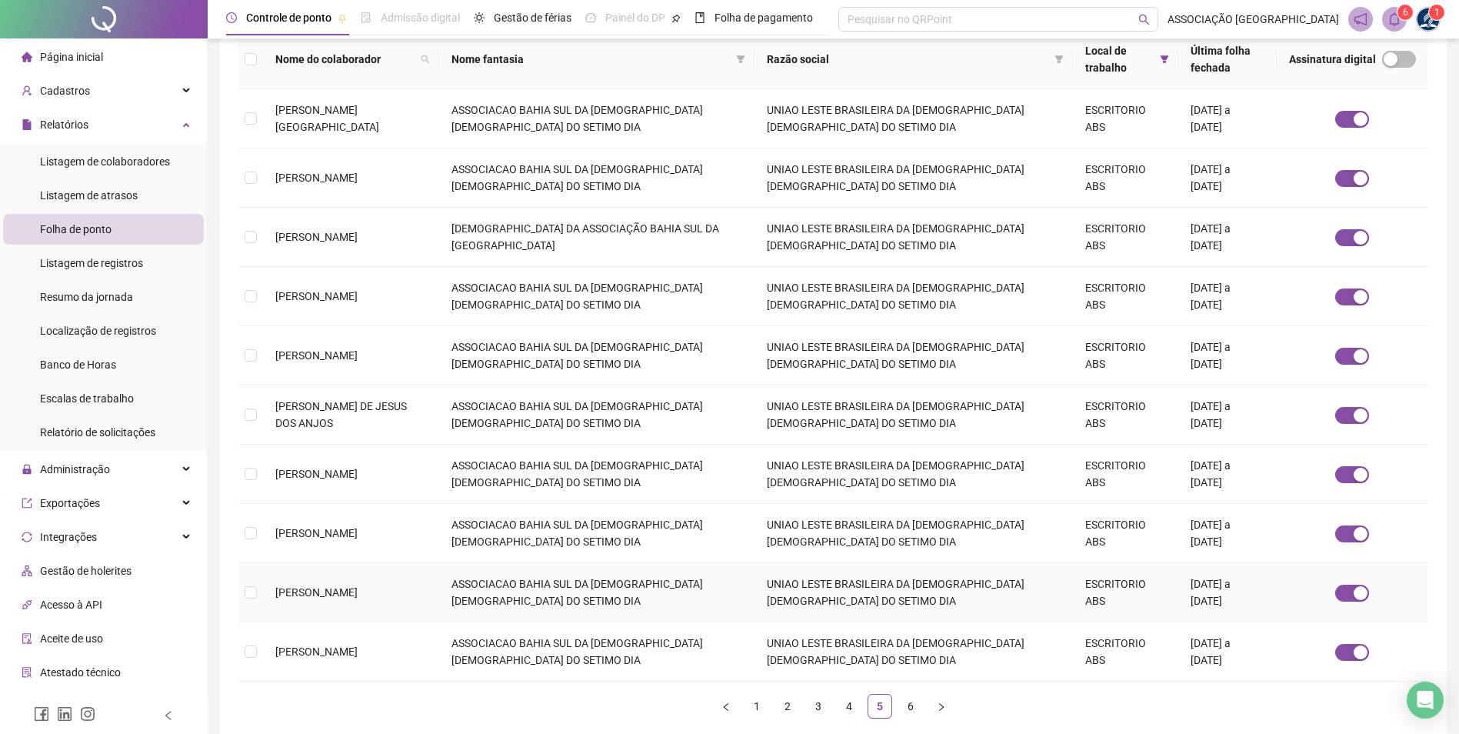
click at [288, 593] on span "RACHEL FREITAS DA SILVA" at bounding box center [316, 592] width 82 height 12
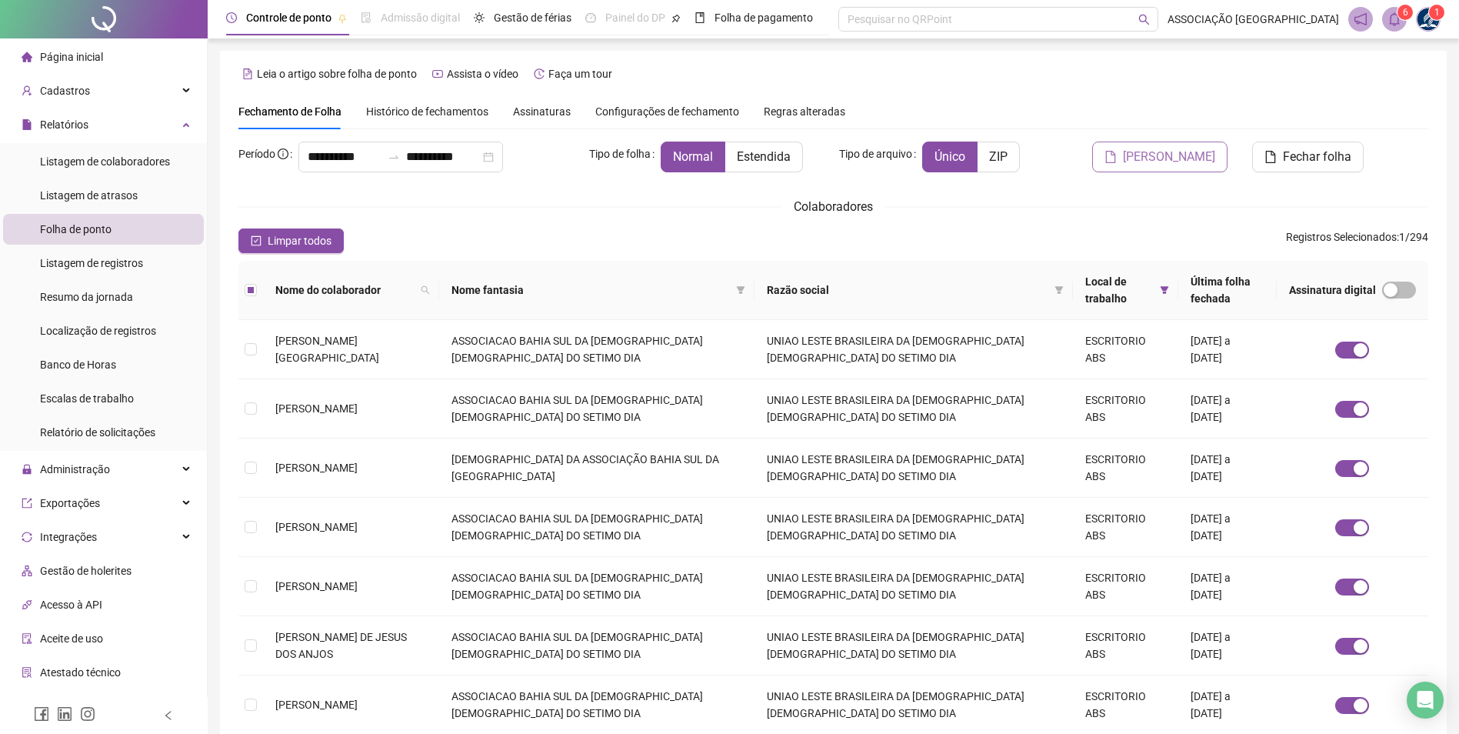
click at [1168, 163] on span "Gerar espelho" at bounding box center [1169, 157] width 92 height 18
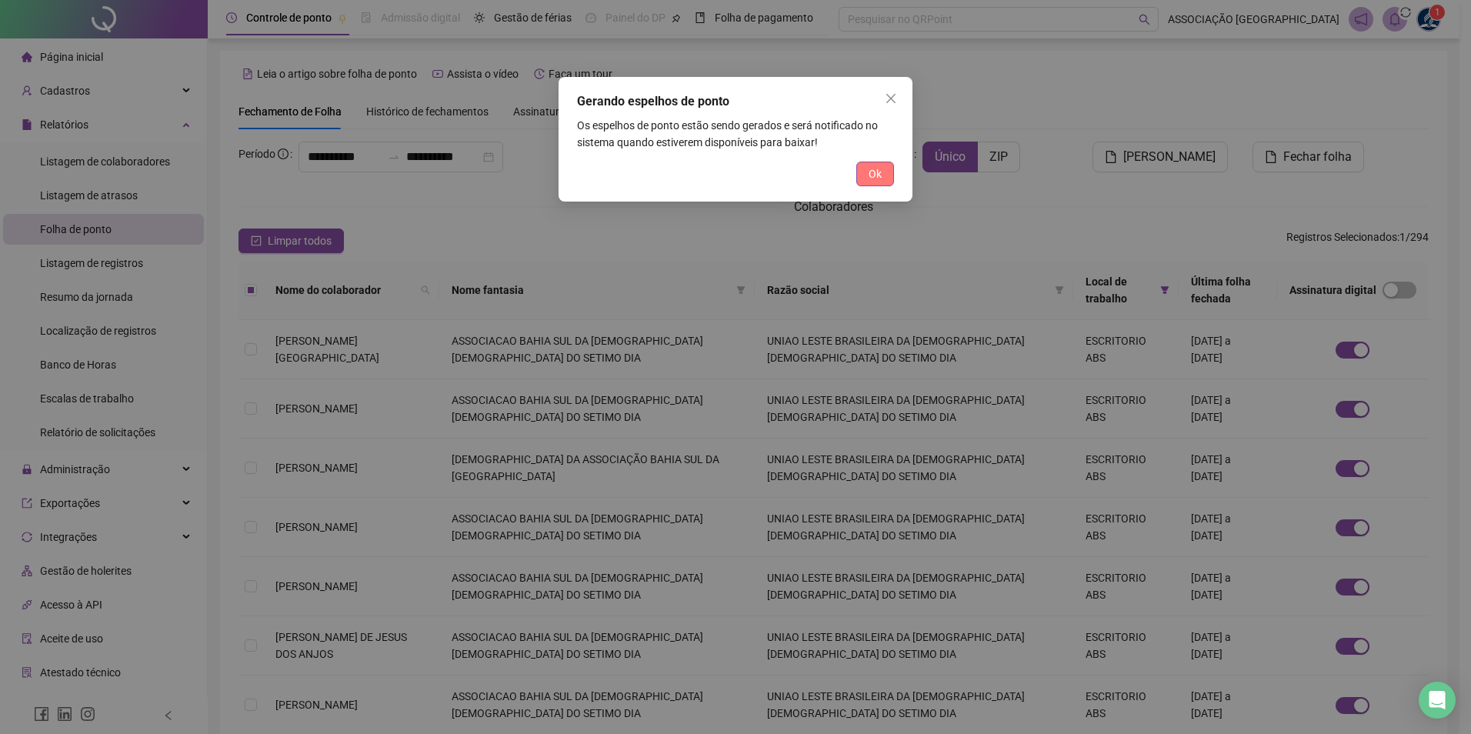
click at [880, 167] on span "Ok" at bounding box center [875, 173] width 13 height 17
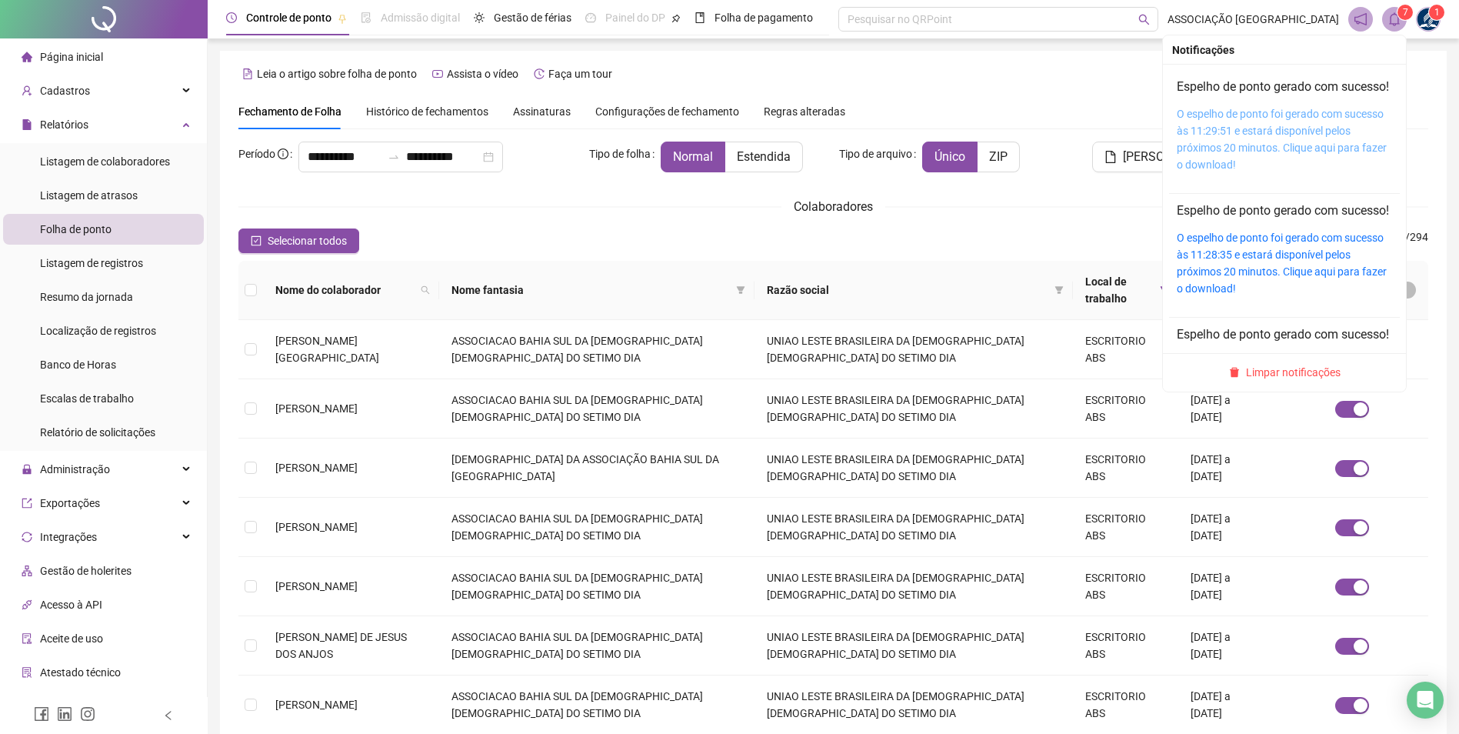
click at [1216, 129] on link "O espelho de ponto foi gerado com sucesso às 11:29:51 e estará disponível pelos…" at bounding box center [1282, 139] width 210 height 63
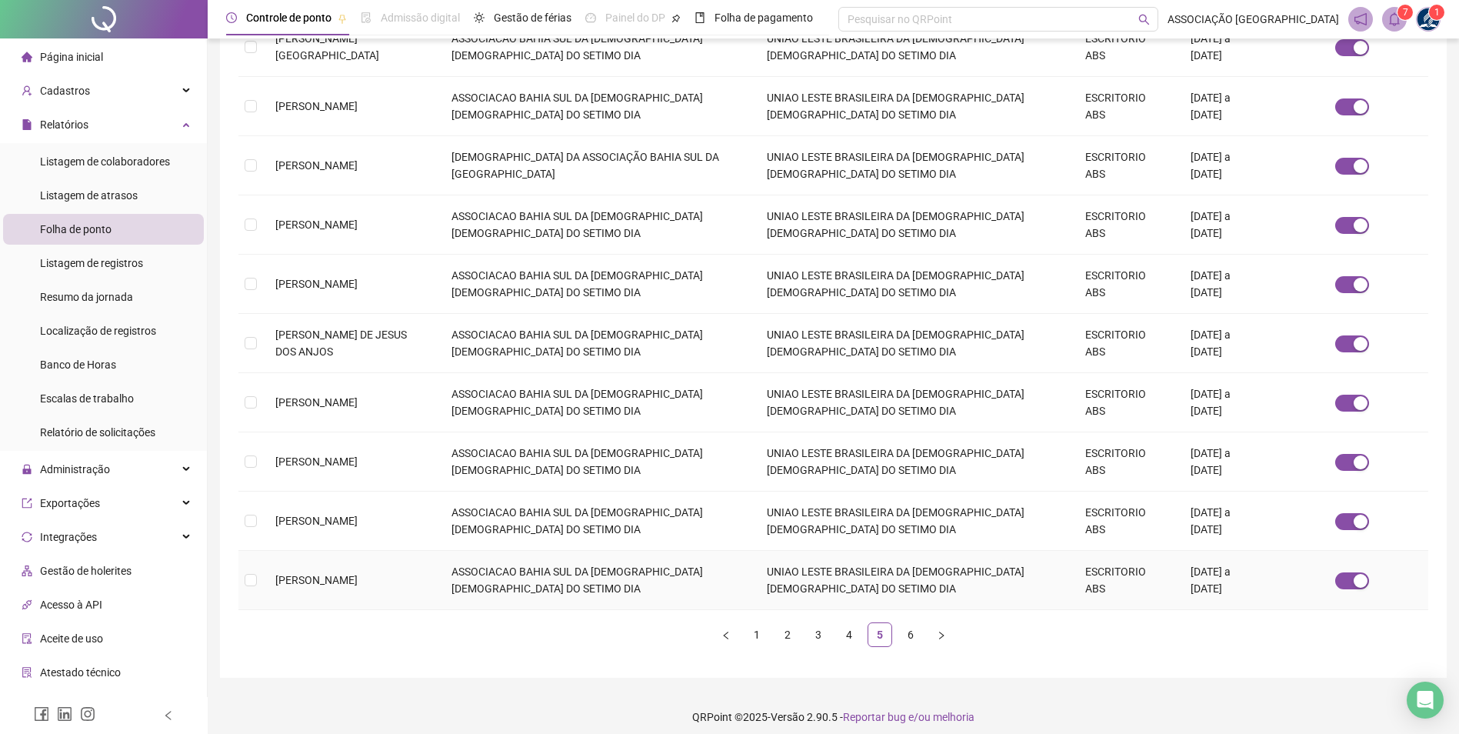
scroll to position [312, 0]
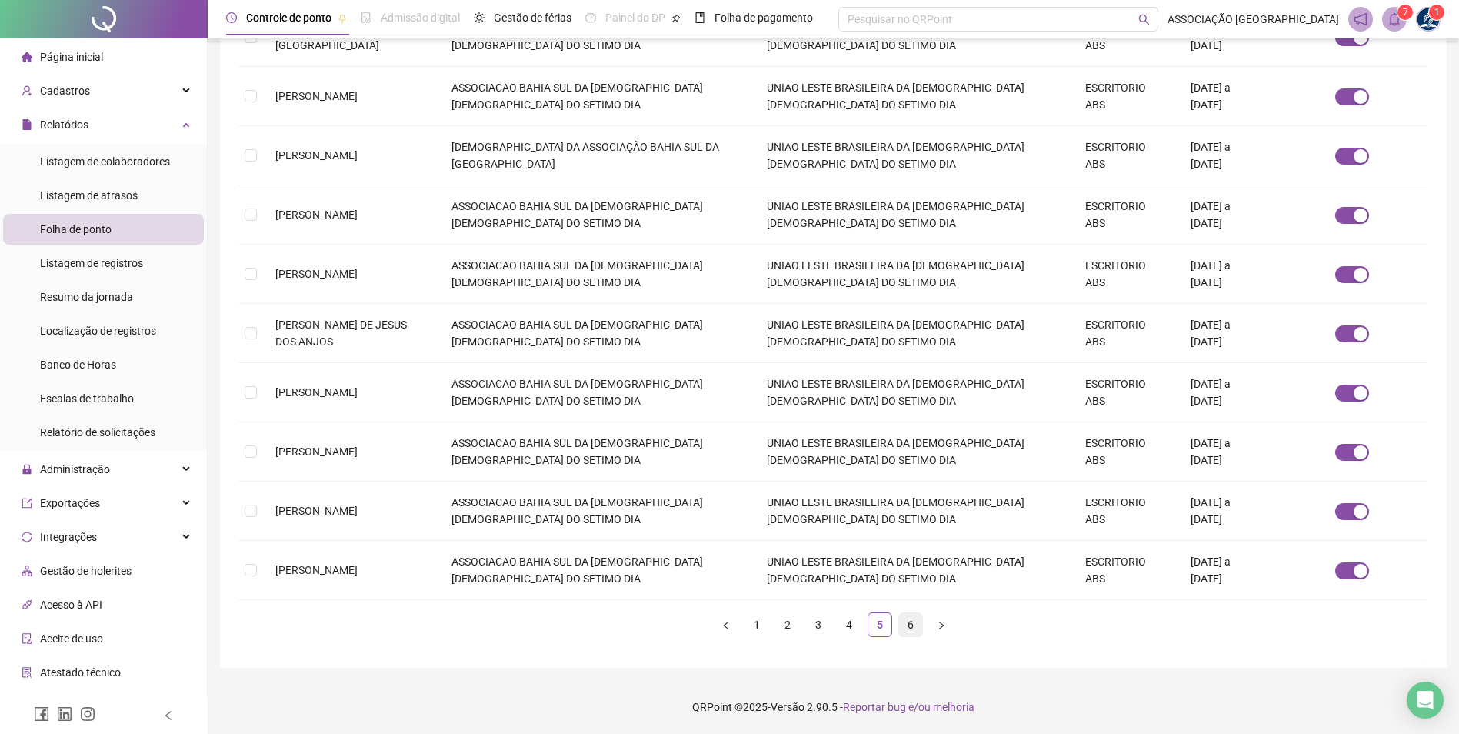
click at [912, 615] on link "6" at bounding box center [910, 624] width 23 height 23
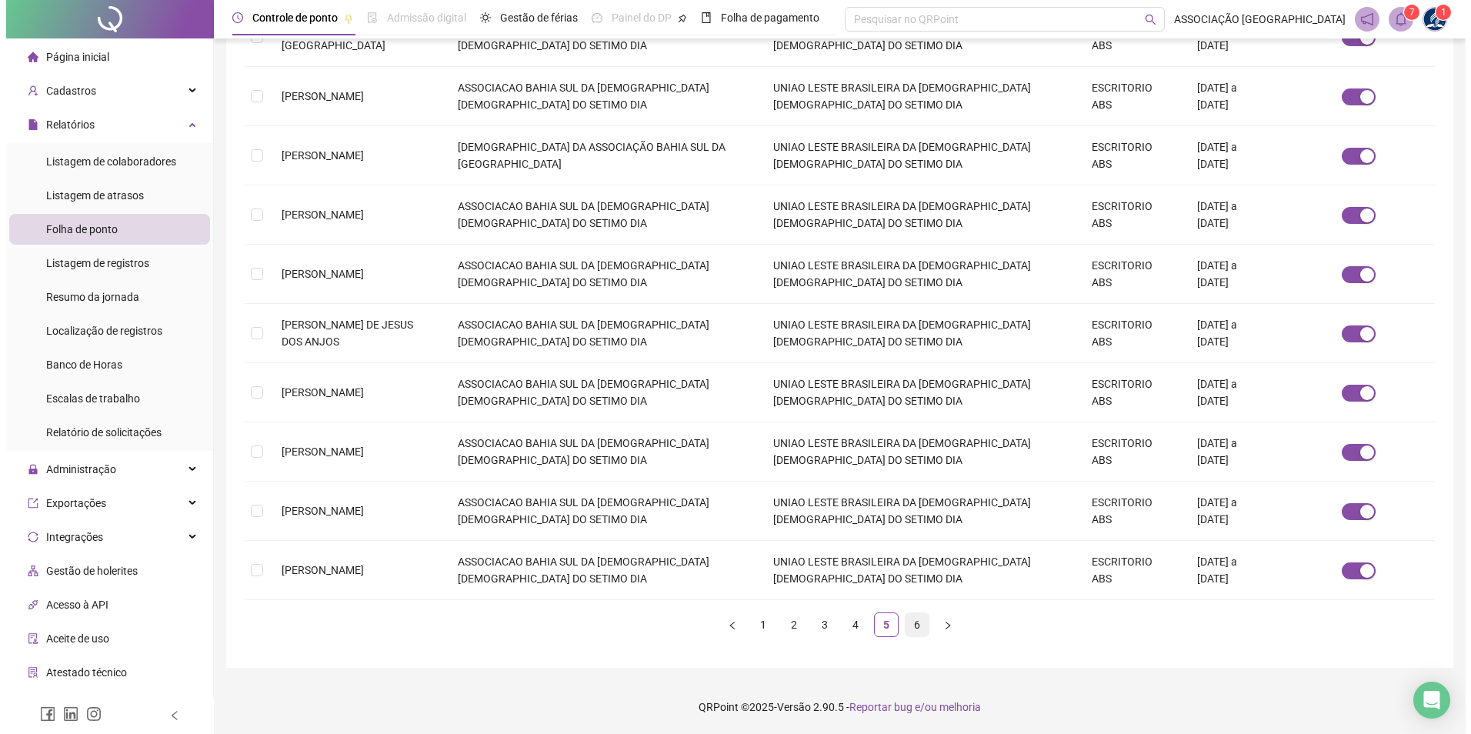
scroll to position [0, 0]
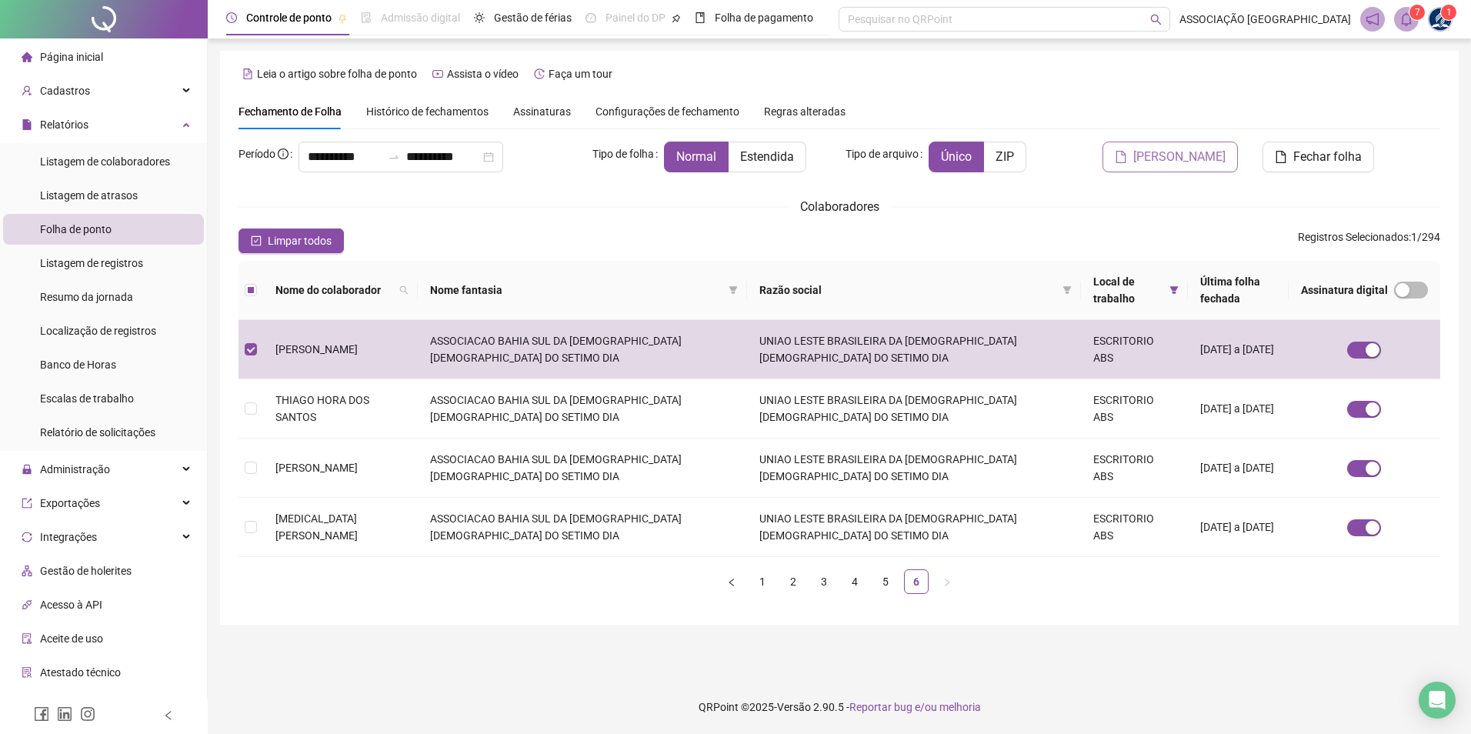
click at [1145, 165] on button "Gerar espelho" at bounding box center [1169, 157] width 135 height 31
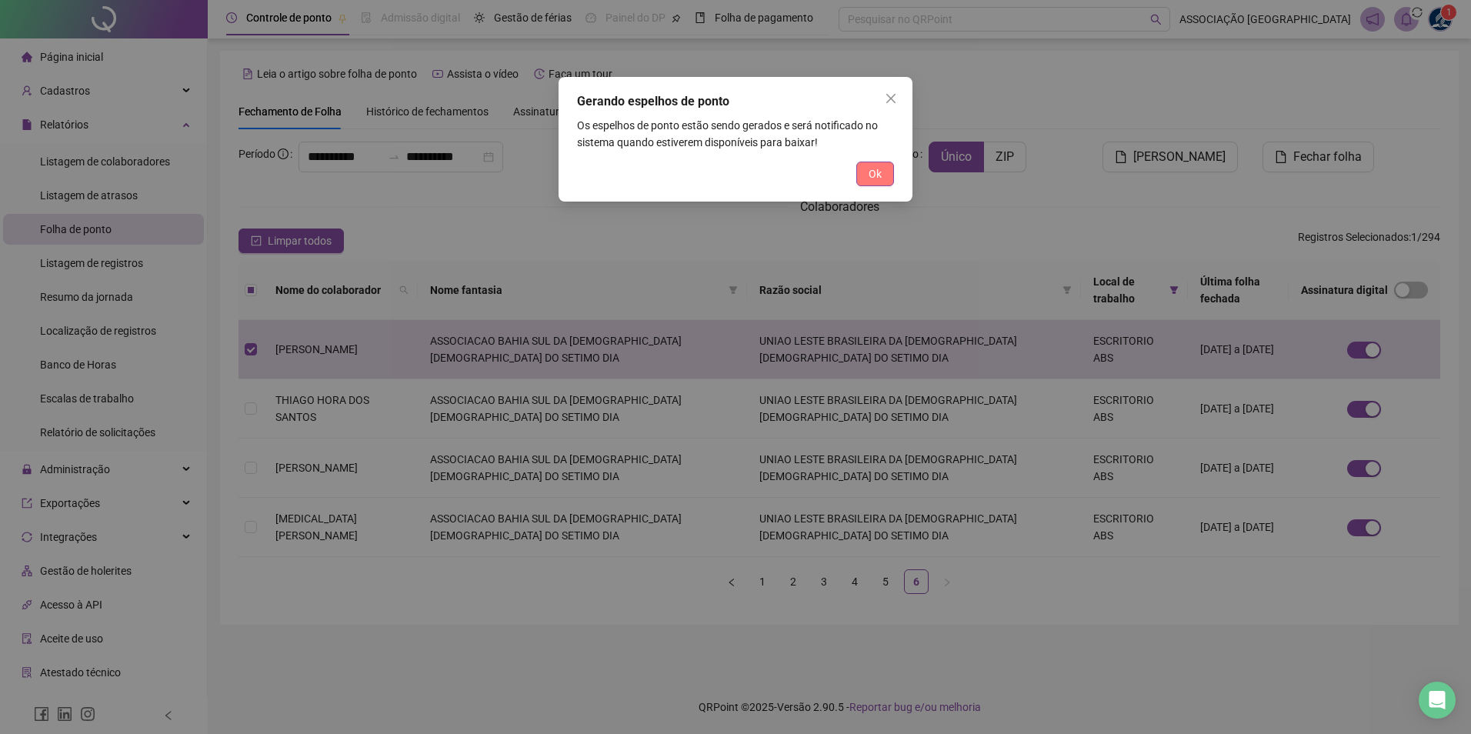
click at [872, 168] on span "Ok" at bounding box center [875, 173] width 13 height 17
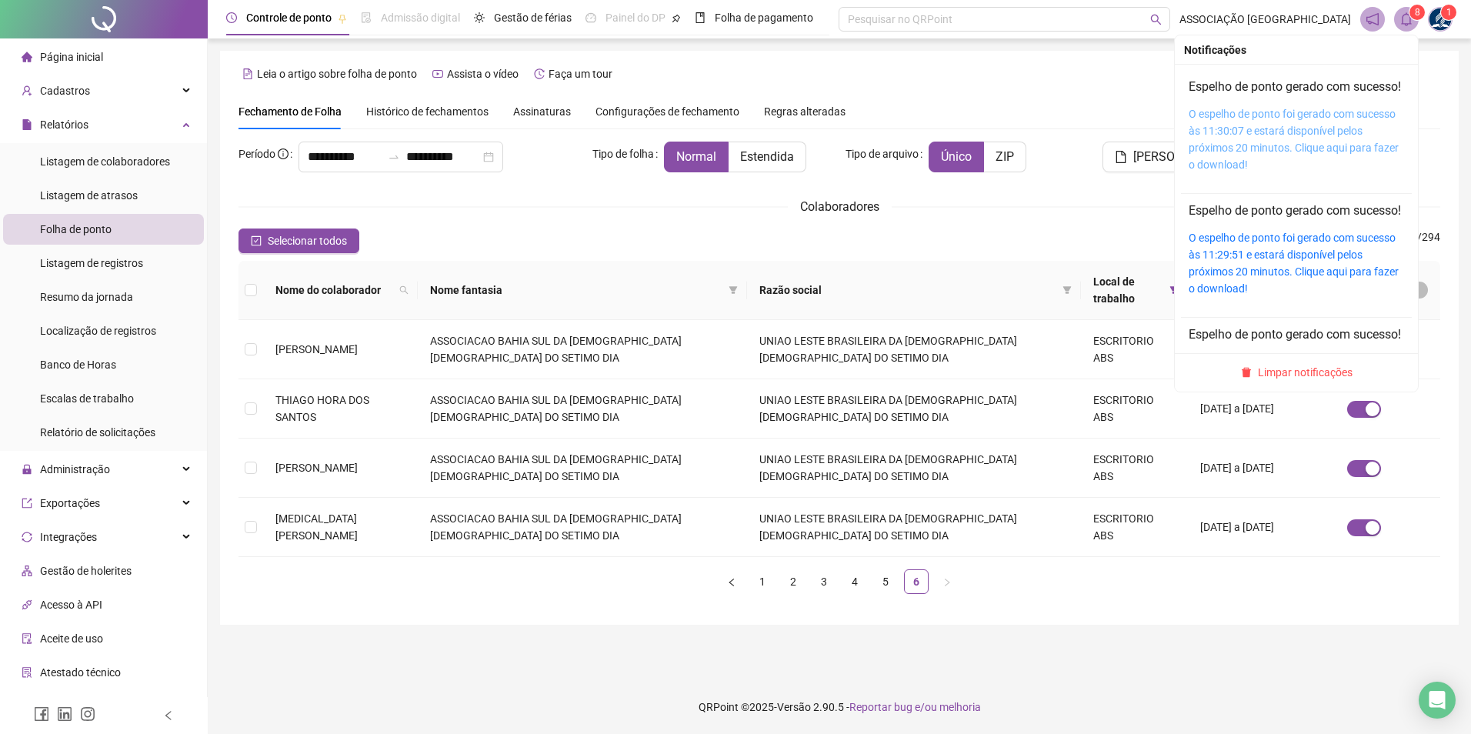
click at [1263, 132] on link "O espelho de ponto foi gerado com sucesso às 11:30:07 e estará disponível pelos…" at bounding box center [1294, 139] width 210 height 63
